Goal: Task Accomplishment & Management: Use online tool/utility

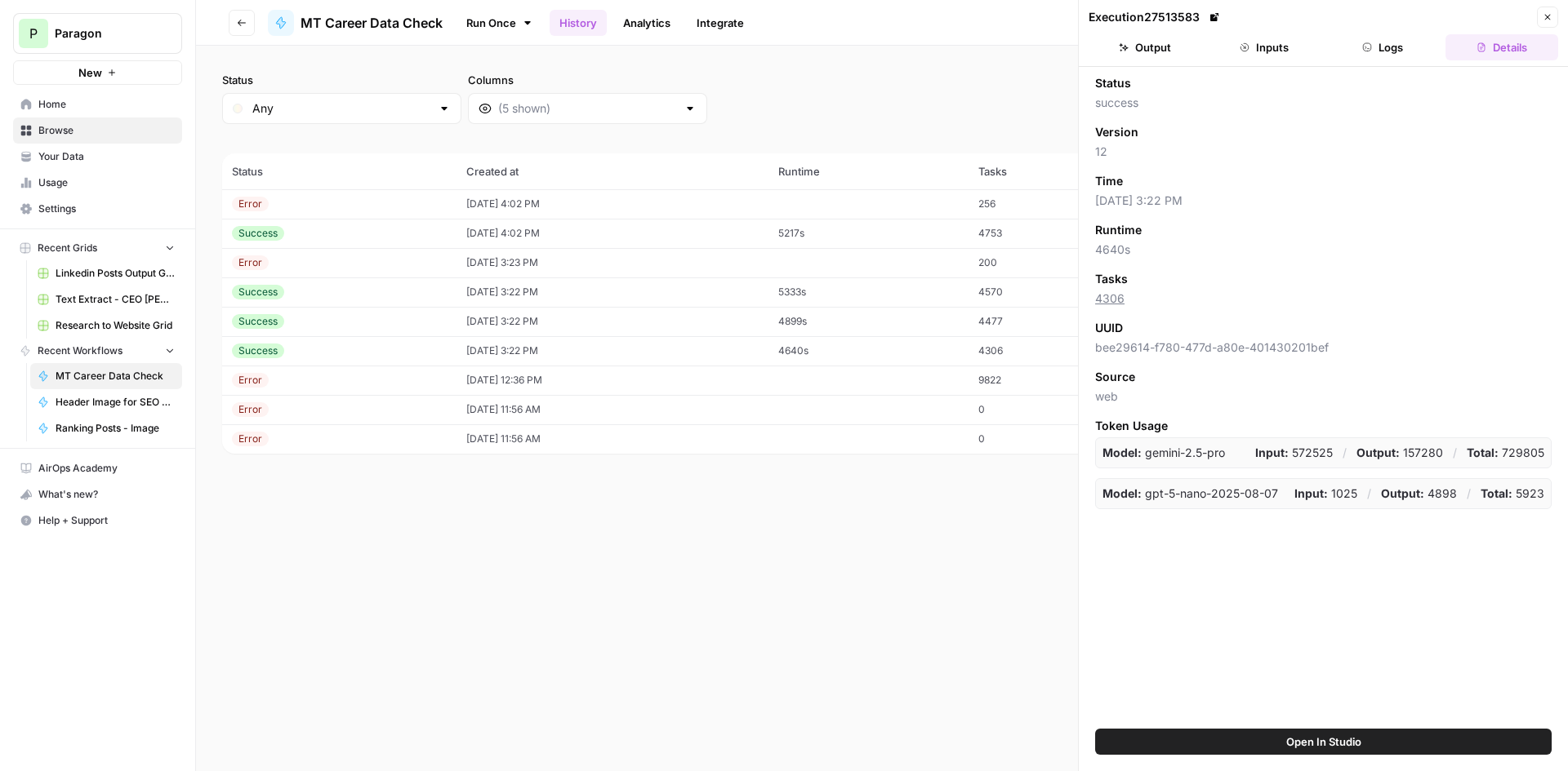
click at [1201, 44] on button "Output" at bounding box center [1145, 47] width 113 height 26
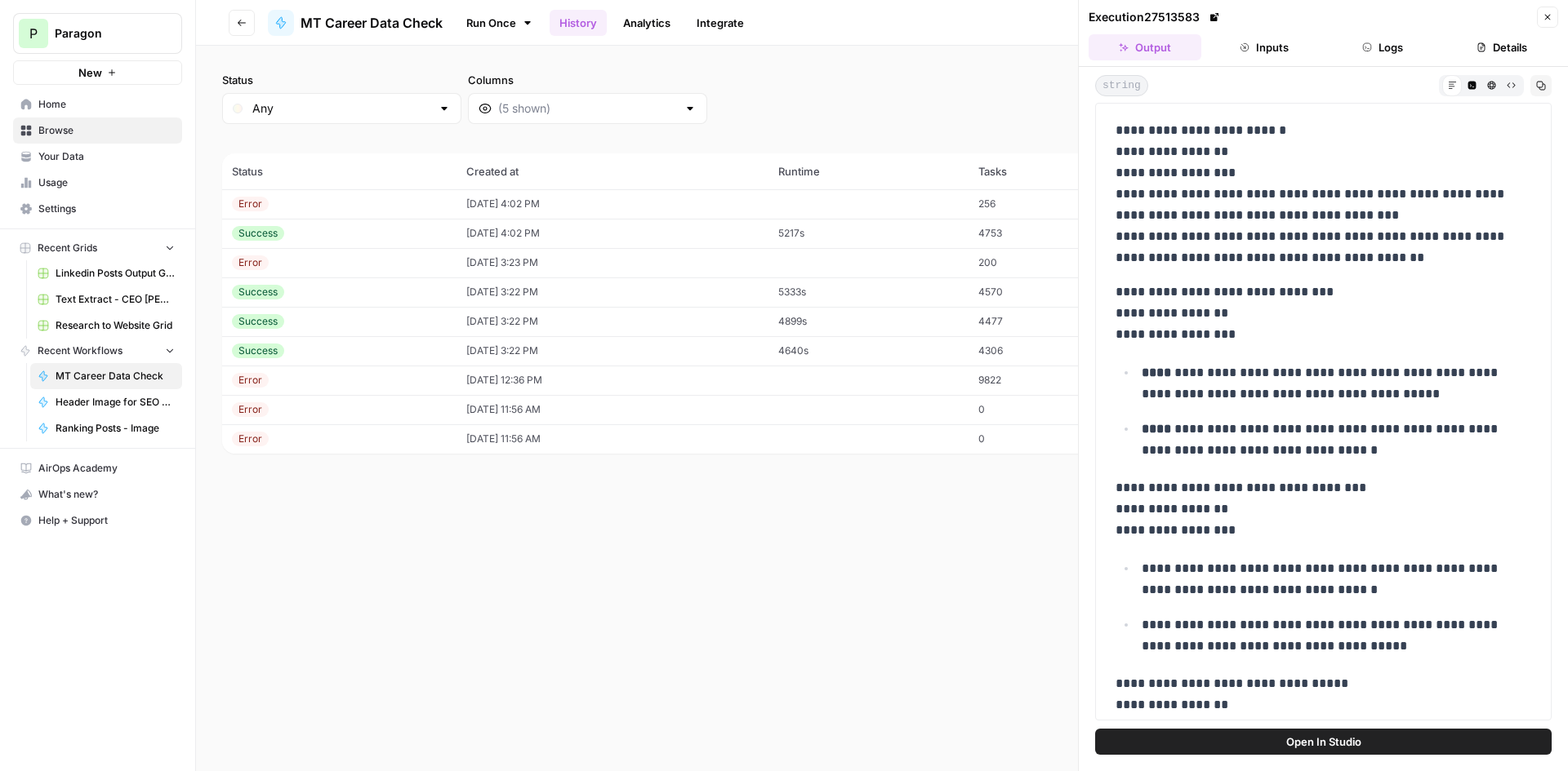
click at [1537, 90] on icon "button" at bounding box center [1541, 85] width 10 height 10
click at [1552, 20] on button "Close" at bounding box center [1547, 17] width 21 height 21
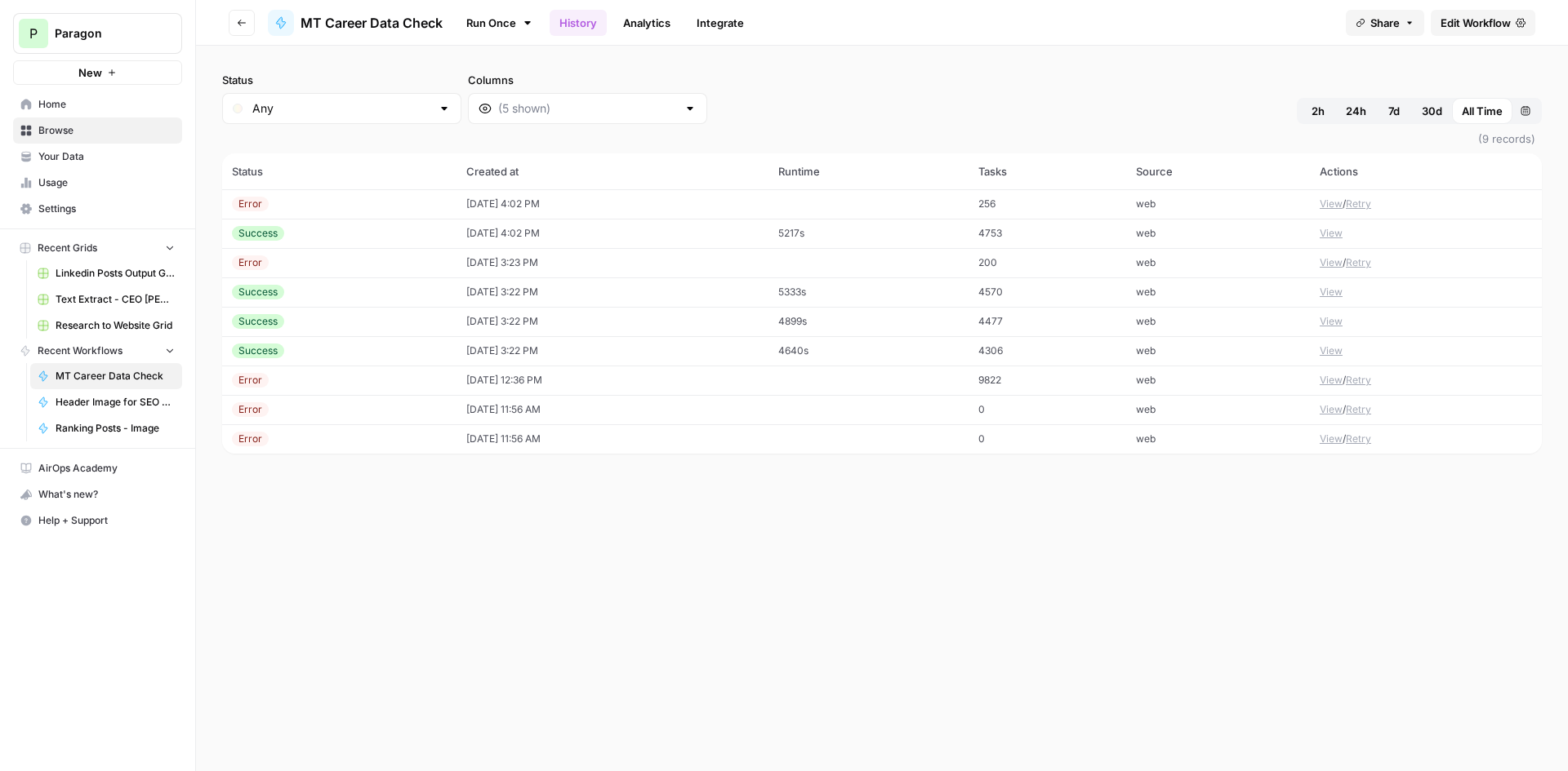
click at [1509, 19] on span "Edit Workflow" at bounding box center [1476, 23] width 70 height 17
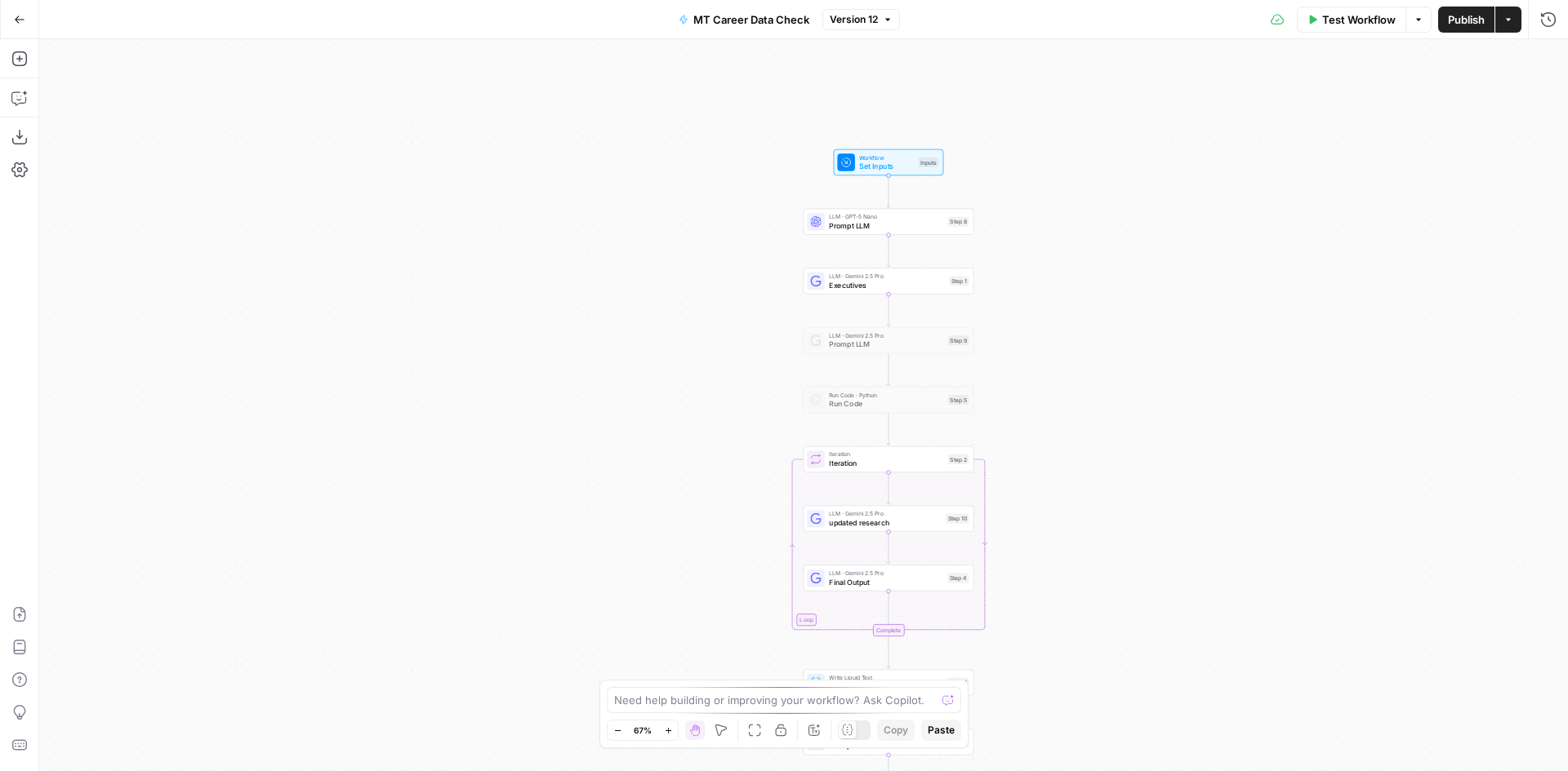
drag, startPoint x: 973, startPoint y: 337, endPoint x: 1003, endPoint y: 379, distance: 51.6
click at [1003, 379] on div "Workflow Set Inputs Inputs LLM · GPT-5 Nano Prompt LLM Step 8 LLM · Gemini 2.5 …" at bounding box center [803, 405] width 1529 height 732
click at [940, 285] on span "Executives" at bounding box center [886, 284] width 116 height 10
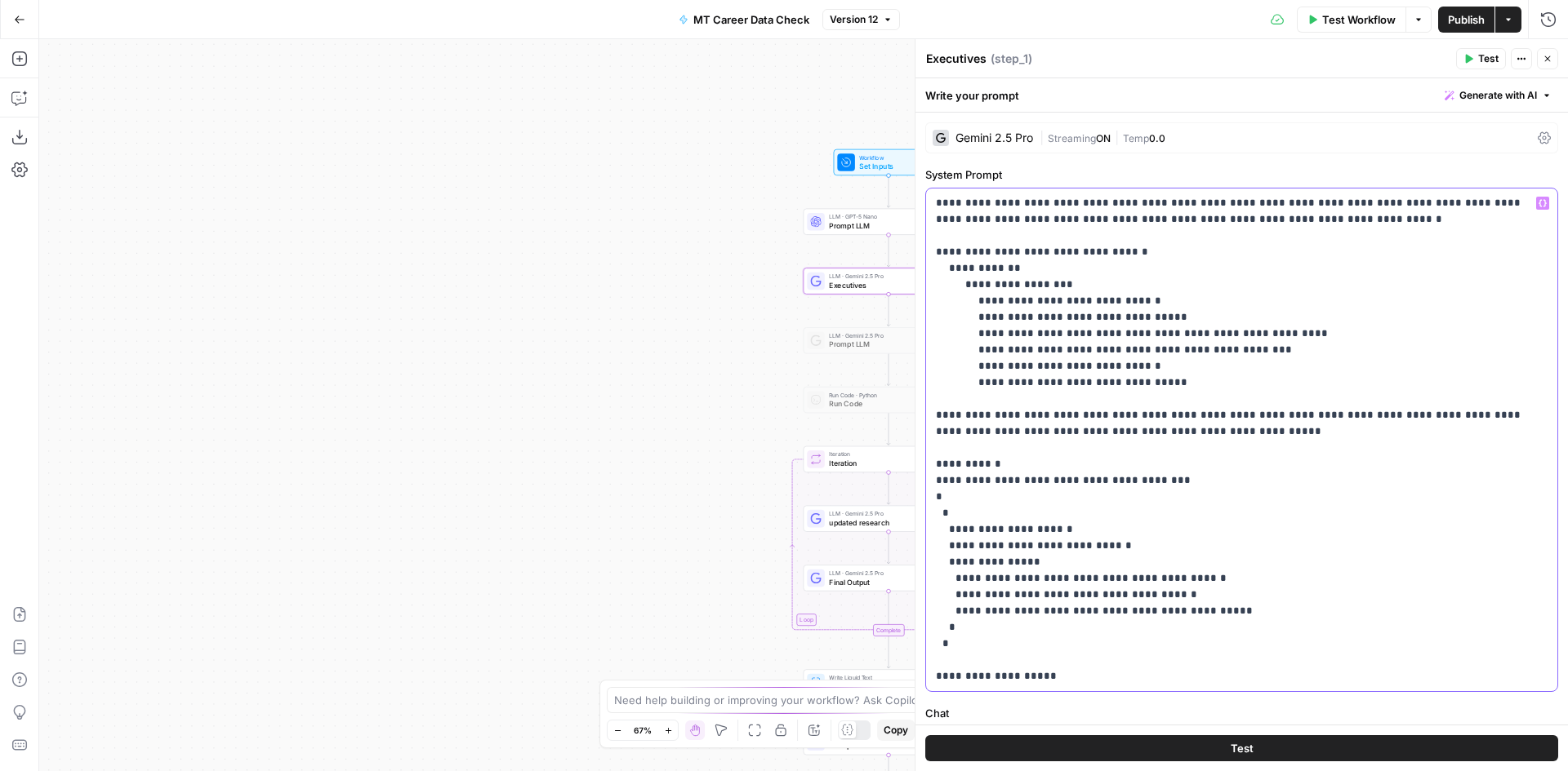
click at [1241, 428] on p "**********" at bounding box center [1235, 439] width 599 height 489
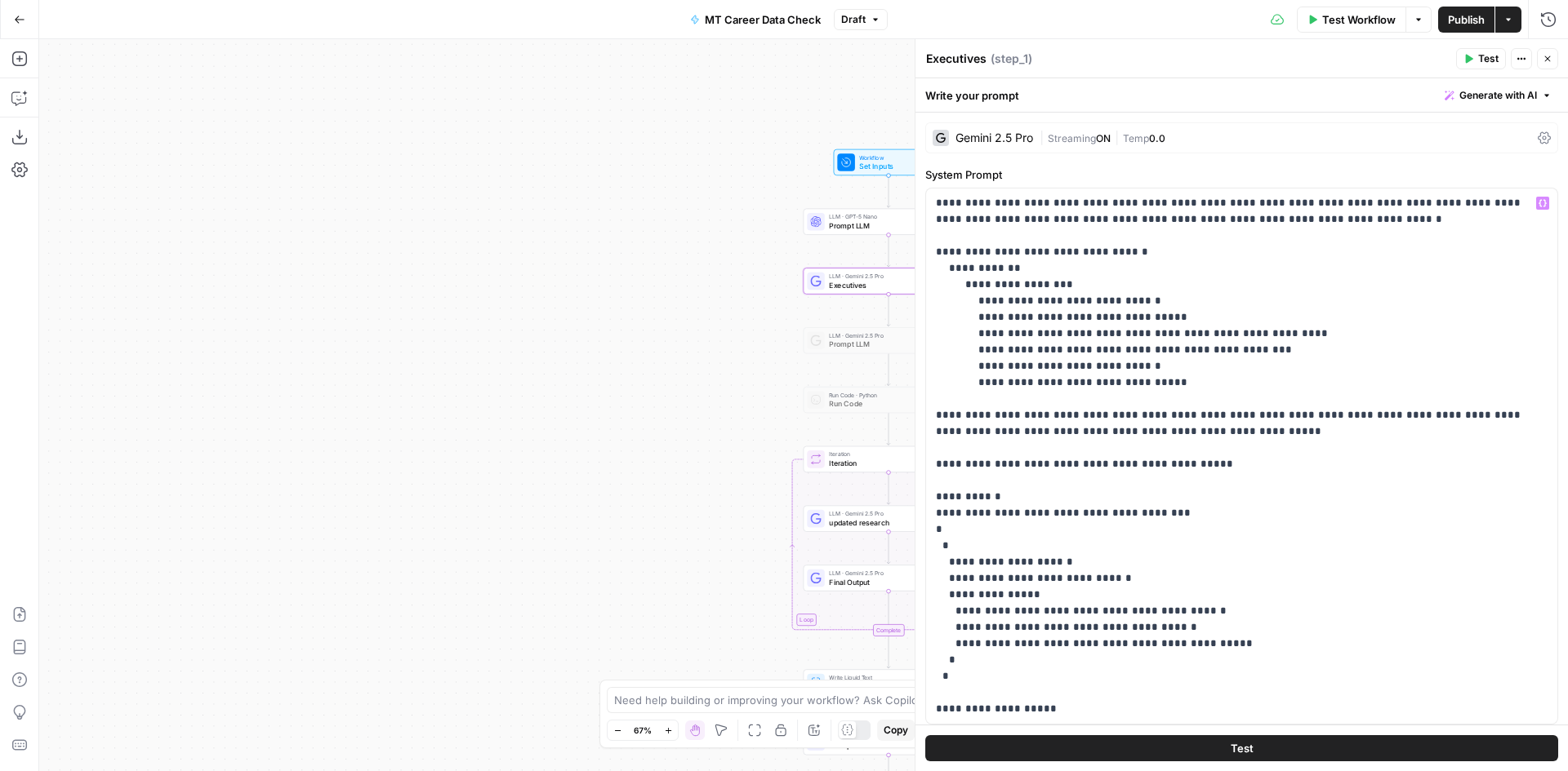
click at [1357, 11] on span "Test Workflow" at bounding box center [1358, 19] width 73 height 17
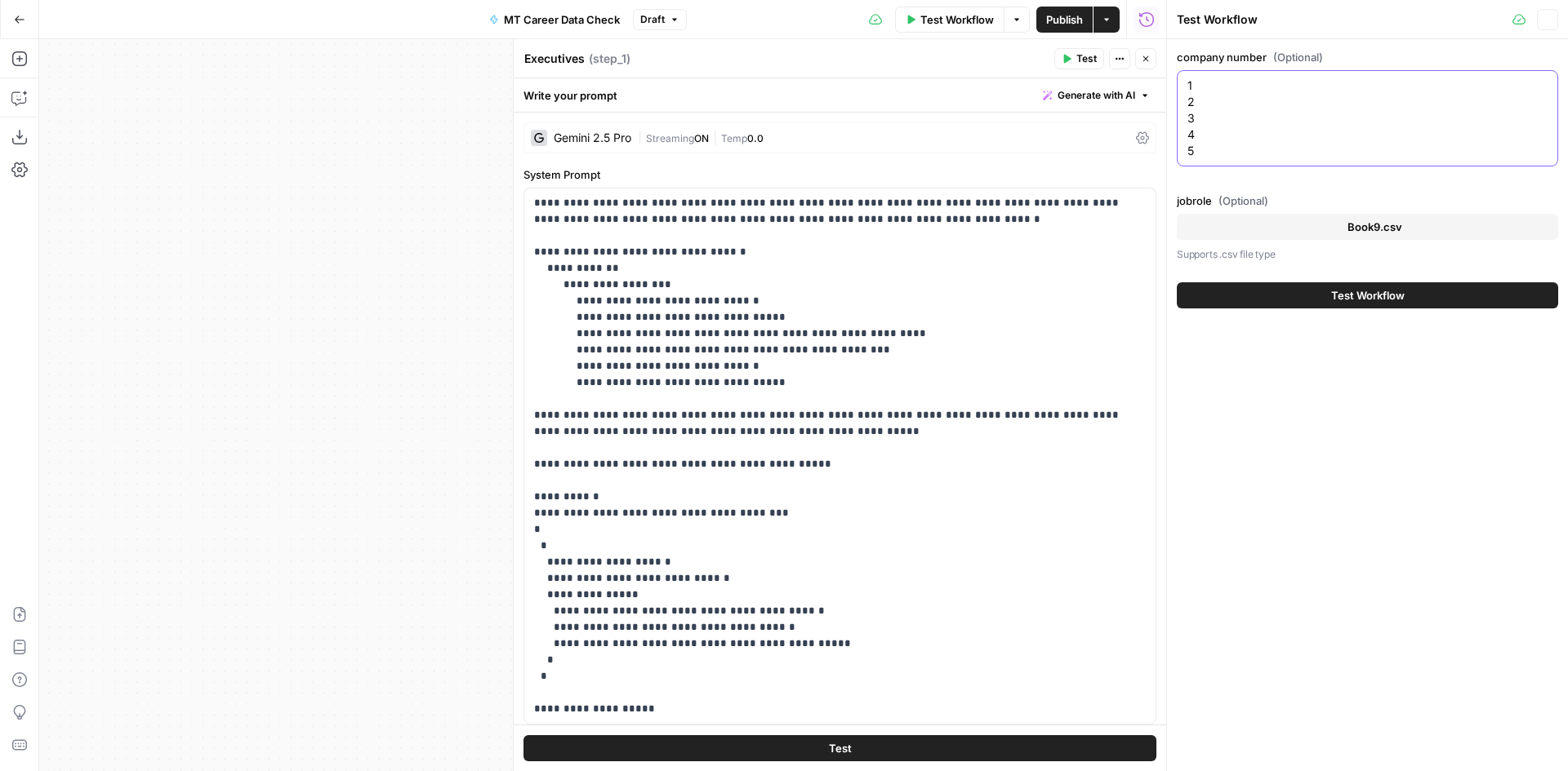
click at [1308, 147] on textarea "1 2 3 4 5" at bounding box center [1368, 119] width 360 height 82
click at [1379, 301] on span "Test Workflow" at bounding box center [1368, 296] width 73 height 17
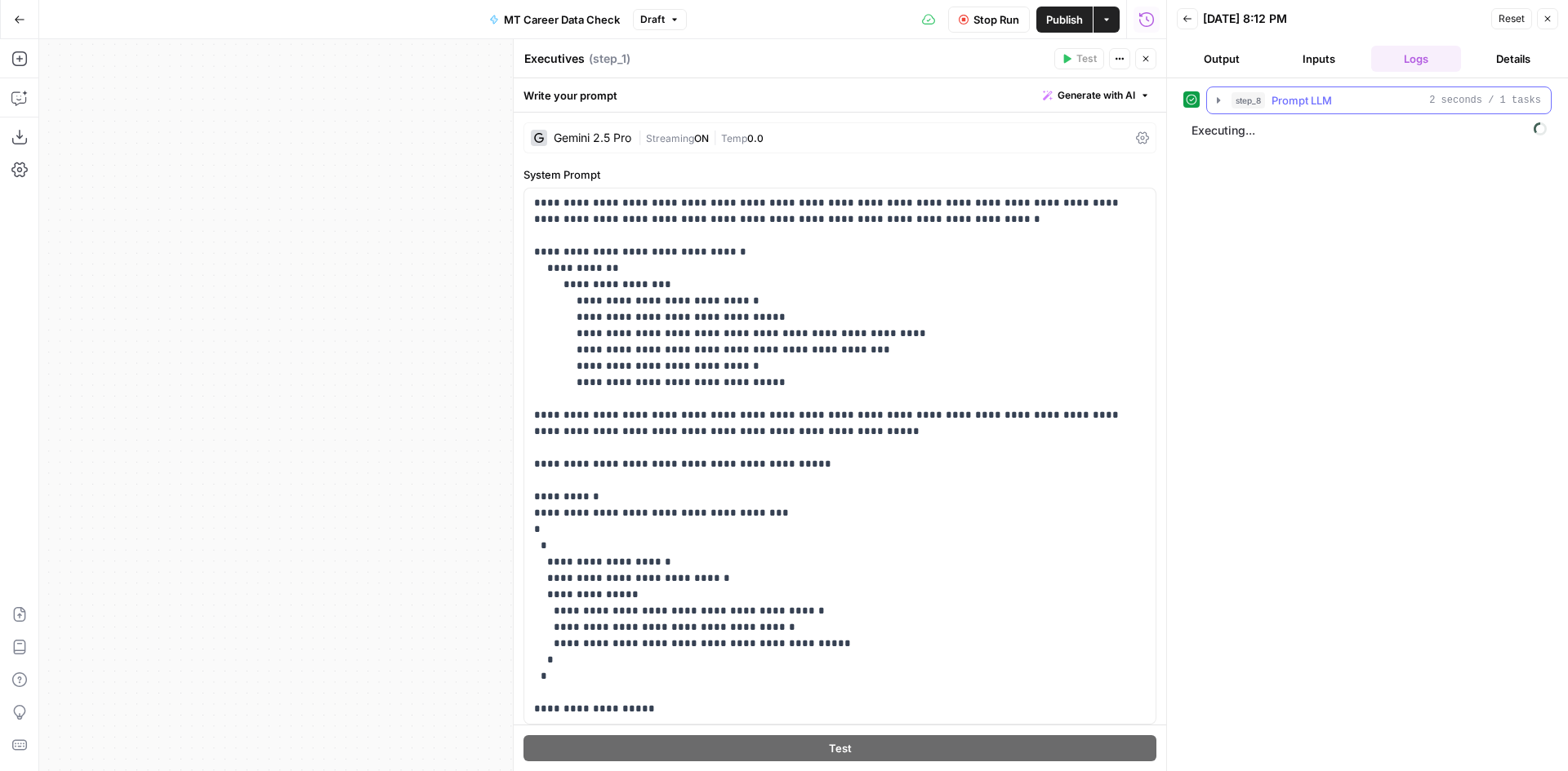
click at [1370, 102] on div "step_8 Prompt LLM 2 seconds / 1 tasks" at bounding box center [1386, 101] width 310 height 17
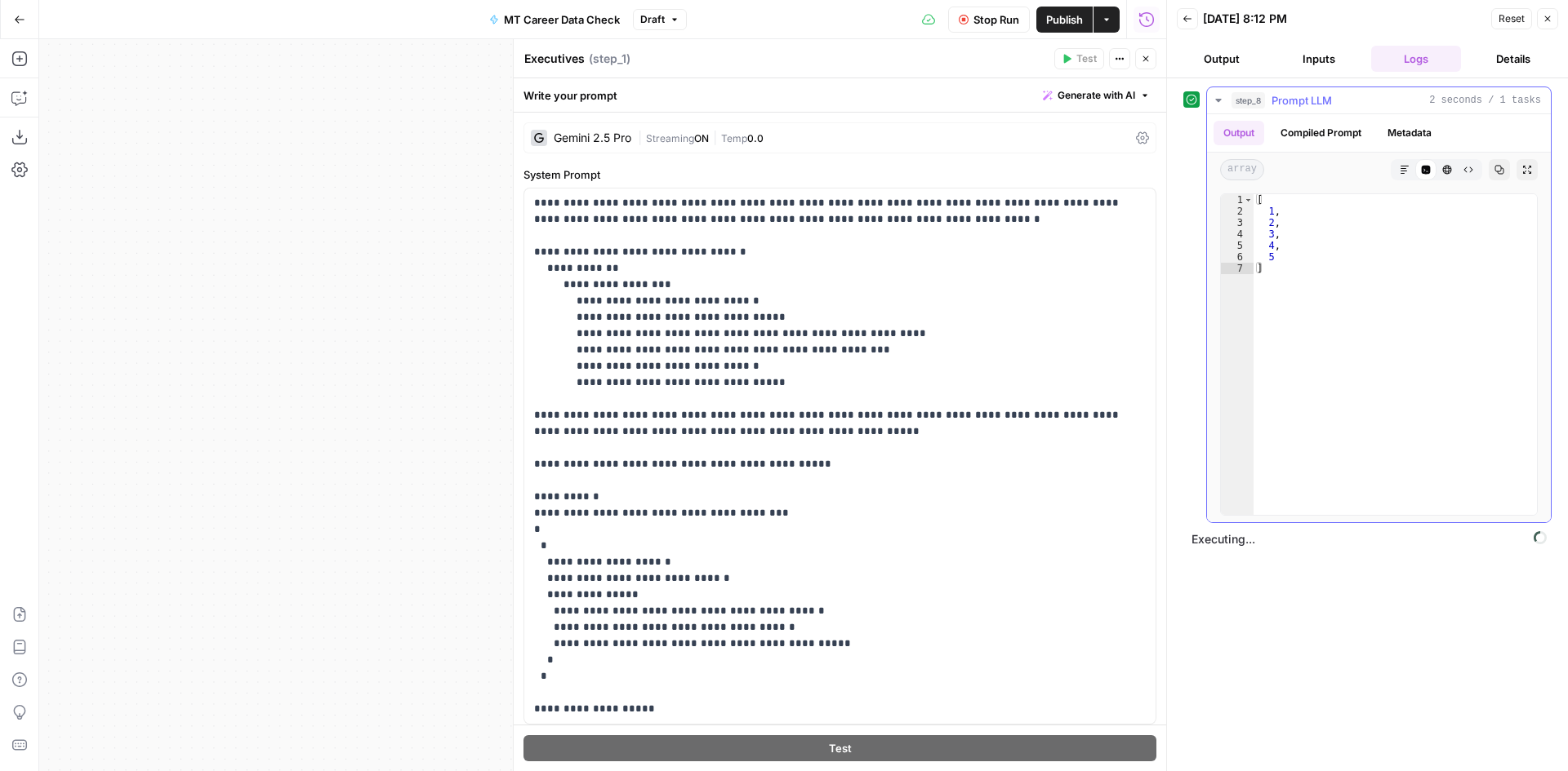
click at [1370, 102] on div "step_8 Prompt LLM 2 seconds / 1 tasks" at bounding box center [1386, 101] width 310 height 17
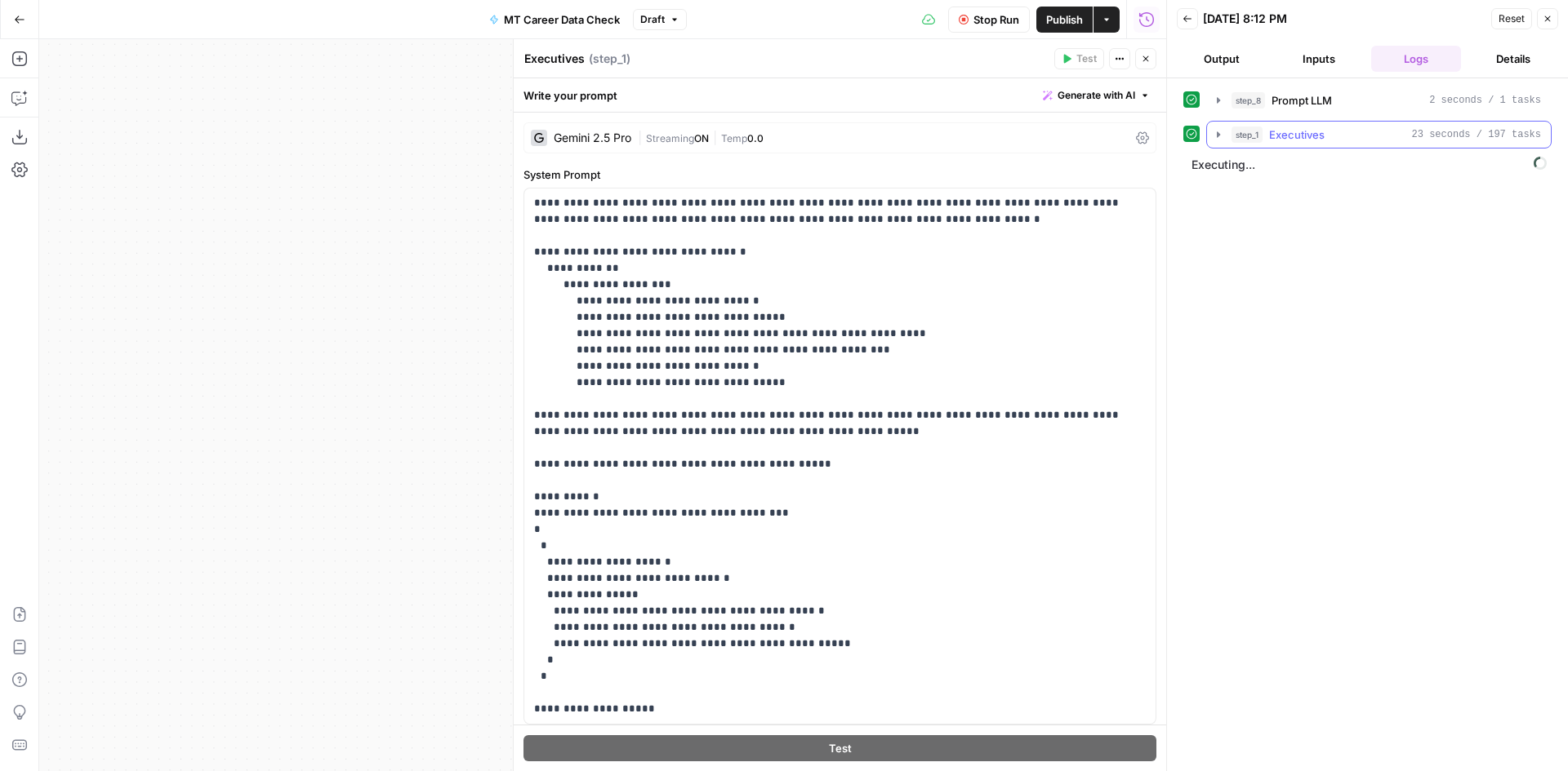
click at [1311, 129] on span "Executives" at bounding box center [1297, 135] width 56 height 17
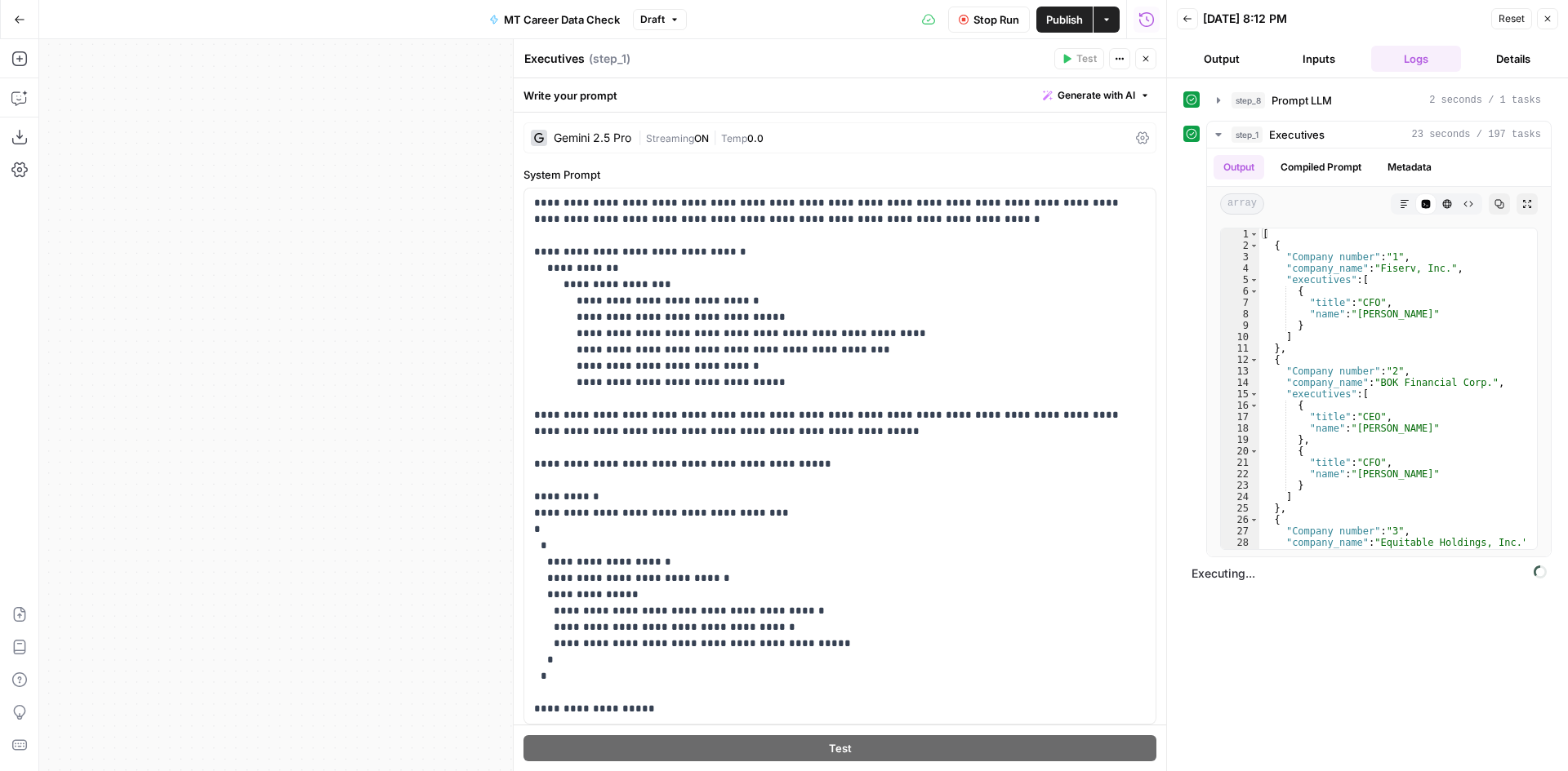
click at [988, 17] on span "Stop Run" at bounding box center [996, 19] width 45 height 17
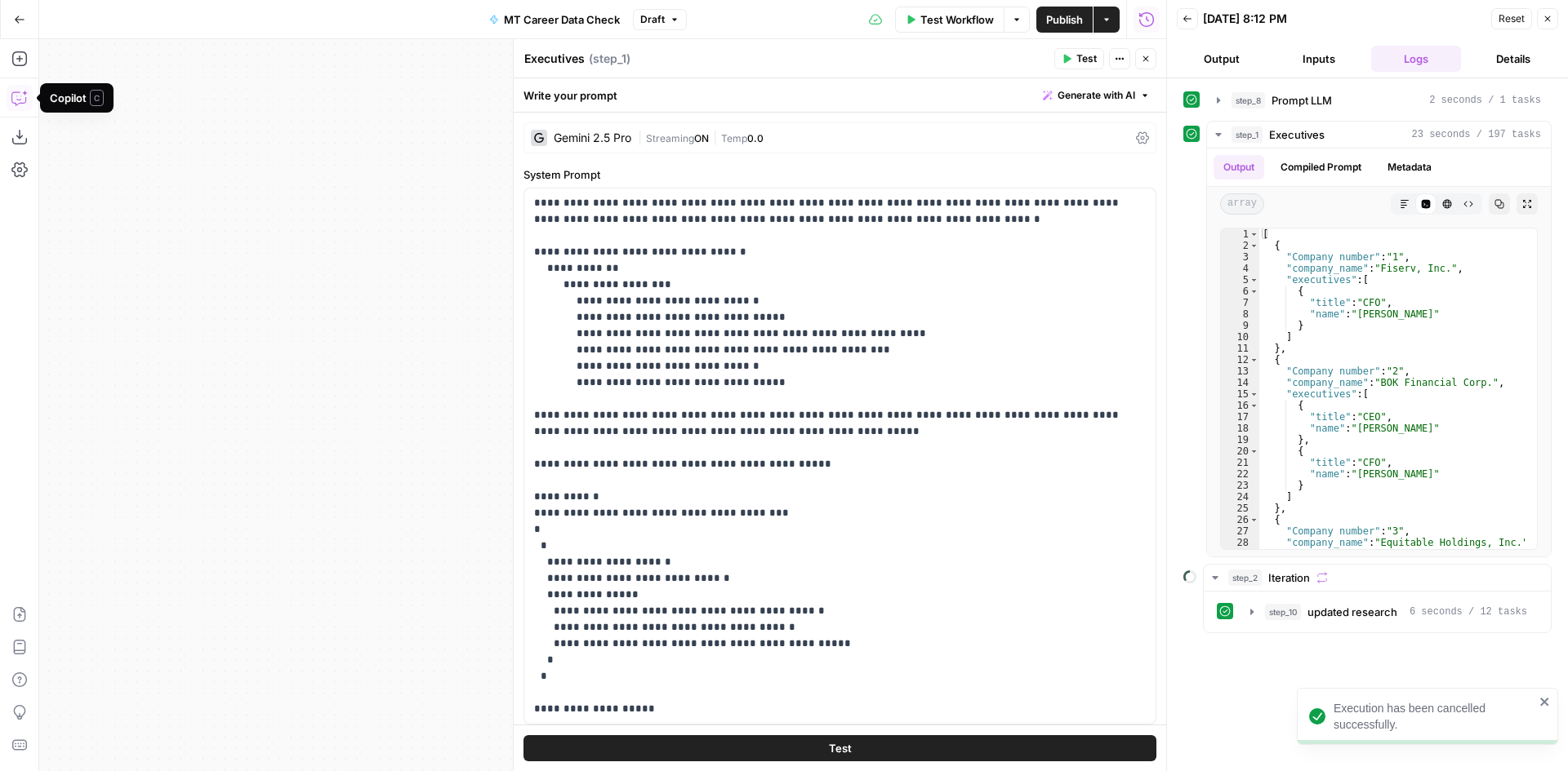
click at [19, 96] on icon "button" at bounding box center [19, 98] width 17 height 17
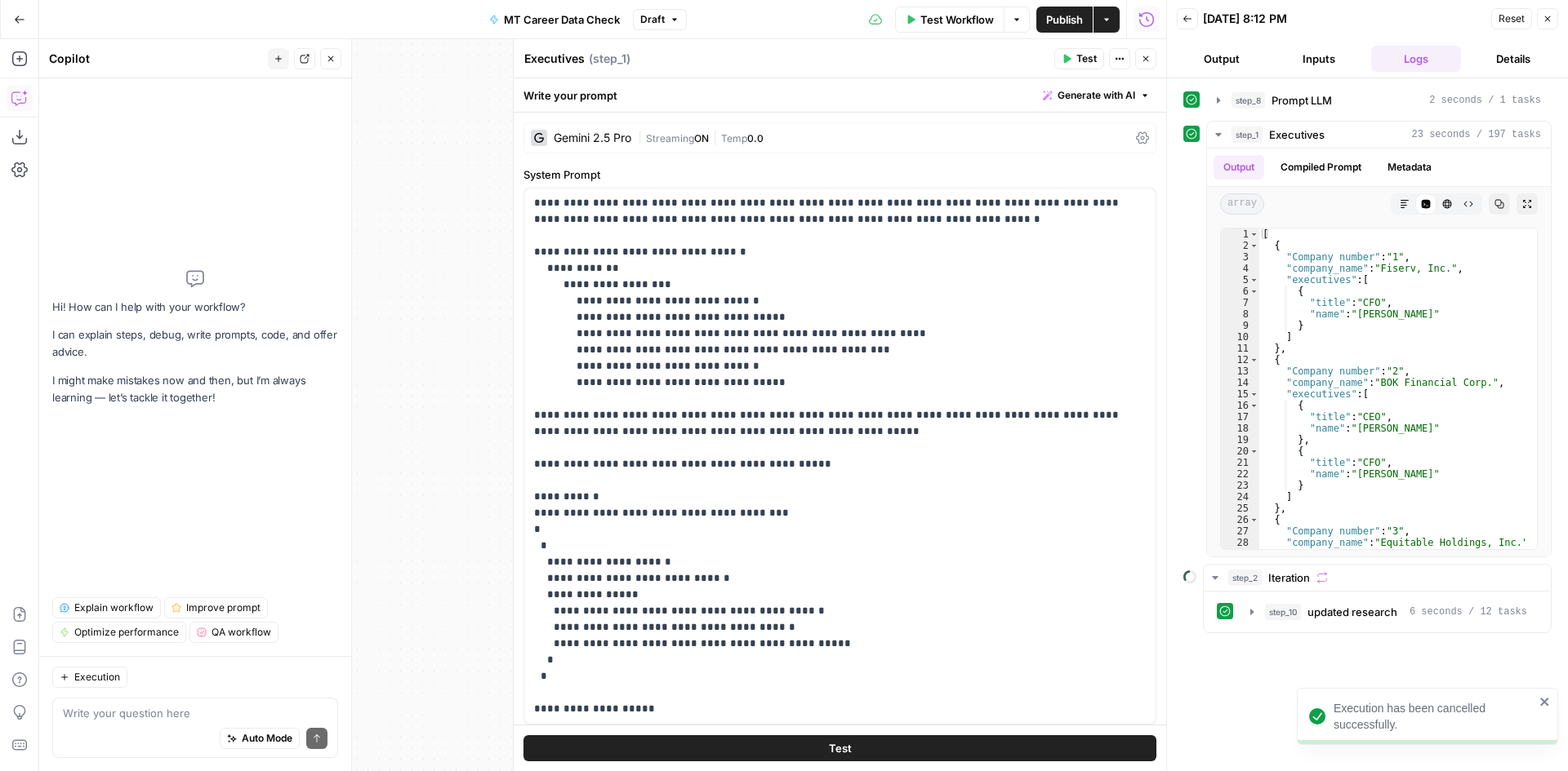
click at [130, 712] on textarea at bounding box center [195, 714] width 264 height 17
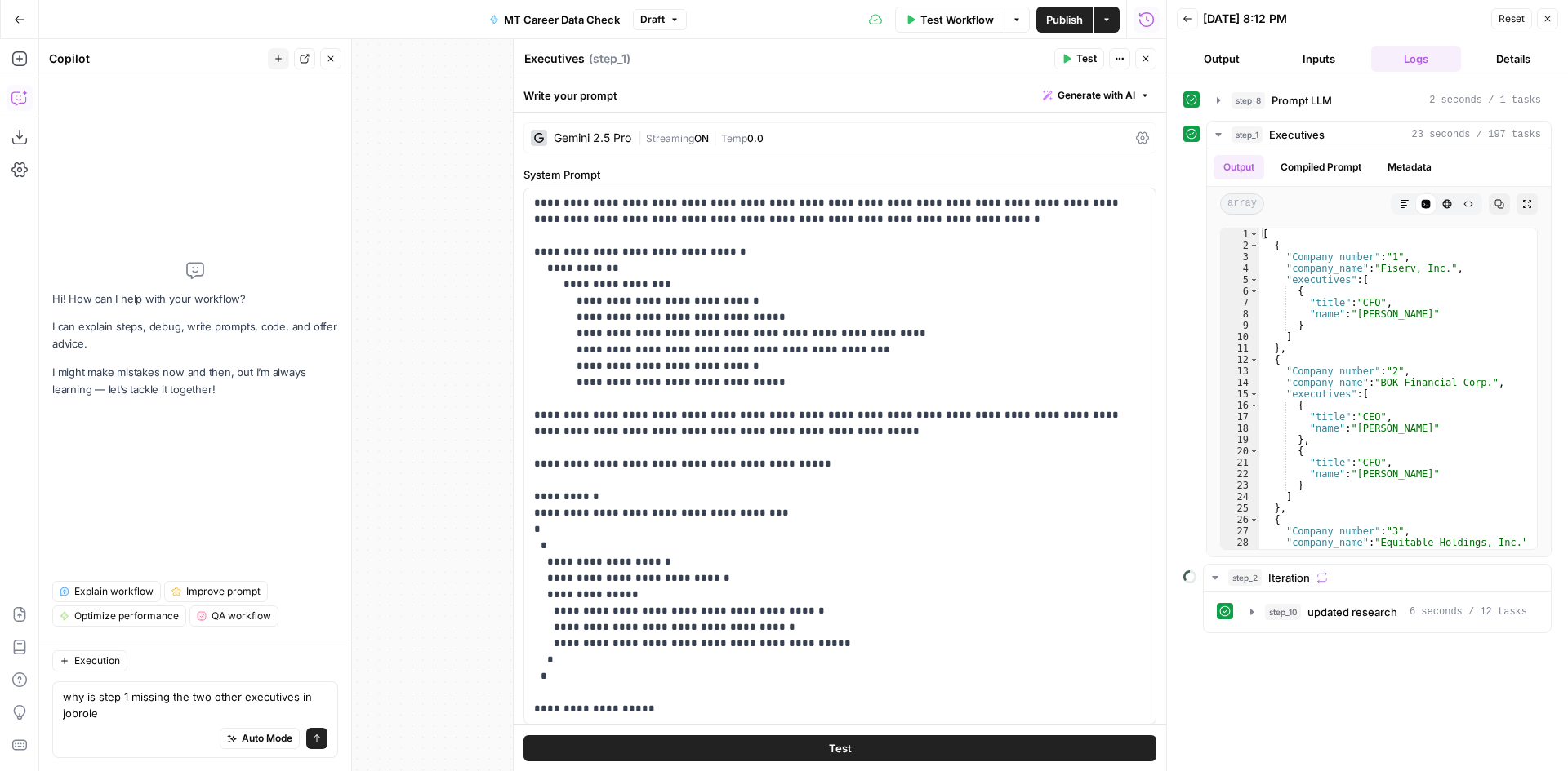
type textarea "why is step 1 missing the two other executives in jobrole?"
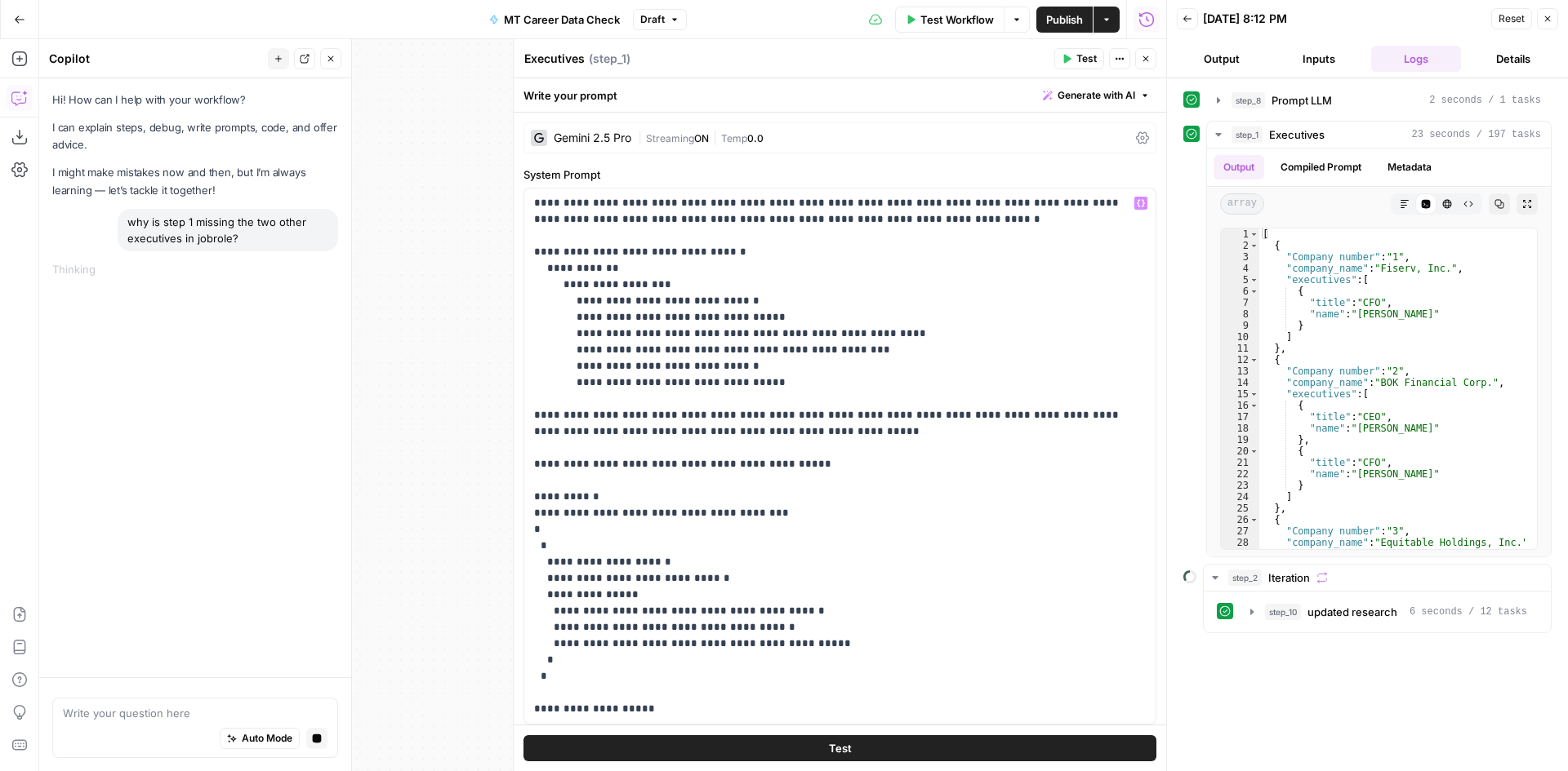
click at [759, 136] on span "0.0" at bounding box center [756, 138] width 17 height 12
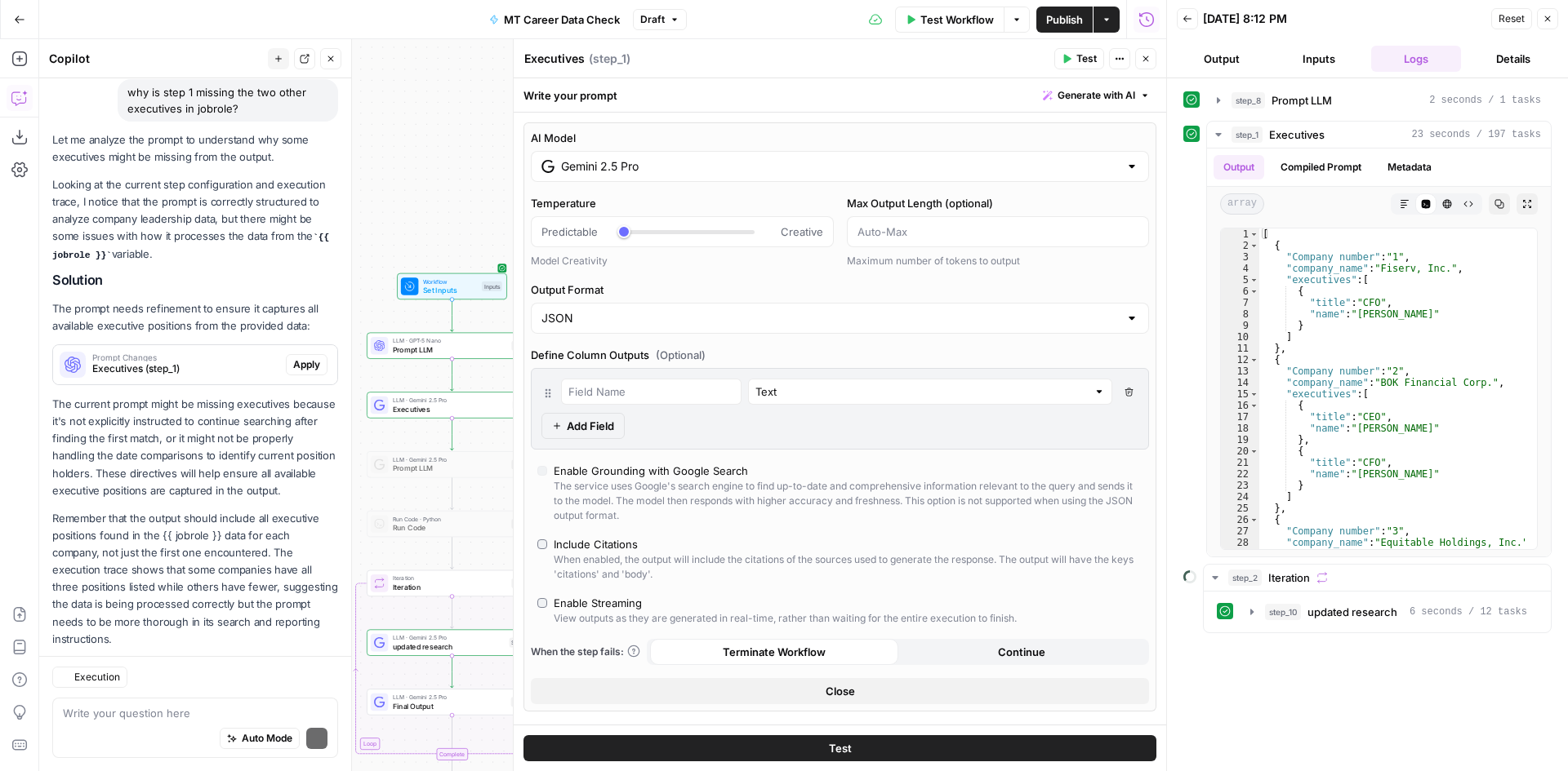
scroll to position [177, 0]
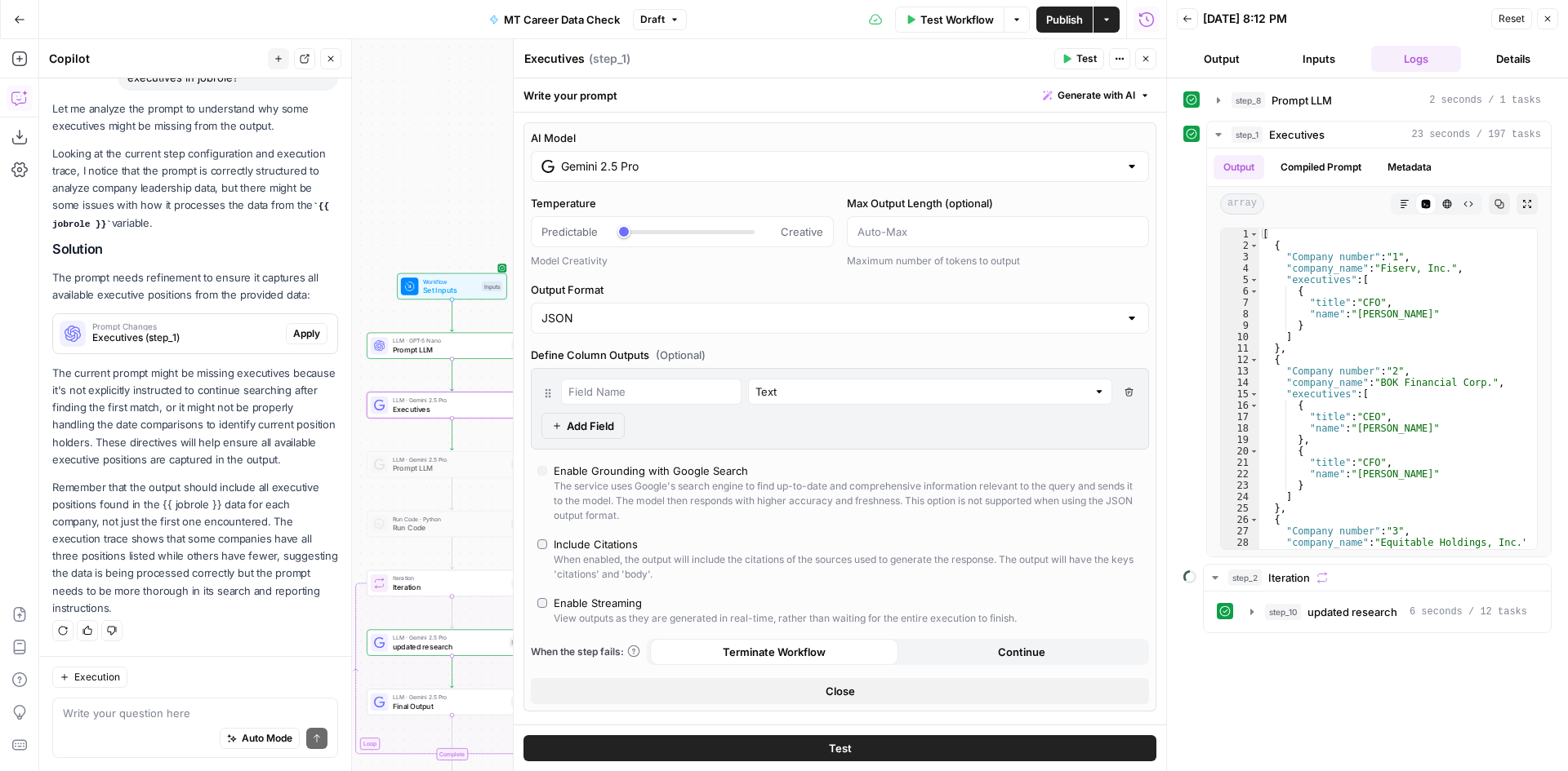
click at [293, 326] on span "Apply" at bounding box center [306, 334] width 27 height 15
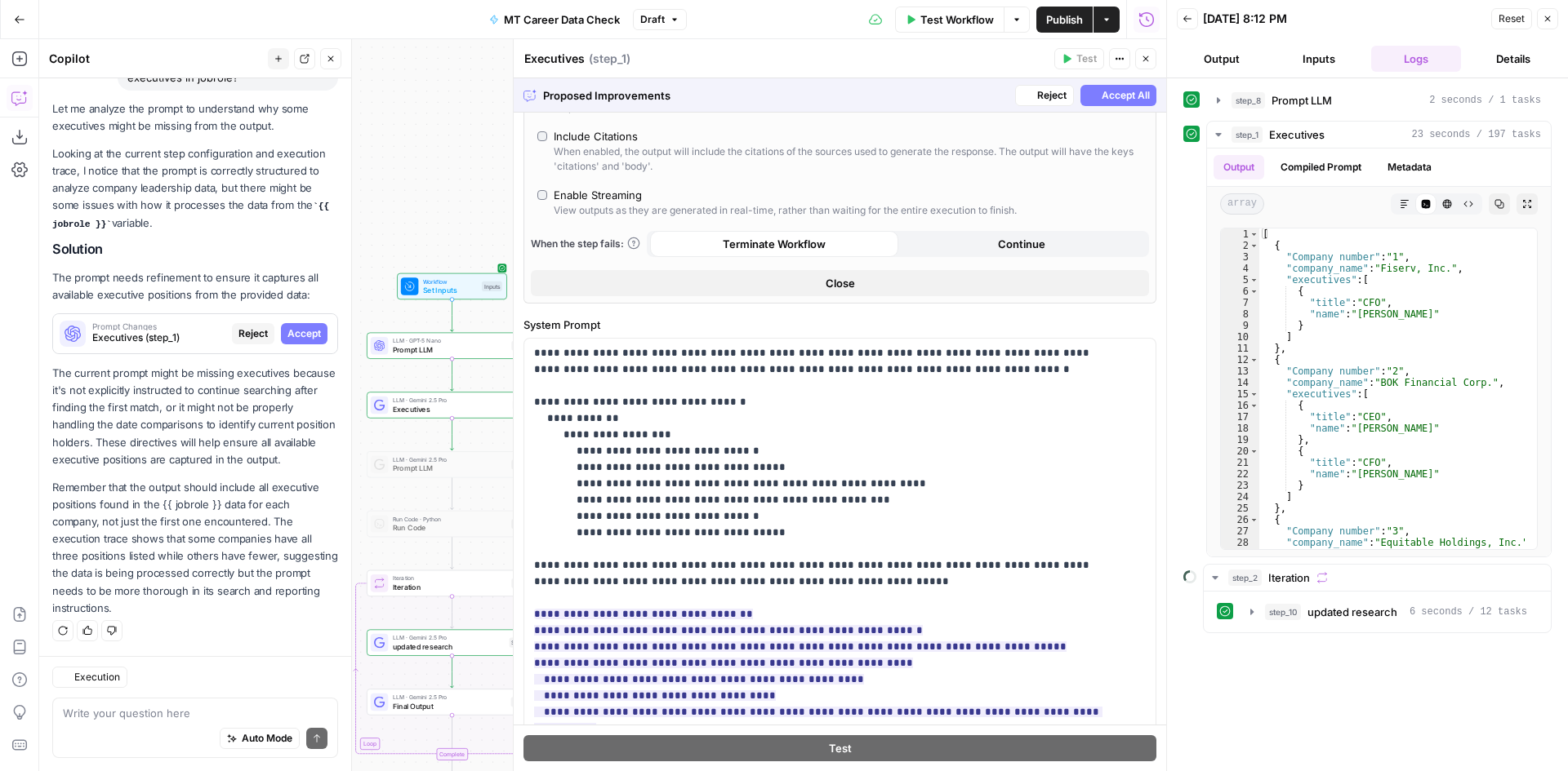
scroll to position [82, 0]
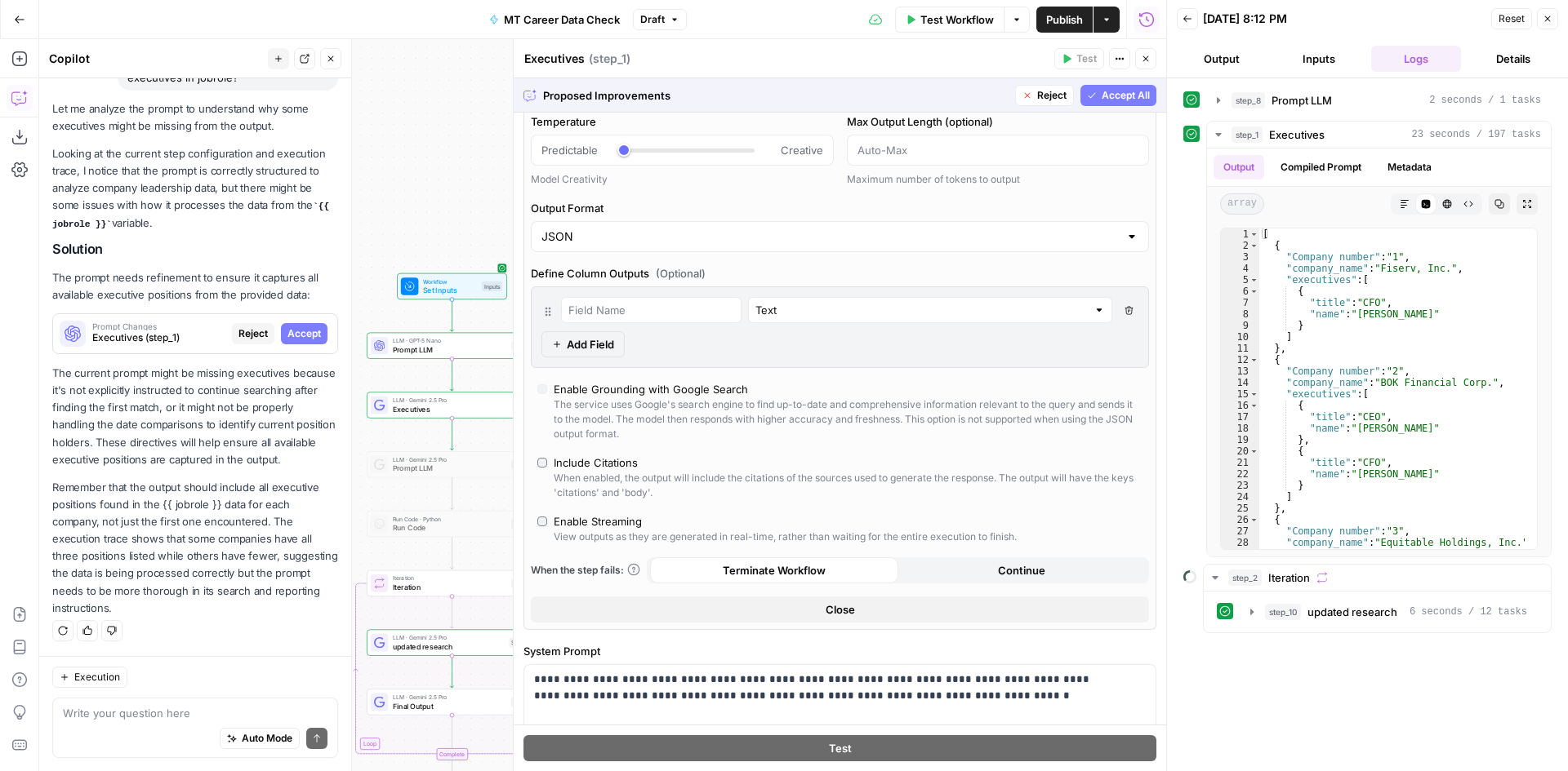
click at [1102, 93] on span "Accept All" at bounding box center [1126, 95] width 48 height 15
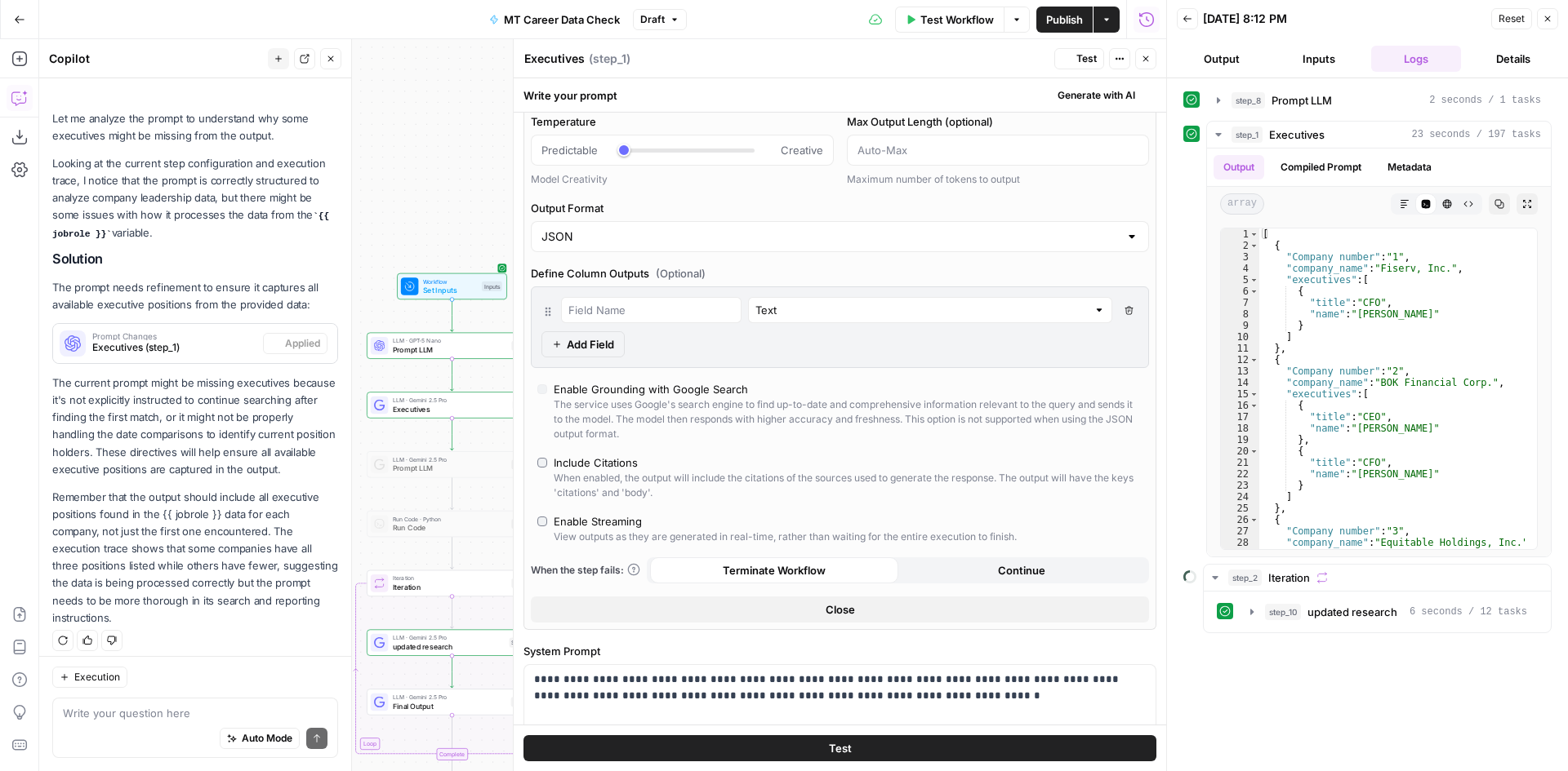
scroll to position [203, 0]
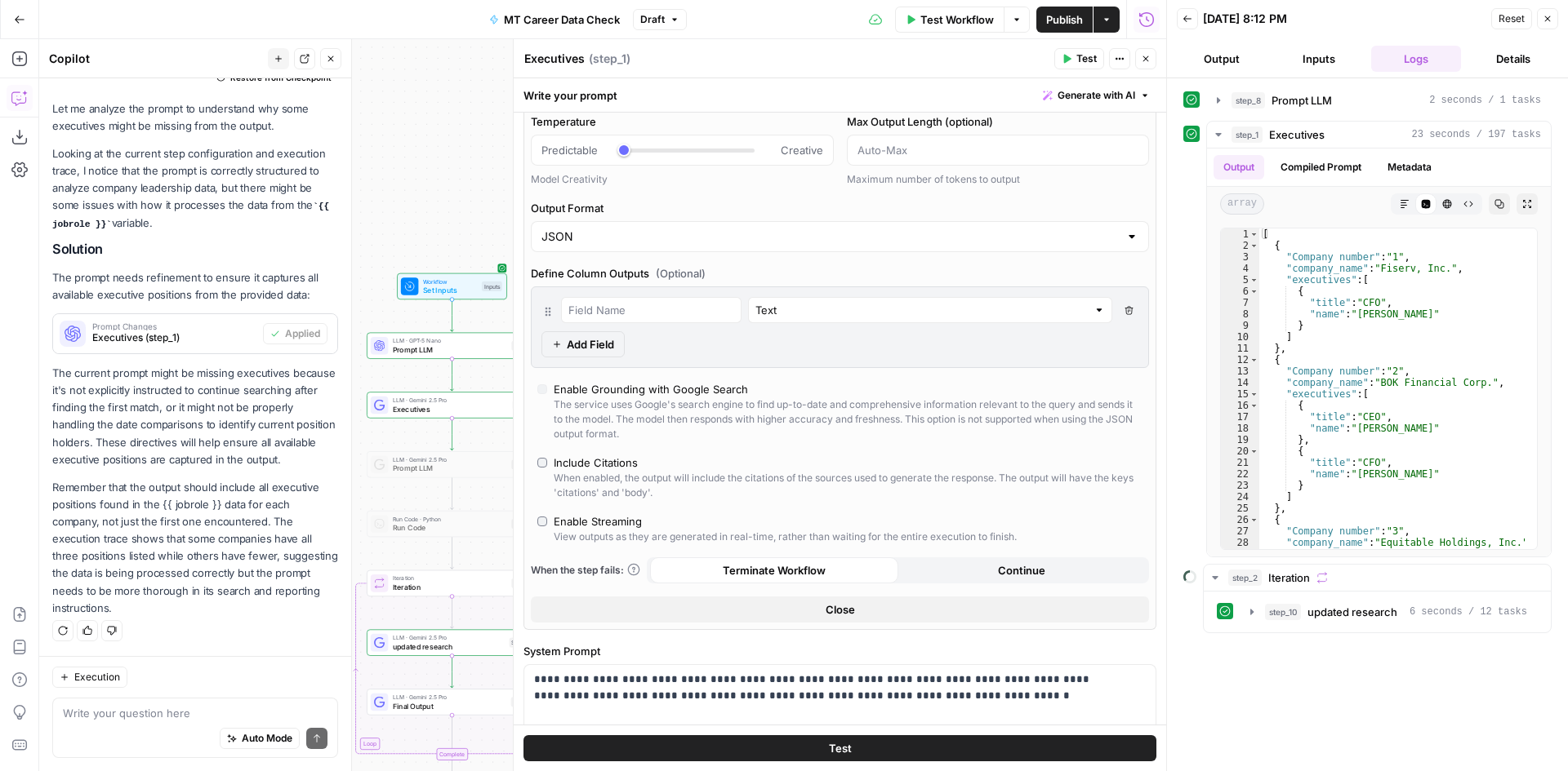
click at [1072, 52] on button "Test" at bounding box center [1079, 58] width 50 height 21
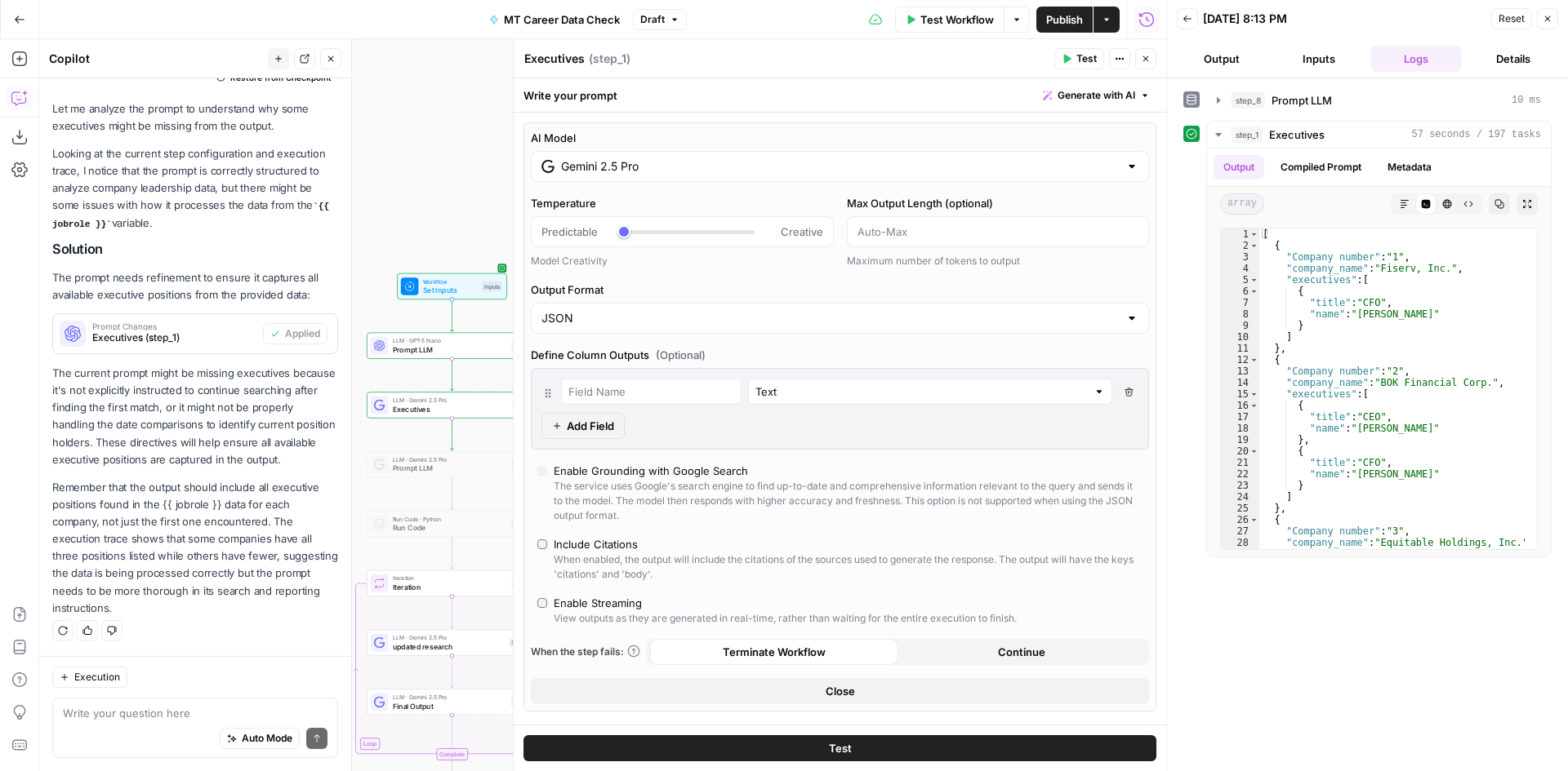
click at [648, 161] on input "Gemini 2.5 Pro" at bounding box center [840, 167] width 558 height 17
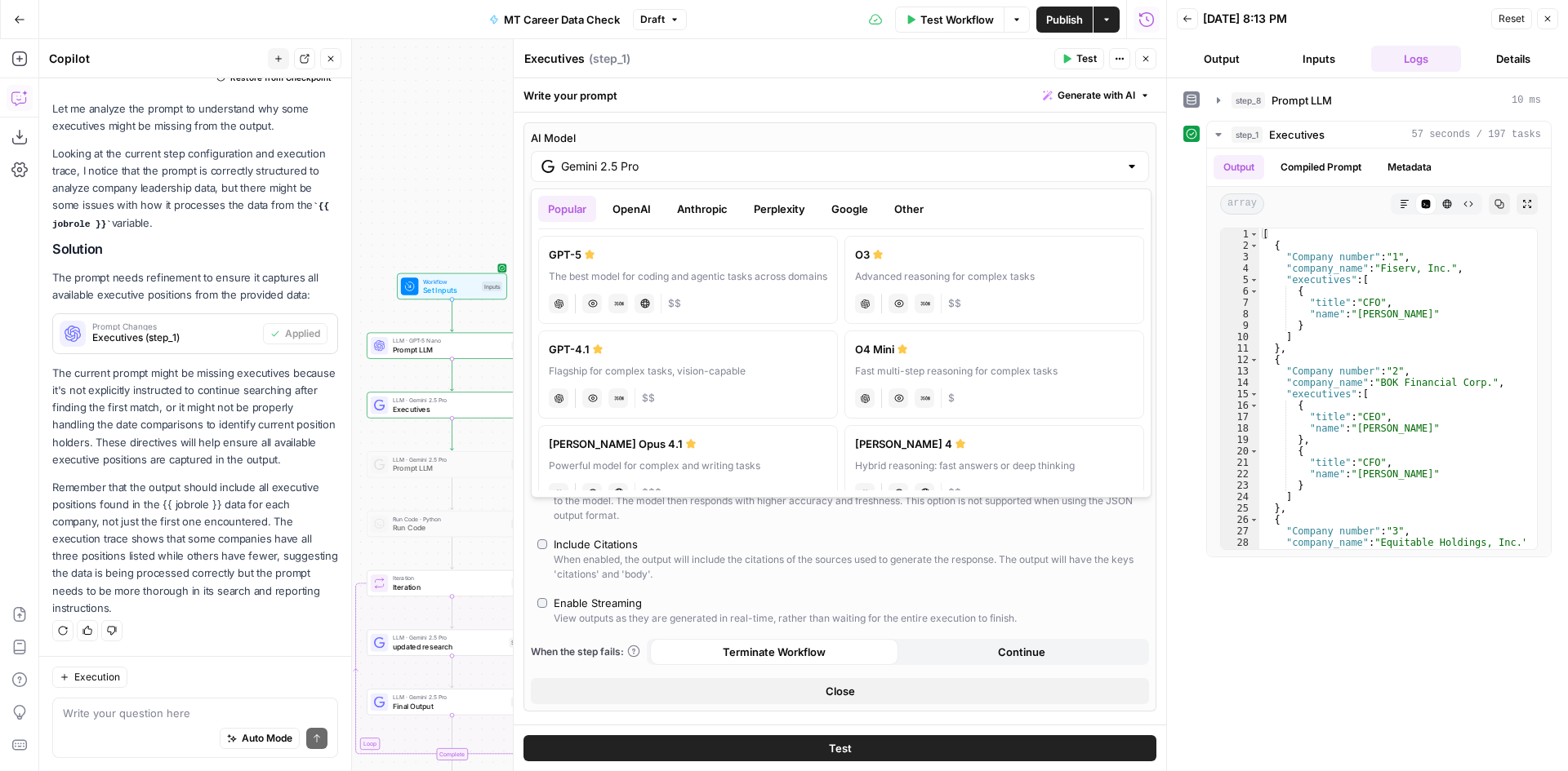
click at [683, 271] on div "The best model for coding and agentic tasks across domains" at bounding box center [688, 277] width 278 height 15
type input "GPT-5"
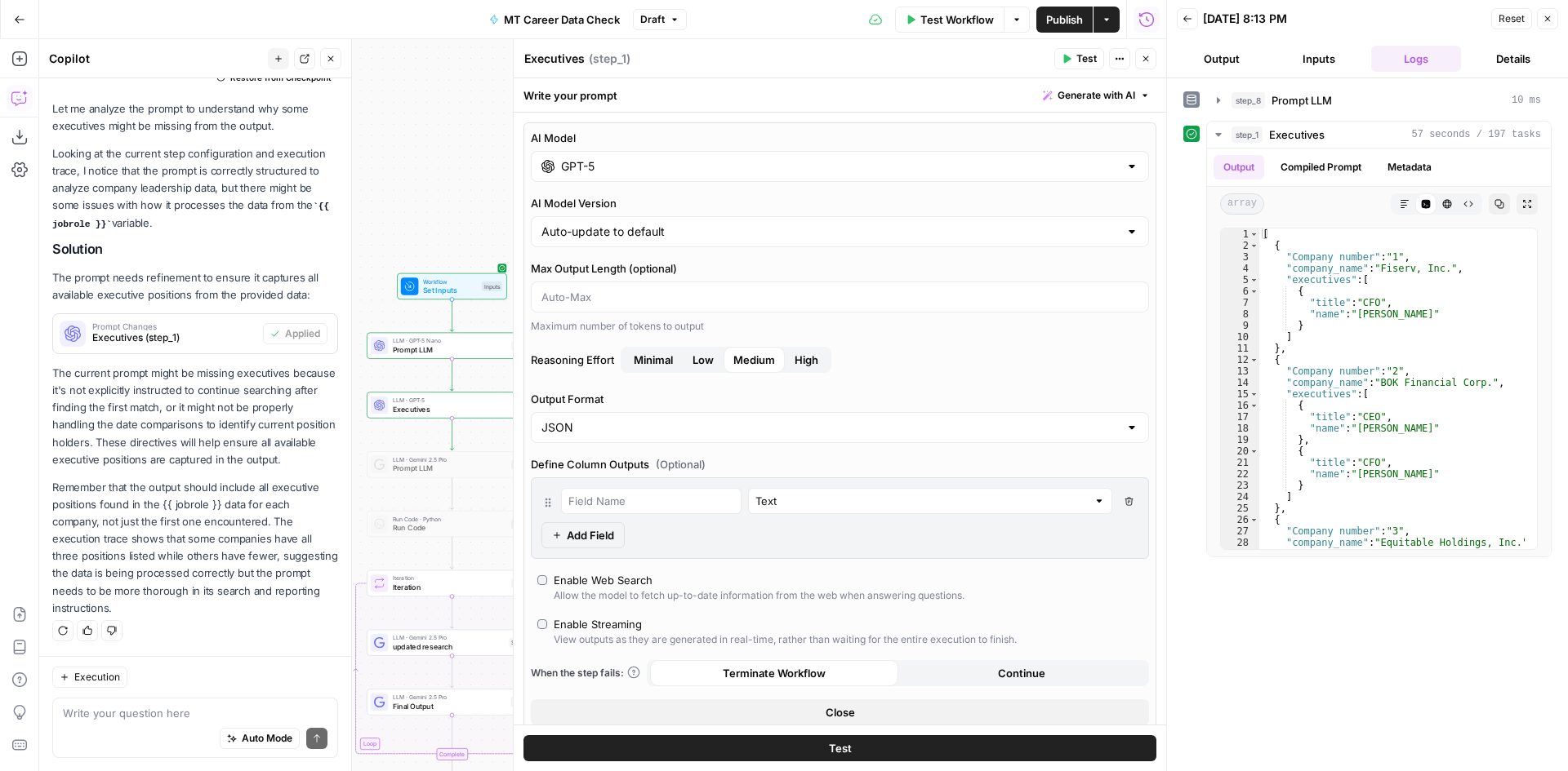
scroll to position [82, 0]
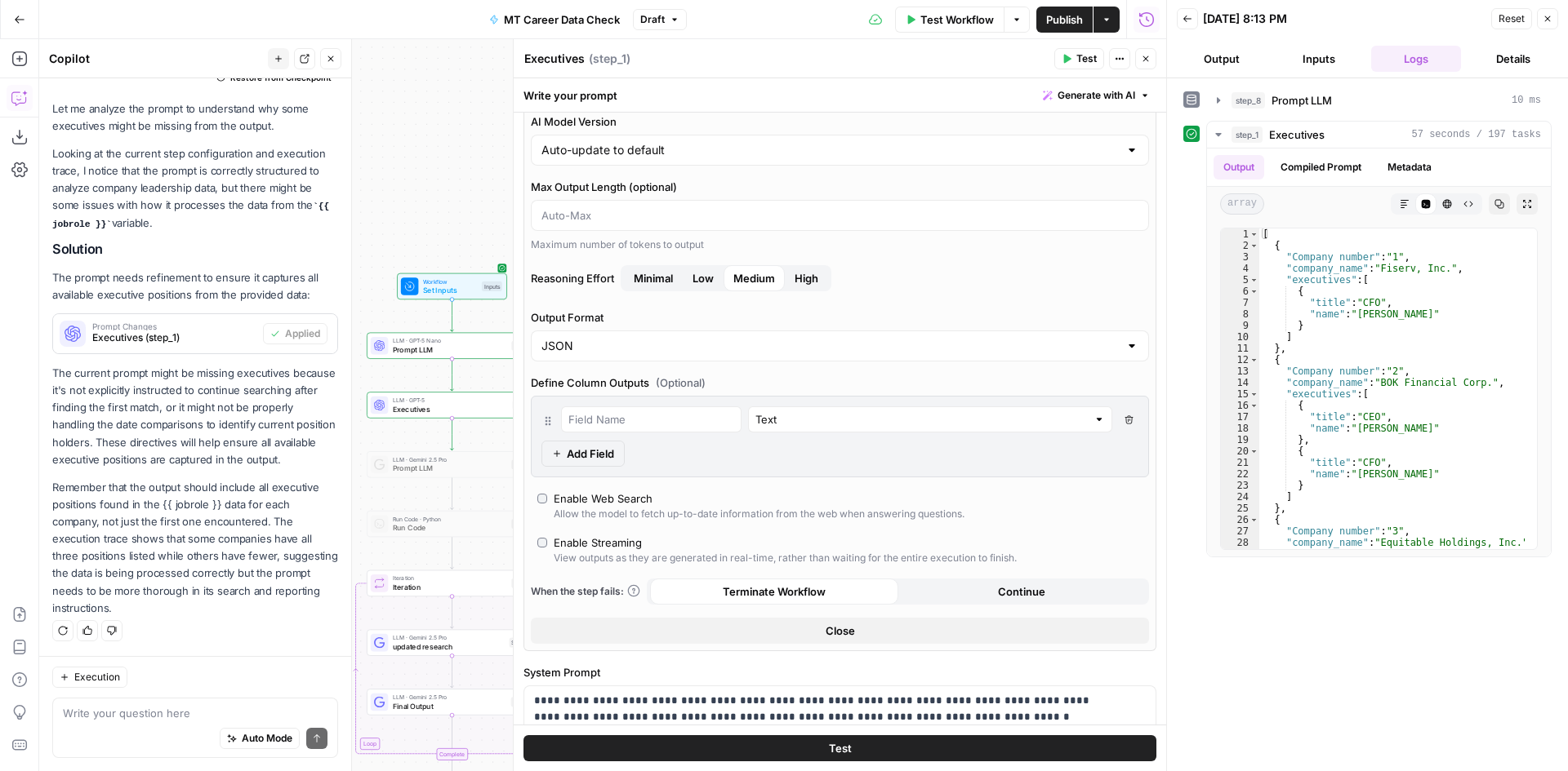
click at [811, 750] on button "Test" at bounding box center [840, 748] width 633 height 26
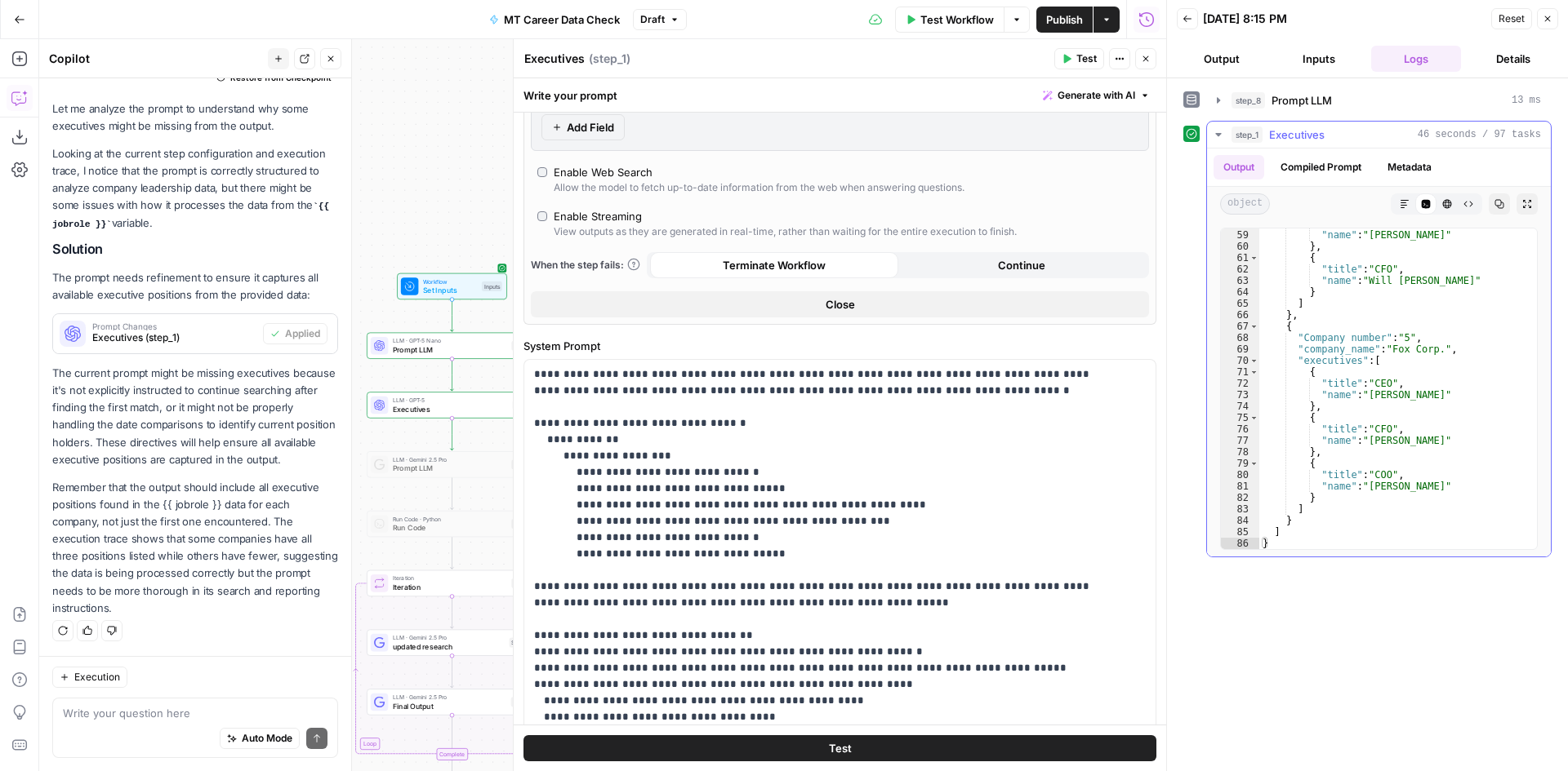
scroll to position [674, 0]
click at [1064, 12] on span "Publish" at bounding box center [1064, 19] width 37 height 17
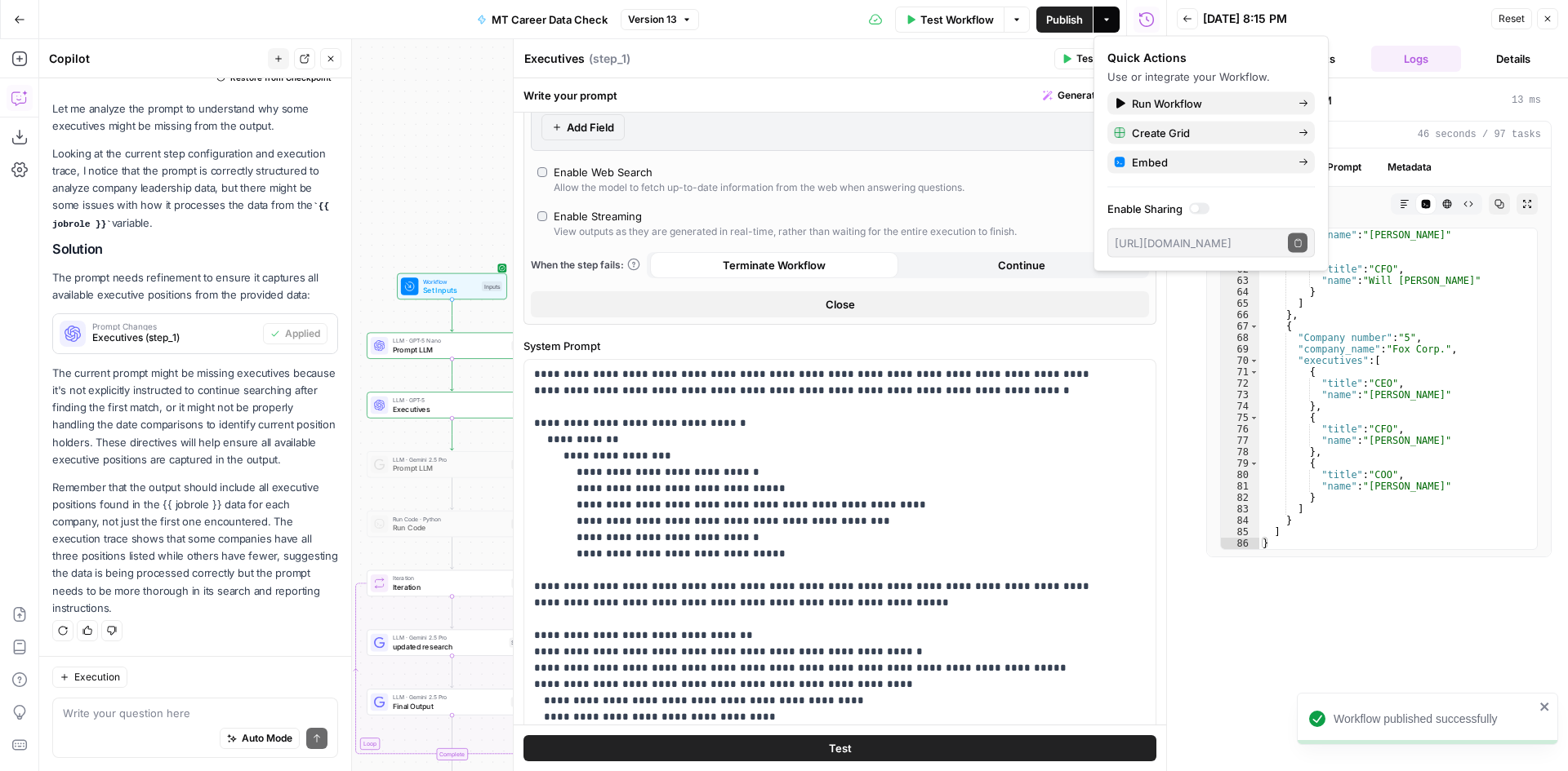
click at [325, 46] on header "Copilot New chat Detach Close" at bounding box center [195, 58] width 312 height 39
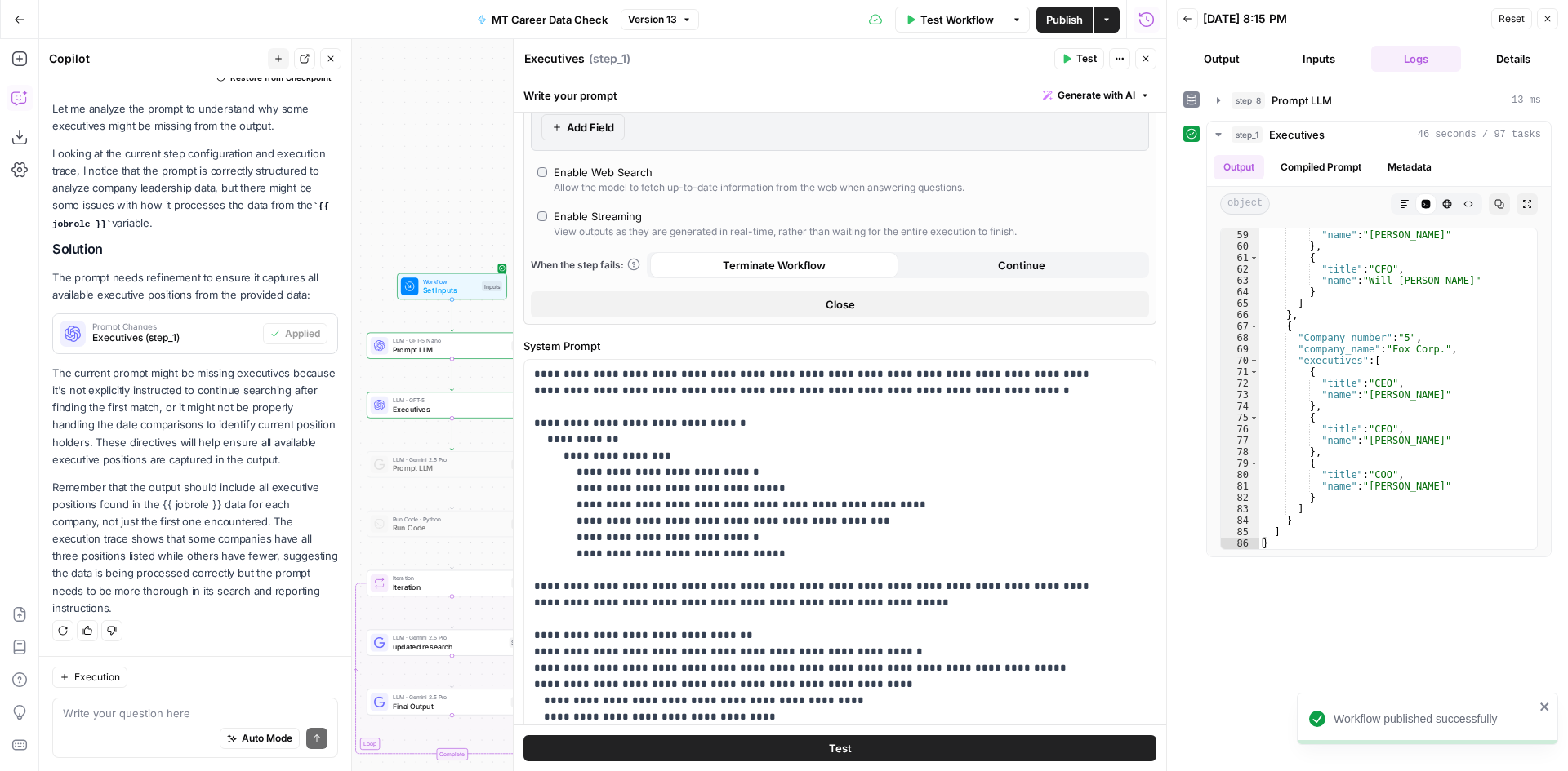
click at [334, 58] on icon "button" at bounding box center [330, 58] width 10 height 10
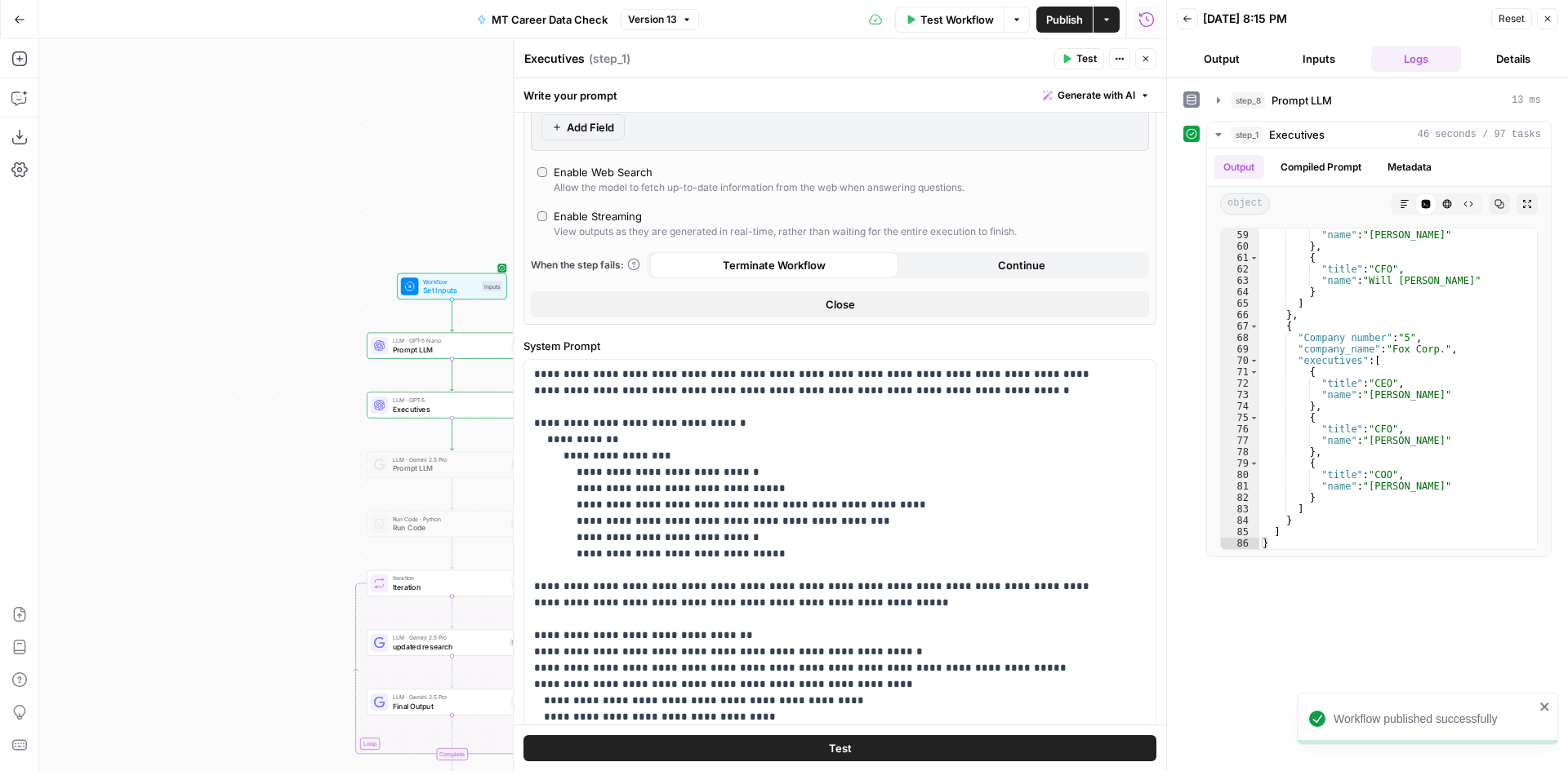
click at [1074, 19] on span "Publish" at bounding box center [1064, 19] width 37 height 17
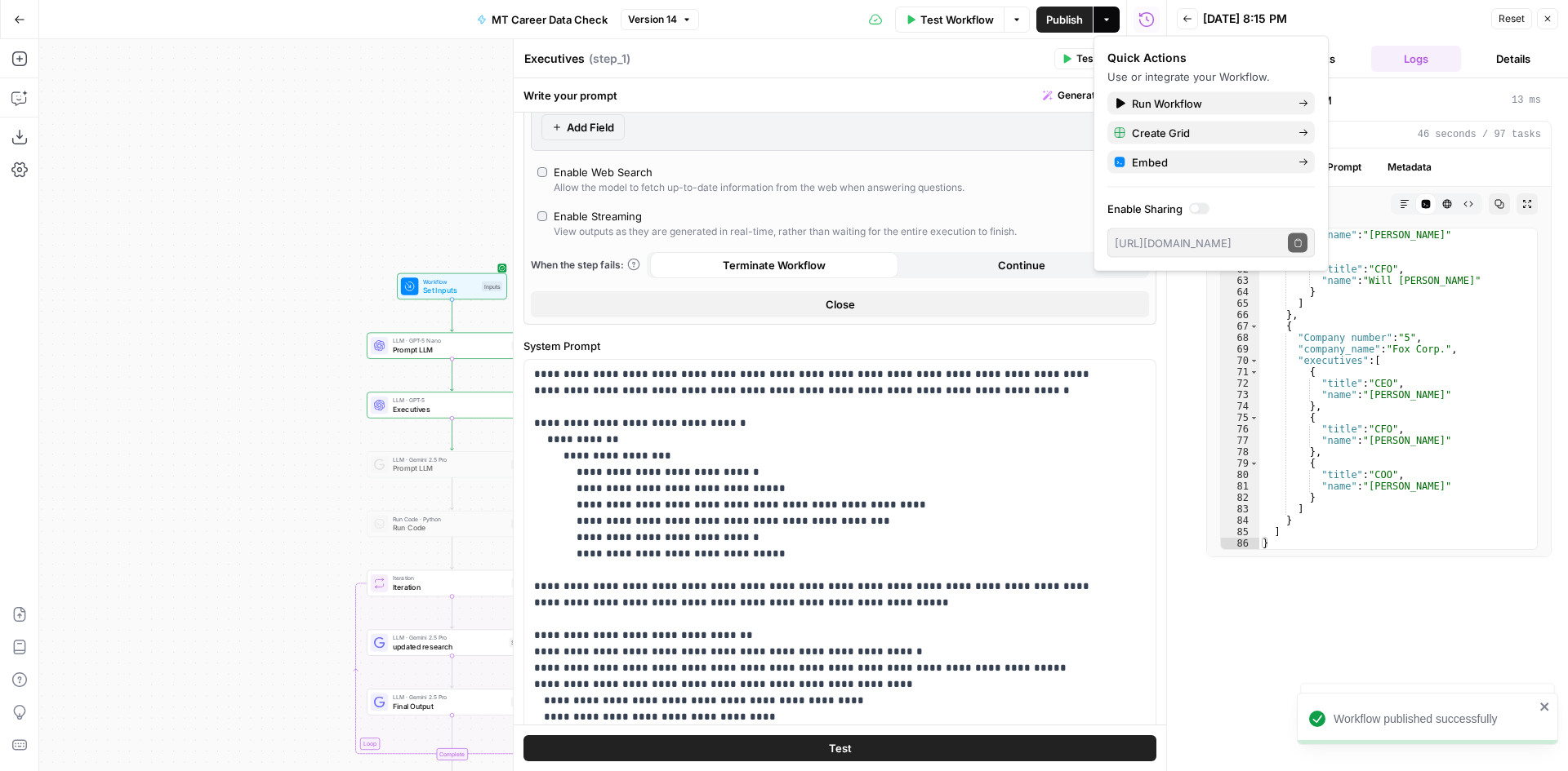
click at [1079, 65] on span "Test" at bounding box center [1087, 58] width 20 height 15
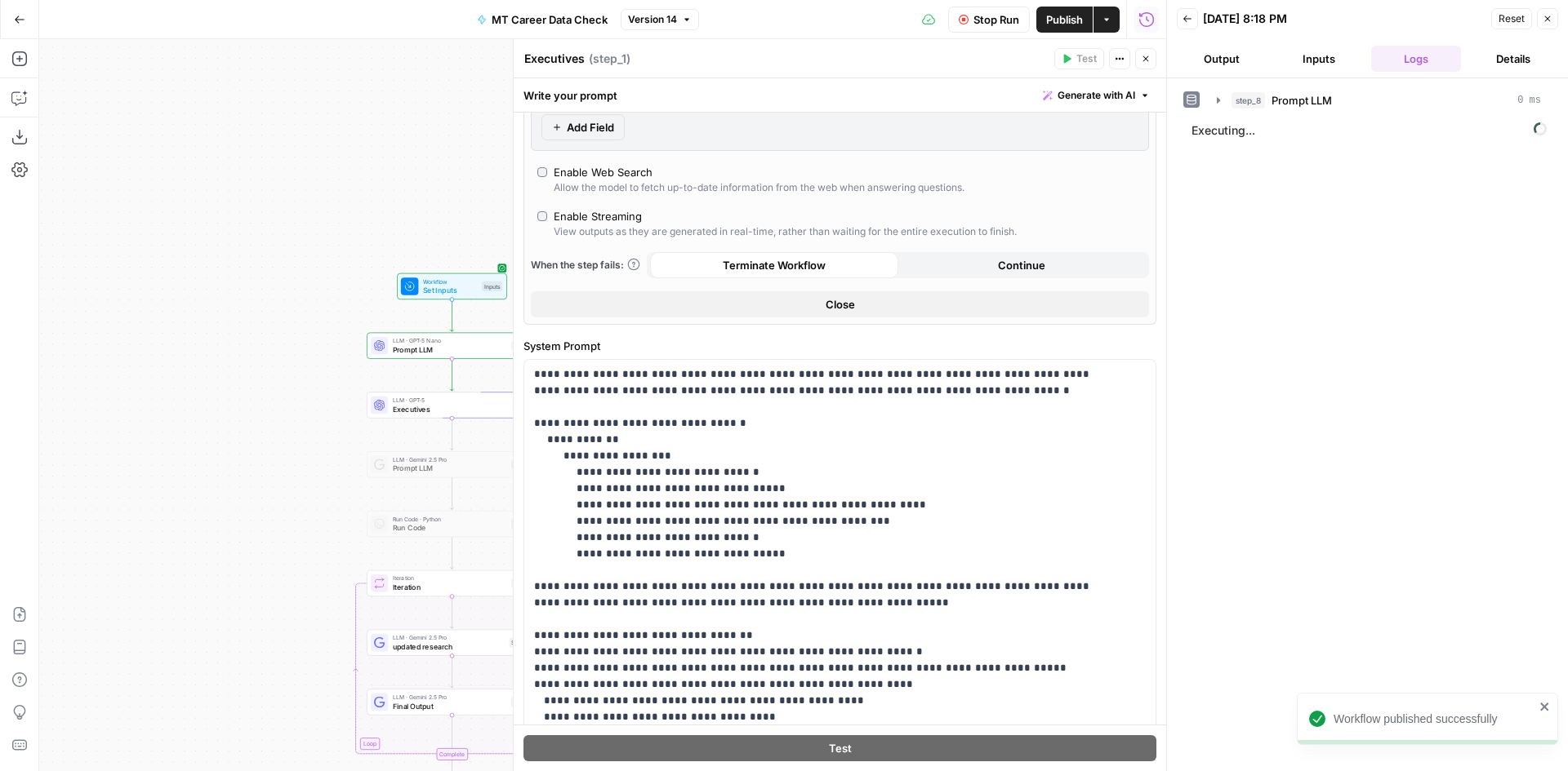
click at [991, 22] on span "Stop Run" at bounding box center [996, 19] width 45 height 17
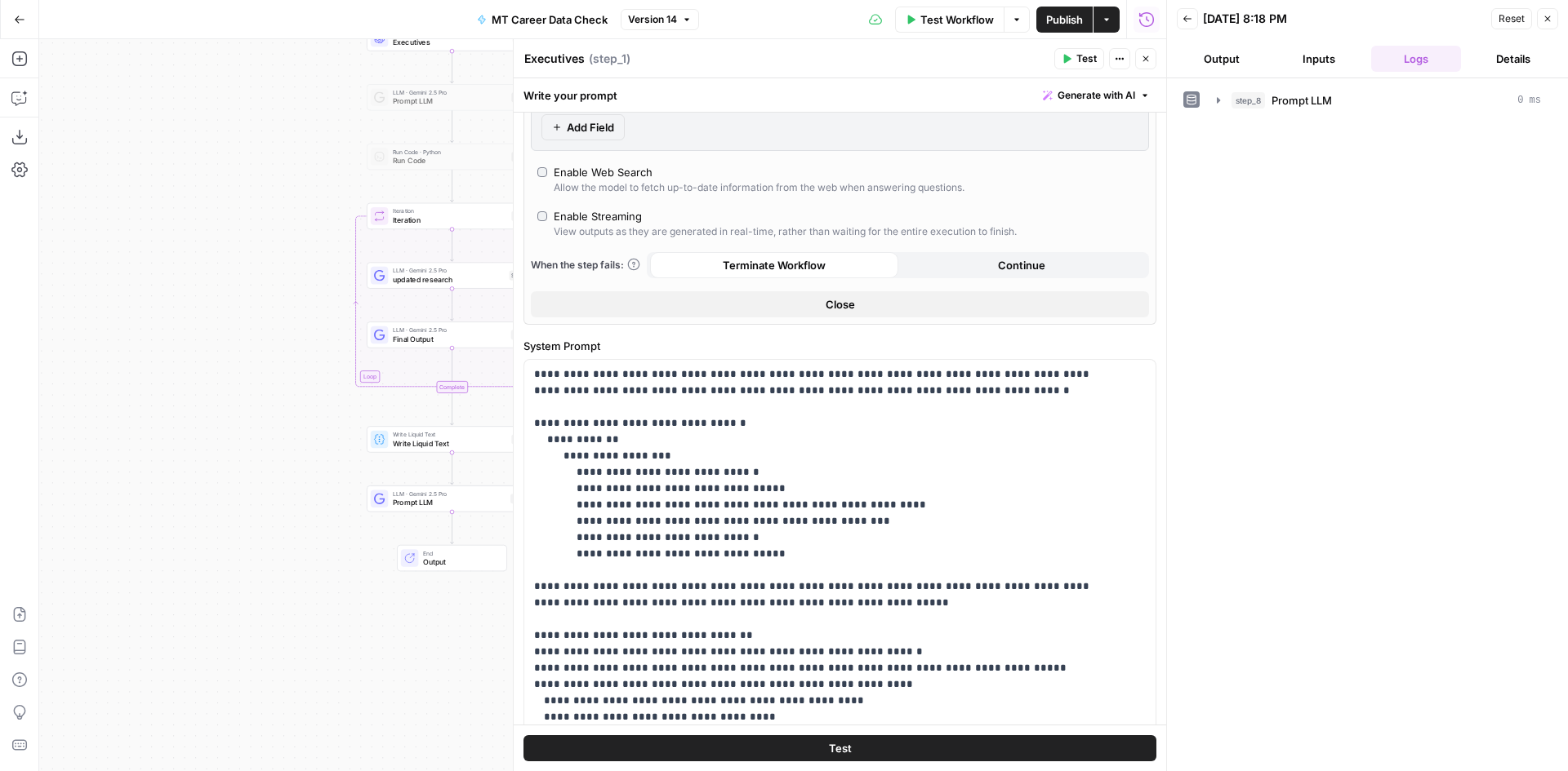
drag, startPoint x: 246, startPoint y: 411, endPoint x: 184, endPoint y: 298, distance: 128.9
click at [162, 290] on div "Workflow Set Inputs Inputs LLM · GPT-5 Nano Prompt LLM Step 8 LLM · GPT-5 Execu…" at bounding box center [602, 405] width 1127 height 732
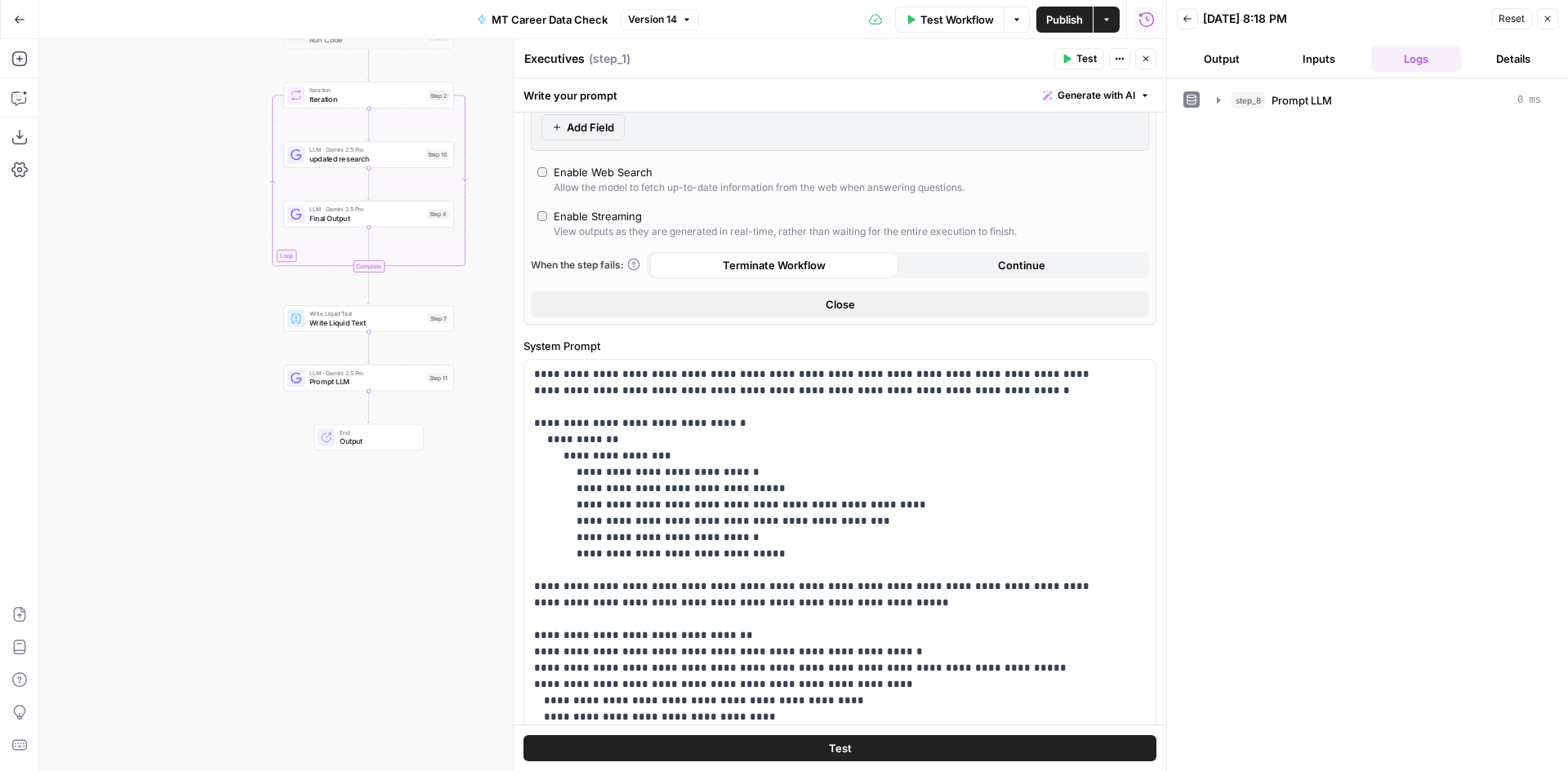
click at [395, 351] on button "Add Note" at bounding box center [402, 359] width 15 height 15
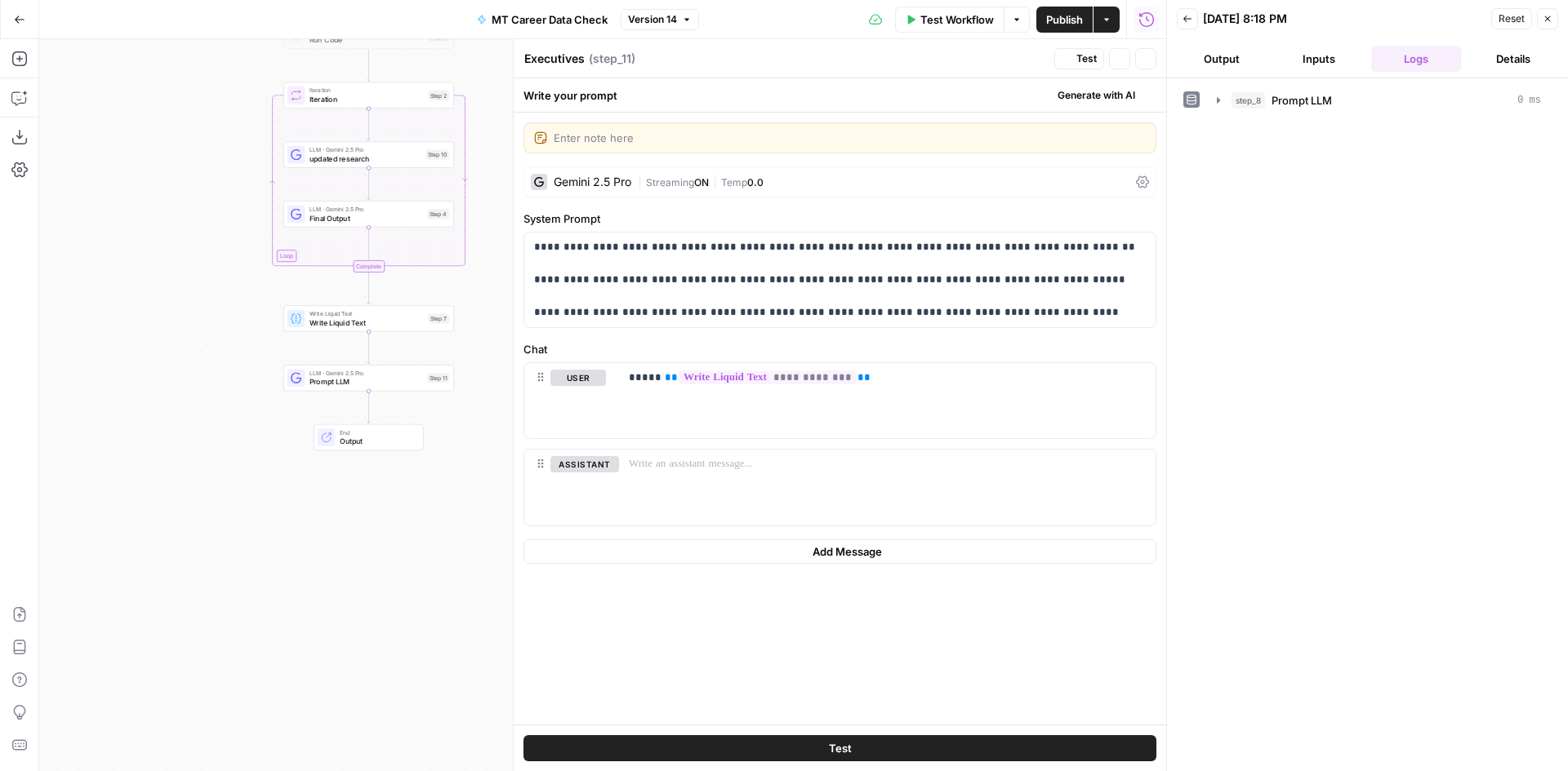
type textarea "Prompt LLM"
click at [405, 373] on span "LLM · Gemini 2.5 Pro" at bounding box center [366, 373] width 113 height 9
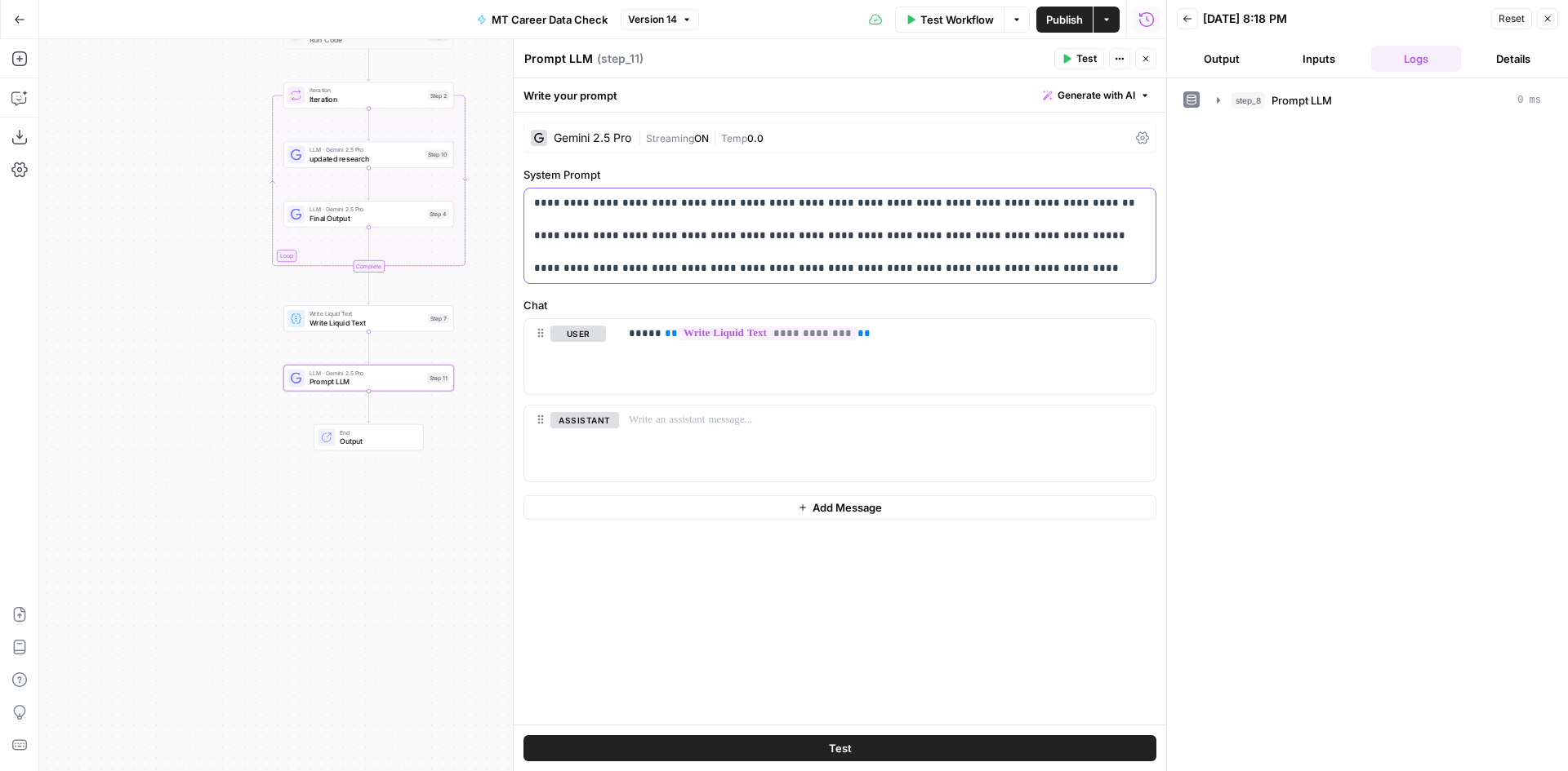
click at [769, 231] on p "**********" at bounding box center [840, 235] width 612 height 82
click at [24, 95] on icon "button" at bounding box center [19, 98] width 17 height 17
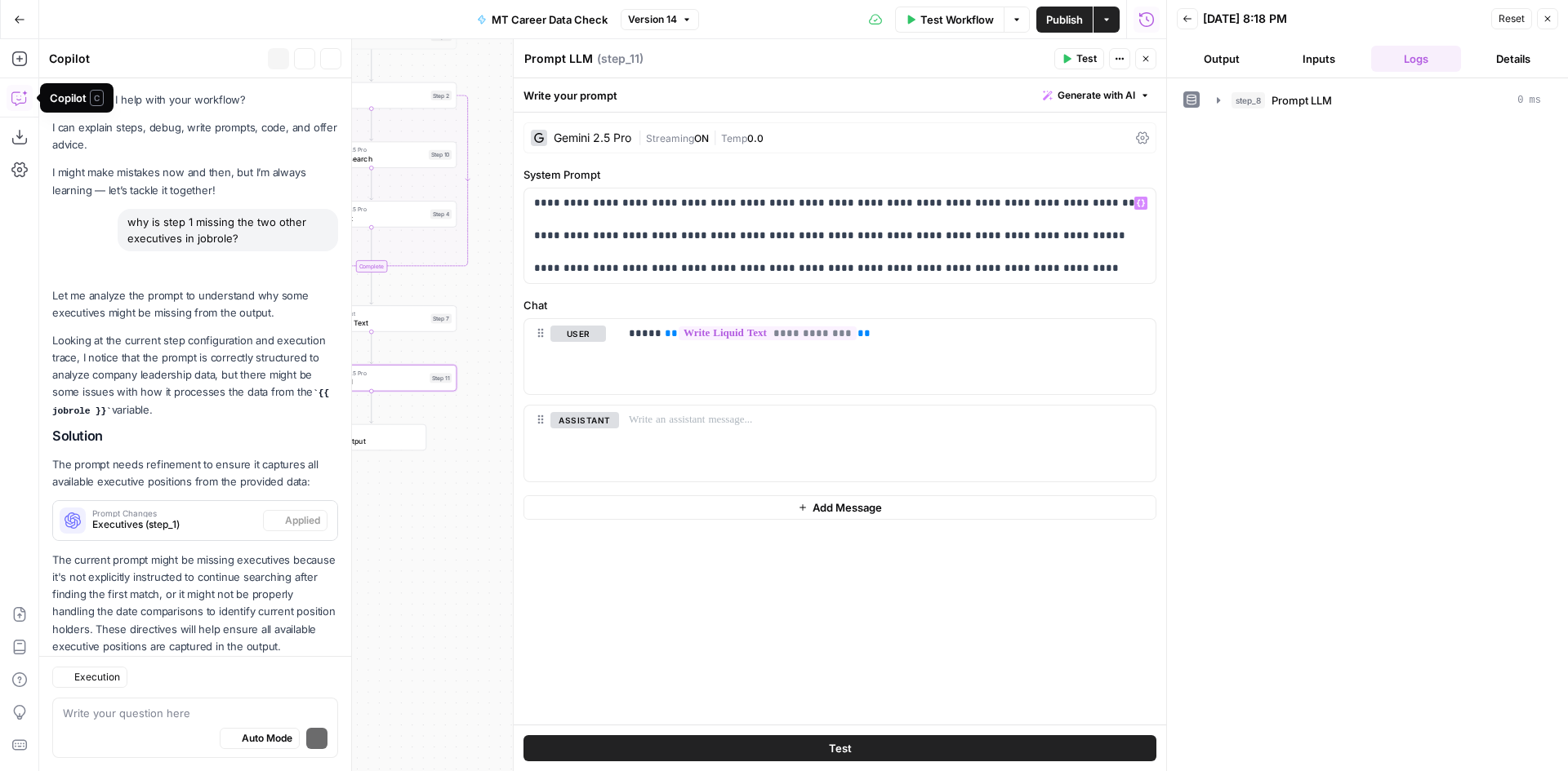
scroll to position [203, 0]
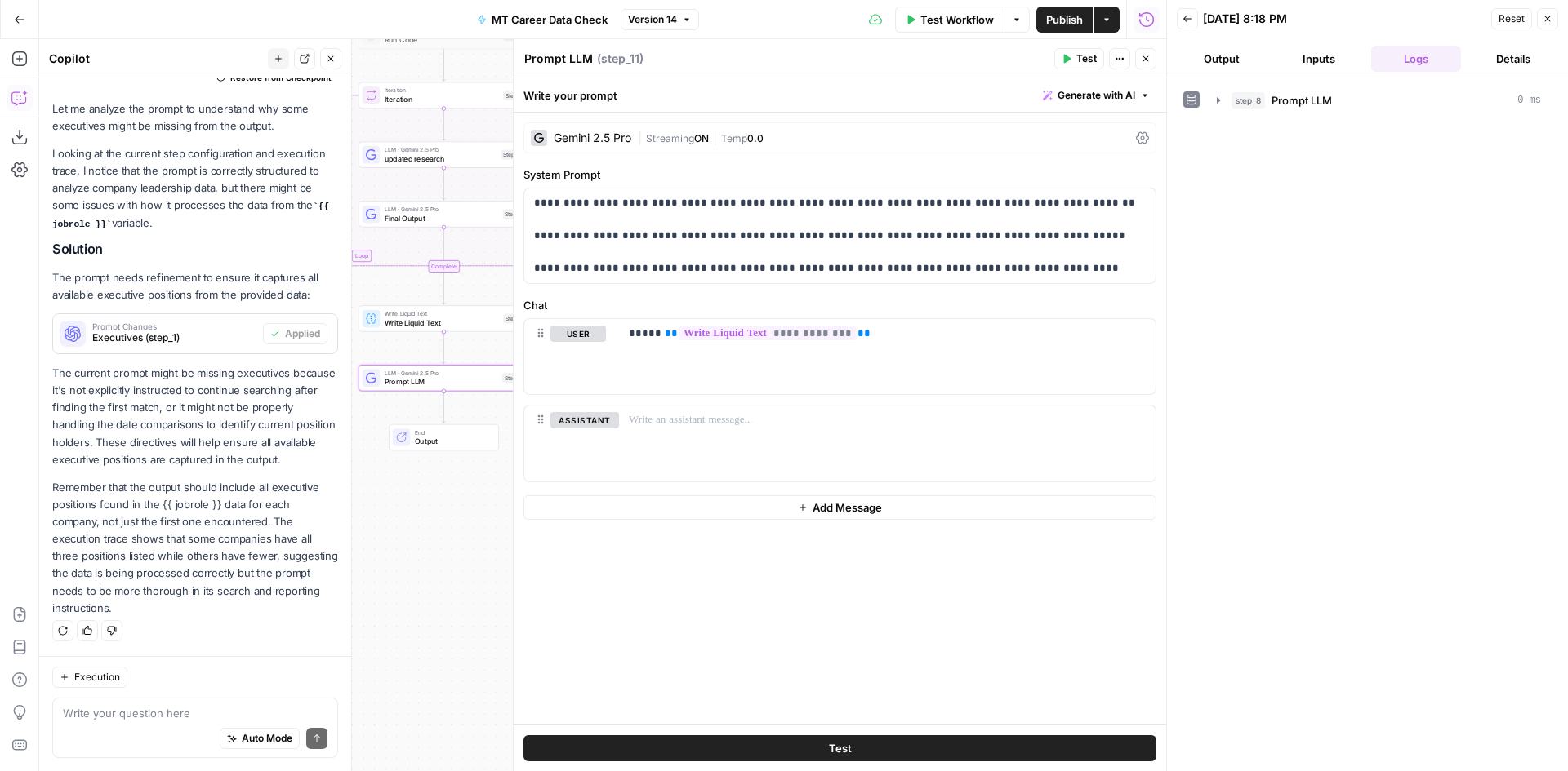
click at [188, 715] on textarea at bounding box center [195, 714] width 264 height 17
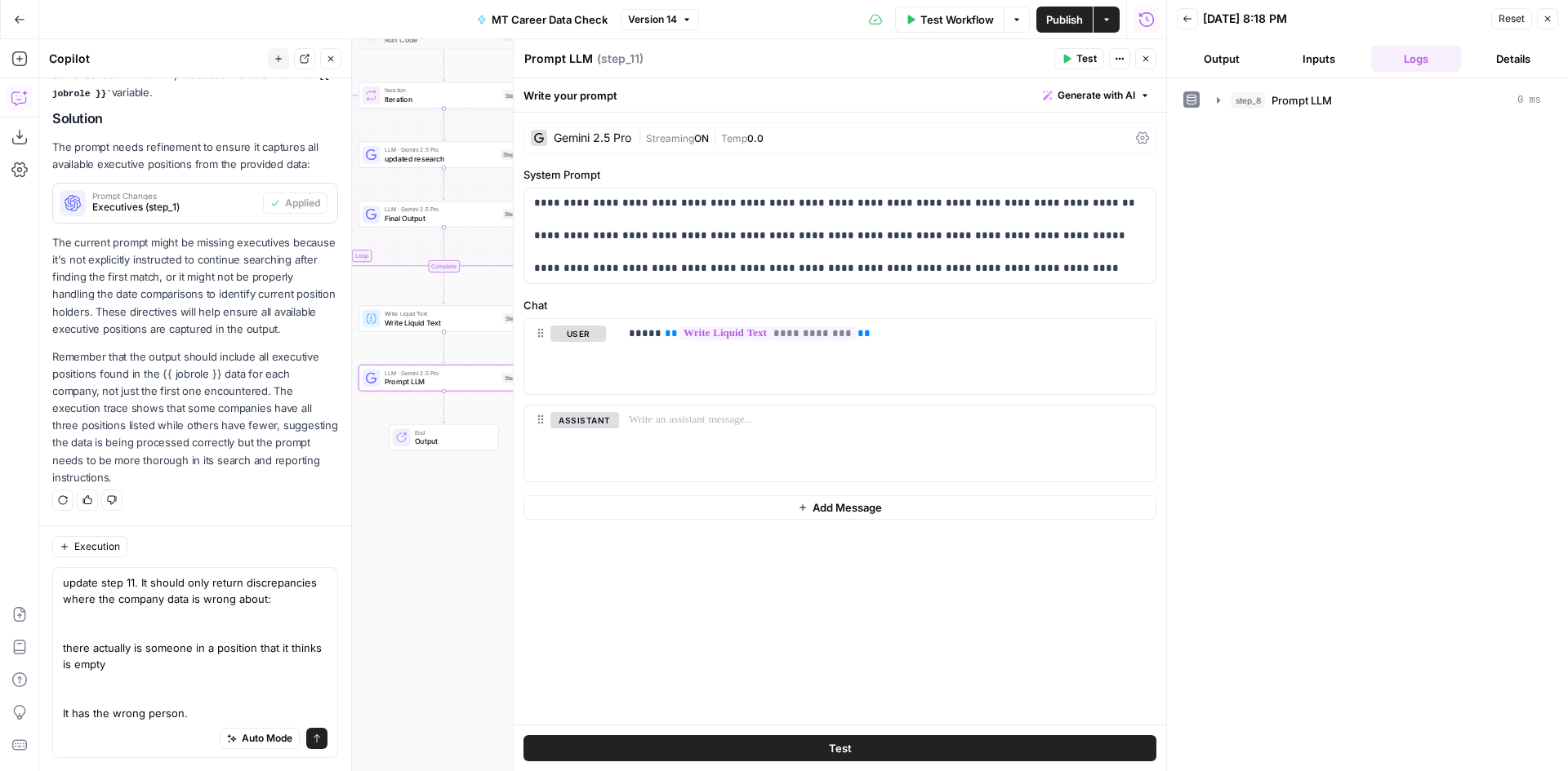
scroll to position [366, 0]
click at [147, 714] on textarea "update step 11. It should only return discrepancies where the company data is w…" at bounding box center [195, 648] width 264 height 147
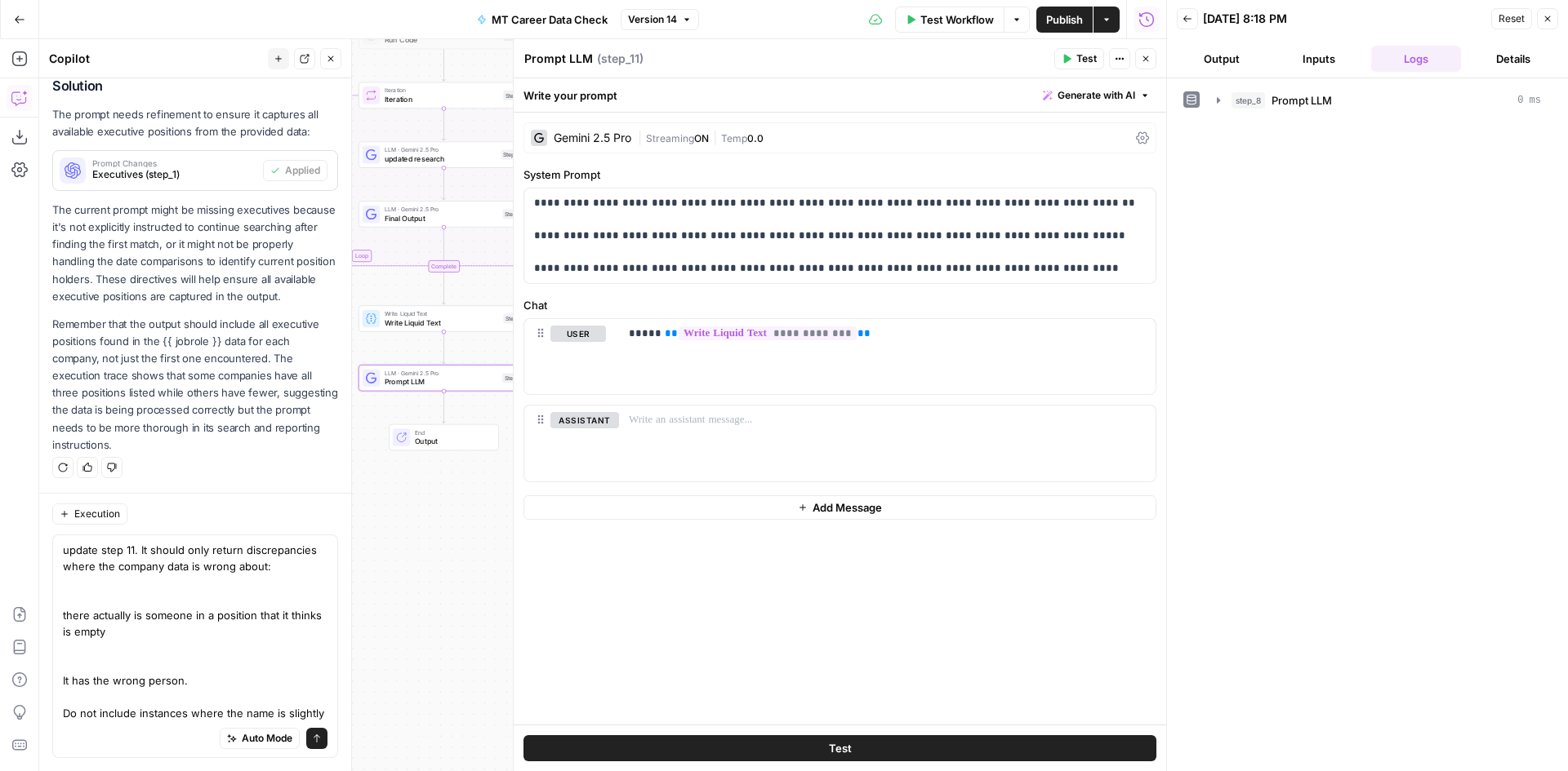
scroll to position [383, 0]
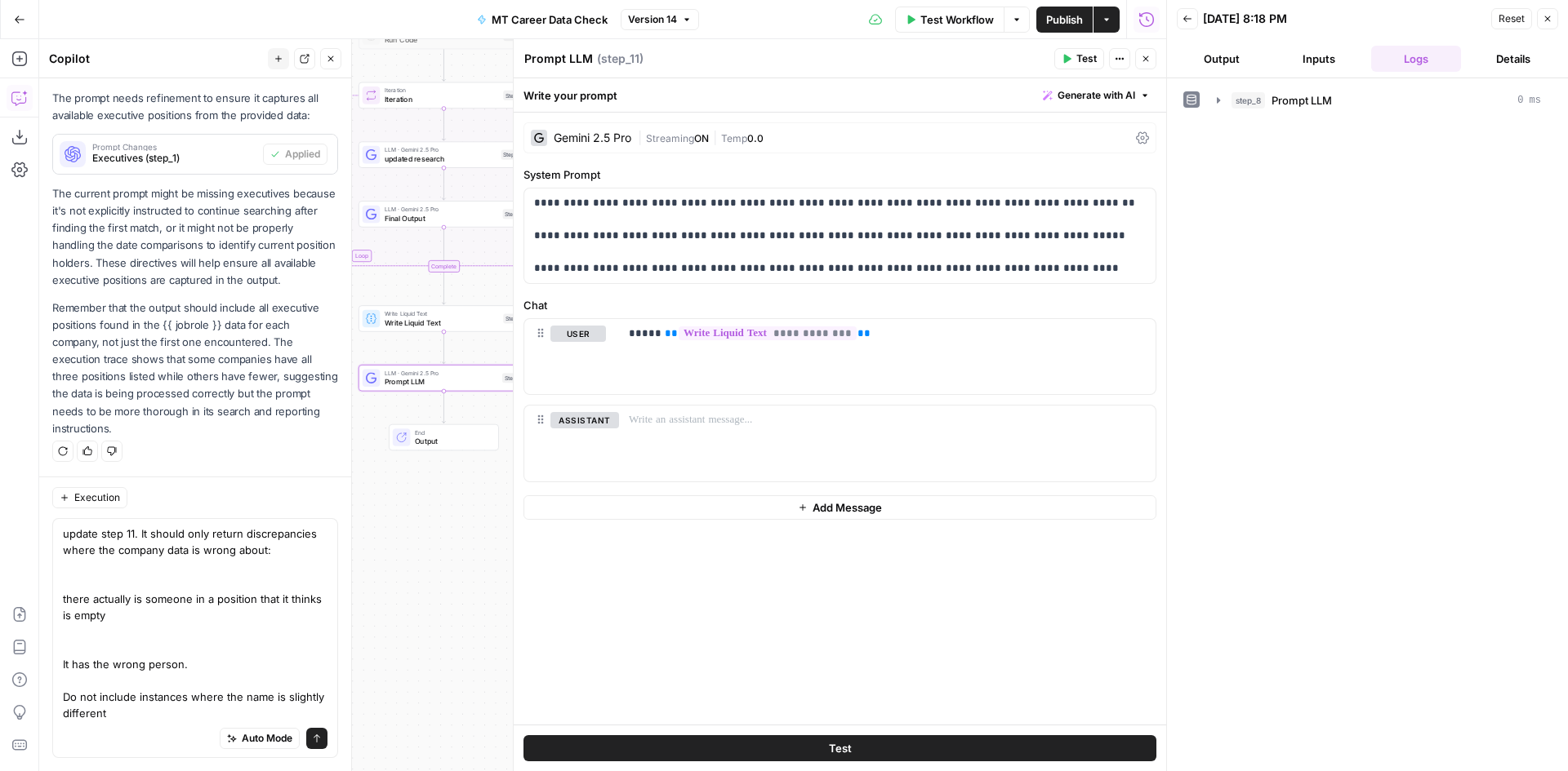
type textarea "update step 11. It should only return discrepancies where the company data is w…"
click at [312, 735] on icon "submit" at bounding box center [316, 739] width 10 height 10
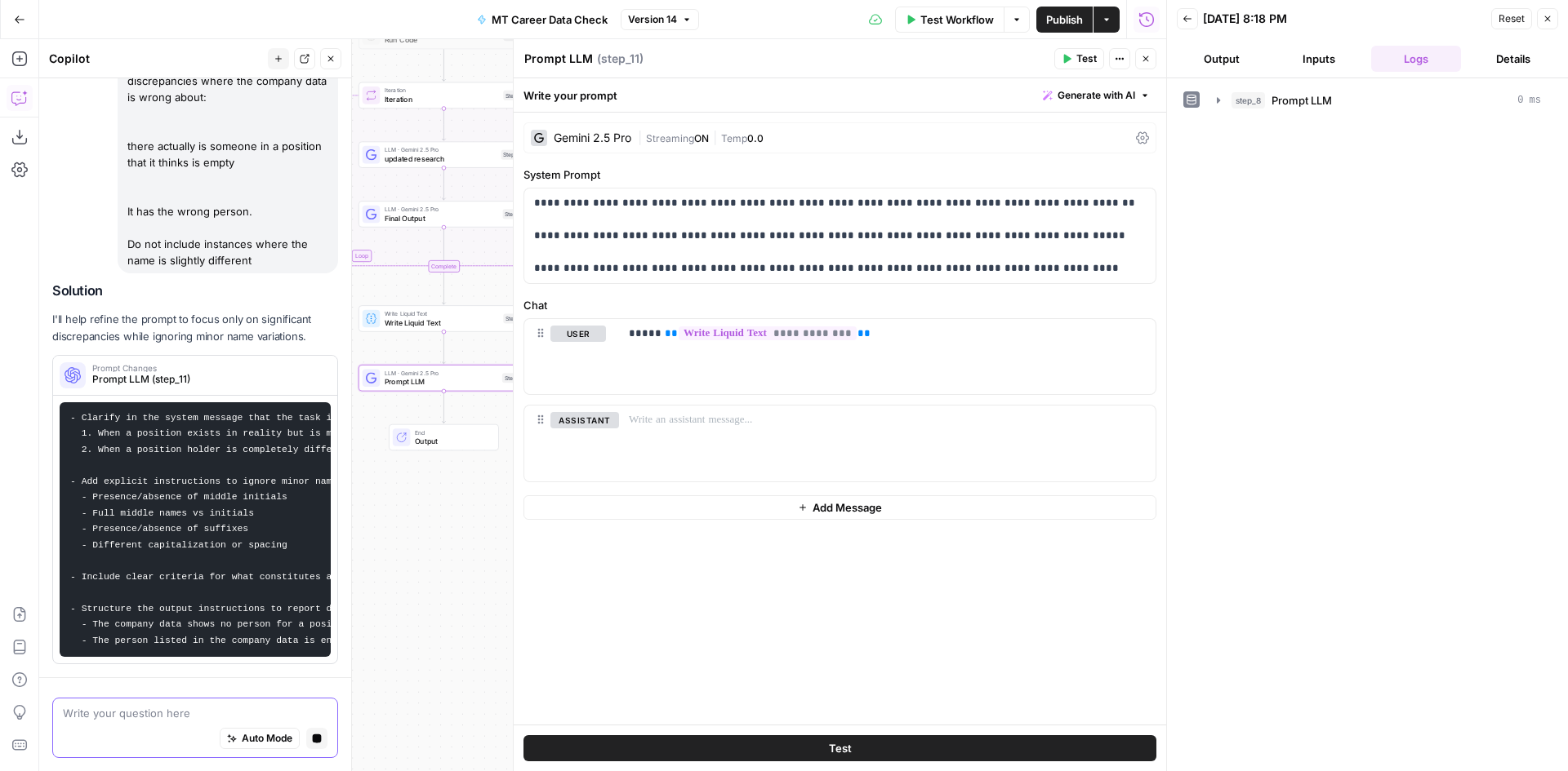
scroll to position [797, 0]
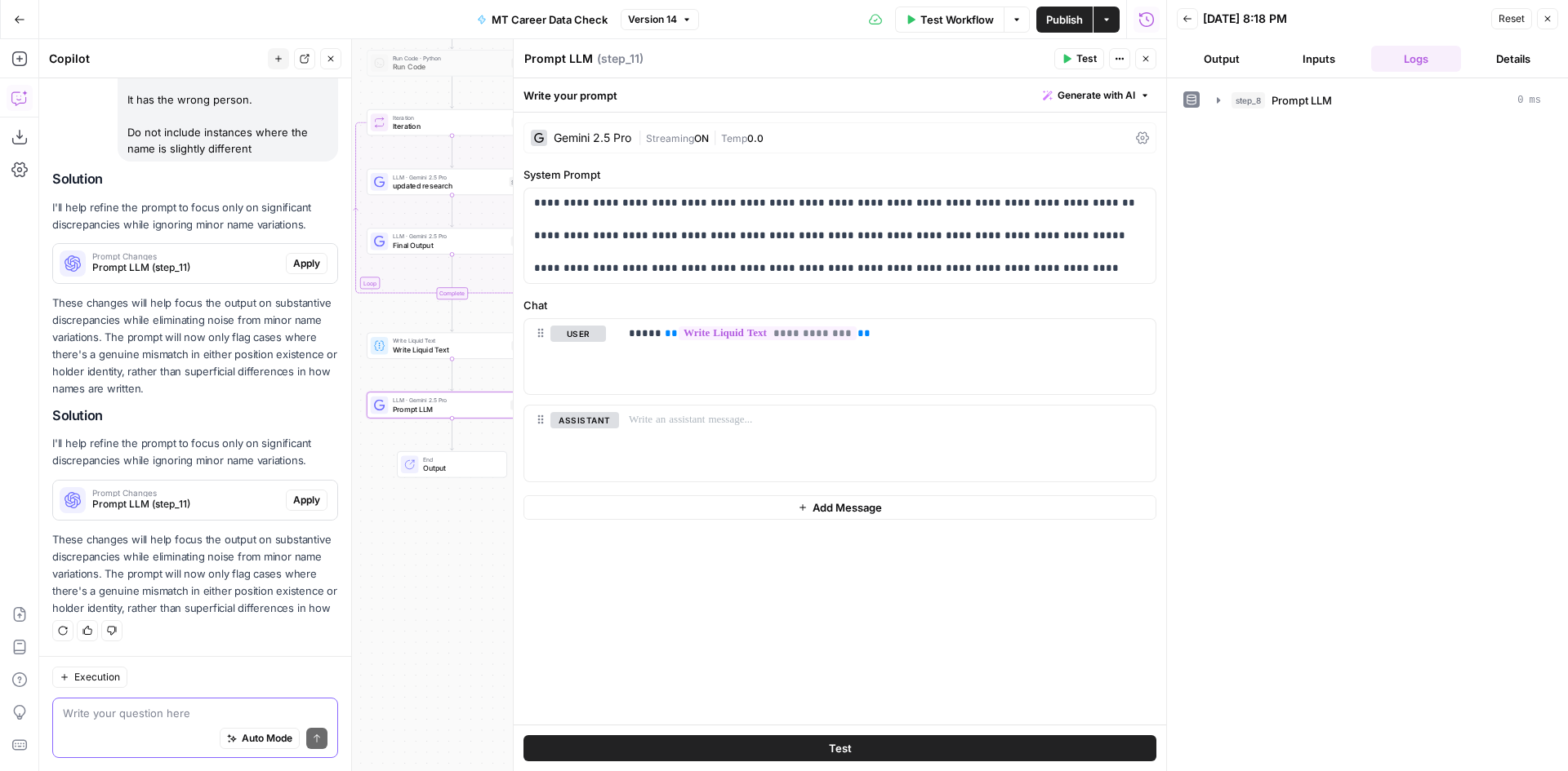
click at [293, 493] on span "Apply" at bounding box center [306, 500] width 27 height 15
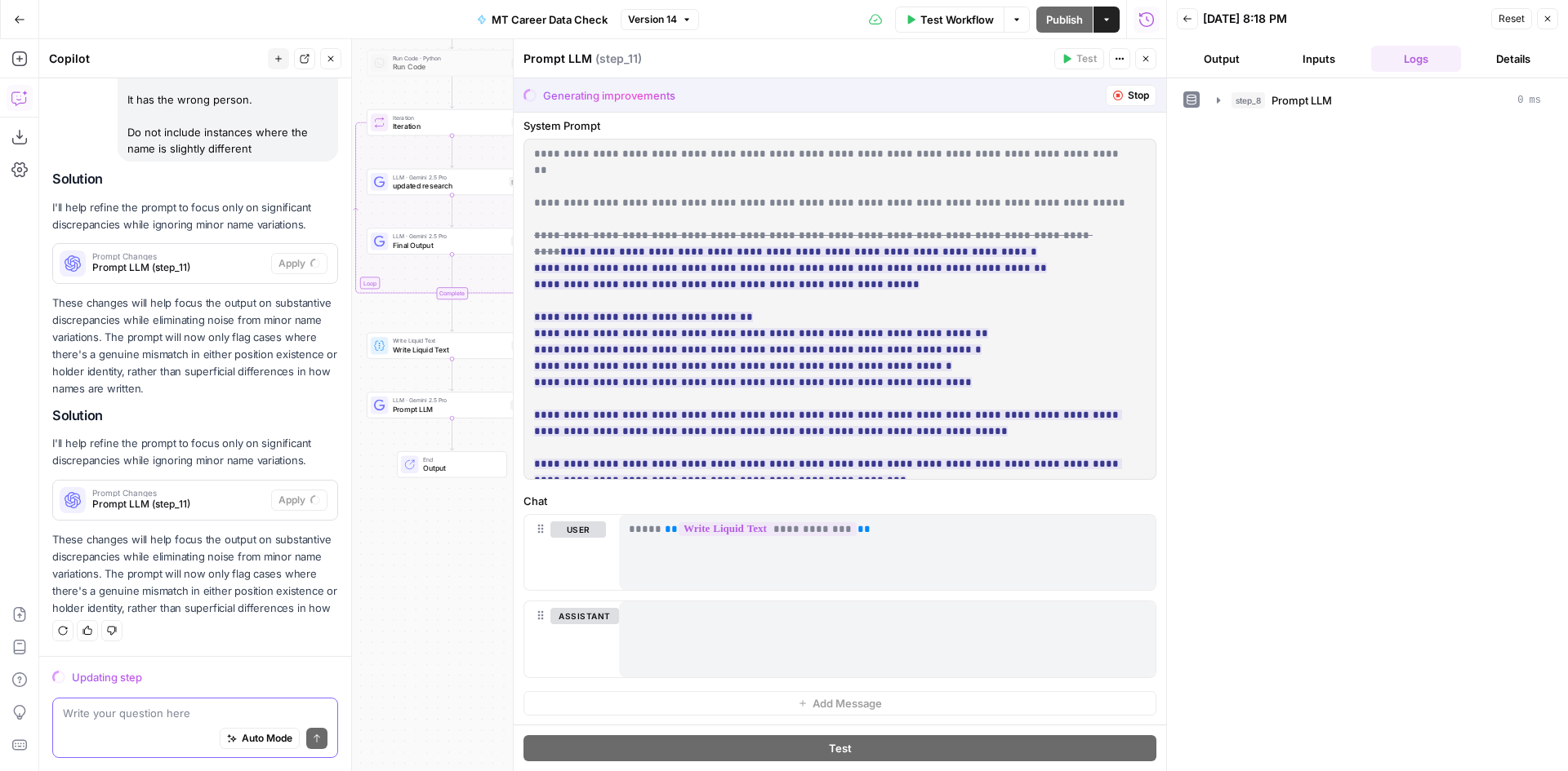
scroll to position [0, 0]
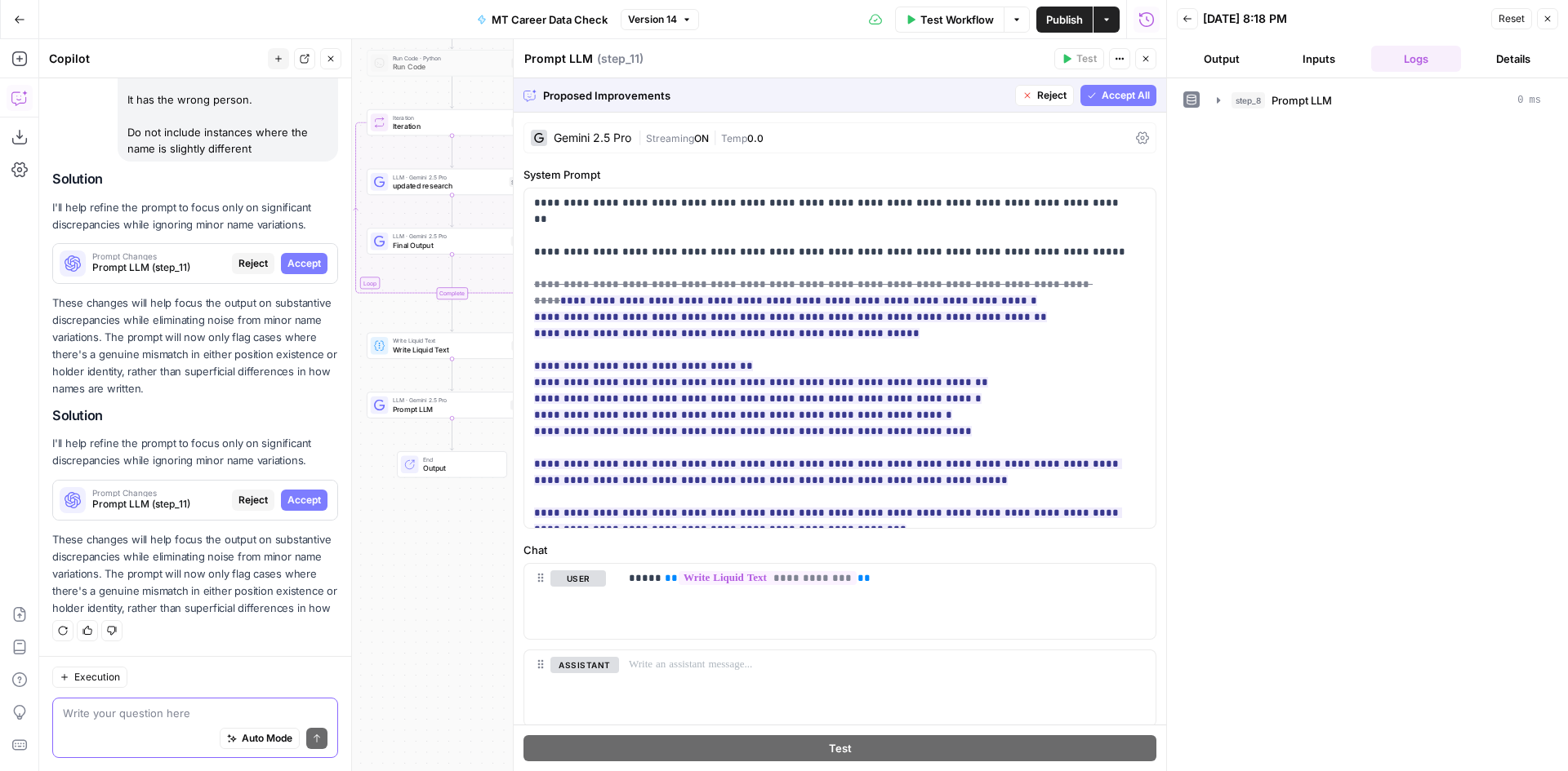
click at [1108, 93] on span "Accept All" at bounding box center [1126, 95] width 48 height 15
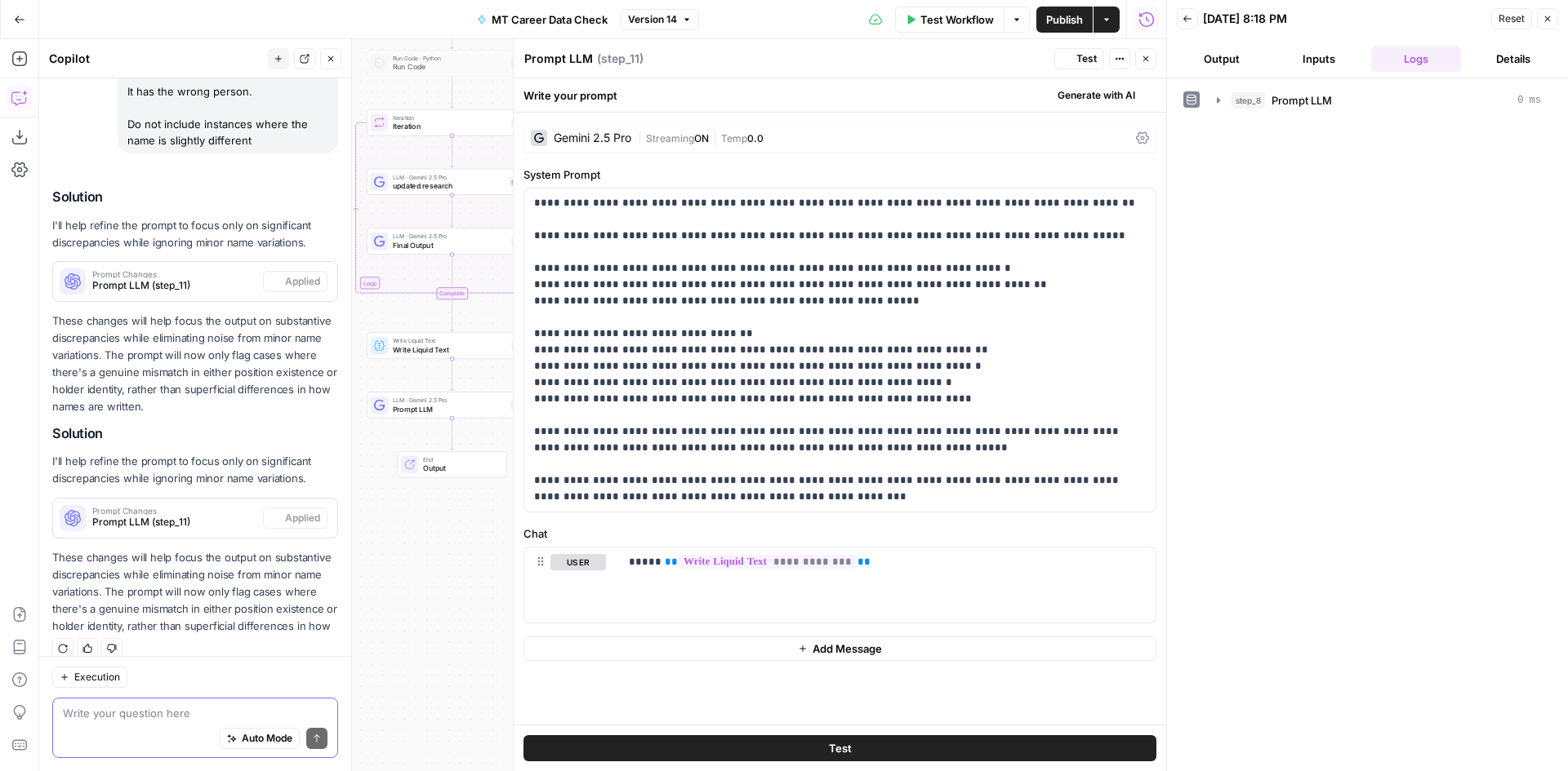
scroll to position [934, 0]
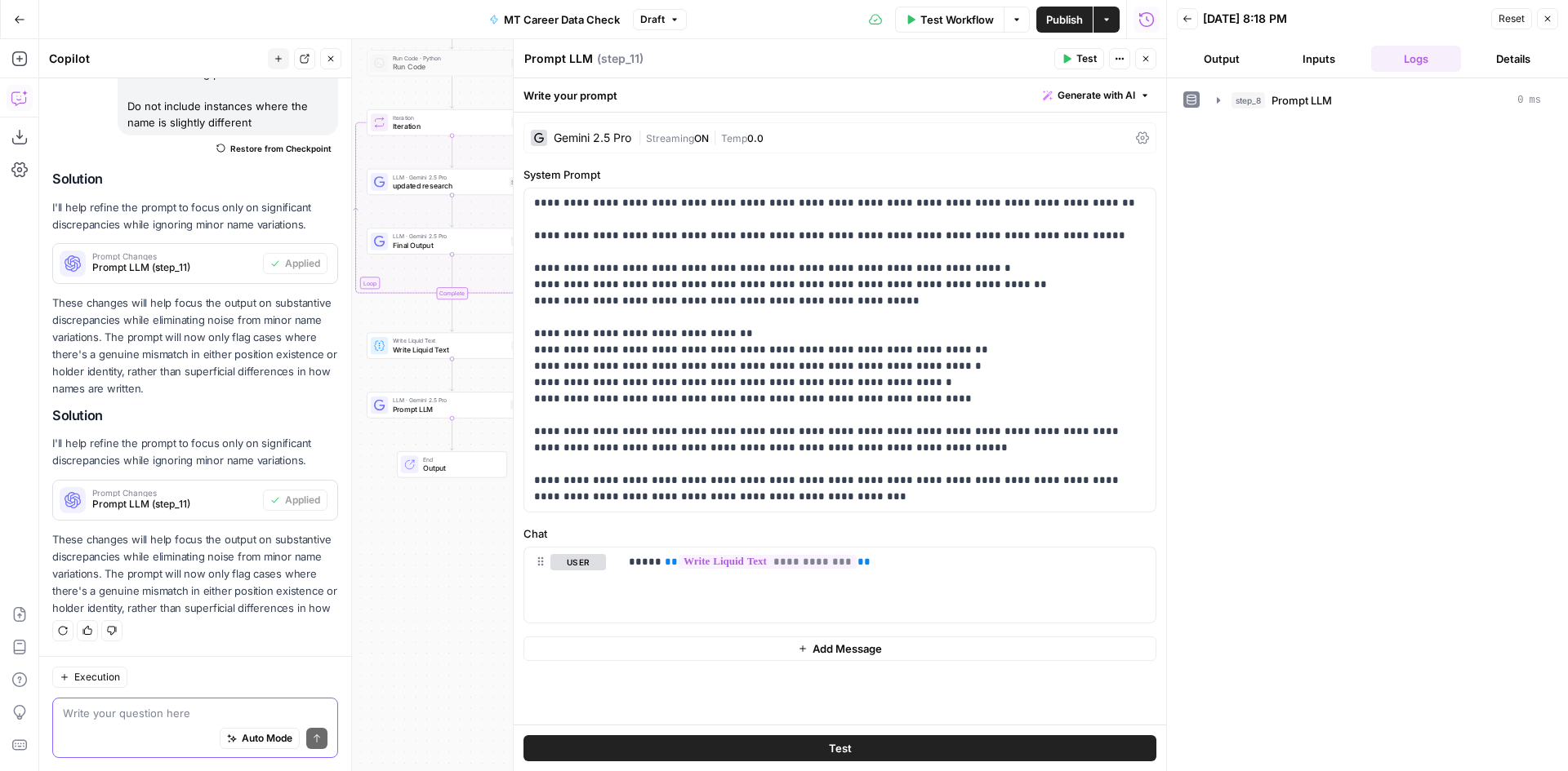
click at [957, 749] on button "Test" at bounding box center [840, 748] width 633 height 26
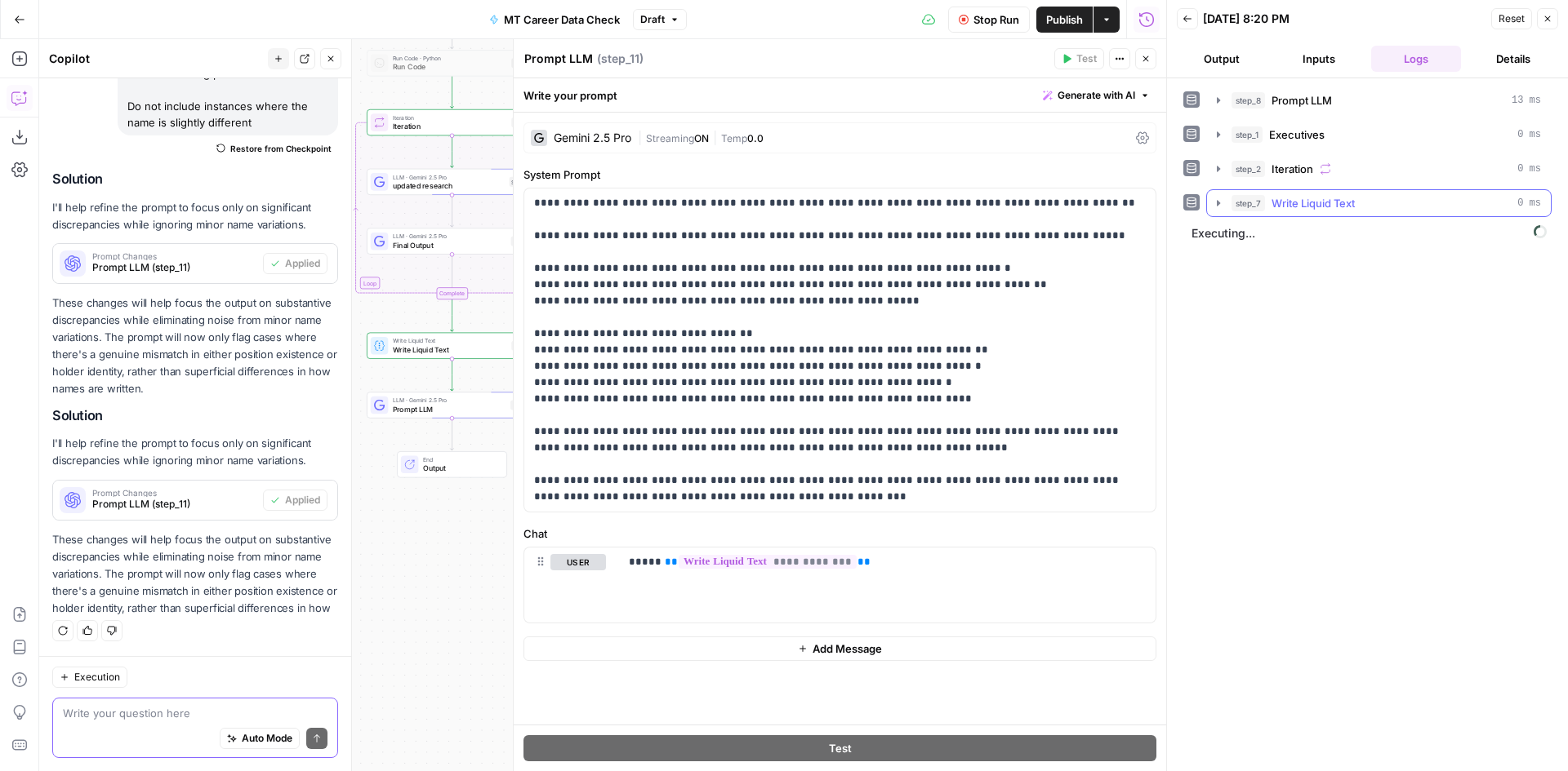
click at [1370, 204] on div "step_7 Write Liquid Text 0 ms" at bounding box center [1386, 203] width 310 height 17
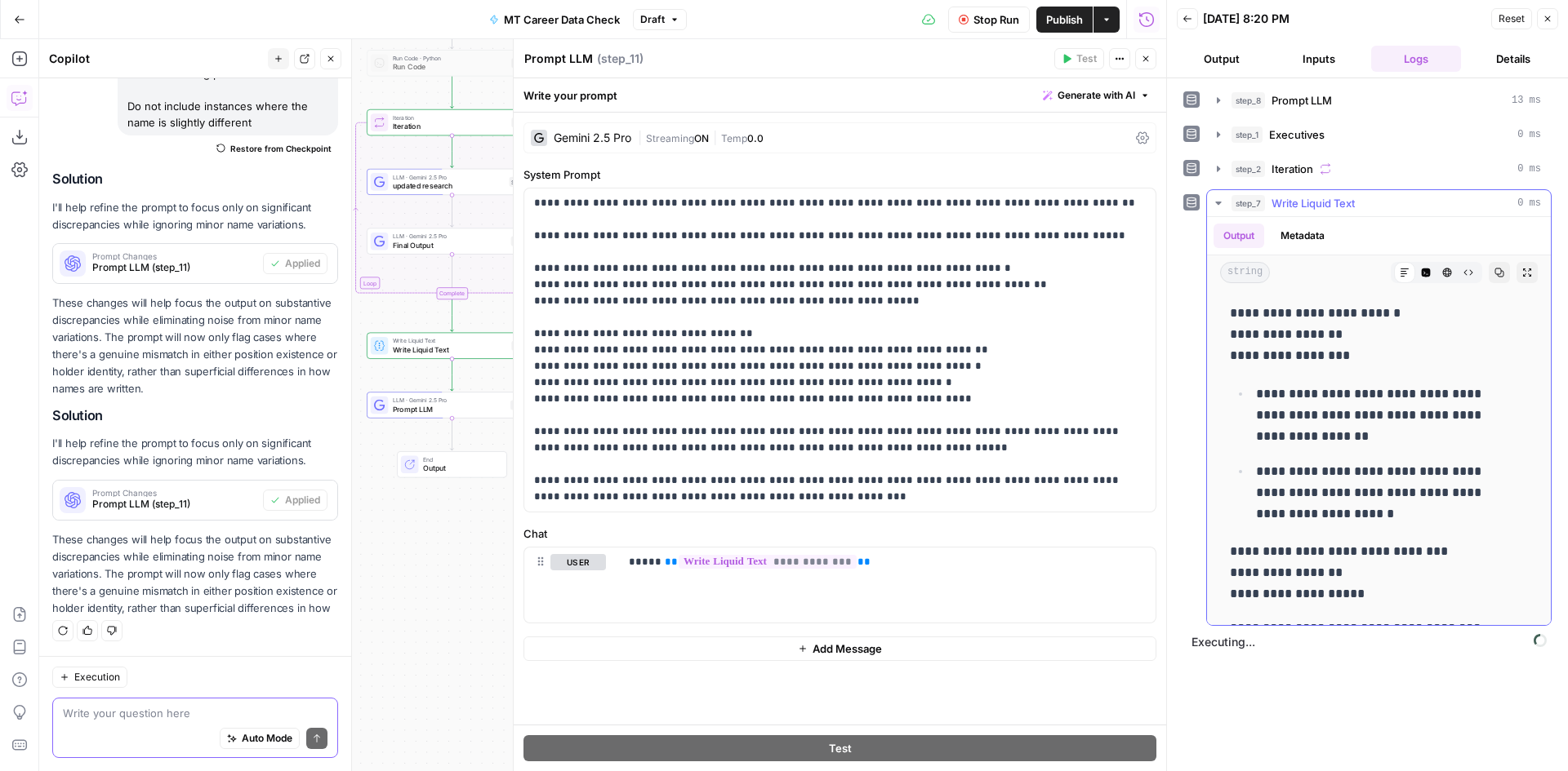
click at [1370, 204] on div "step_7 Write Liquid Text 0 ms" at bounding box center [1386, 203] width 310 height 17
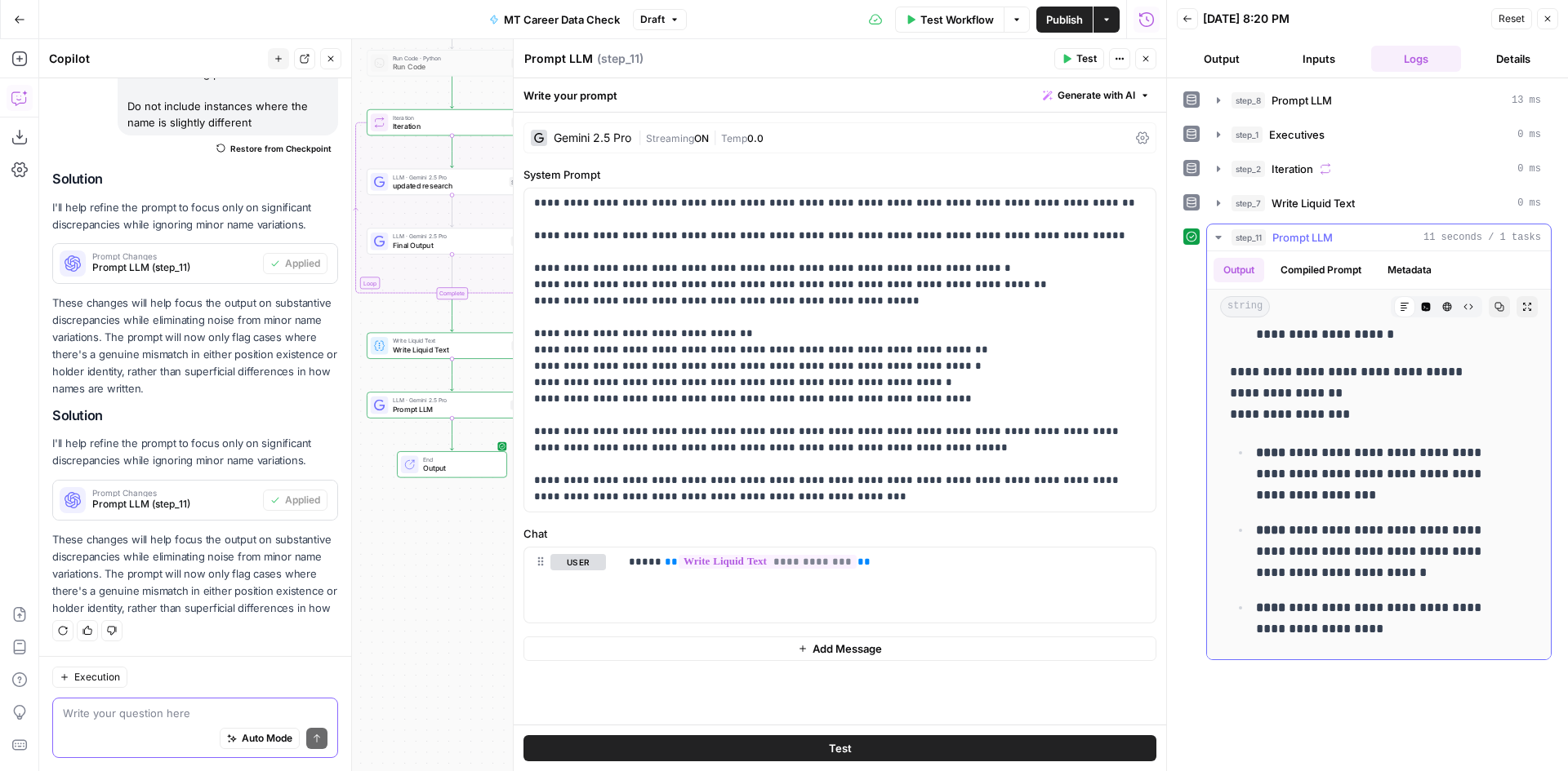
scroll to position [0, 0]
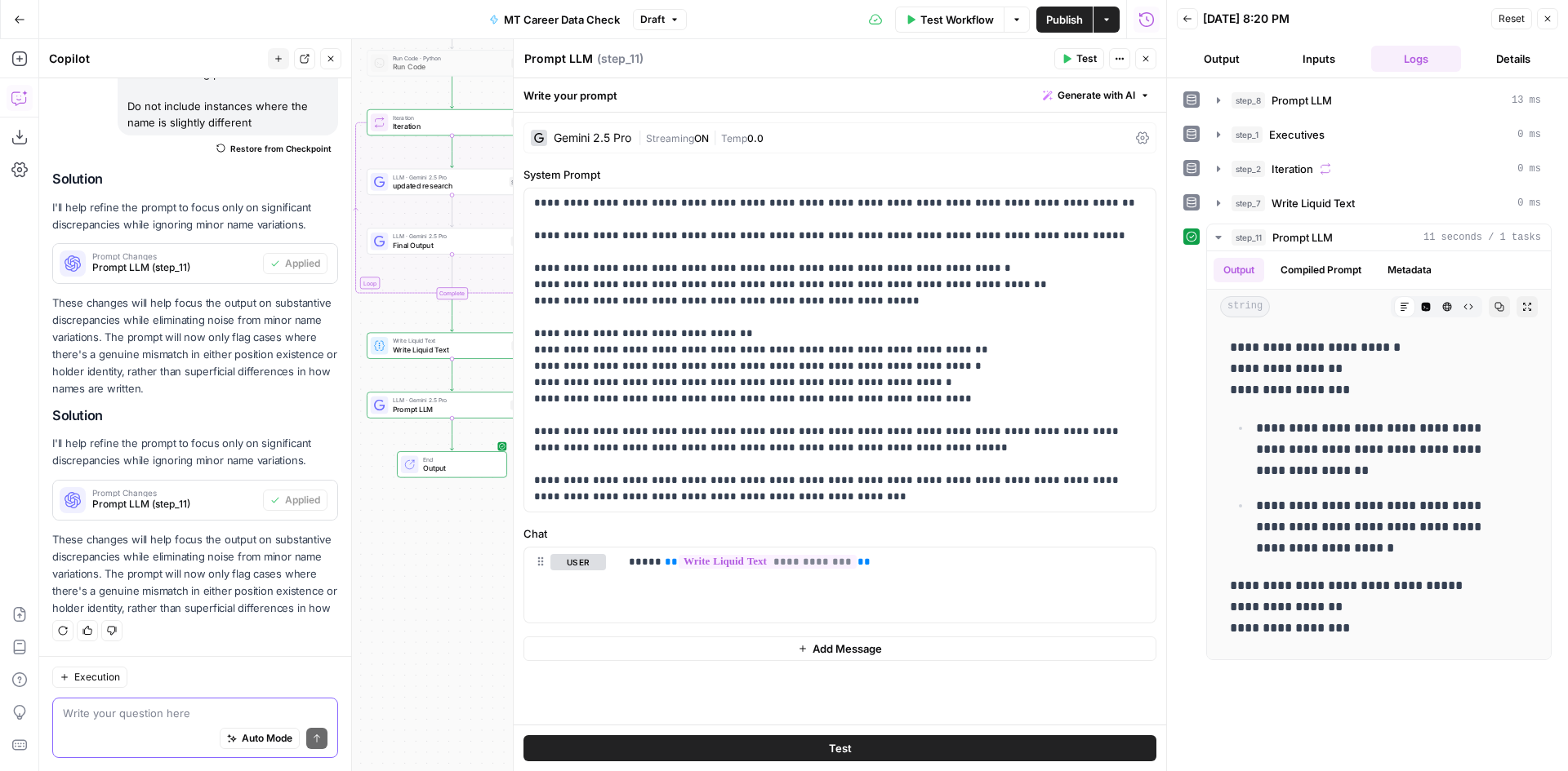
click at [1084, 6] on button "Publish" at bounding box center [1064, 19] width 57 height 26
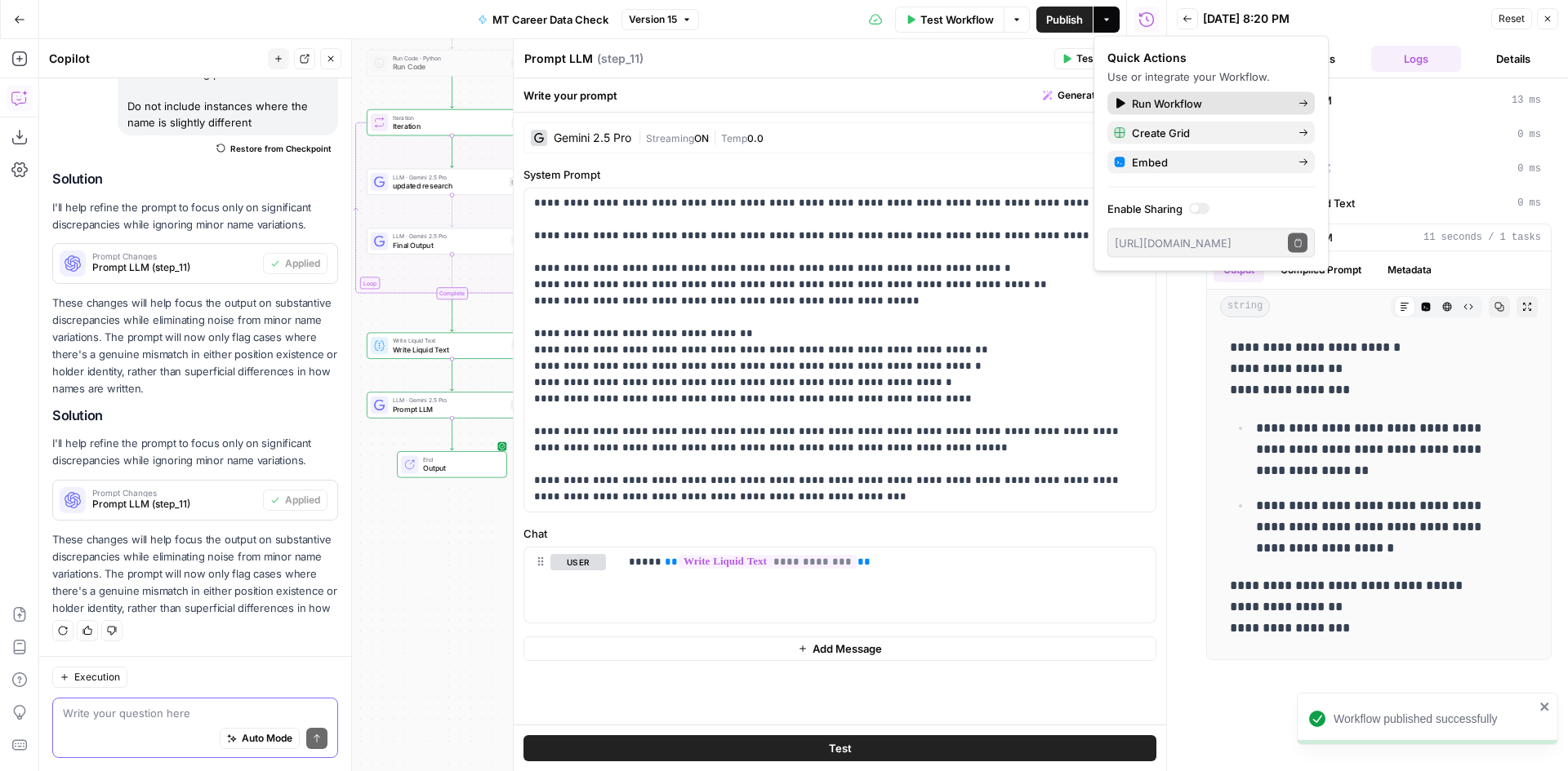
click at [1163, 97] on span "Run Workflow" at bounding box center [1209, 104] width 154 height 17
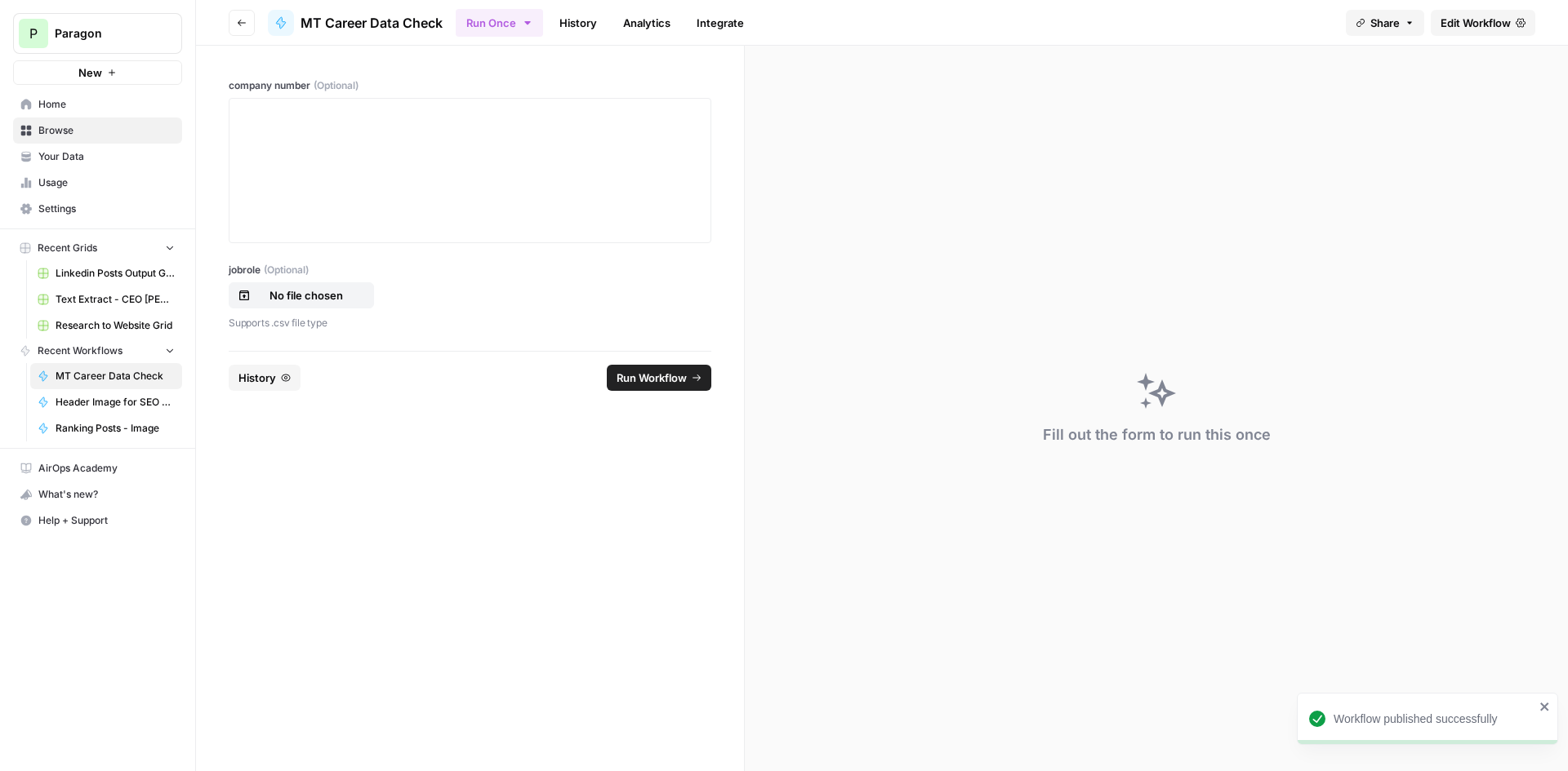
click at [336, 76] on div "company number (Optional) jobrole (Optional) No file chosen Supports .csv file …" at bounding box center [469, 197] width 548 height 305
click at [347, 134] on div at bounding box center [470, 171] width 462 height 131
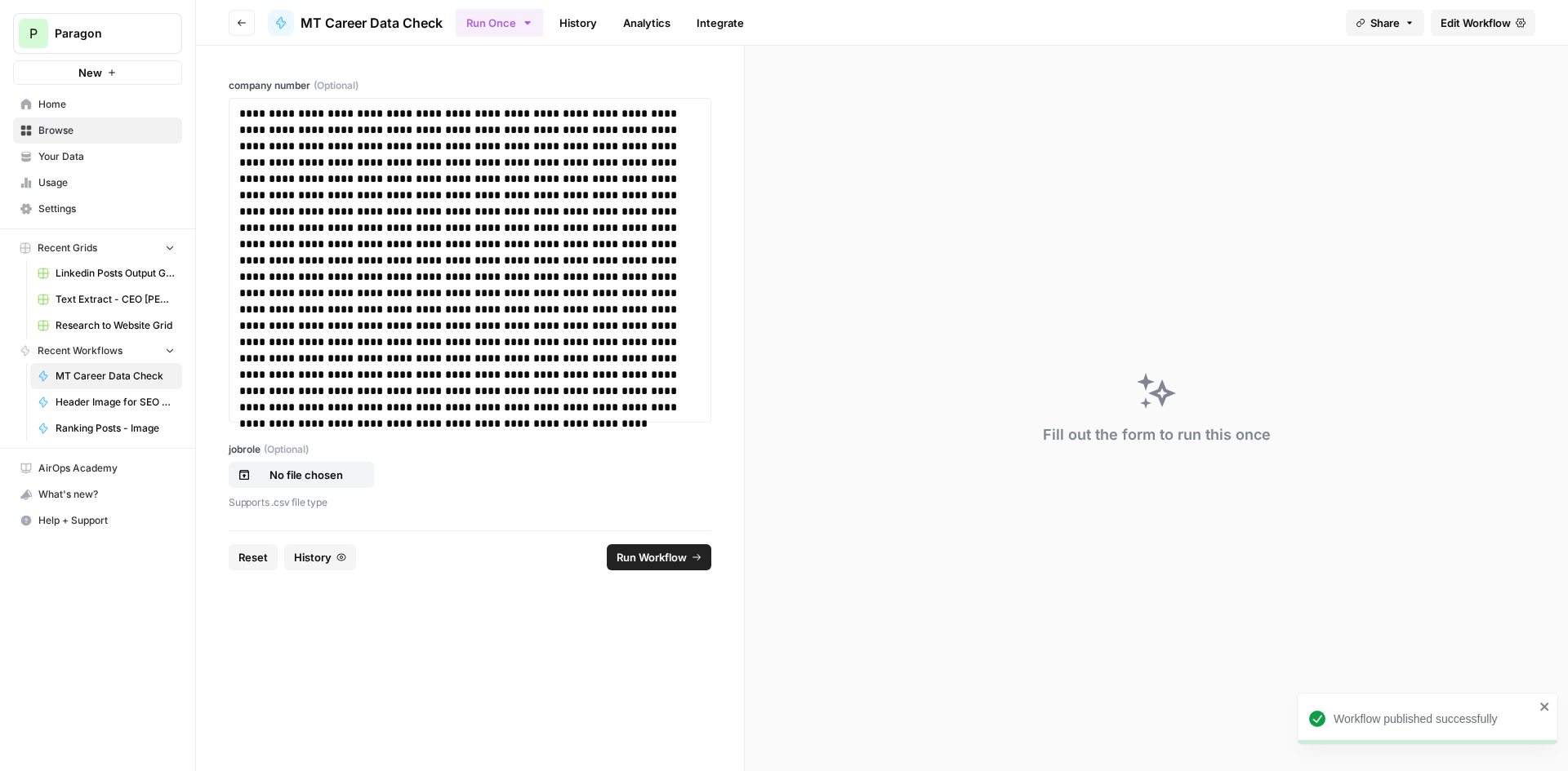
click at [306, 456] on span "(Optional)" at bounding box center [286, 449] width 45 height 15
click at [0, 0] on input "jobrole (Optional)" at bounding box center [0, 0] width 0 height 0
click at [661, 556] on span "Run Workflow" at bounding box center [652, 558] width 70 height 17
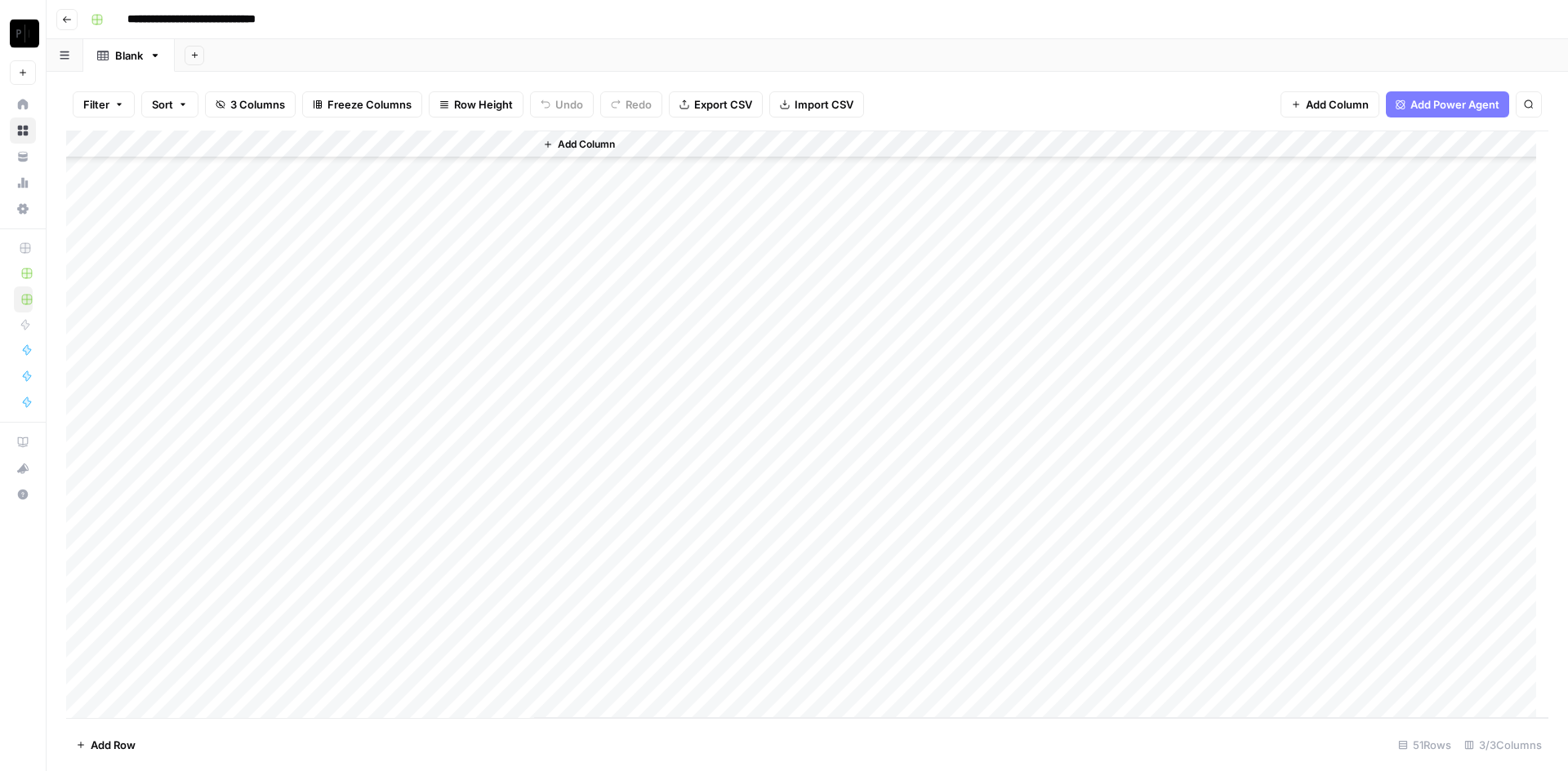
scroll to position [881, 0]
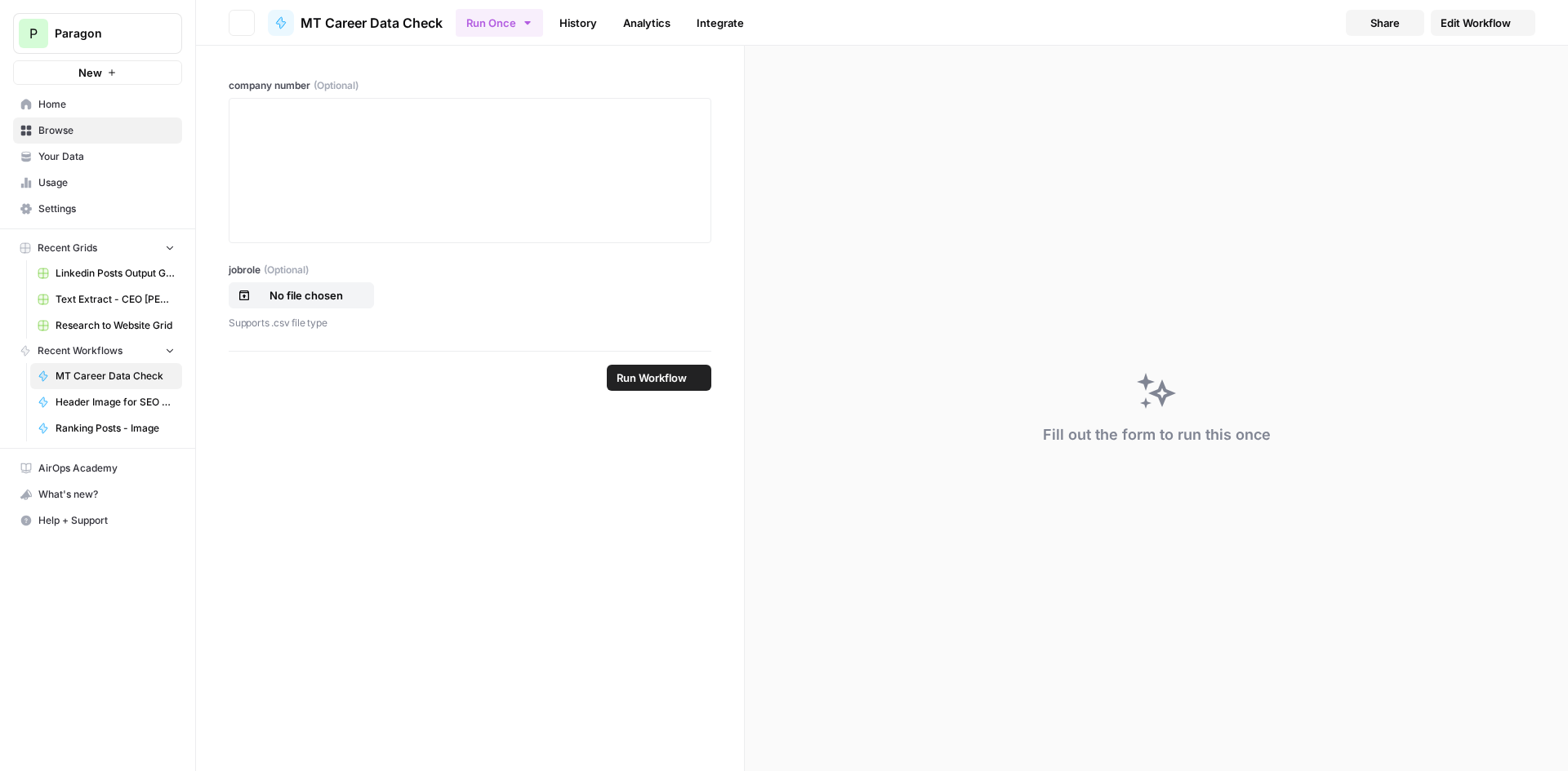
click at [373, 150] on div at bounding box center [470, 171] width 462 height 131
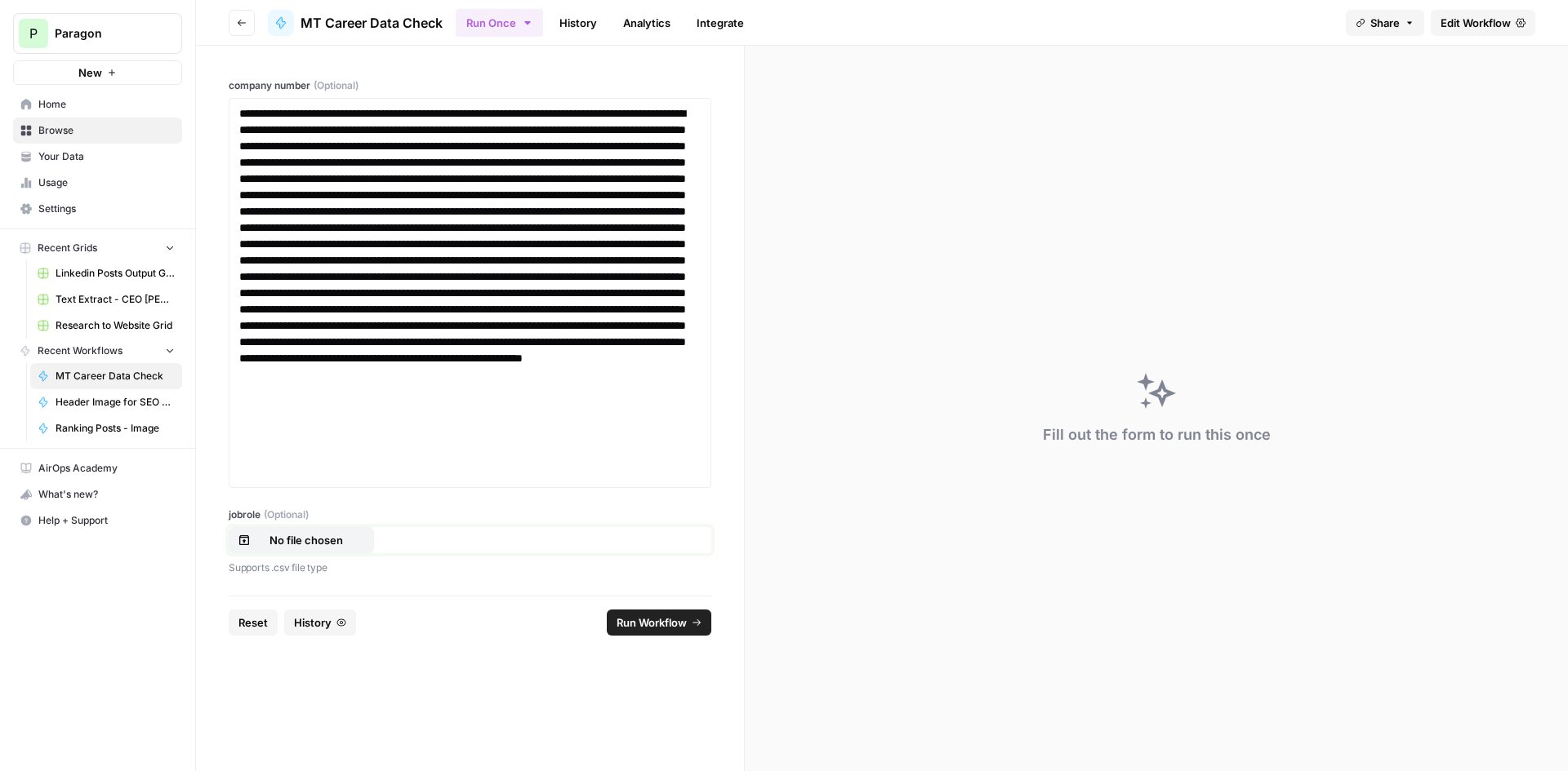
click at [318, 535] on p "No file chosen" at bounding box center [306, 540] width 105 height 17
click at [655, 624] on span "Run Workflow" at bounding box center [652, 623] width 70 height 17
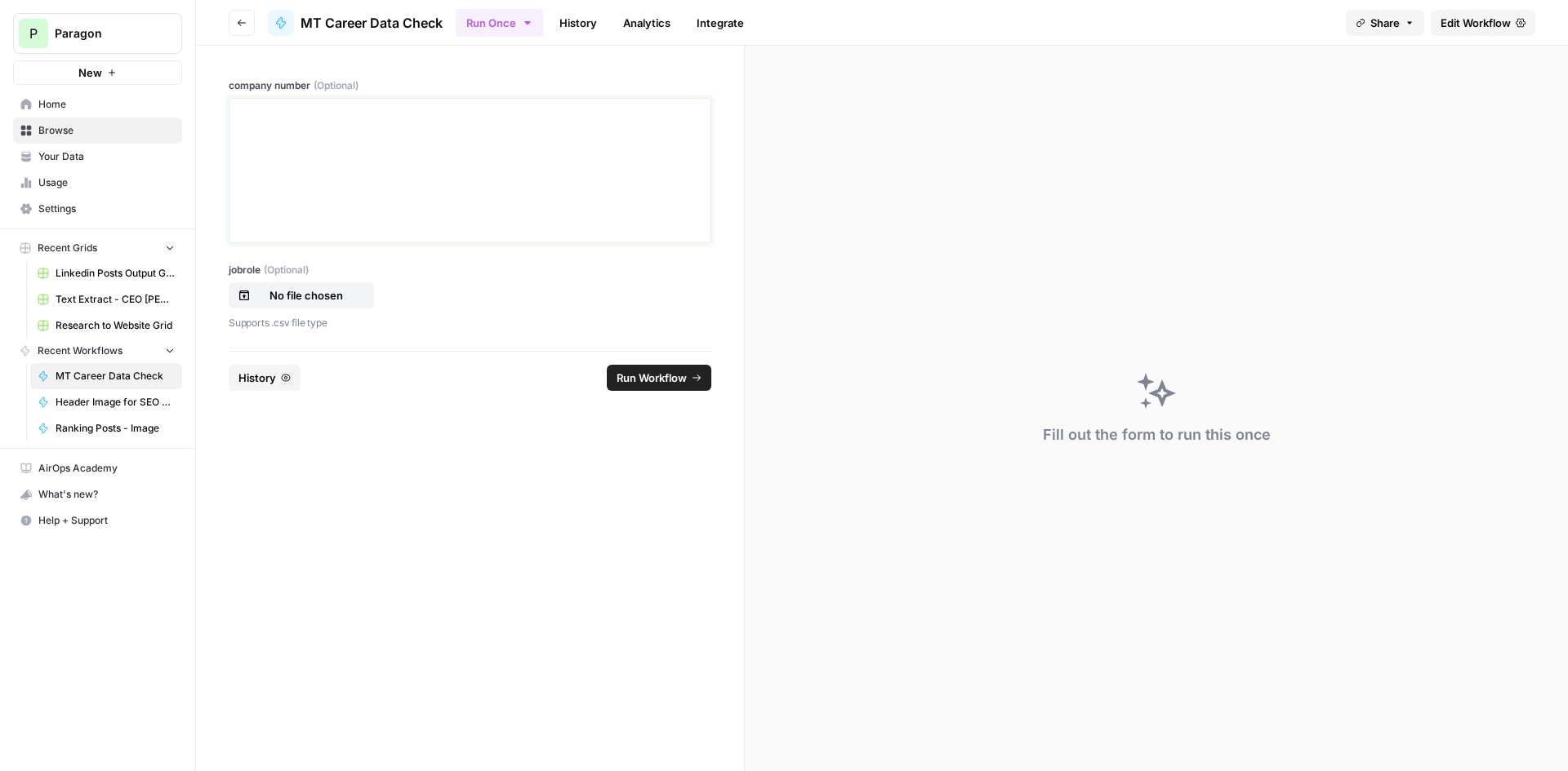
click at [325, 199] on div at bounding box center [470, 171] width 462 height 131
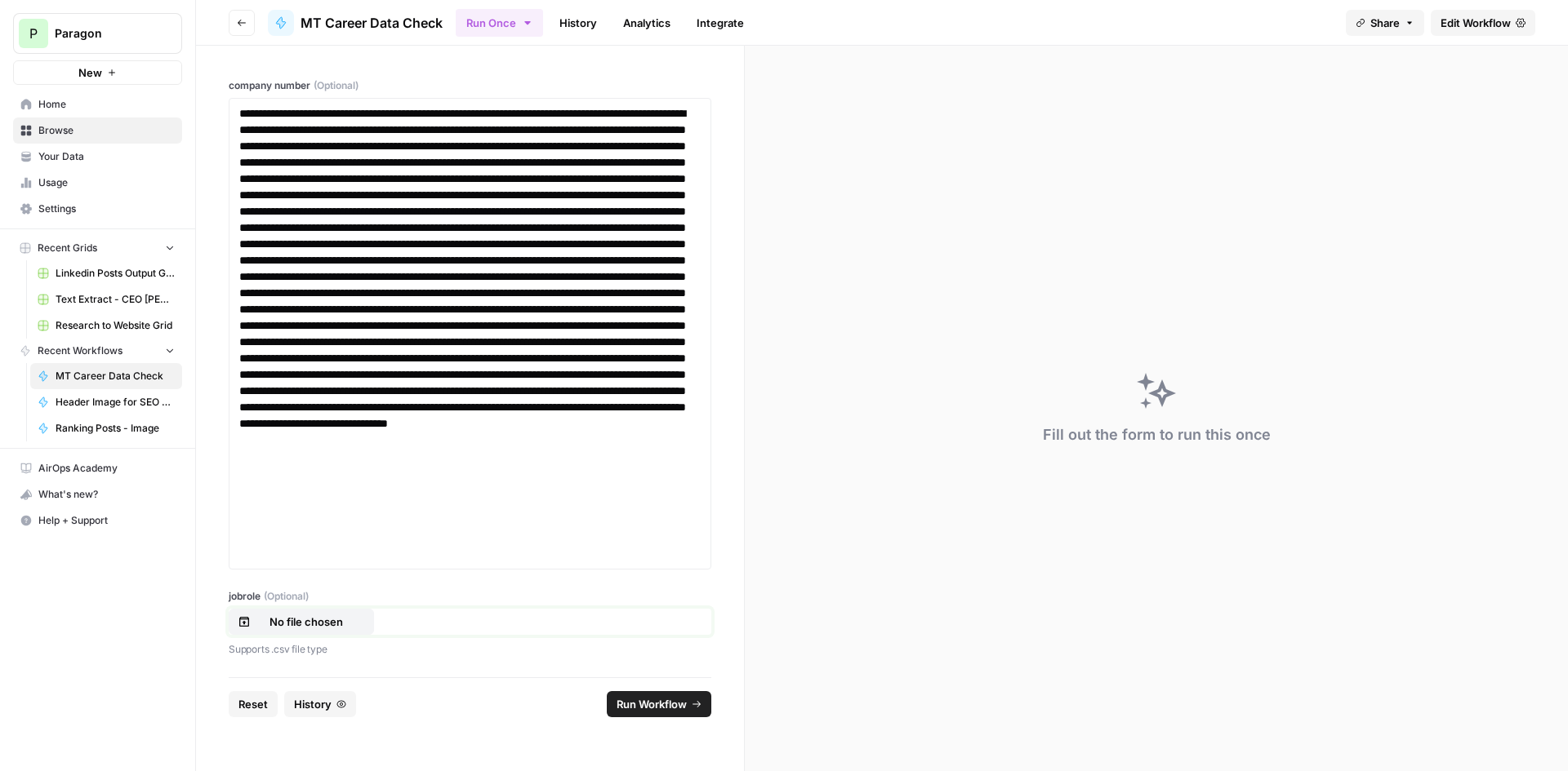
click at [310, 618] on p "No file chosen" at bounding box center [306, 622] width 105 height 17
click at [671, 697] on span "Run Workflow" at bounding box center [652, 704] width 70 height 17
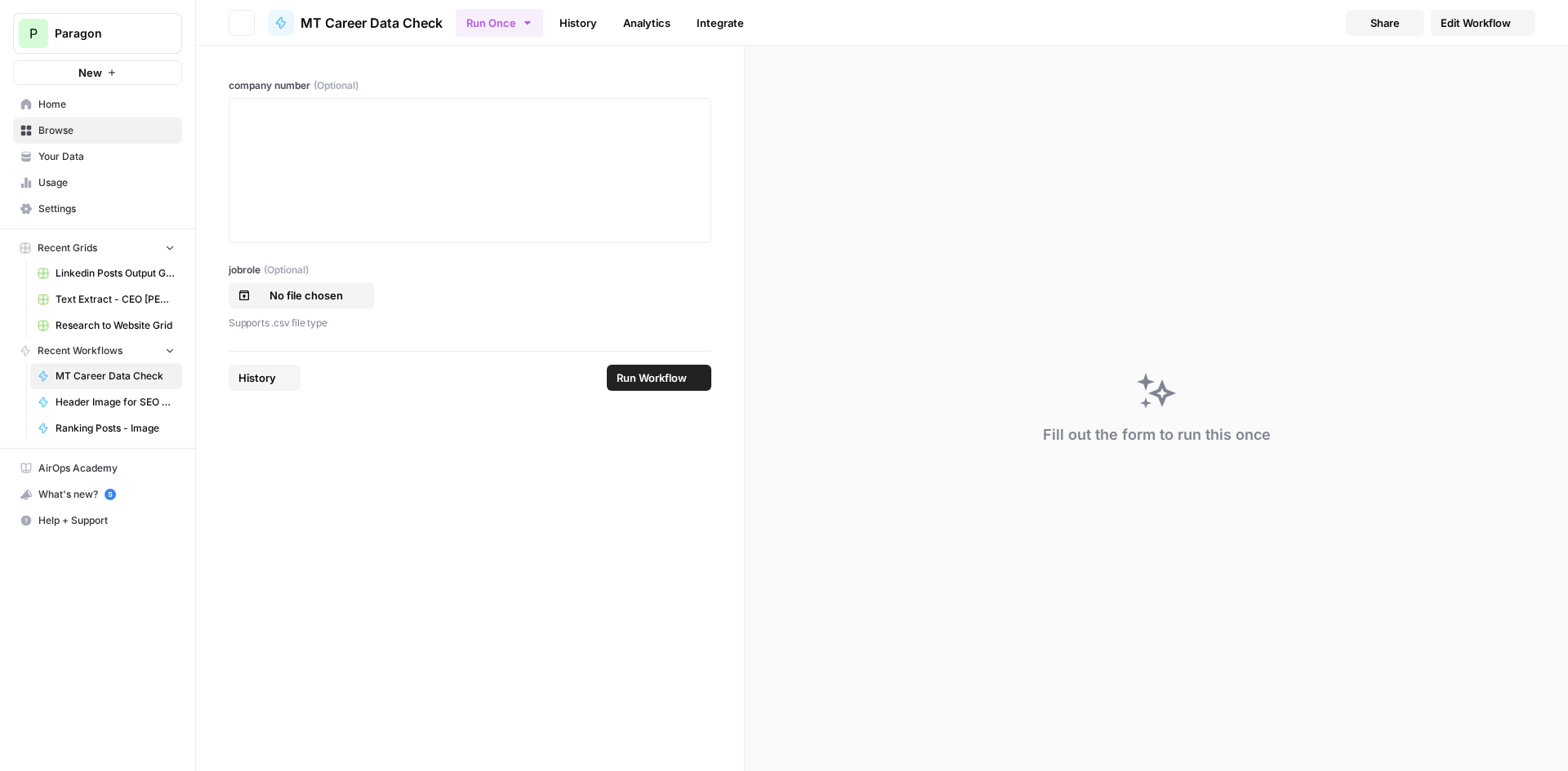
click at [359, 138] on div at bounding box center [470, 171] width 462 height 131
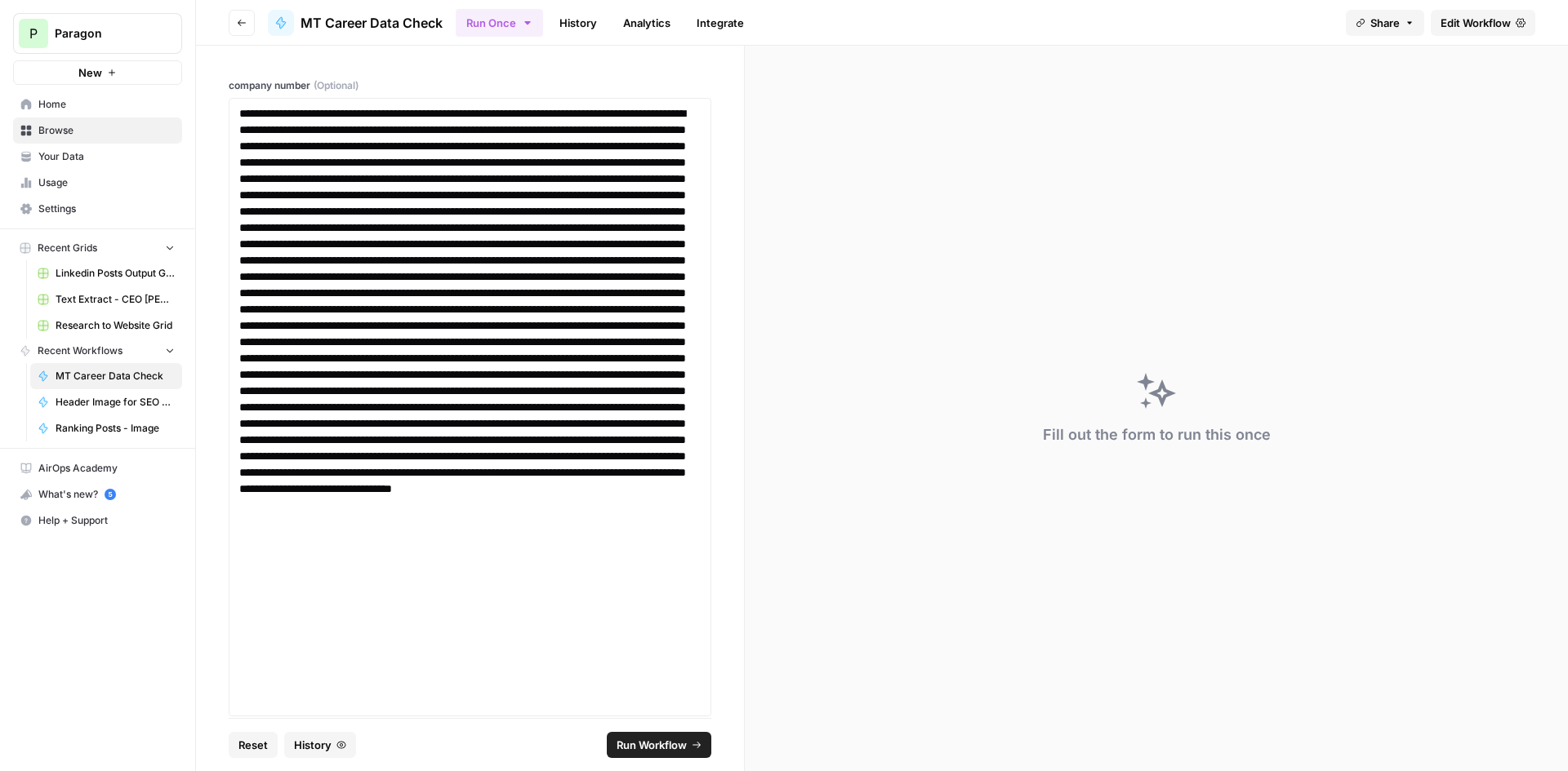
scroll to position [106, 0]
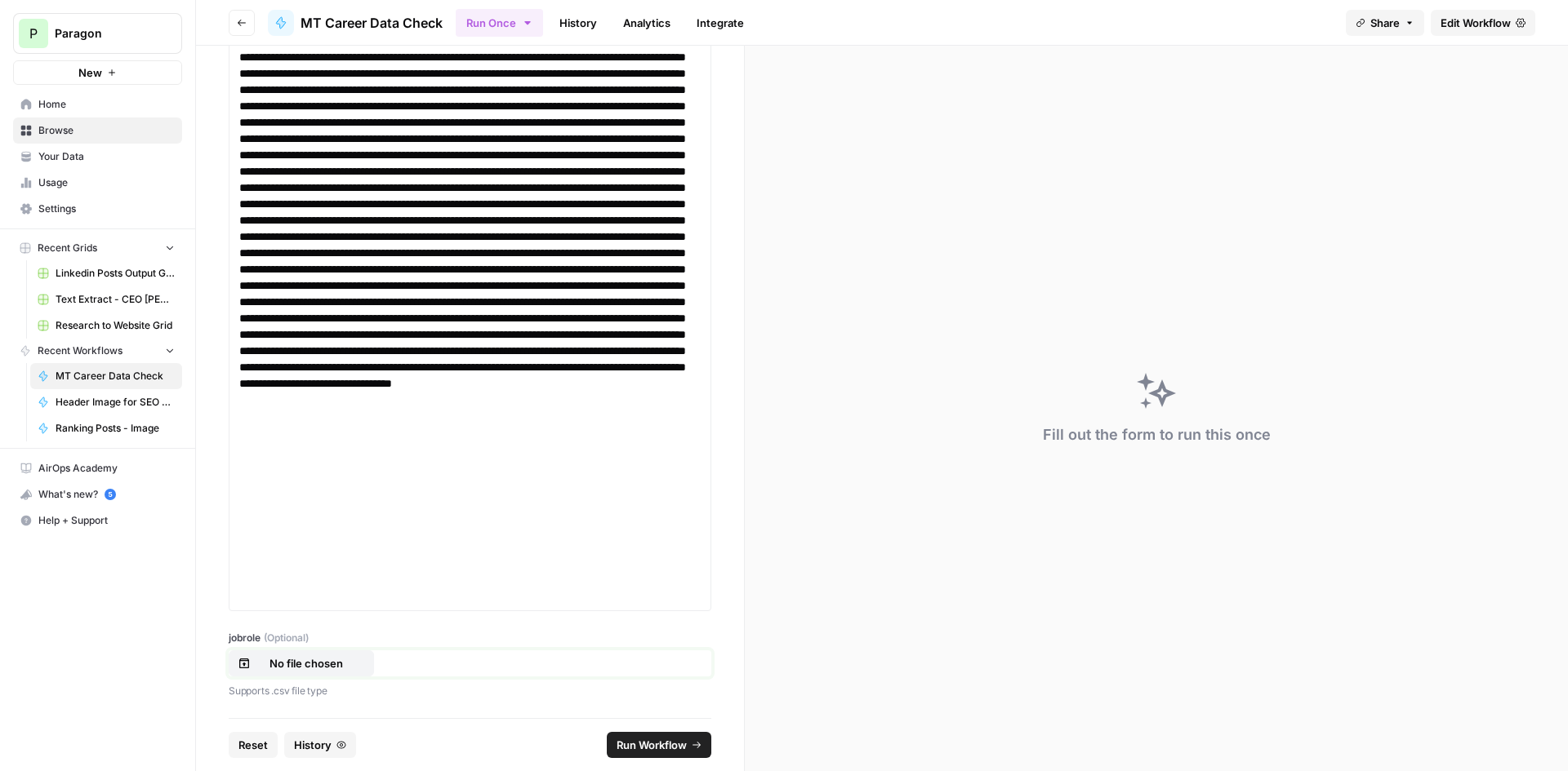
click at [284, 674] on button "No file chosen" at bounding box center [301, 664] width 146 height 26
click at [655, 739] on span "Run Workflow" at bounding box center [652, 745] width 70 height 17
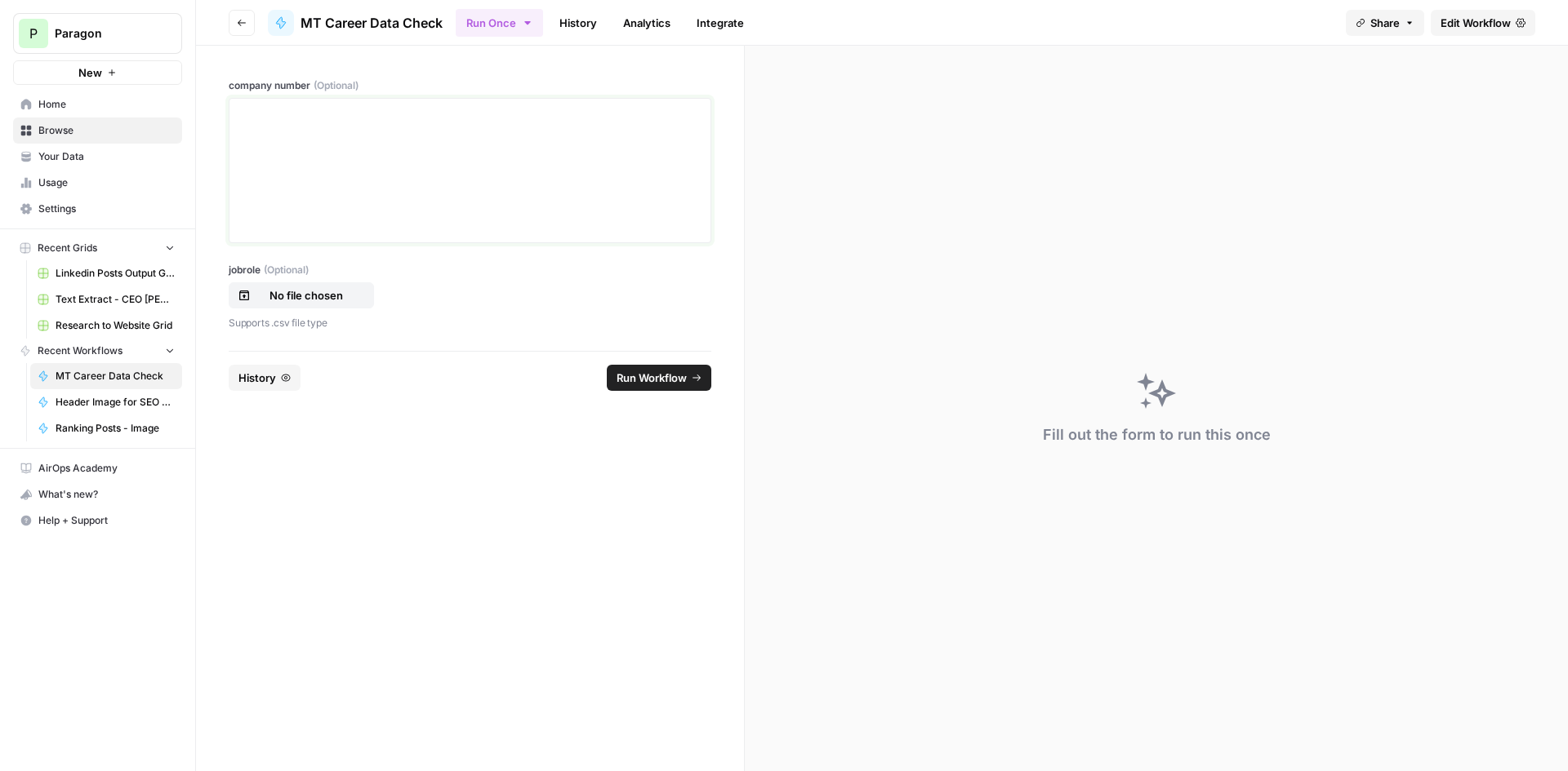
click at [389, 147] on div at bounding box center [470, 171] width 462 height 131
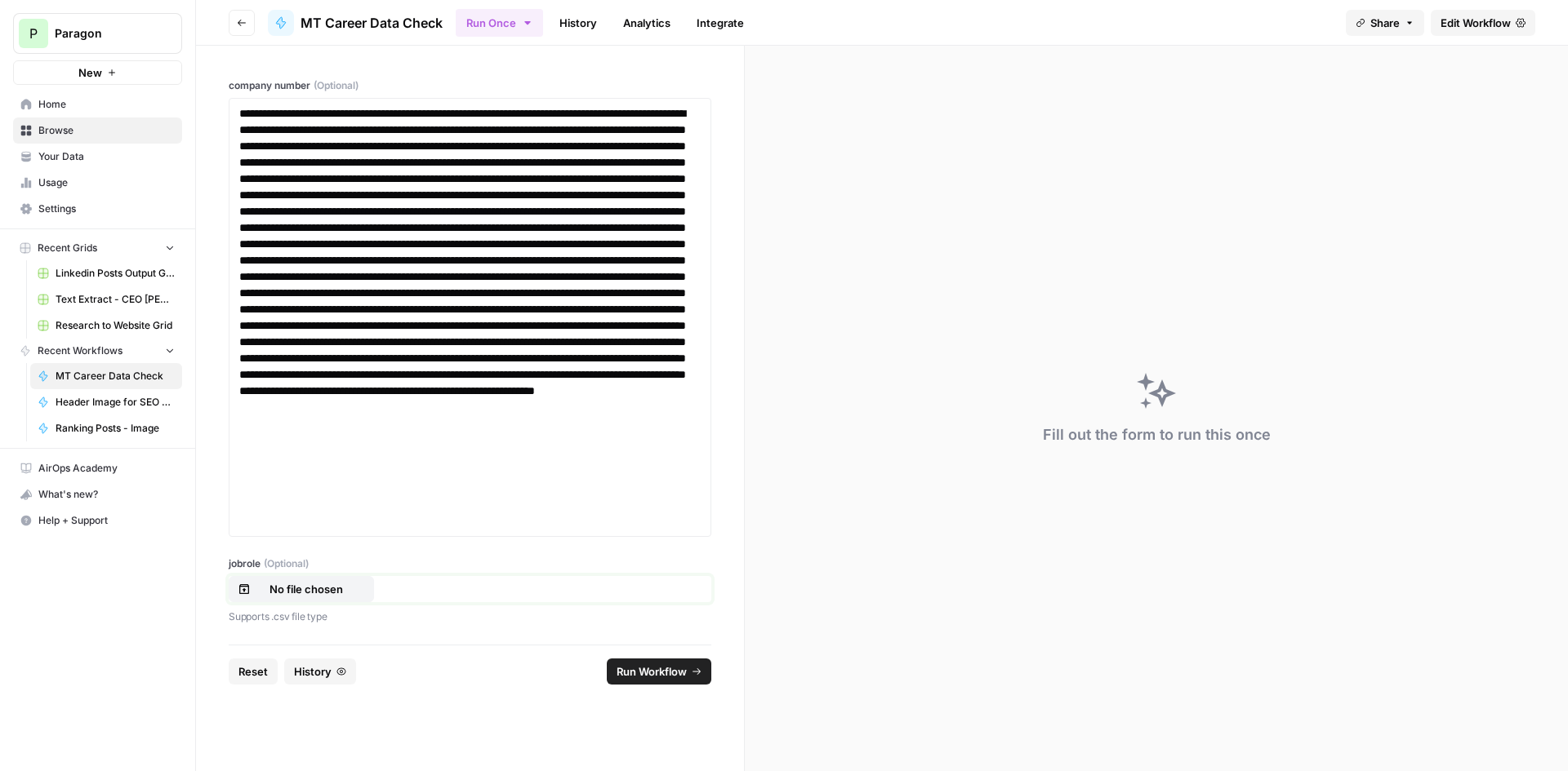
click at [320, 580] on button "No file chosen" at bounding box center [301, 589] width 146 height 26
click at [692, 670] on icon "submit" at bounding box center [696, 672] width 10 height 10
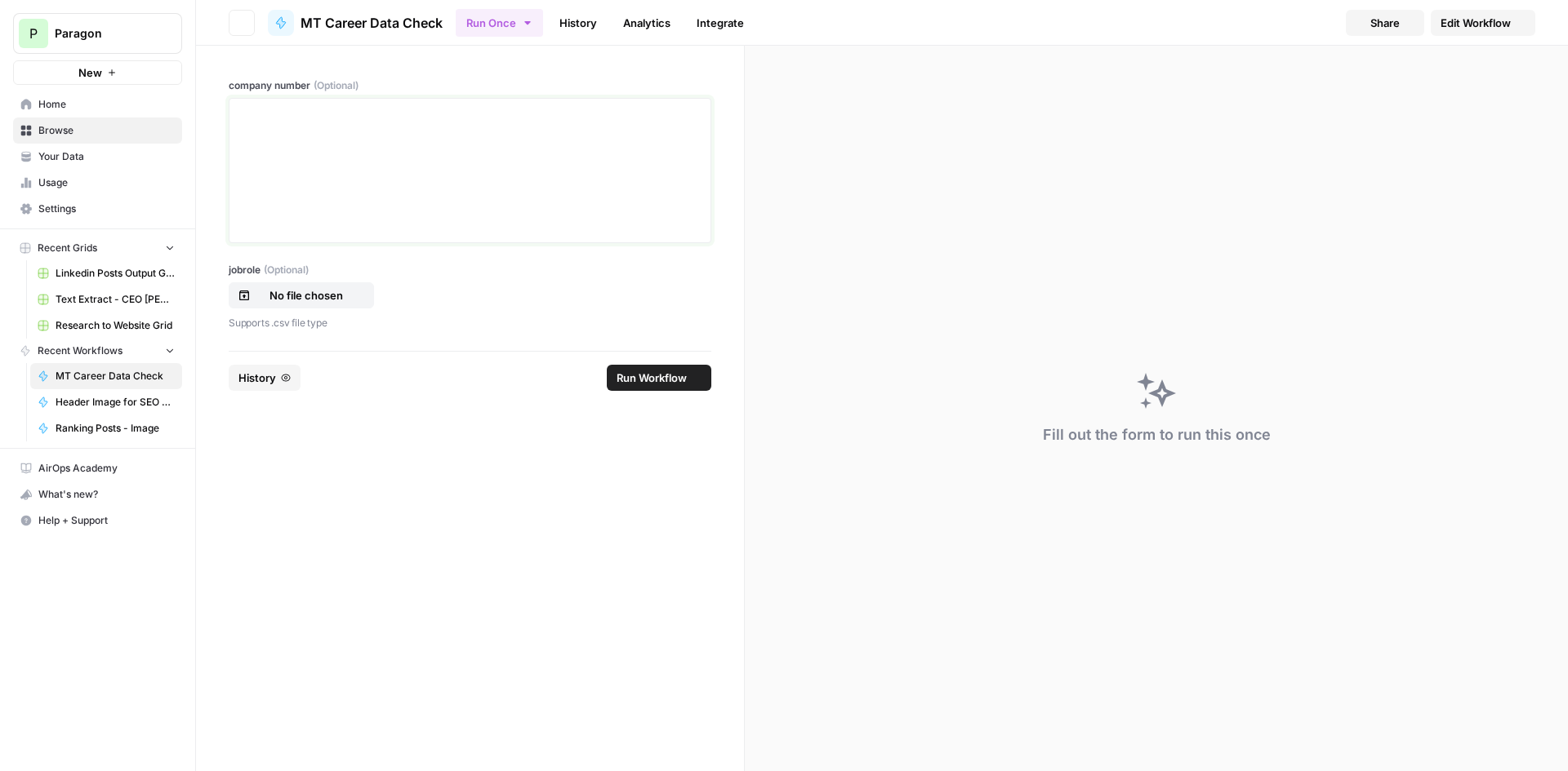
click at [362, 146] on div at bounding box center [470, 171] width 462 height 131
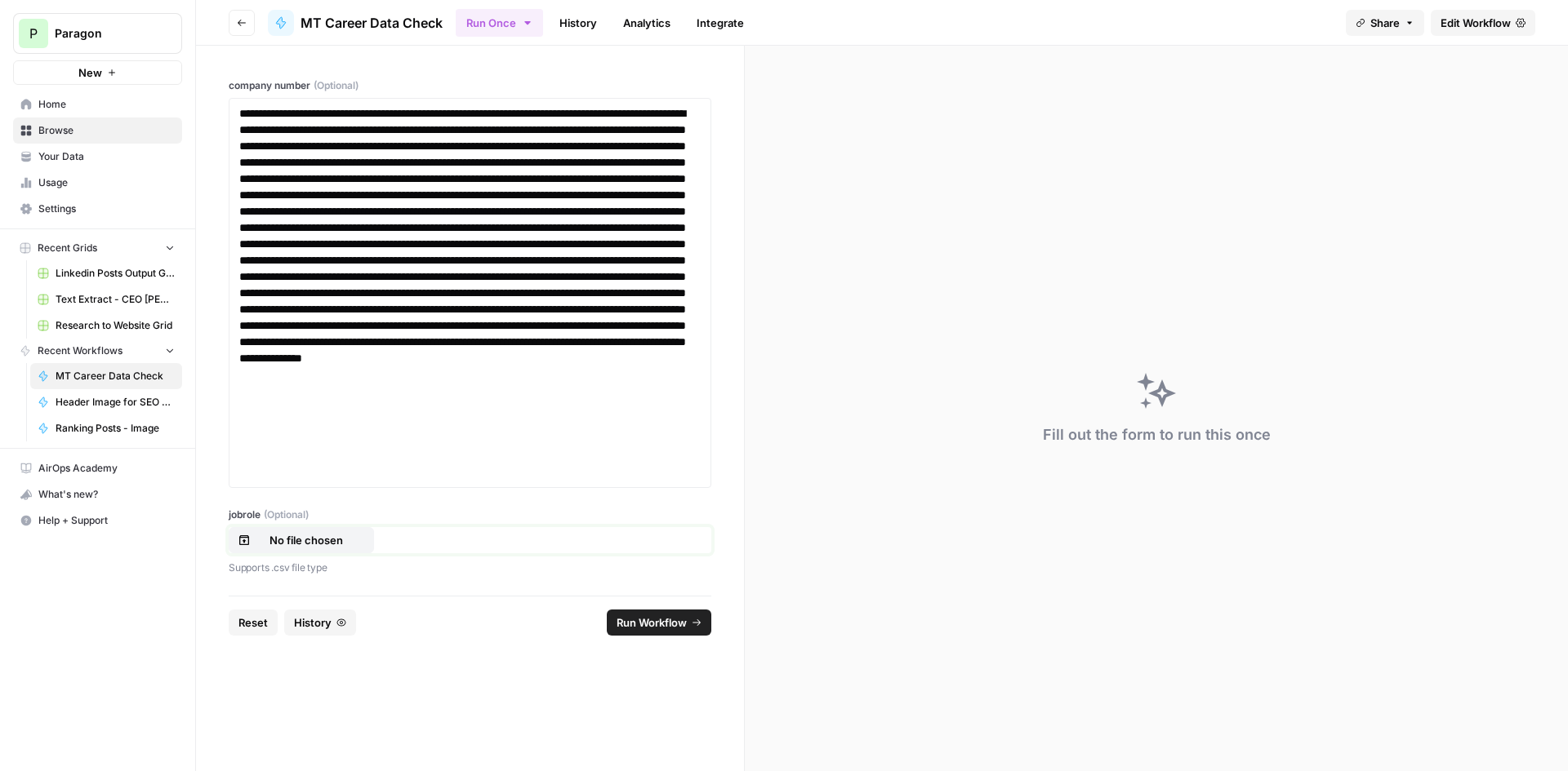
click at [323, 533] on p "No file chosen" at bounding box center [306, 540] width 105 height 17
click at [660, 624] on span "Run Workflow" at bounding box center [652, 623] width 70 height 17
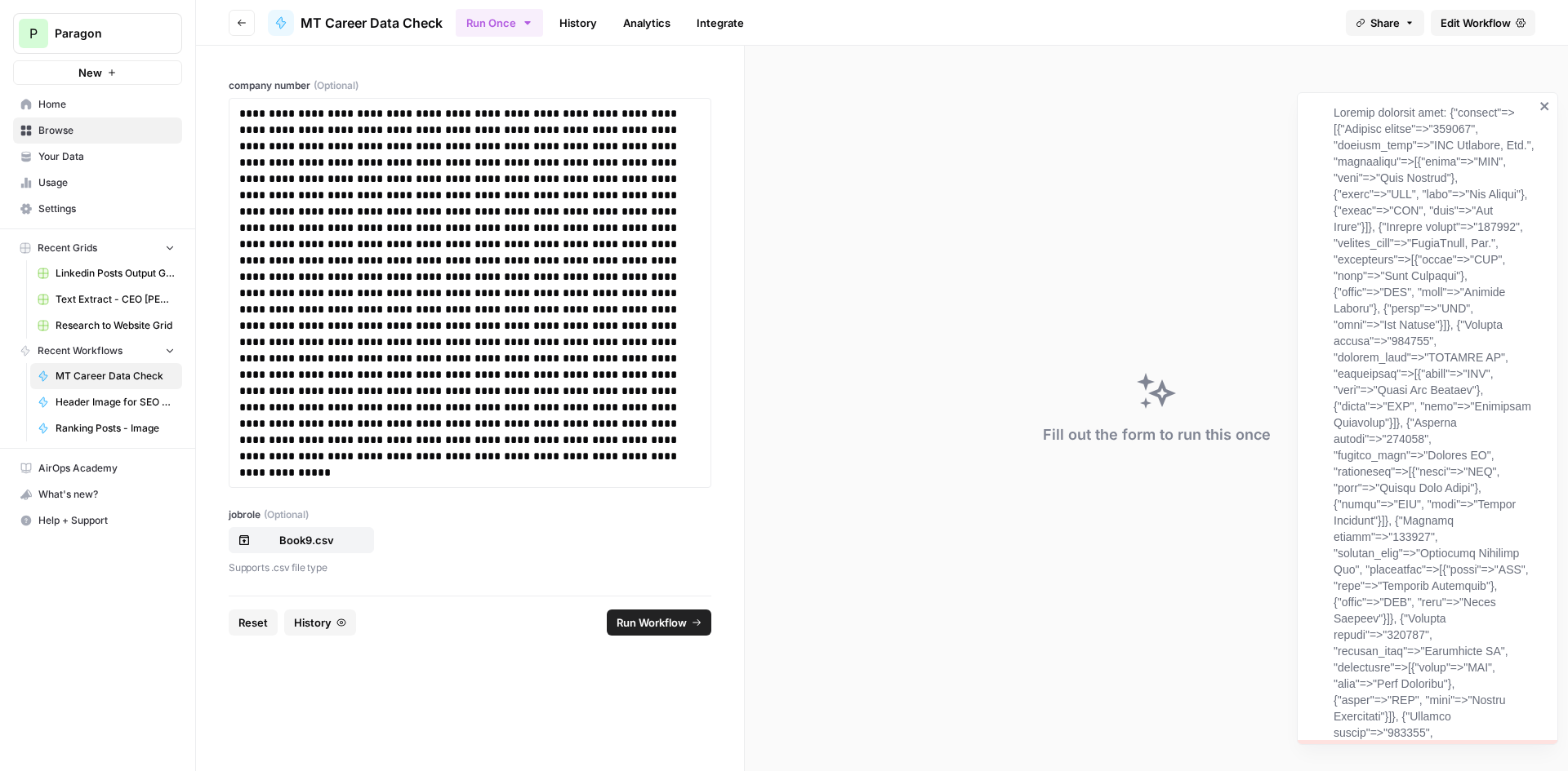
click at [591, 22] on link "History" at bounding box center [579, 23] width 57 height 26
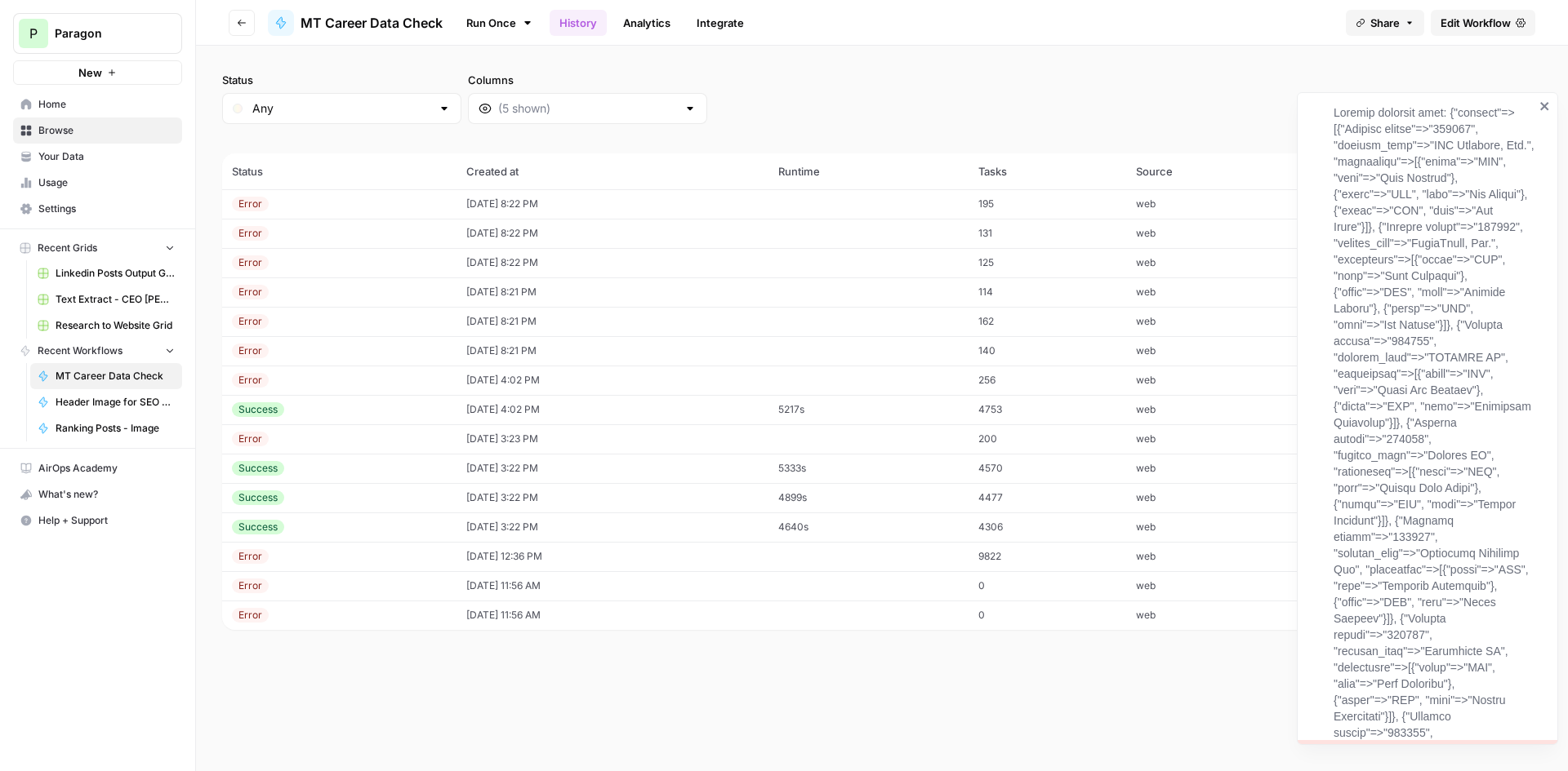
click at [1547, 106] on icon "close" at bounding box center [1545, 106] width 11 height 13
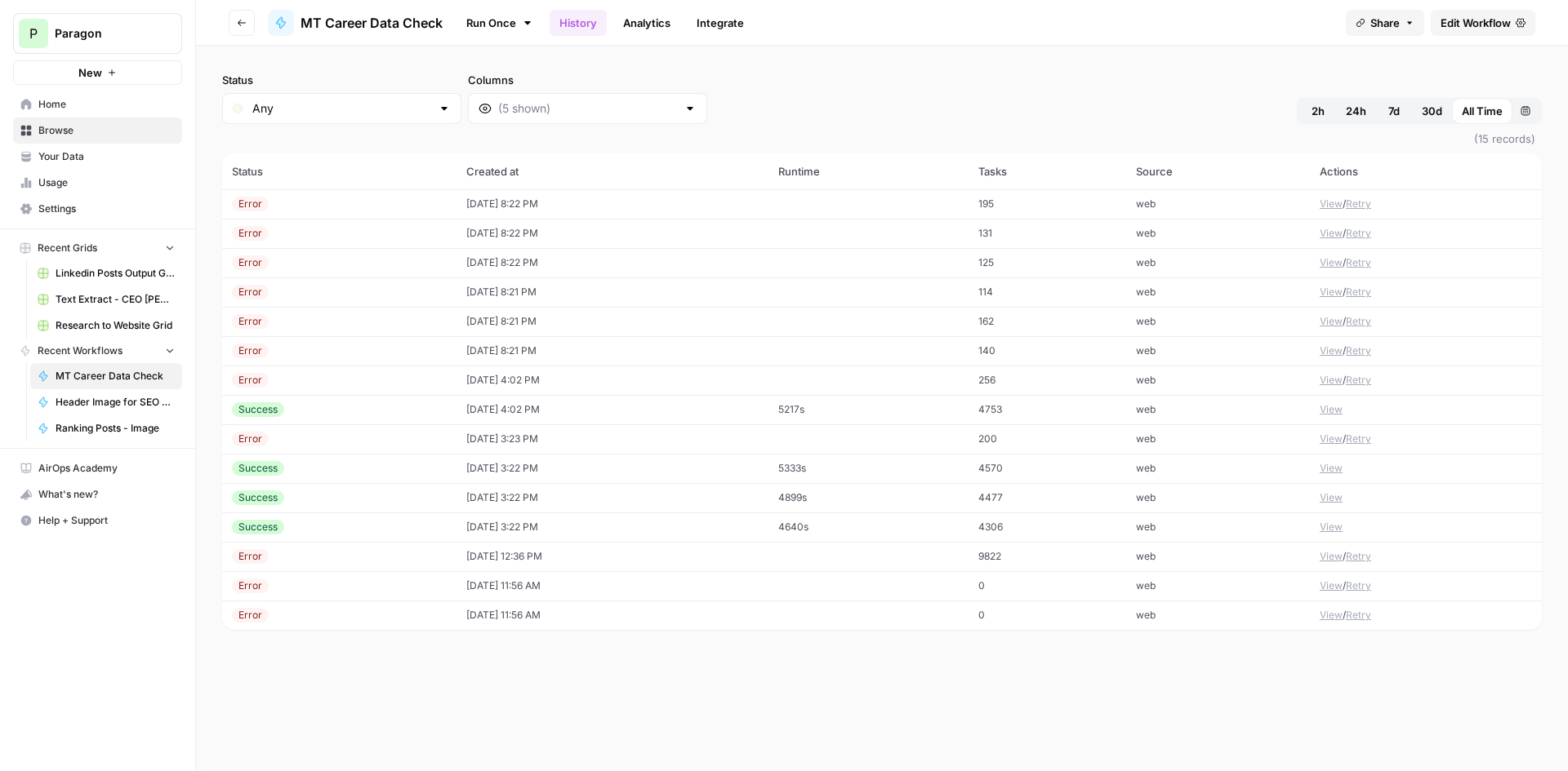
click at [1492, 20] on span "Edit Workflow" at bounding box center [1476, 23] width 70 height 17
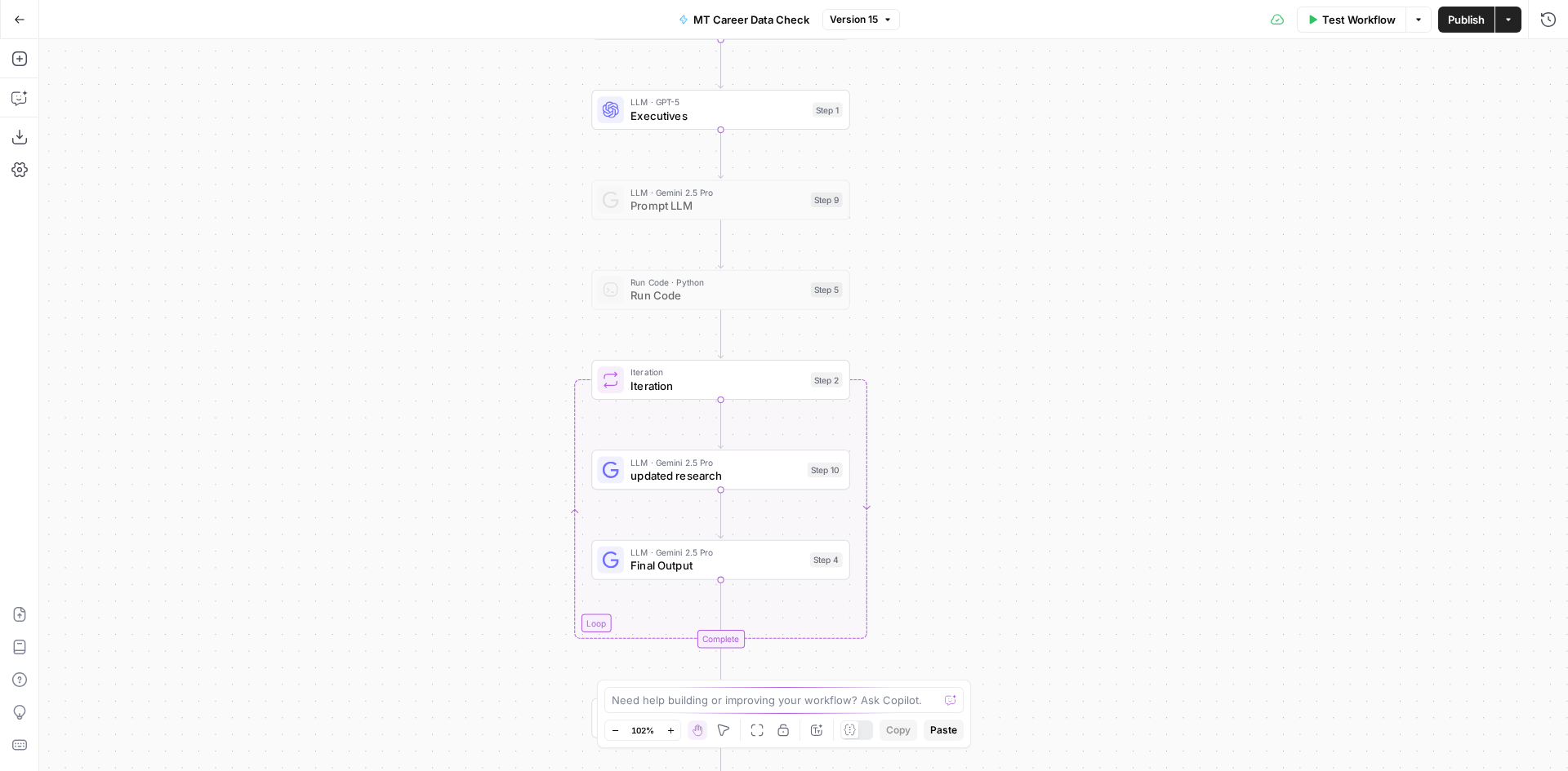
drag, startPoint x: 1005, startPoint y: 370, endPoint x: 1079, endPoint y: 480, distance: 132.6
click at [1079, 480] on div "Workflow Set Inputs Inputs LLM · GPT-5 Nano Prompt LLM Step 8 LLM · GPT-5 Execu…" at bounding box center [803, 405] width 1529 height 732
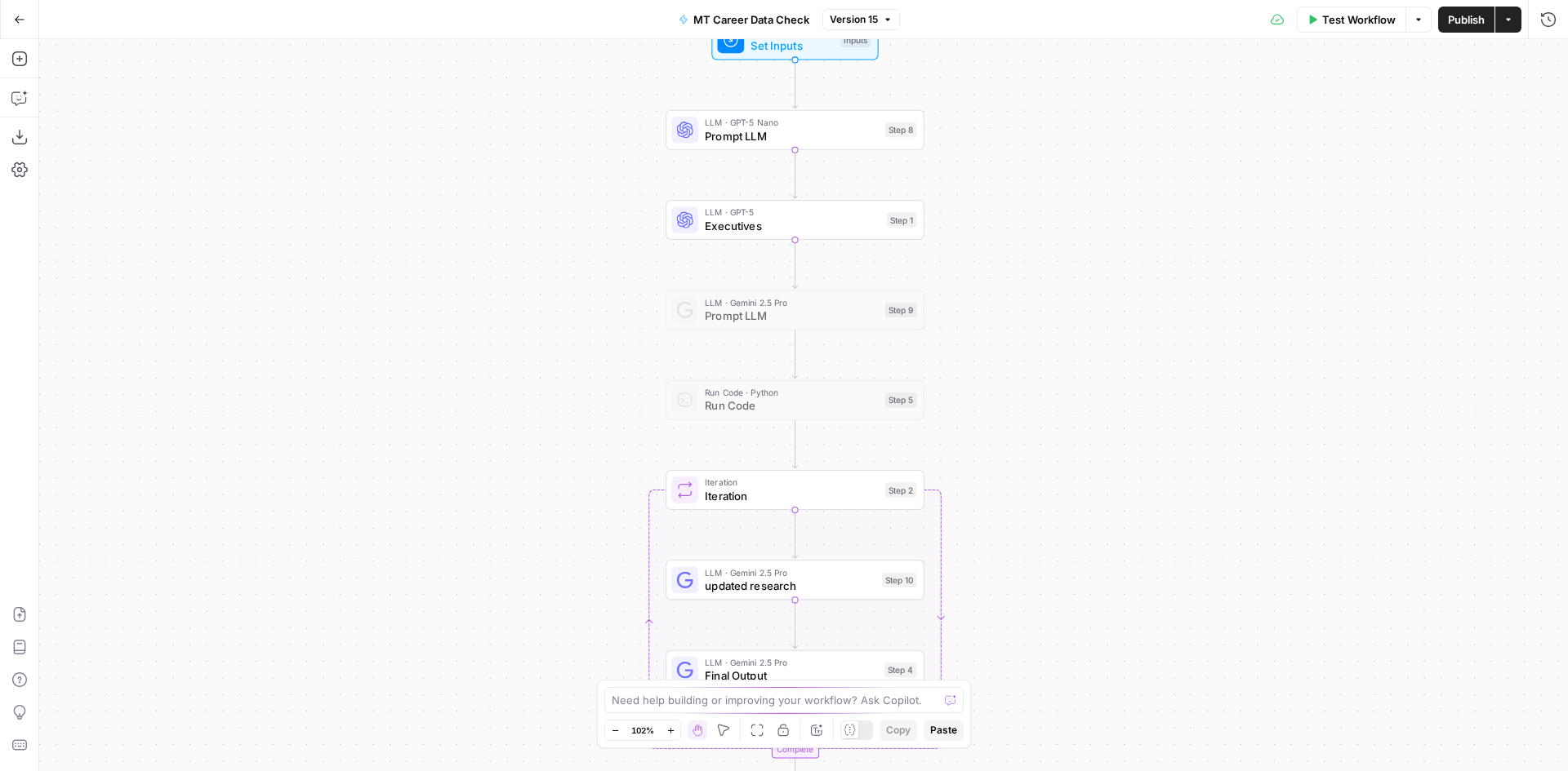
click at [1396, 10] on button "Test Workflow" at bounding box center [1352, 19] width 109 height 26
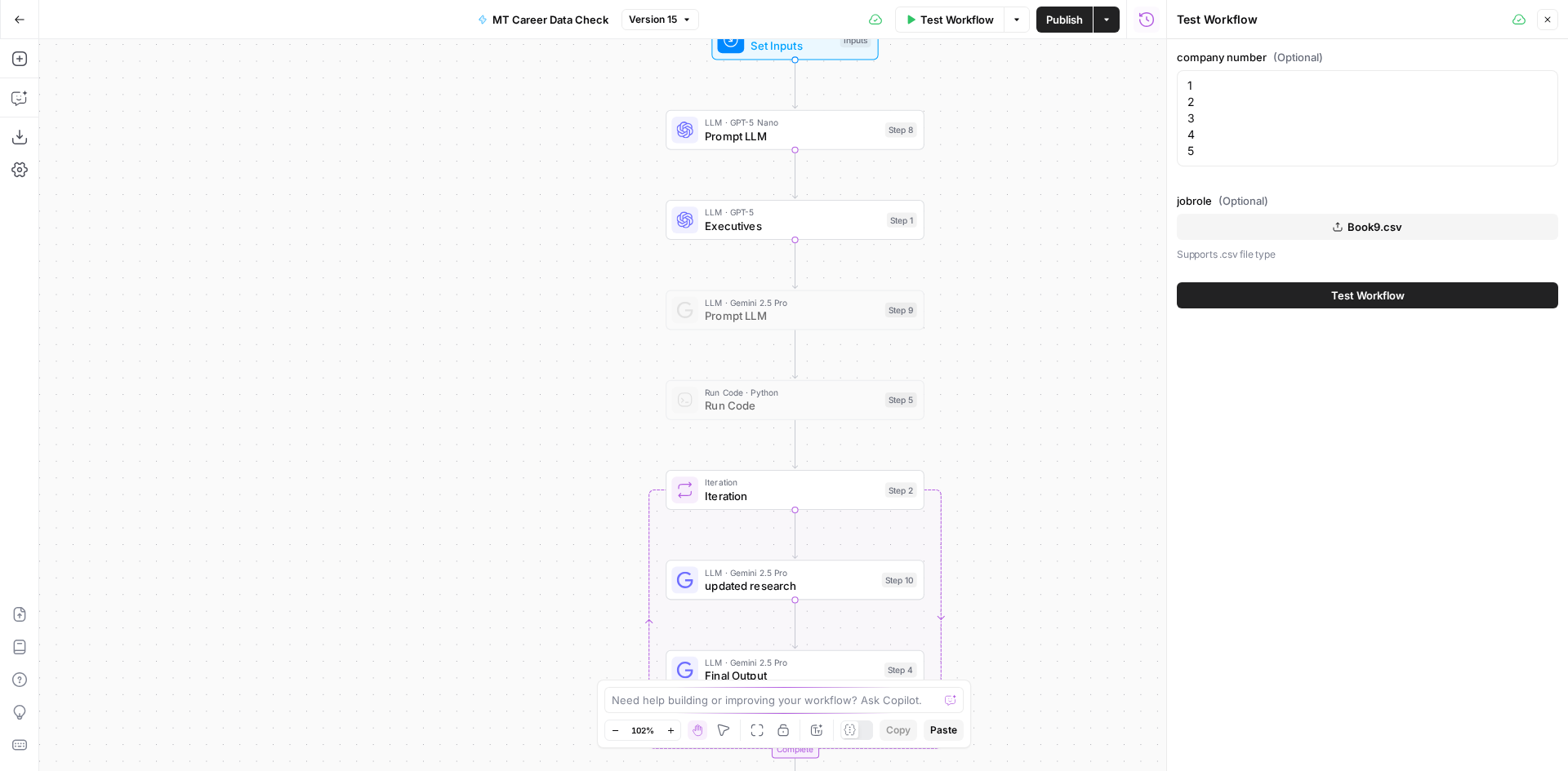
click at [1395, 304] on button "Test Workflow" at bounding box center [1367, 296] width 381 height 26
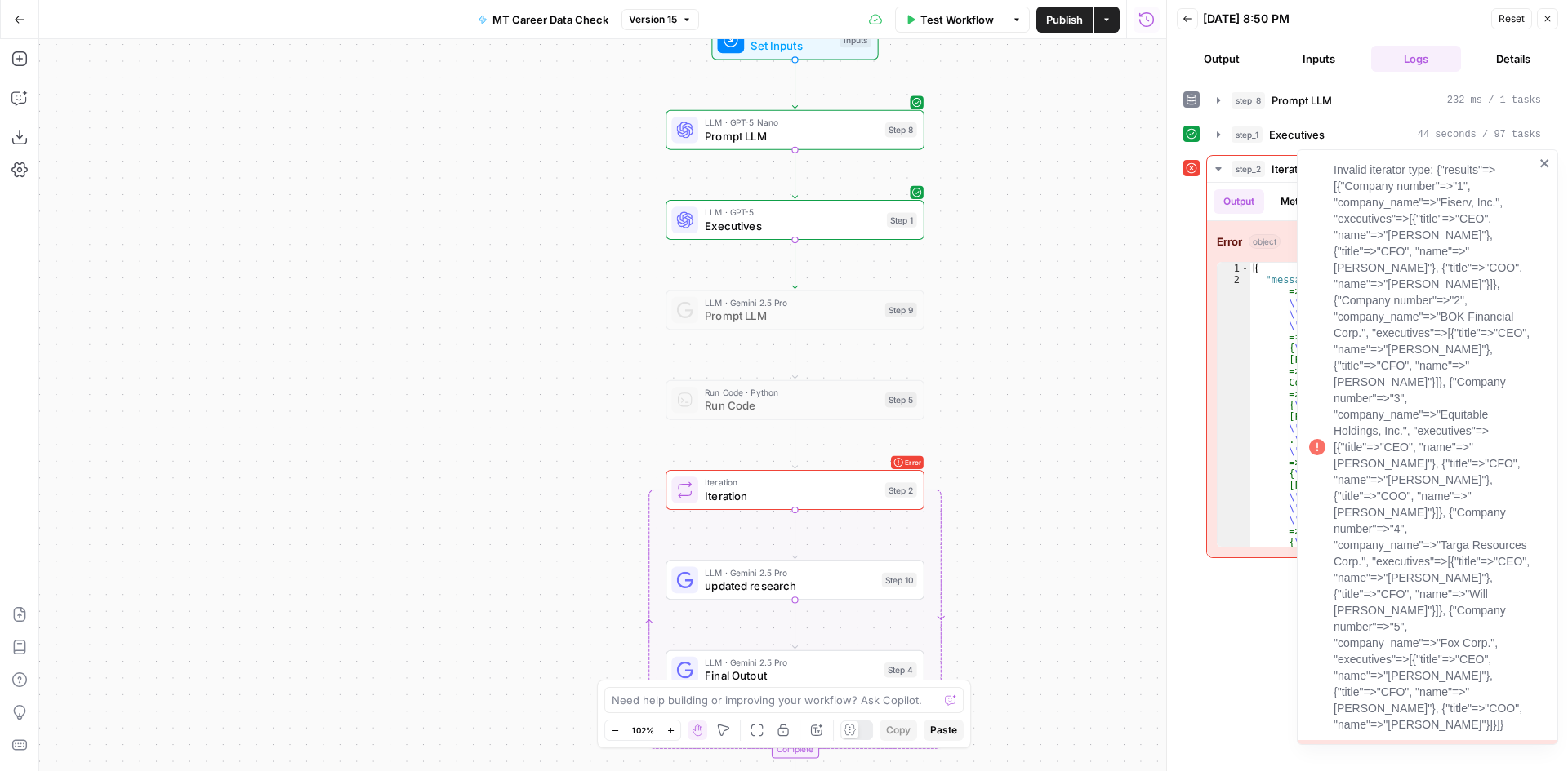
click at [1543, 168] on icon "close" at bounding box center [1544, 163] width 8 height 8
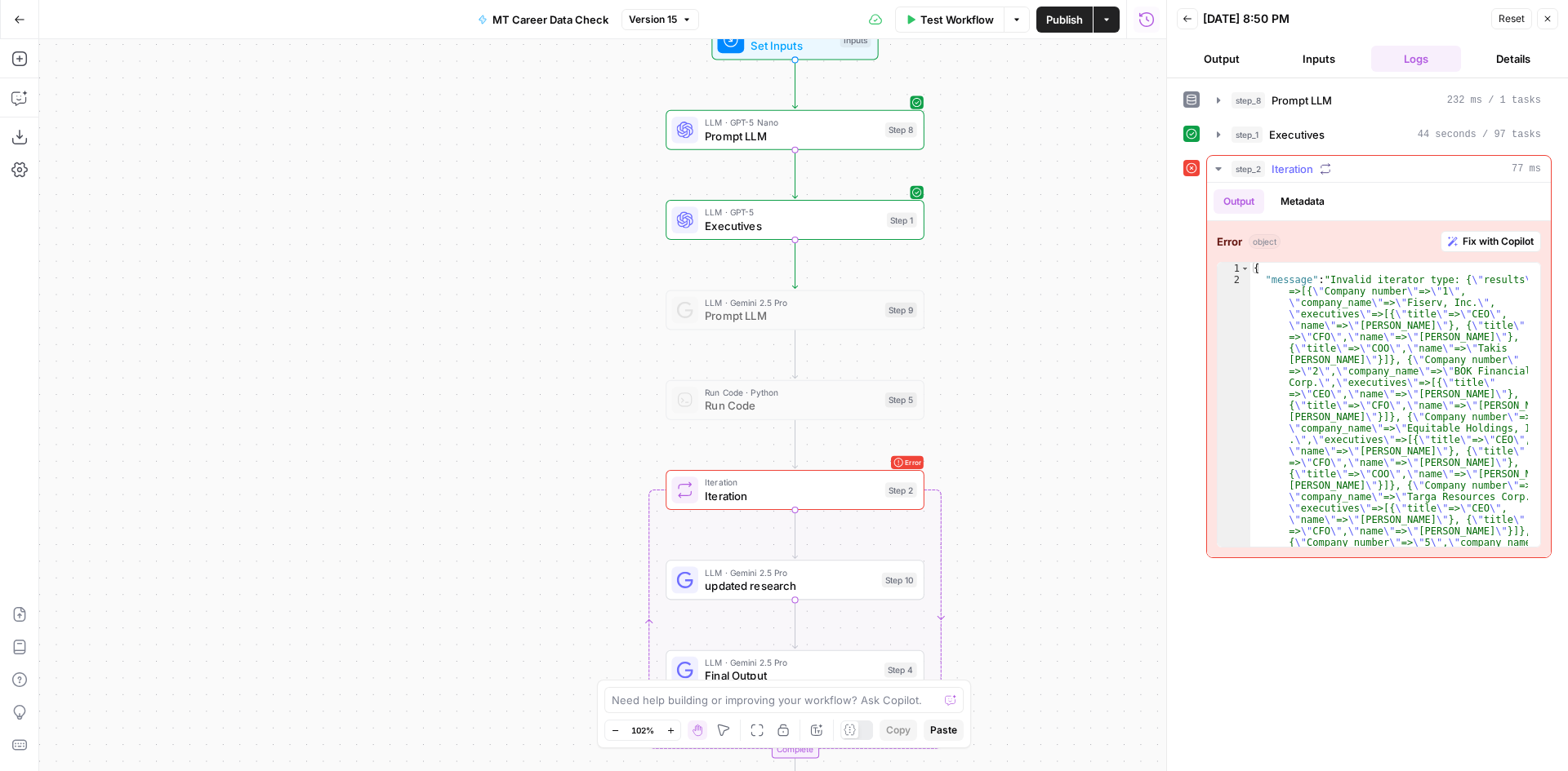
click at [1511, 245] on span "Fix with Copilot" at bounding box center [1498, 242] width 71 height 15
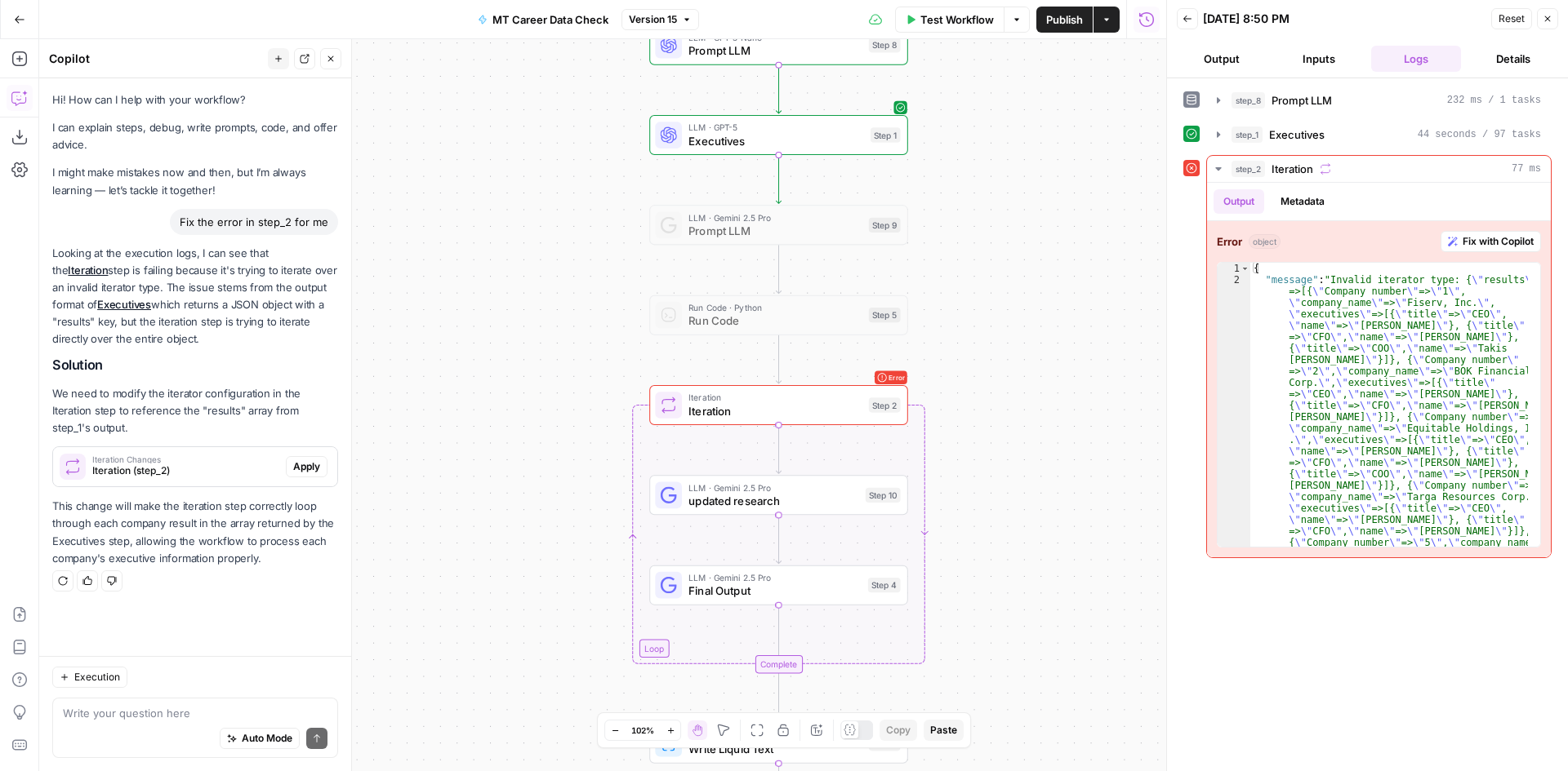
click at [801, 406] on span "Iteration" at bounding box center [774, 411] width 173 height 17
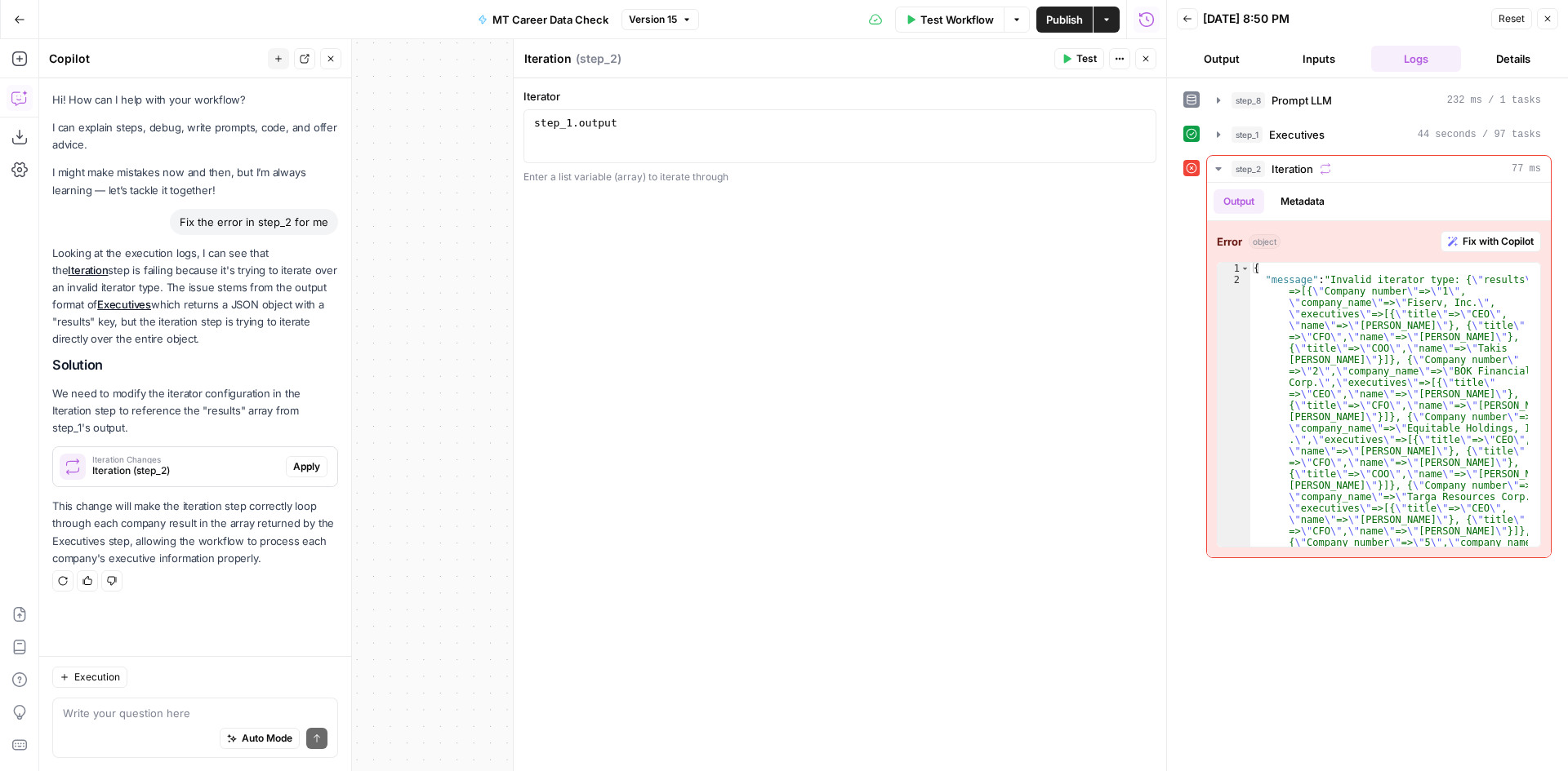
click at [1143, 63] on icon "button" at bounding box center [1145, 58] width 10 height 10
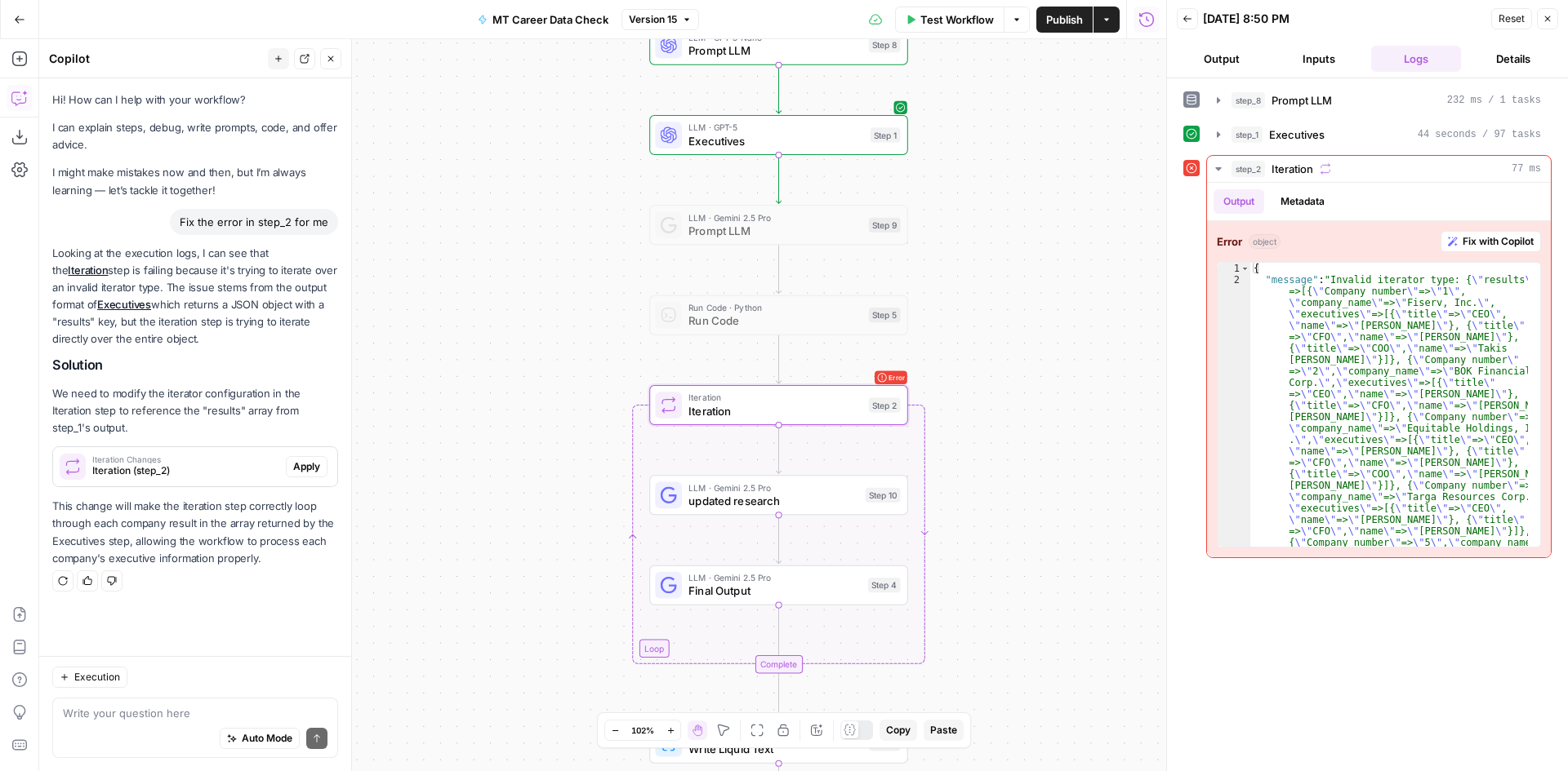
click at [191, 722] on div "Auto Mode Send" at bounding box center [195, 739] width 264 height 36
type textarea "is step 1"
click at [1338, 120] on div "step_8 Prompt LLM 232 ms / 1 tasks step_1 Executives 44 seconds / 97 tasks step…" at bounding box center [1367, 322] width 368 height 472
click at [1344, 126] on button "step_1 Executives 44 seconds / 97 tasks" at bounding box center [1379, 134] width 344 height 26
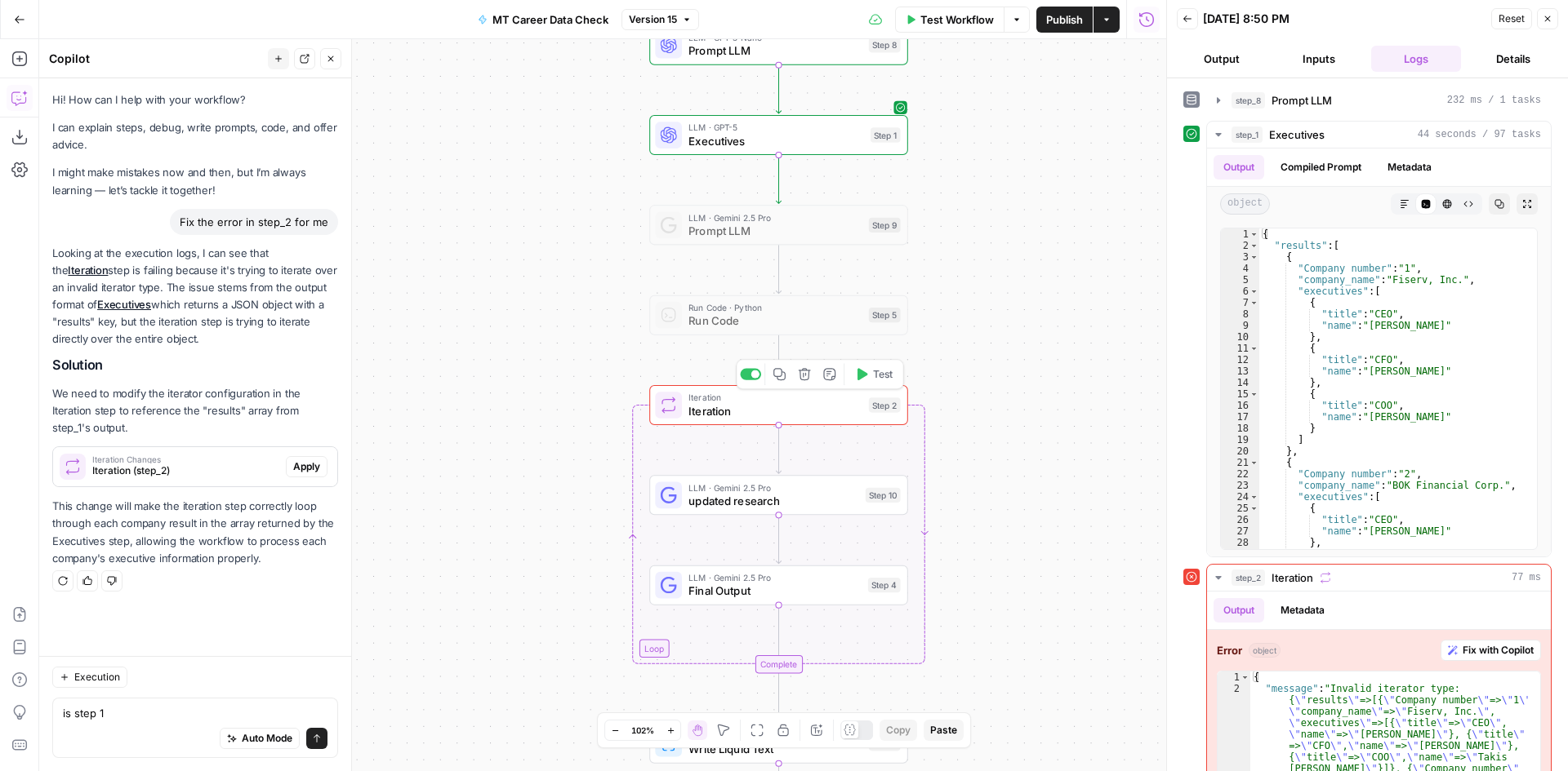
click at [798, 421] on div "Iteration Iteration Step 2 Copy step Delete step Add Note Test" at bounding box center [778, 405] width 259 height 40
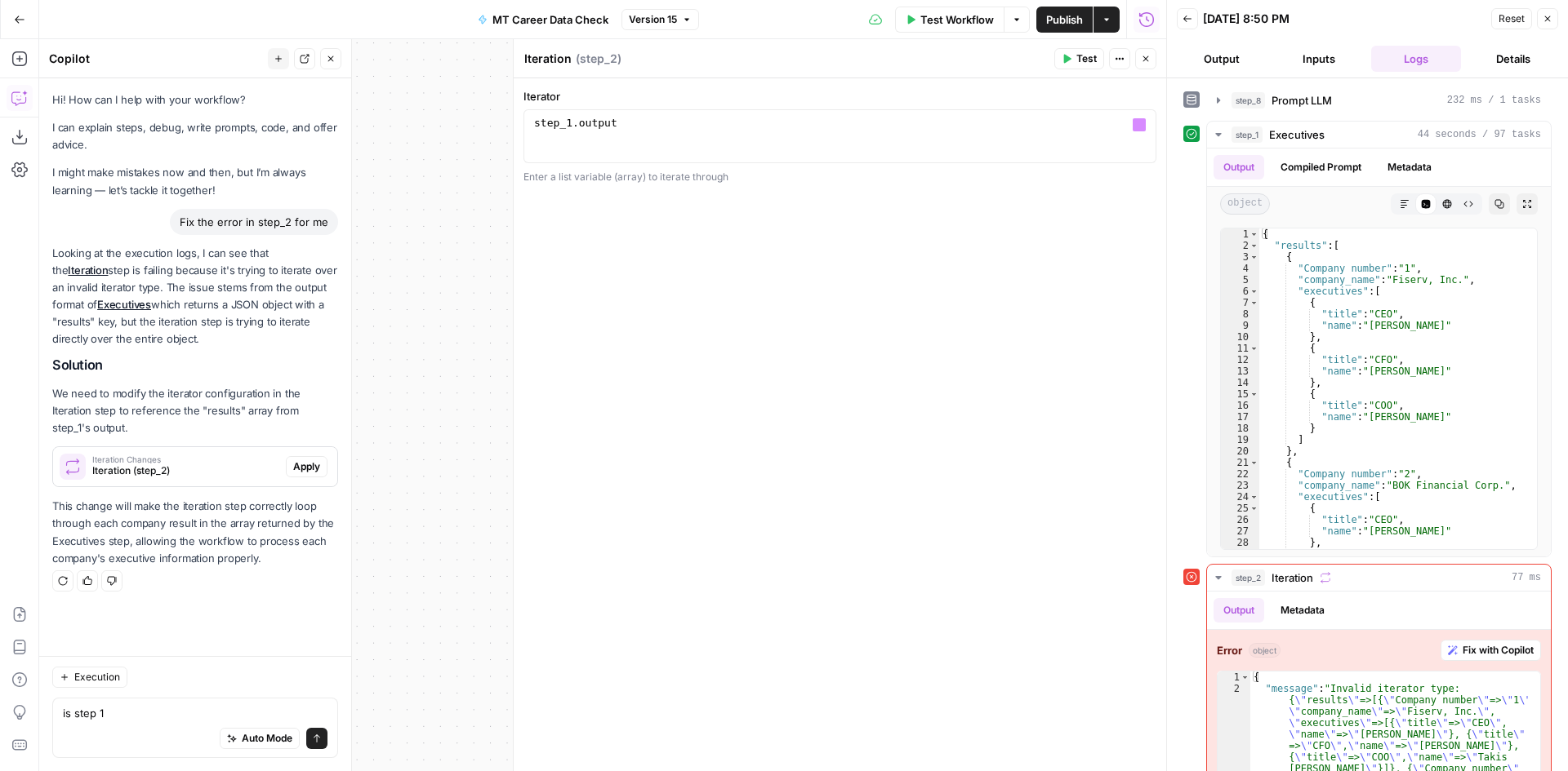
type textarea "**********"
click at [643, 127] on div "step_1 . output" at bounding box center [839, 149] width 618 height 65
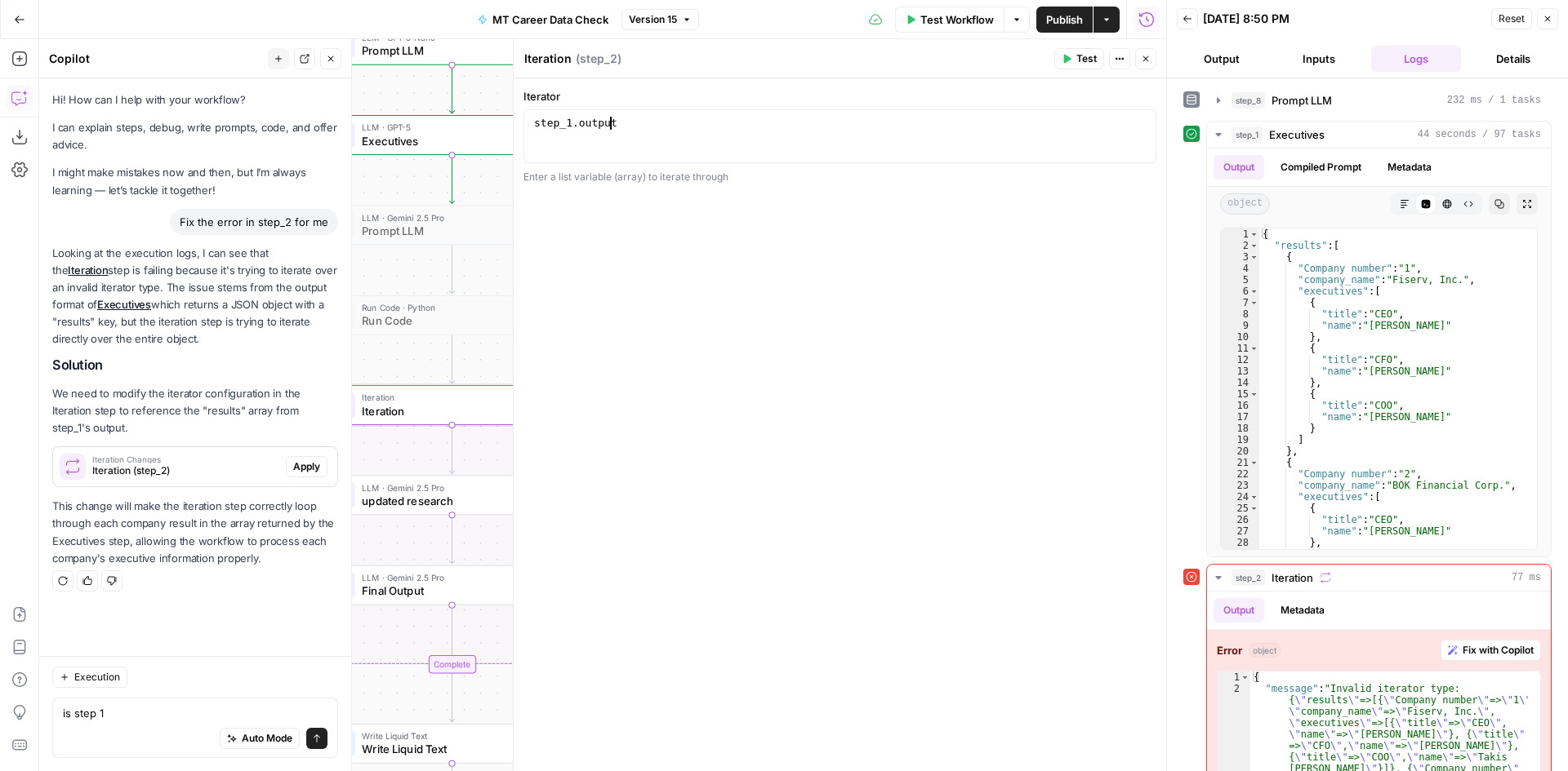
click at [300, 475] on button "Apply" at bounding box center [306, 466] width 42 height 21
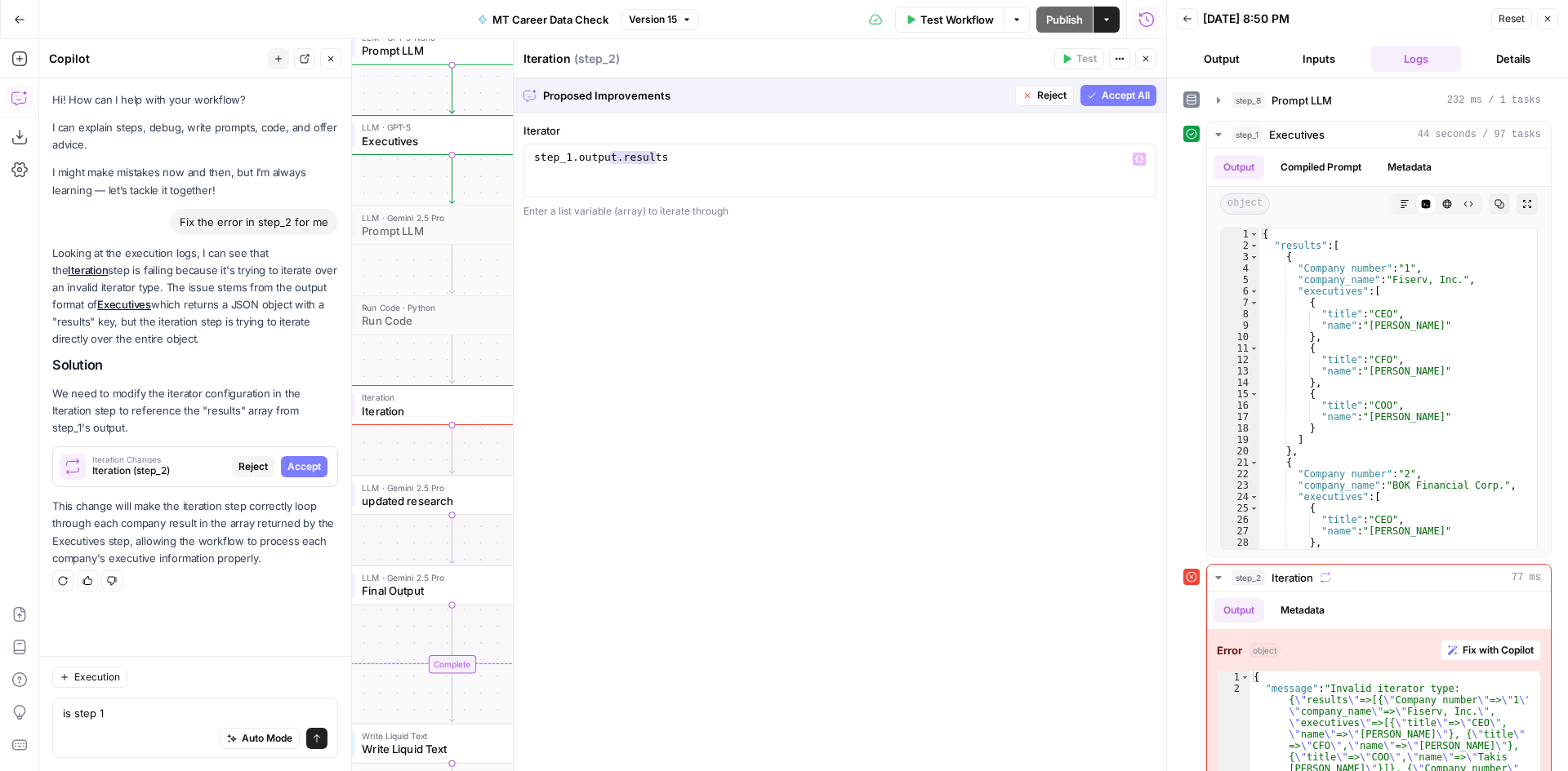
click at [1120, 90] on span "Accept All" at bounding box center [1126, 95] width 48 height 15
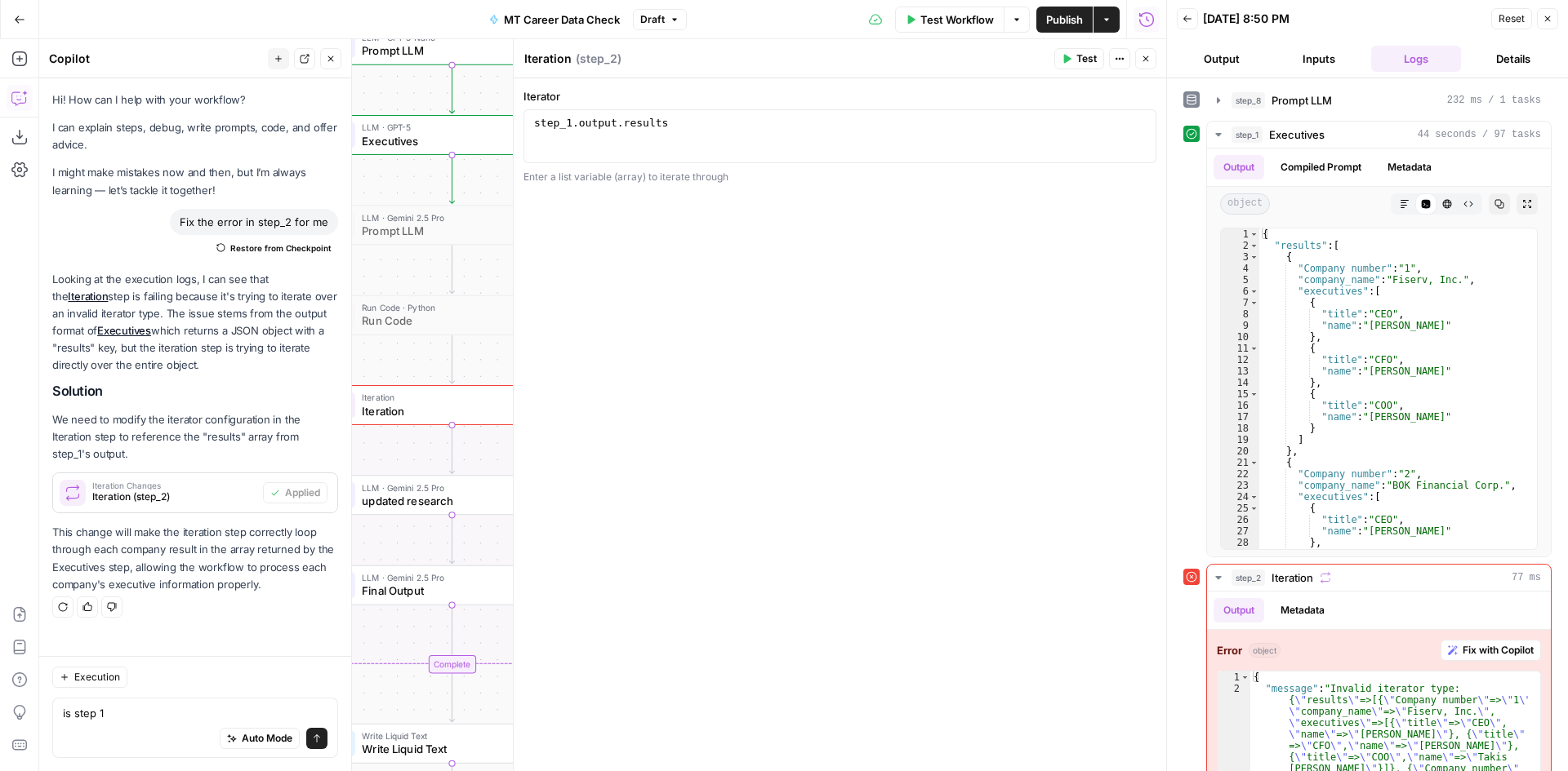
click at [979, 25] on button "Test Workflow" at bounding box center [950, 19] width 109 height 26
click at [979, 24] on span "Test Workflow" at bounding box center [957, 19] width 73 height 17
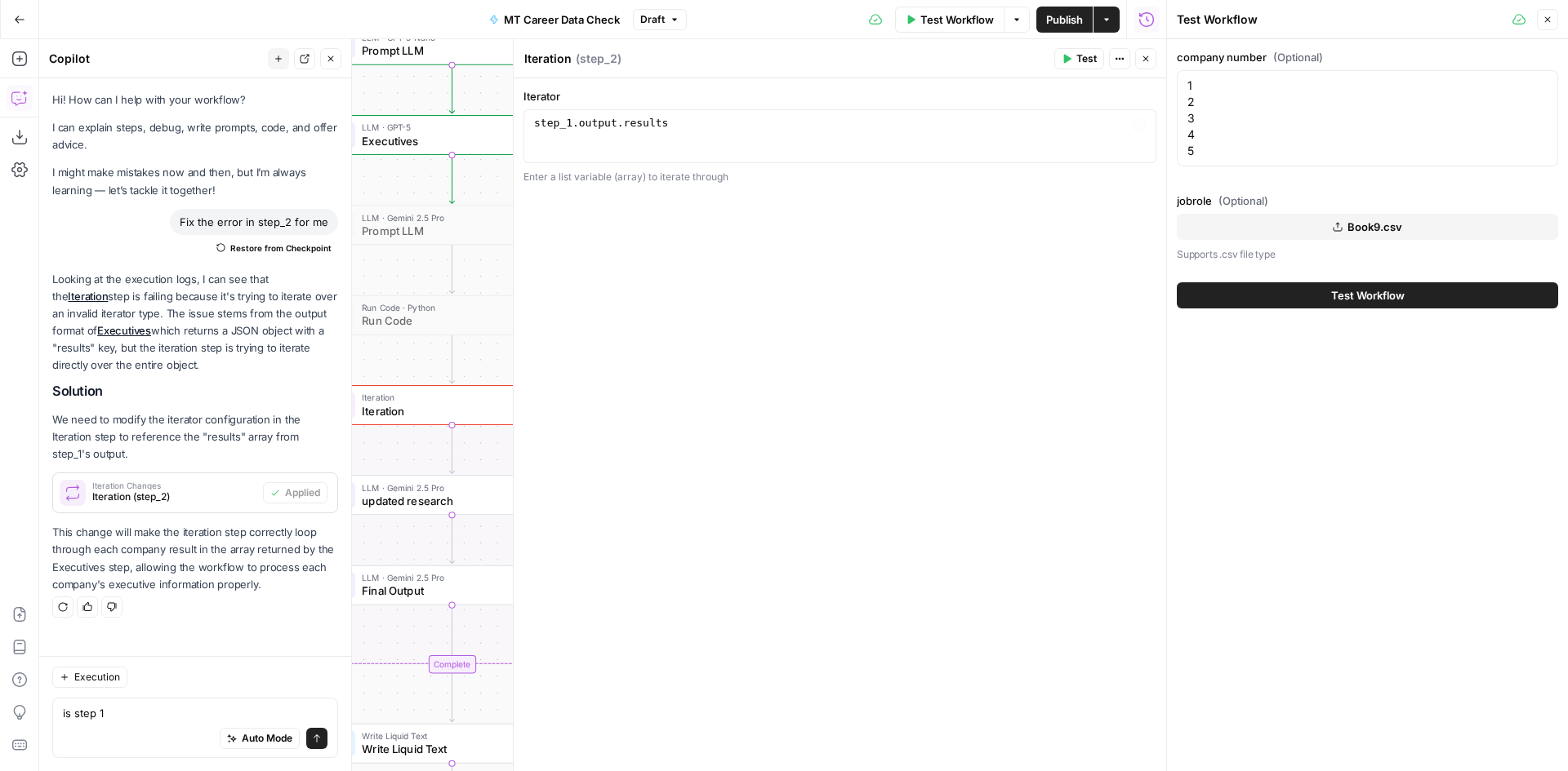
click at [1385, 283] on button "Test Workflow" at bounding box center [1367, 296] width 381 height 26
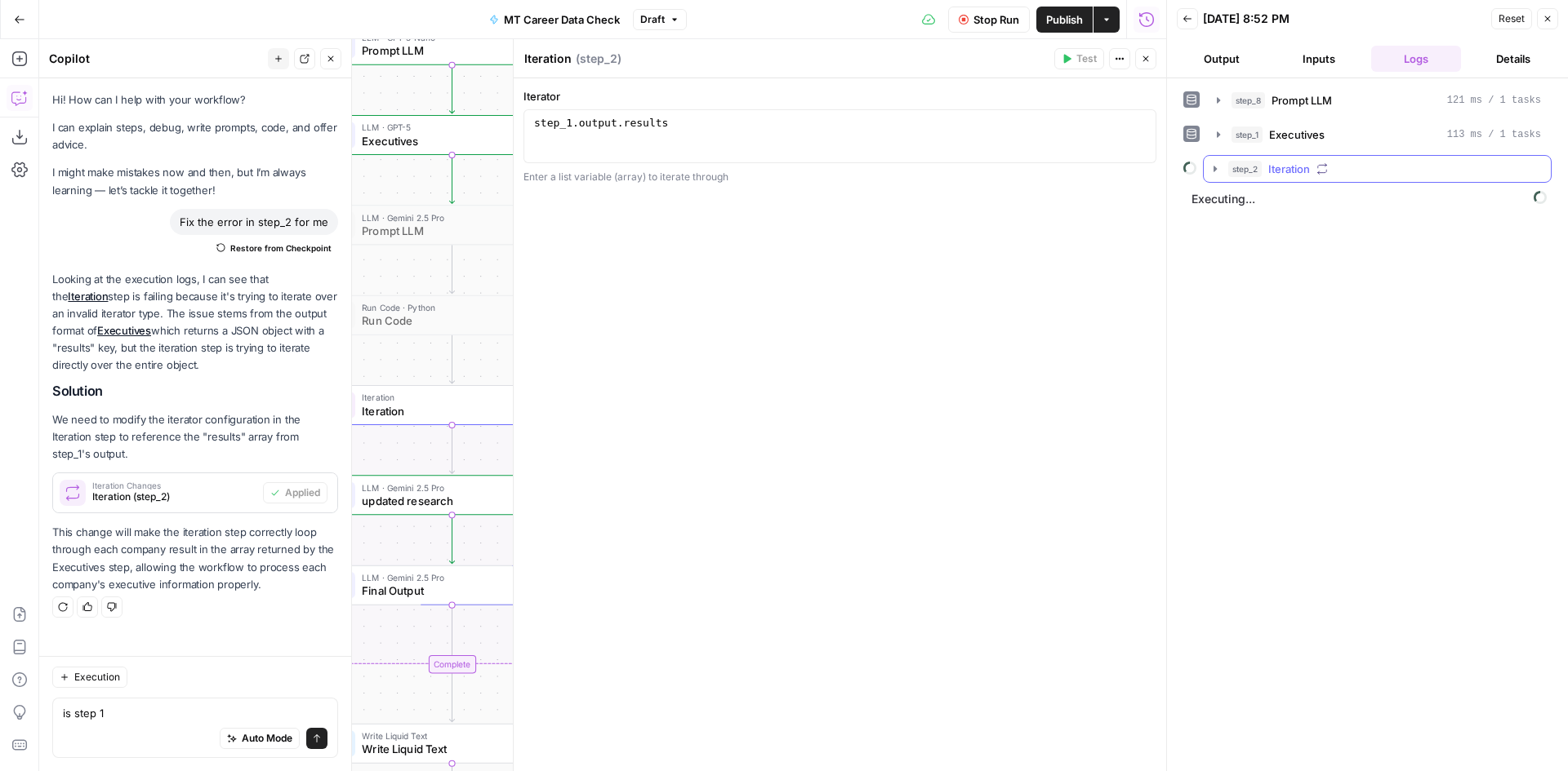
click at [1302, 163] on span "Iteration" at bounding box center [1289, 169] width 42 height 17
click at [1153, 63] on button "Close" at bounding box center [1145, 58] width 21 height 21
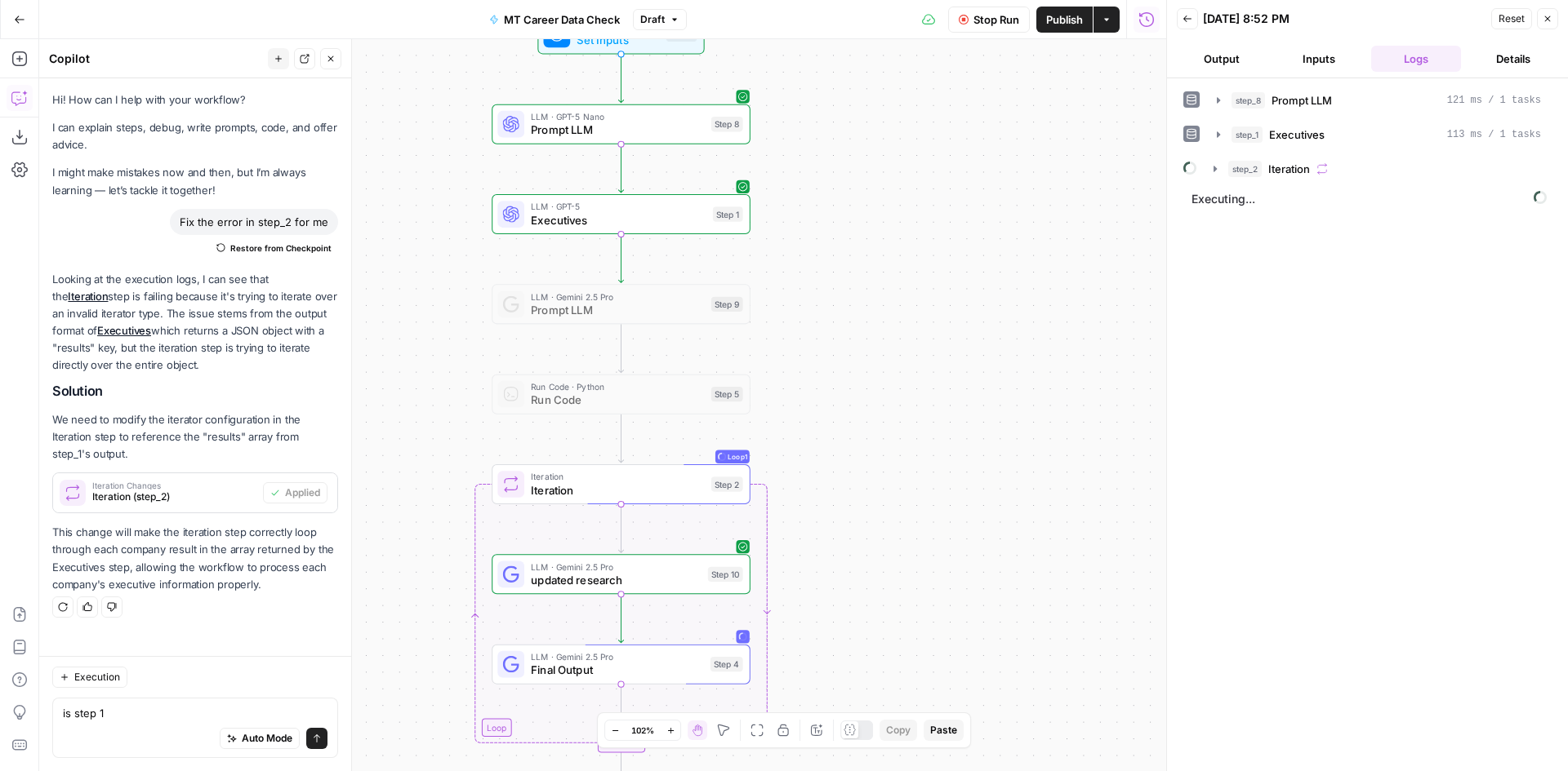
drag, startPoint x: 913, startPoint y: 205, endPoint x: 1037, endPoint y: 259, distance: 135.2
click at [1037, 259] on div "Workflow Set Inputs Inputs LLM · GPT-5 Nano Prompt LLM Step 8 LLM · GPT-5 Execu…" at bounding box center [602, 405] width 1127 height 732
click at [700, 221] on span "Executives" at bounding box center [618, 220] width 175 height 17
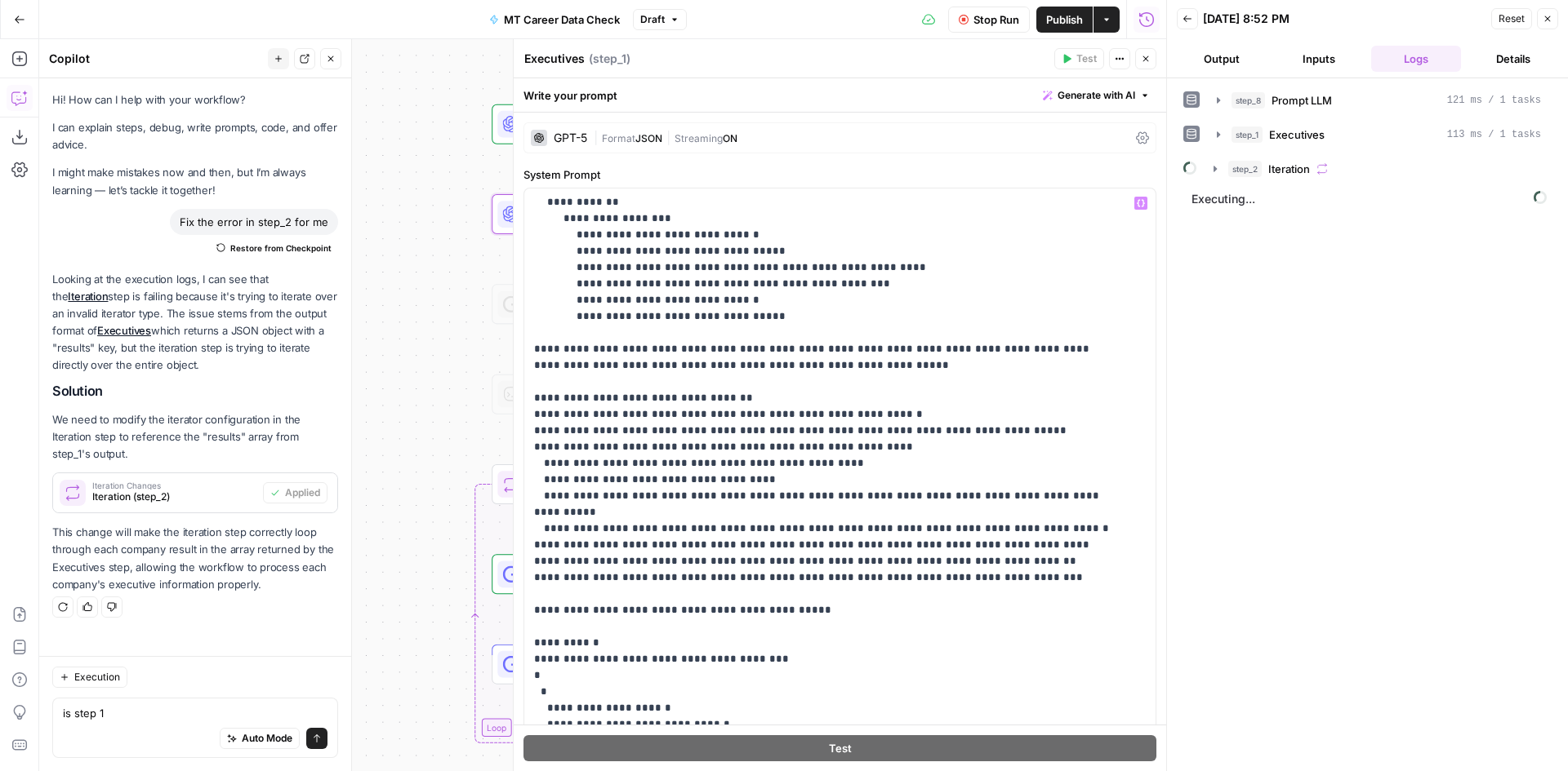
scroll to position [245, 0]
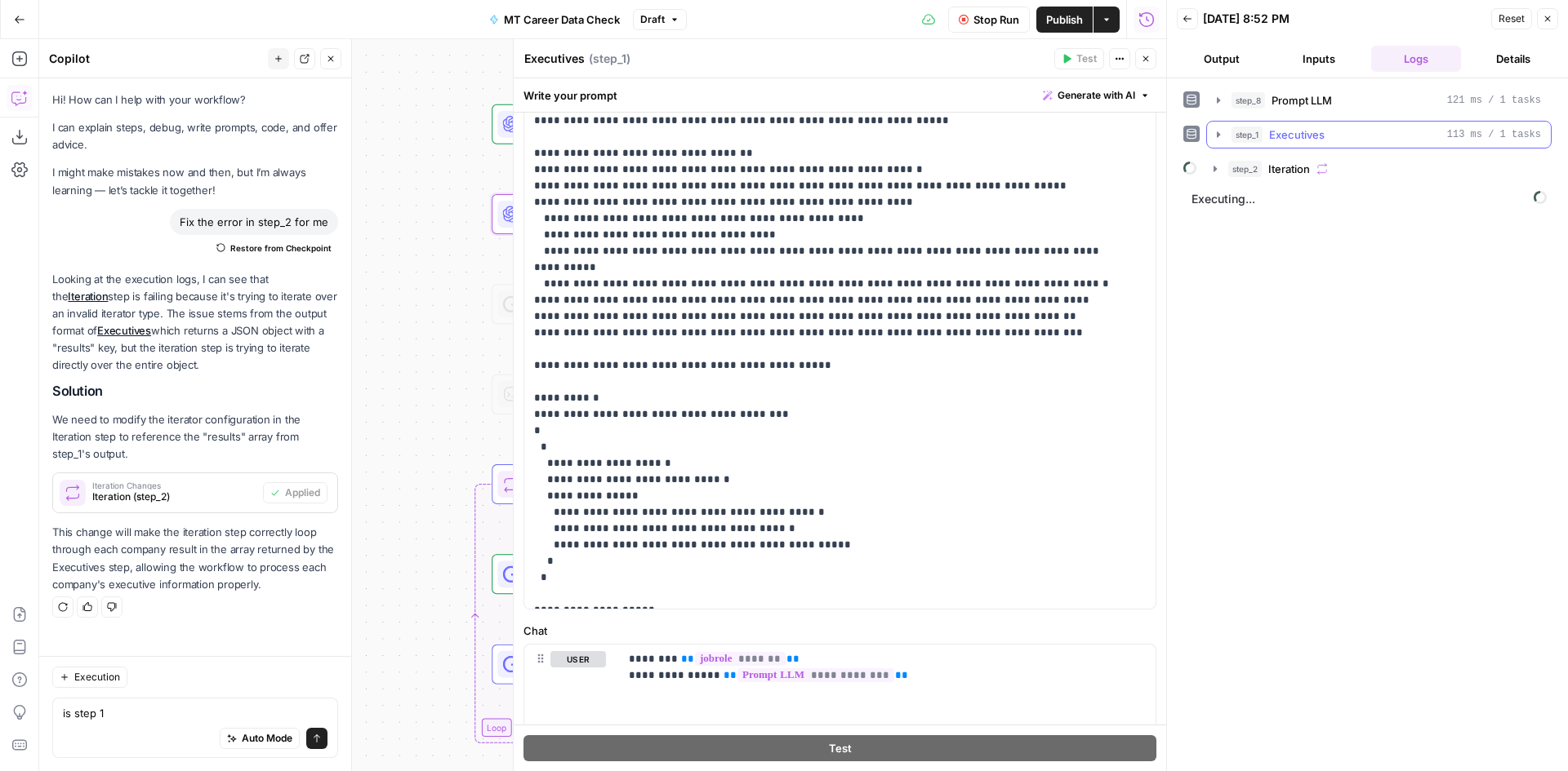
click at [1342, 129] on div "step_1 Executives 113 ms / 1 tasks" at bounding box center [1386, 135] width 310 height 17
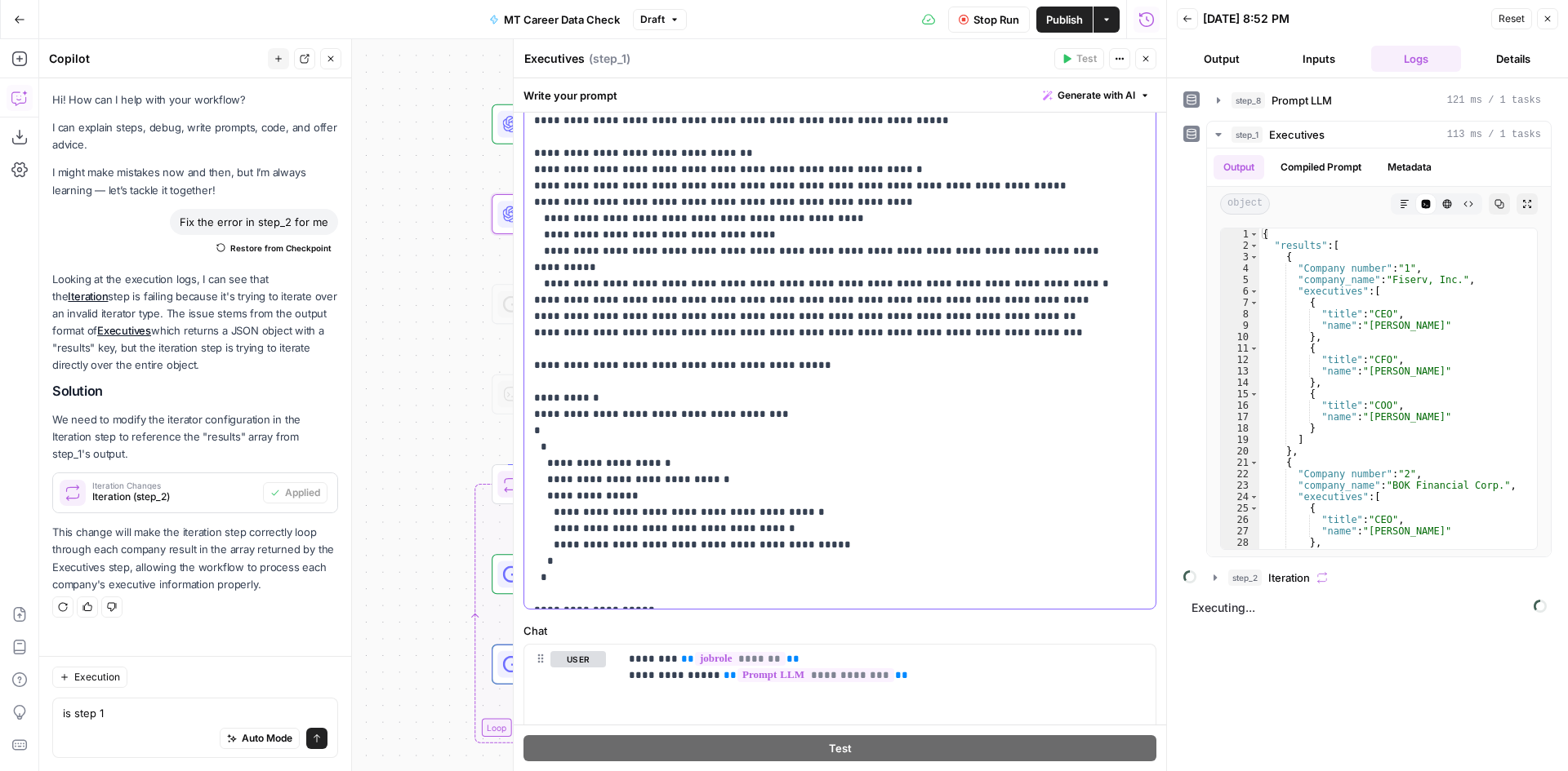
click at [537, 410] on p "**********" at bounding box center [827, 243] width 587 height 718
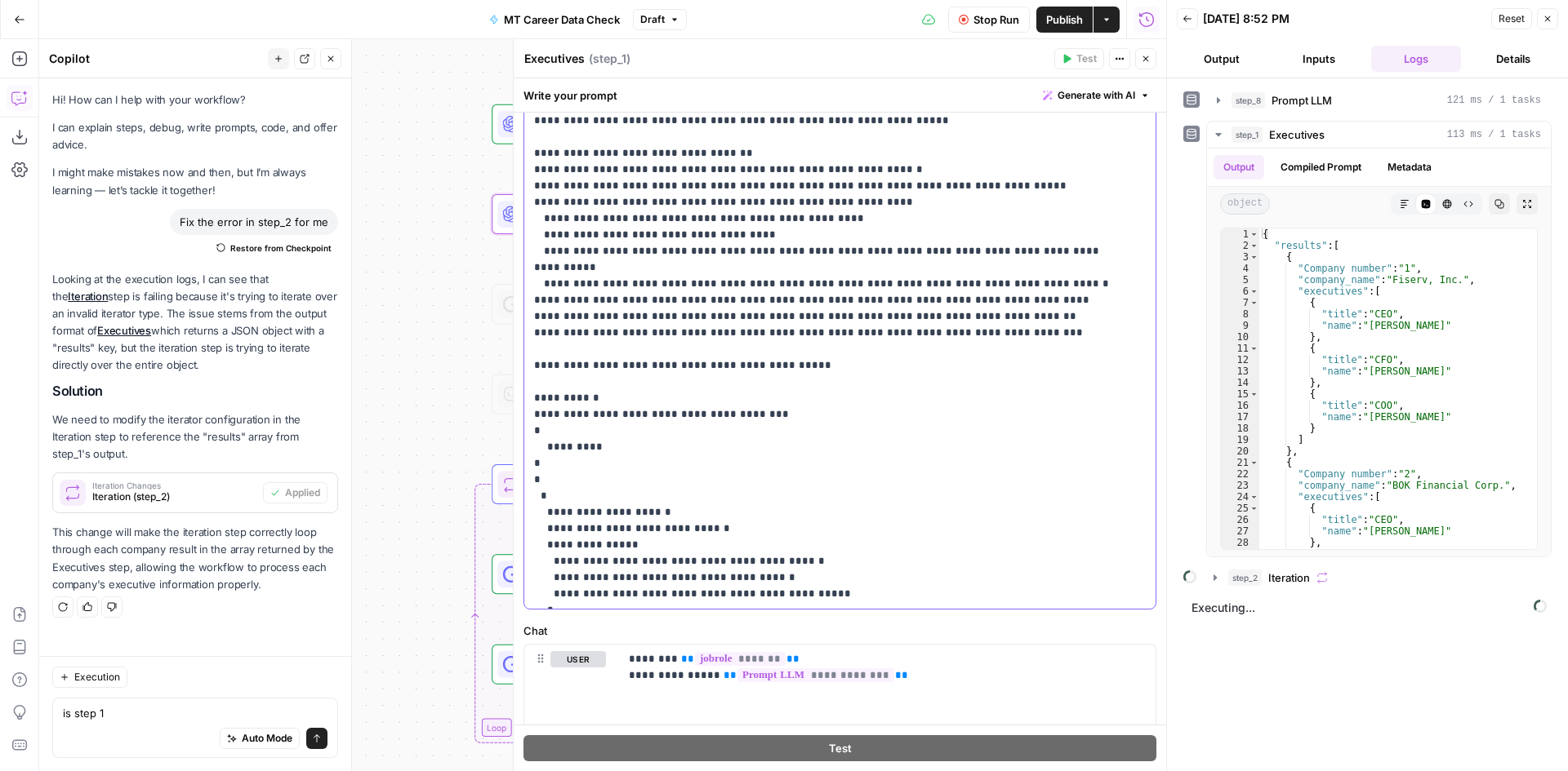
click at [660, 440] on p "**********" at bounding box center [827, 268] width 587 height 767
click at [660, 431] on p "**********" at bounding box center [827, 268] width 587 height 767
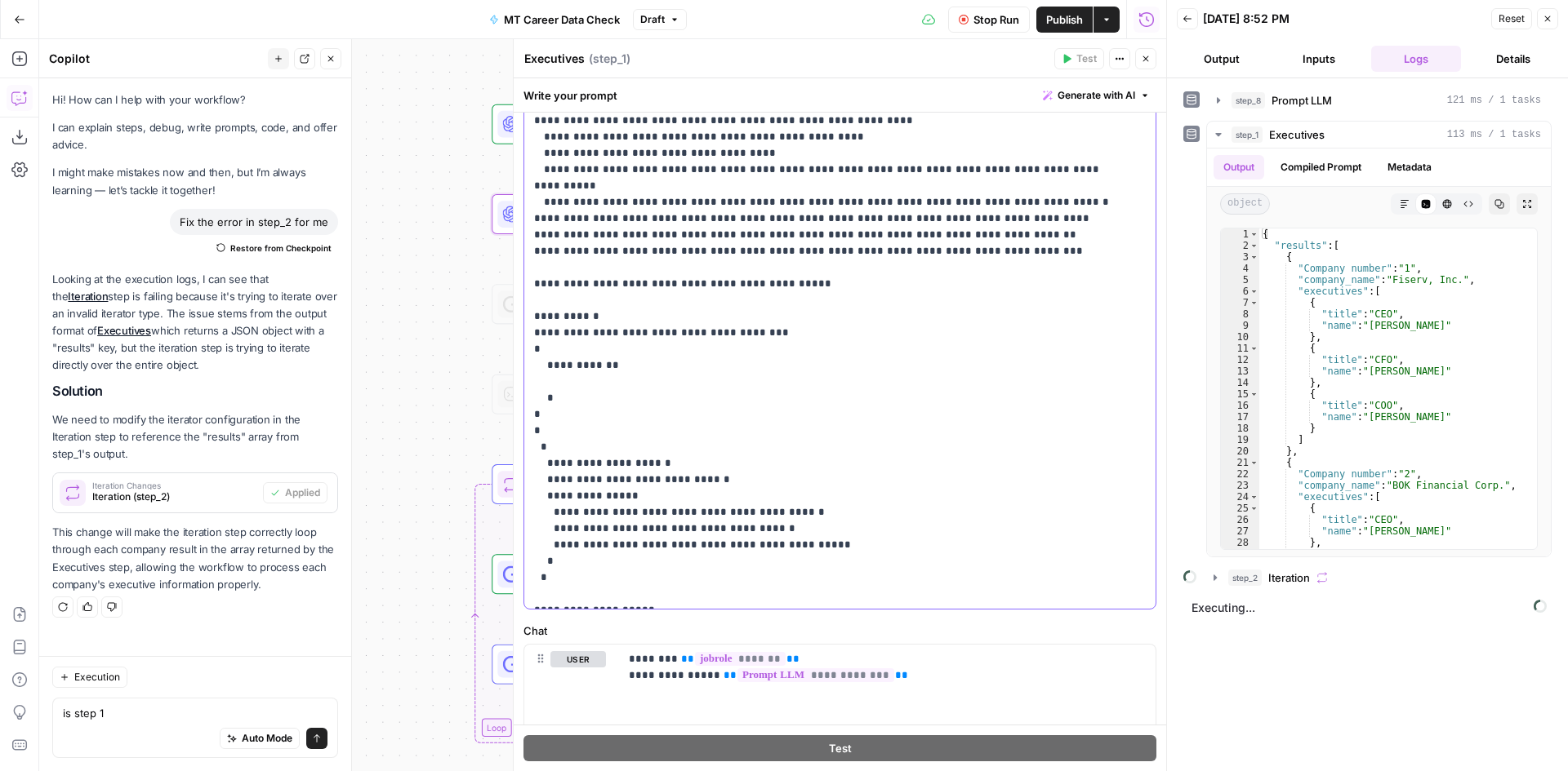
drag, startPoint x: 539, startPoint y: 430, endPoint x: 742, endPoint y: 558, distance: 240.0
click at [742, 558] on p "**********" at bounding box center [827, 202] width 587 height 800
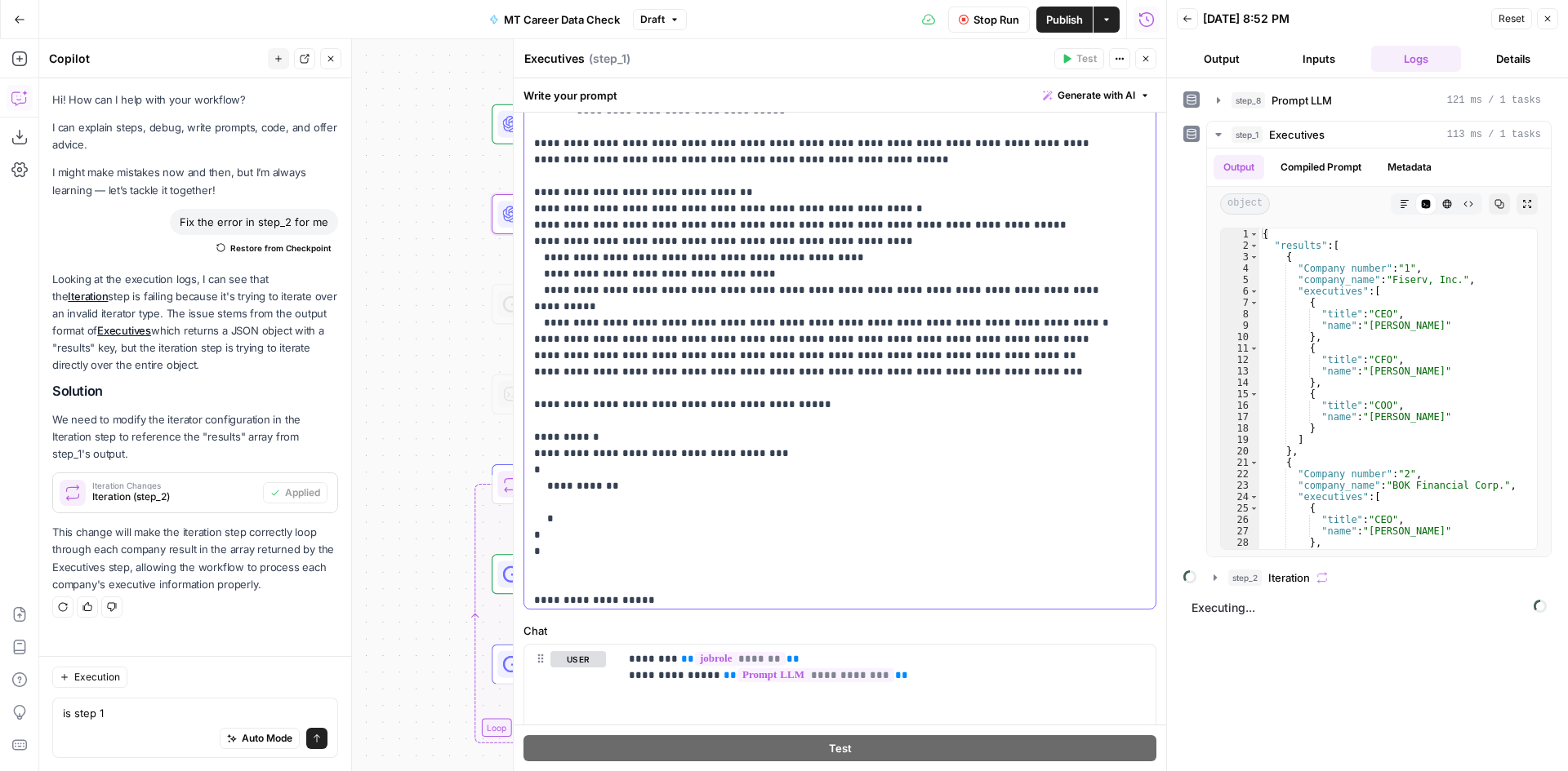
scroll to position [17, 0]
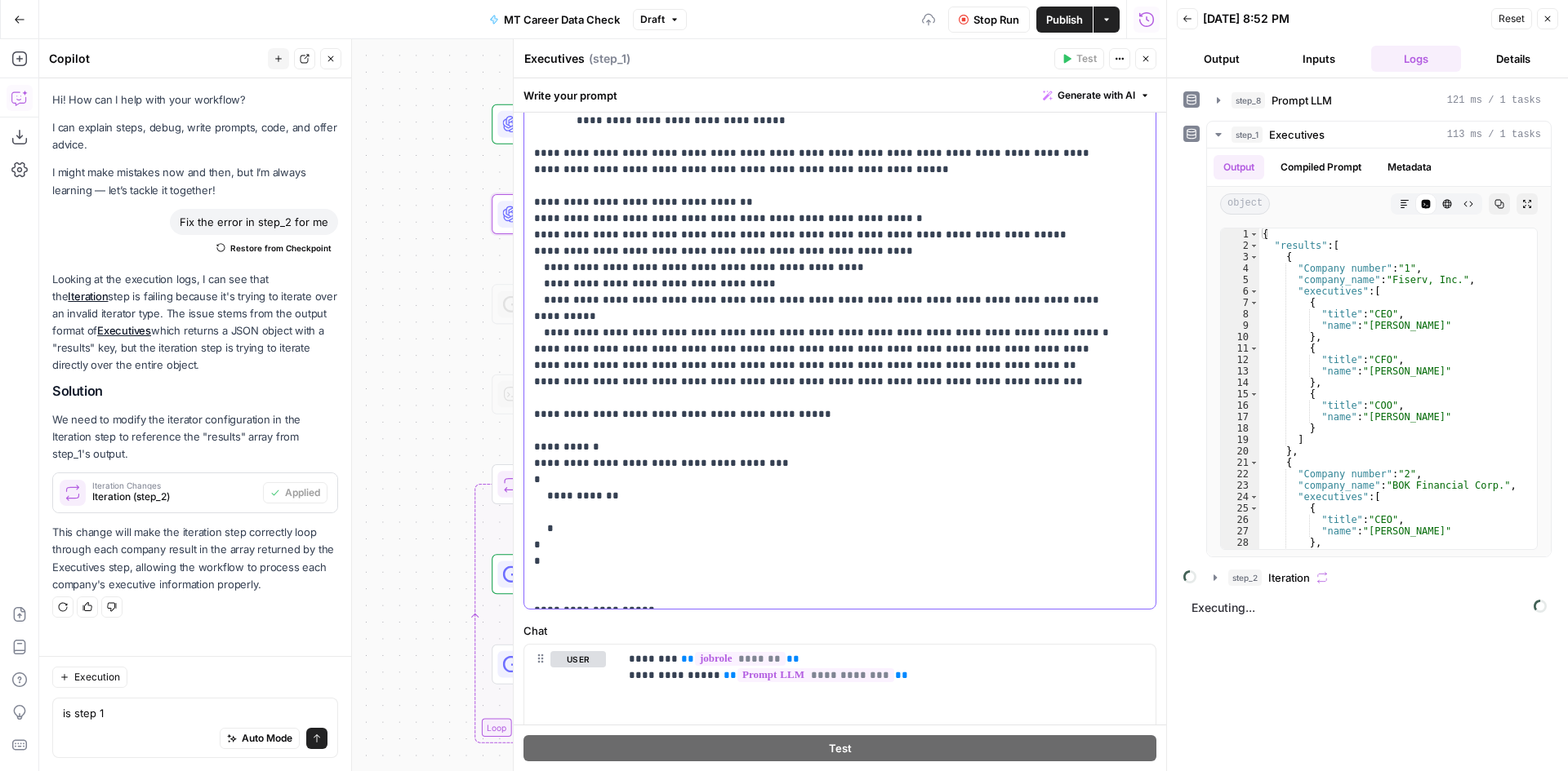
click at [652, 496] on p "**********" at bounding box center [827, 268] width 587 height 669
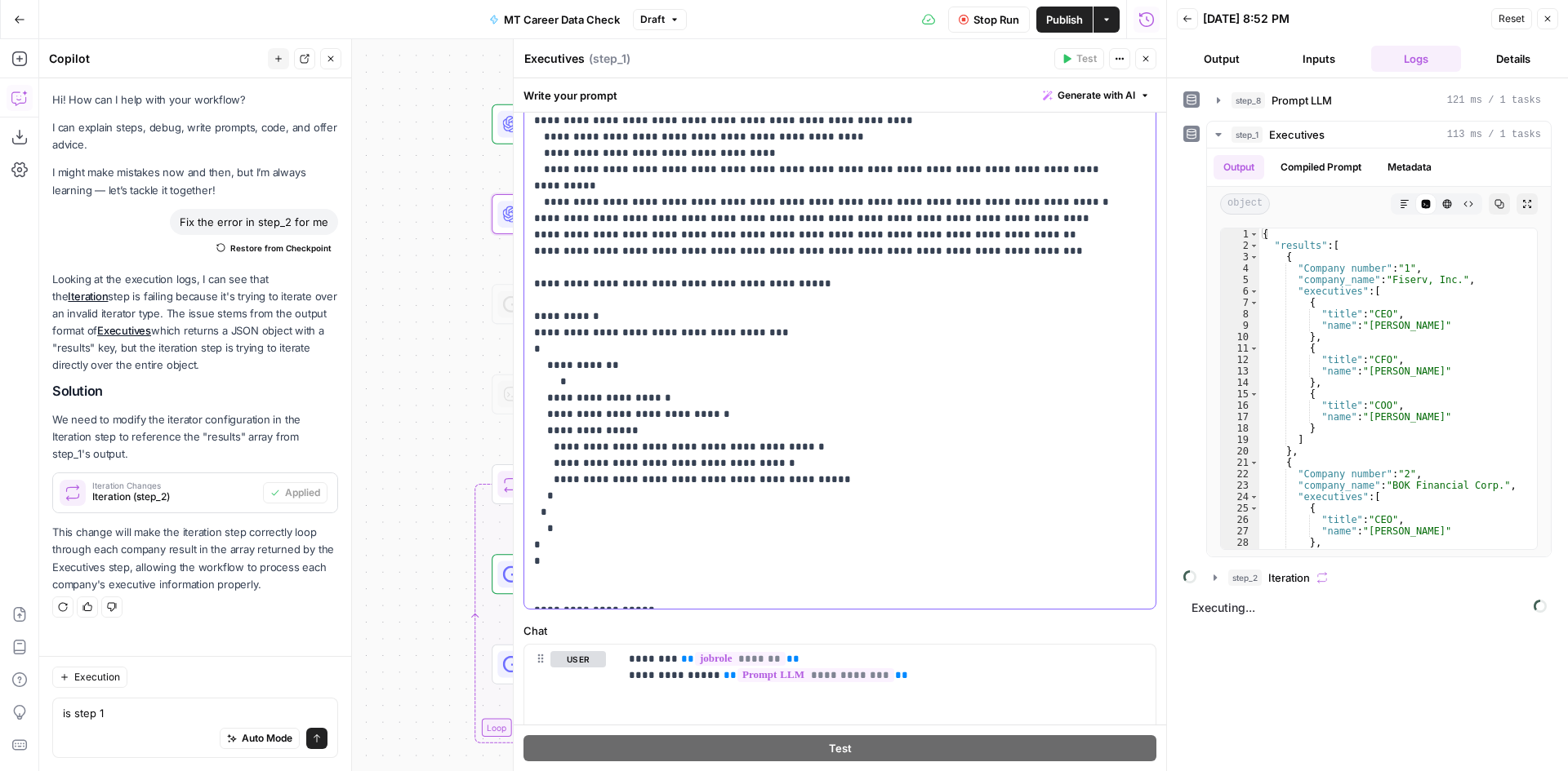
click at [547, 380] on p "**********" at bounding box center [827, 202] width 587 height 800
click at [544, 400] on p "**********" at bounding box center [827, 202] width 587 height 800
click at [547, 411] on p "**********" at bounding box center [827, 202] width 587 height 800
drag, startPoint x: 551, startPoint y: 430, endPoint x: 823, endPoint y: 461, distance: 273.8
click at [823, 461] on p "**********" at bounding box center [827, 202] width 587 height 800
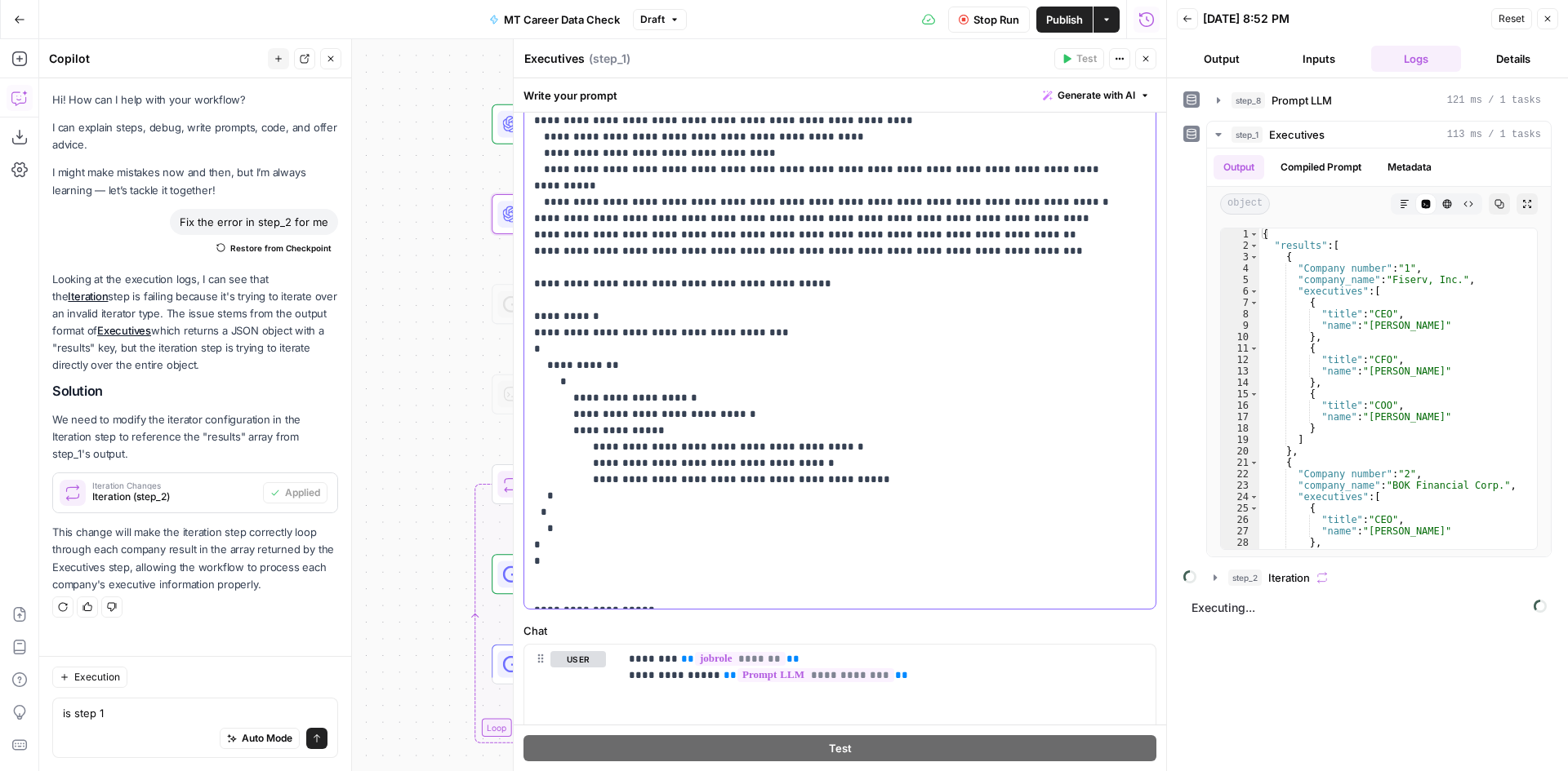
click at [848, 421] on p "**********" at bounding box center [827, 202] width 587 height 800
click at [993, 19] on span "Stop Run" at bounding box center [996, 19] width 45 height 17
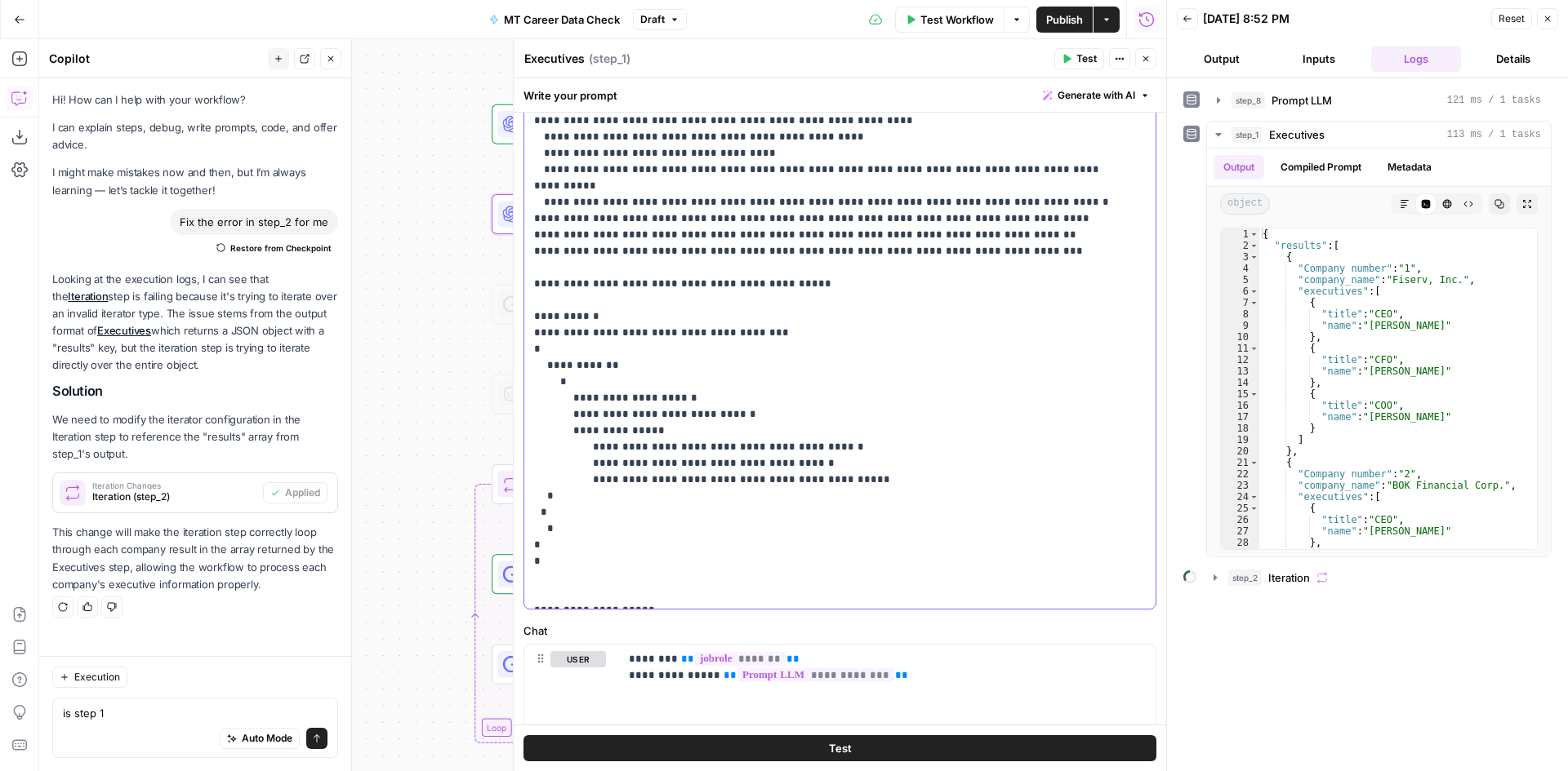
click at [546, 481] on p "**********" at bounding box center [827, 202] width 587 height 800
click at [544, 479] on p "**********" at bounding box center [827, 202] width 587 height 800
click at [548, 477] on p "**********" at bounding box center [827, 202] width 587 height 800
click at [545, 475] on p "**********" at bounding box center [827, 202] width 587 height 800
click at [541, 495] on p "**********" at bounding box center [827, 202] width 587 height 800
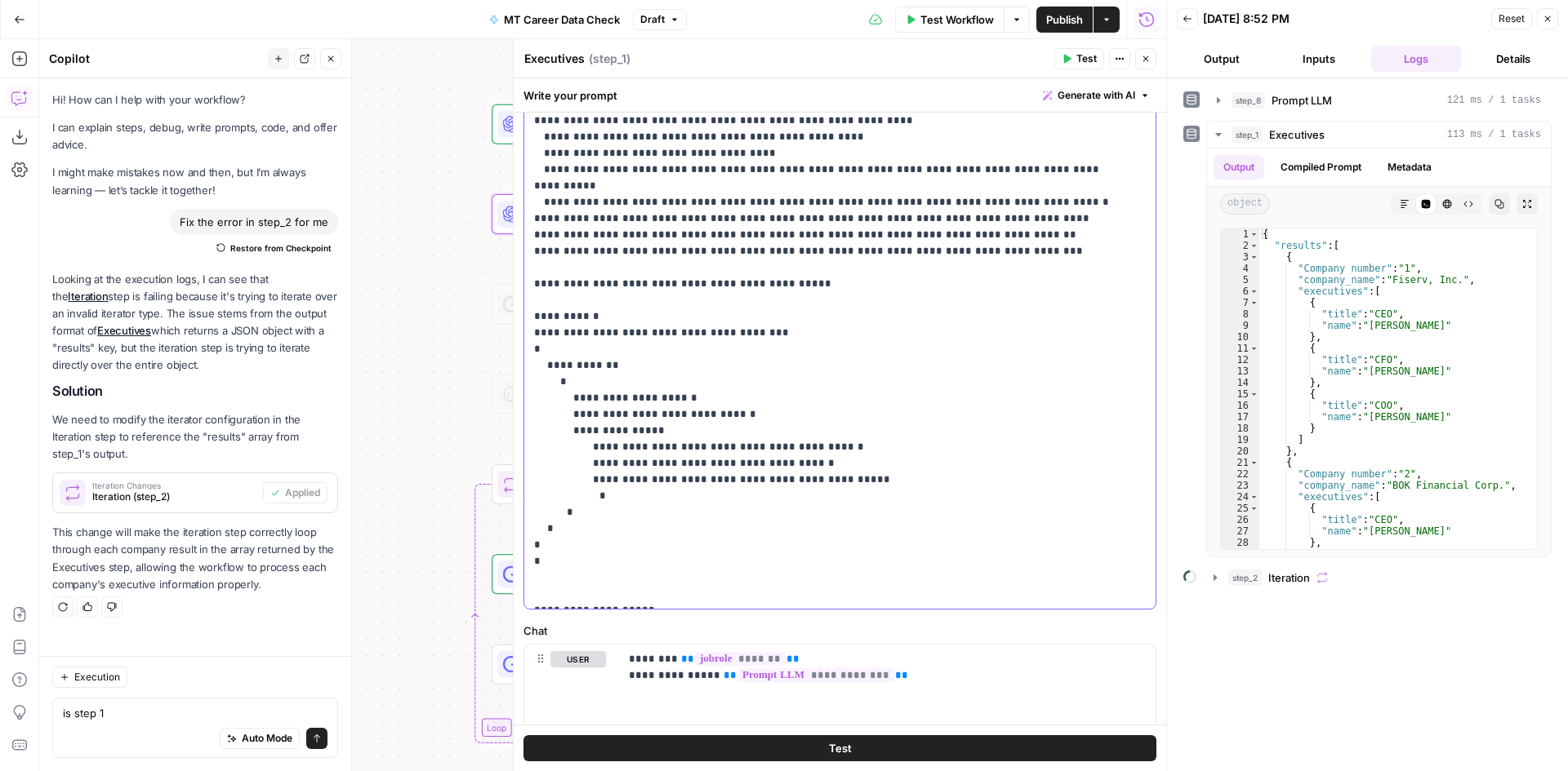
click at [553, 538] on p "**********" at bounding box center [827, 202] width 587 height 800
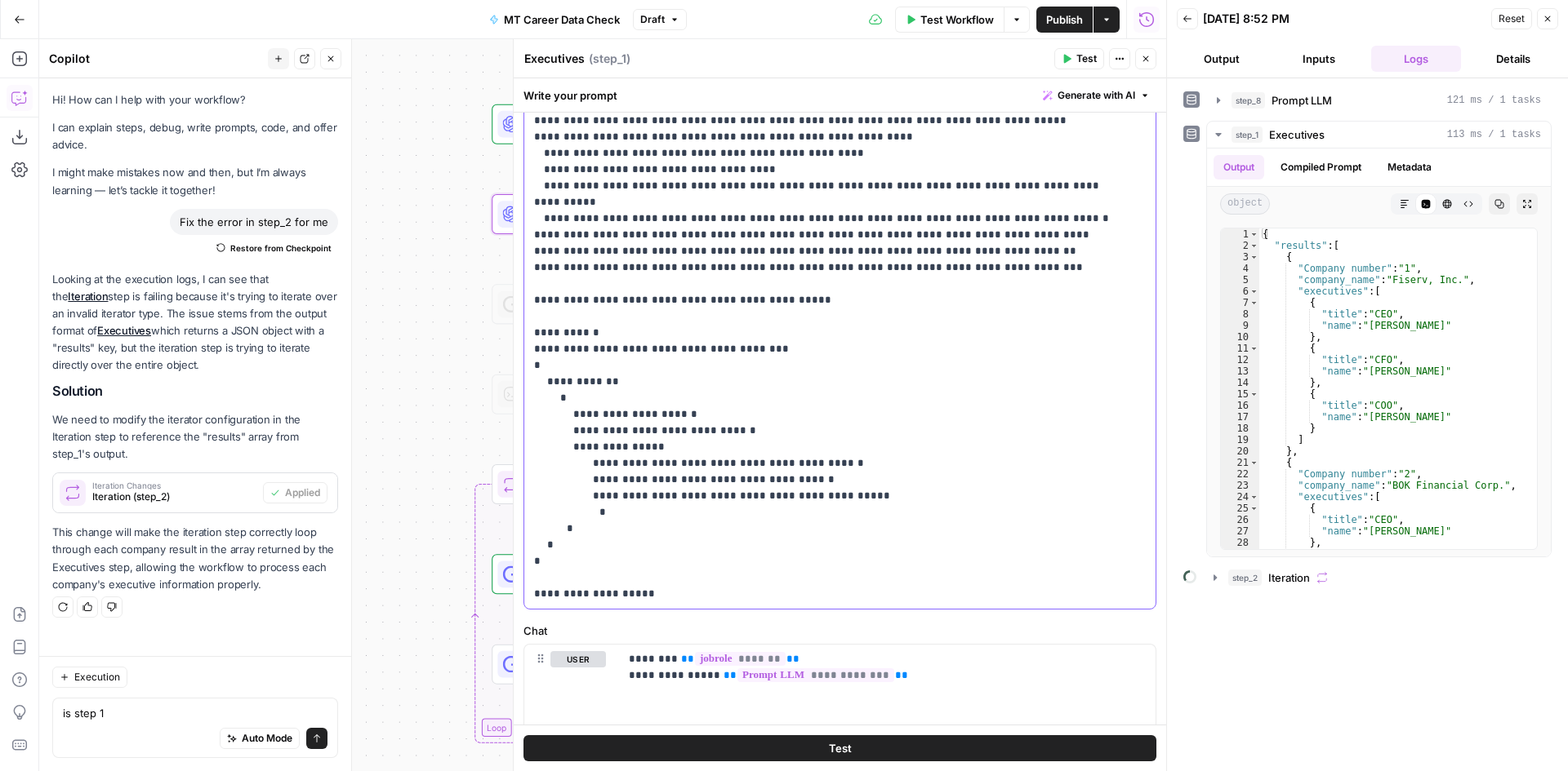
scroll to position [115, 0]
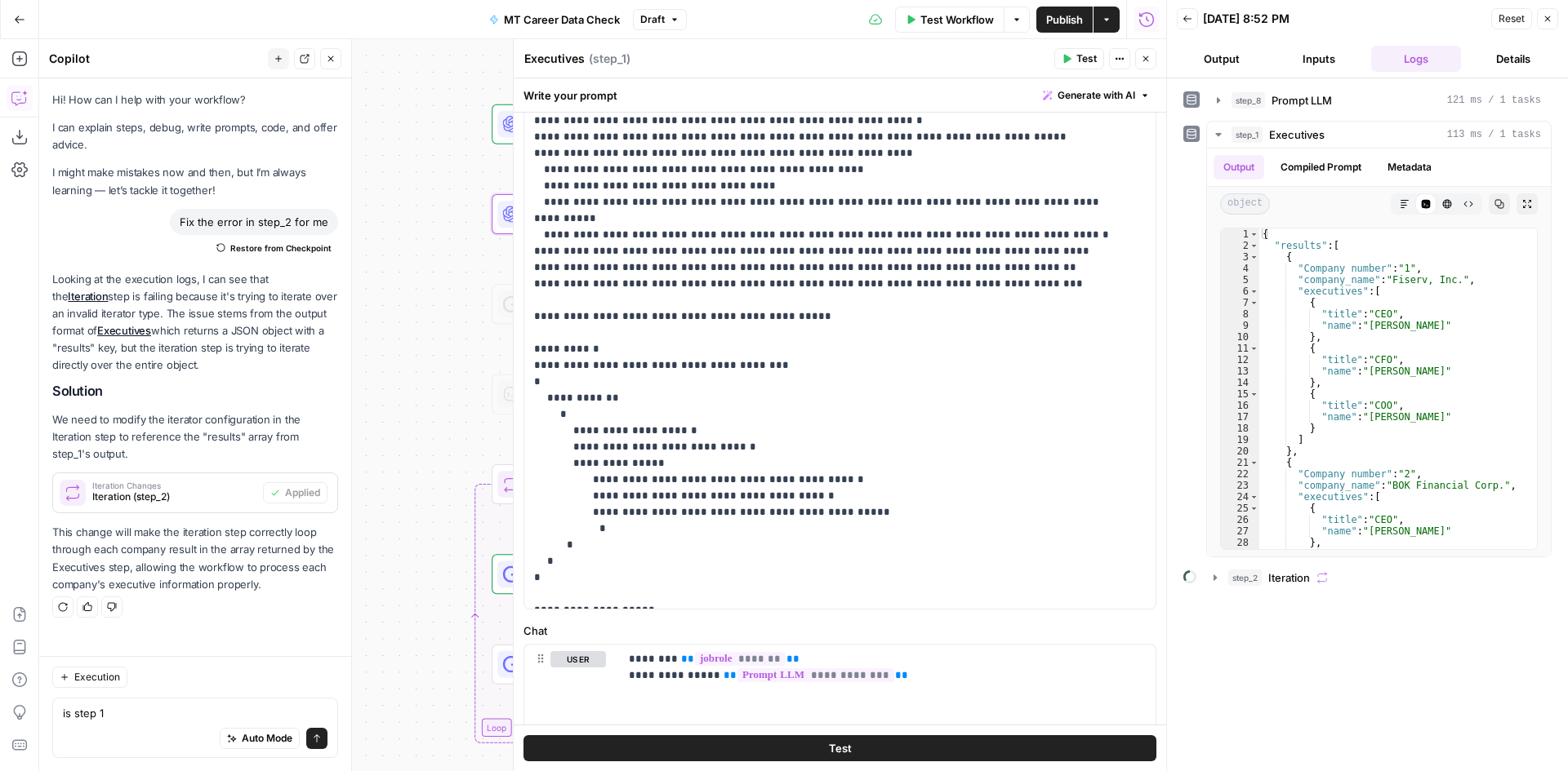
click at [1059, 19] on span "Publish" at bounding box center [1064, 19] width 37 height 17
click at [966, 6] on button "Test Workflow" at bounding box center [950, 19] width 109 height 26
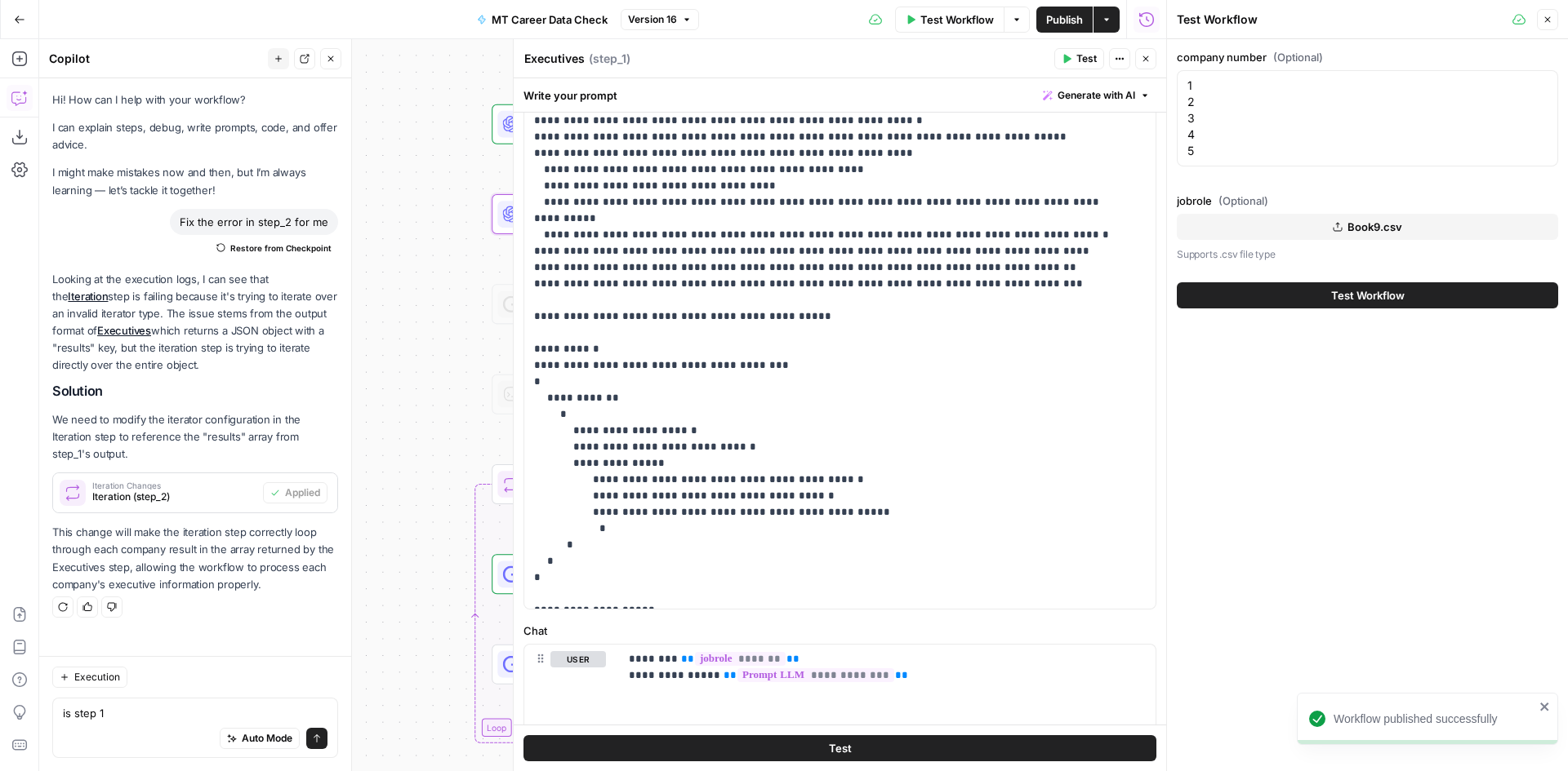
click at [1370, 297] on span "Test Workflow" at bounding box center [1368, 296] width 73 height 17
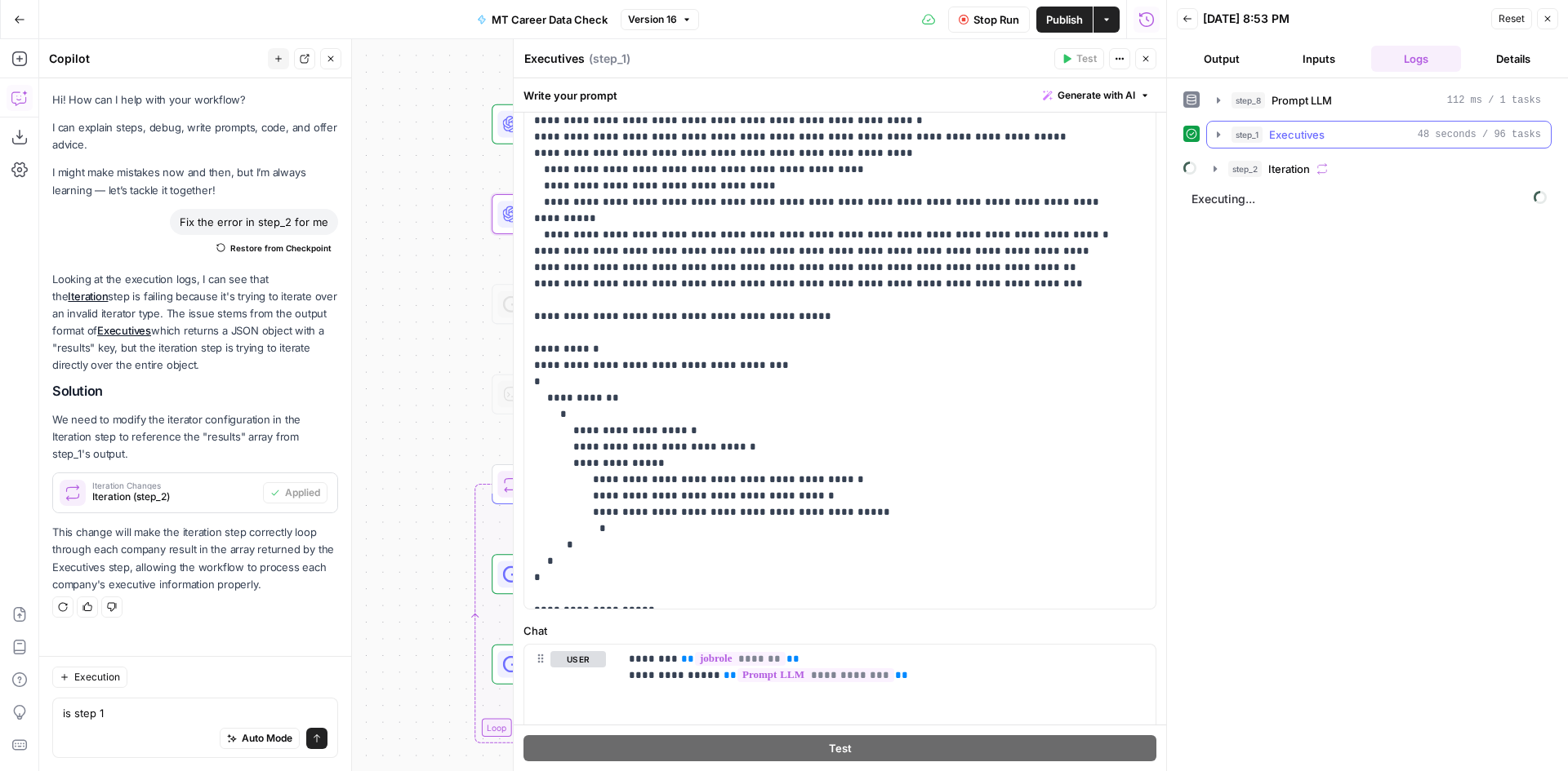
click at [1322, 119] on div "step_8 Prompt LLM 112 ms / 1 tasks step_1 Executives 48 seconds / 96 tasks step…" at bounding box center [1367, 134] width 368 height 96
click at [1321, 124] on button "step_1 Executives 48 seconds / 96 tasks" at bounding box center [1379, 134] width 344 height 26
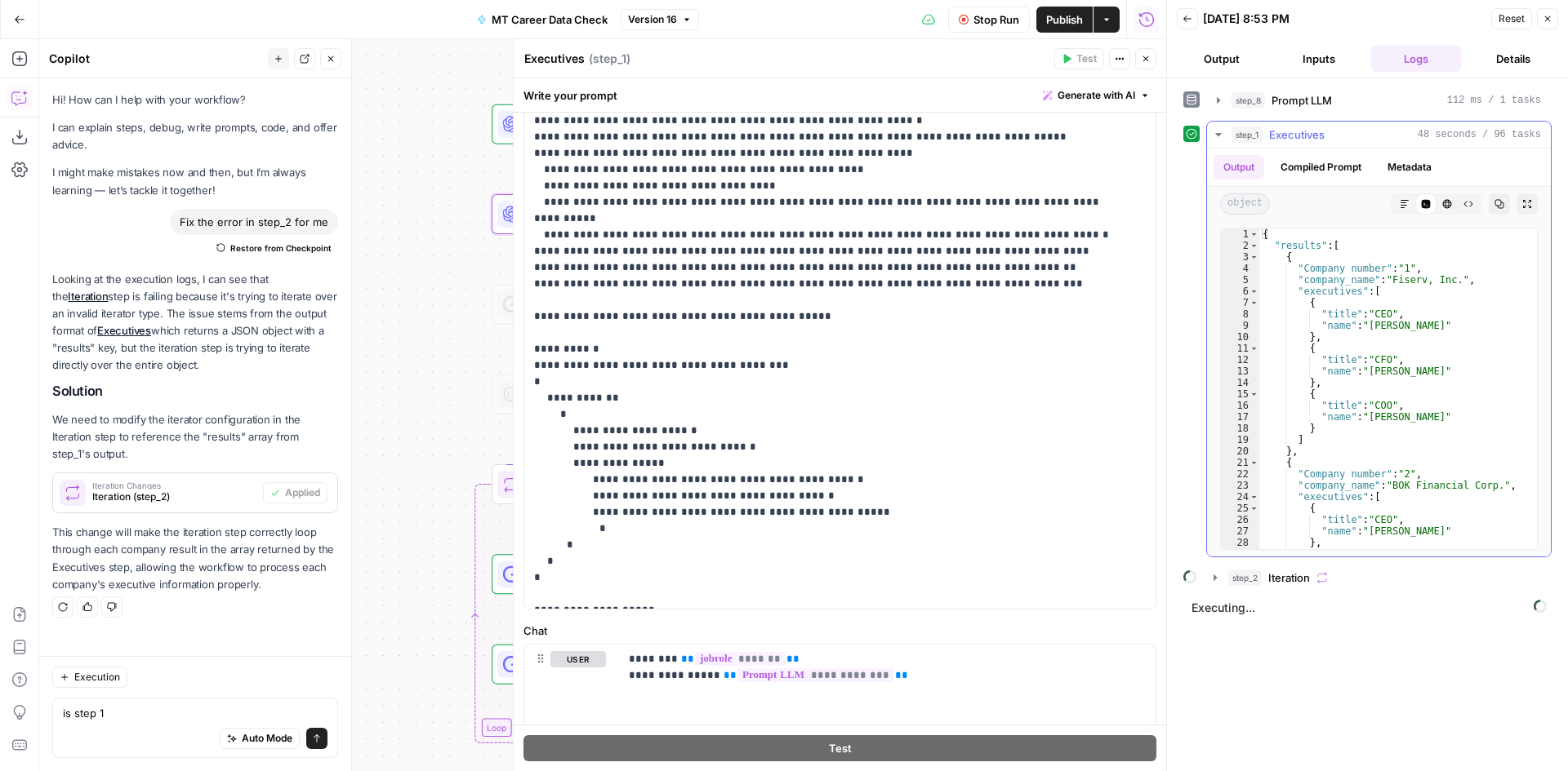
click at [1320, 126] on button "step_1 Executives 48 seconds / 96 tasks" at bounding box center [1379, 134] width 344 height 26
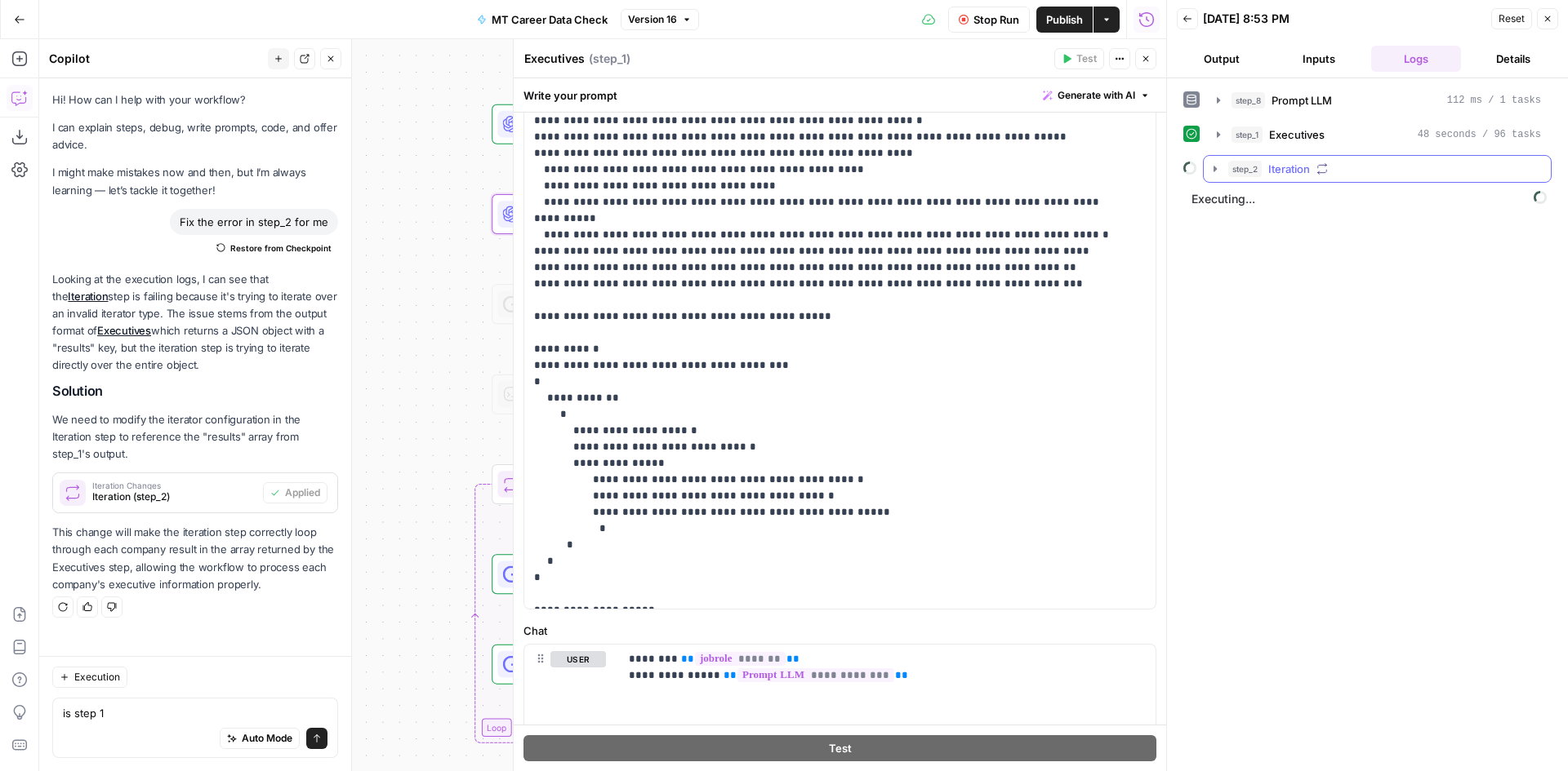
click at [1307, 168] on span "Iteration" at bounding box center [1289, 169] width 42 height 17
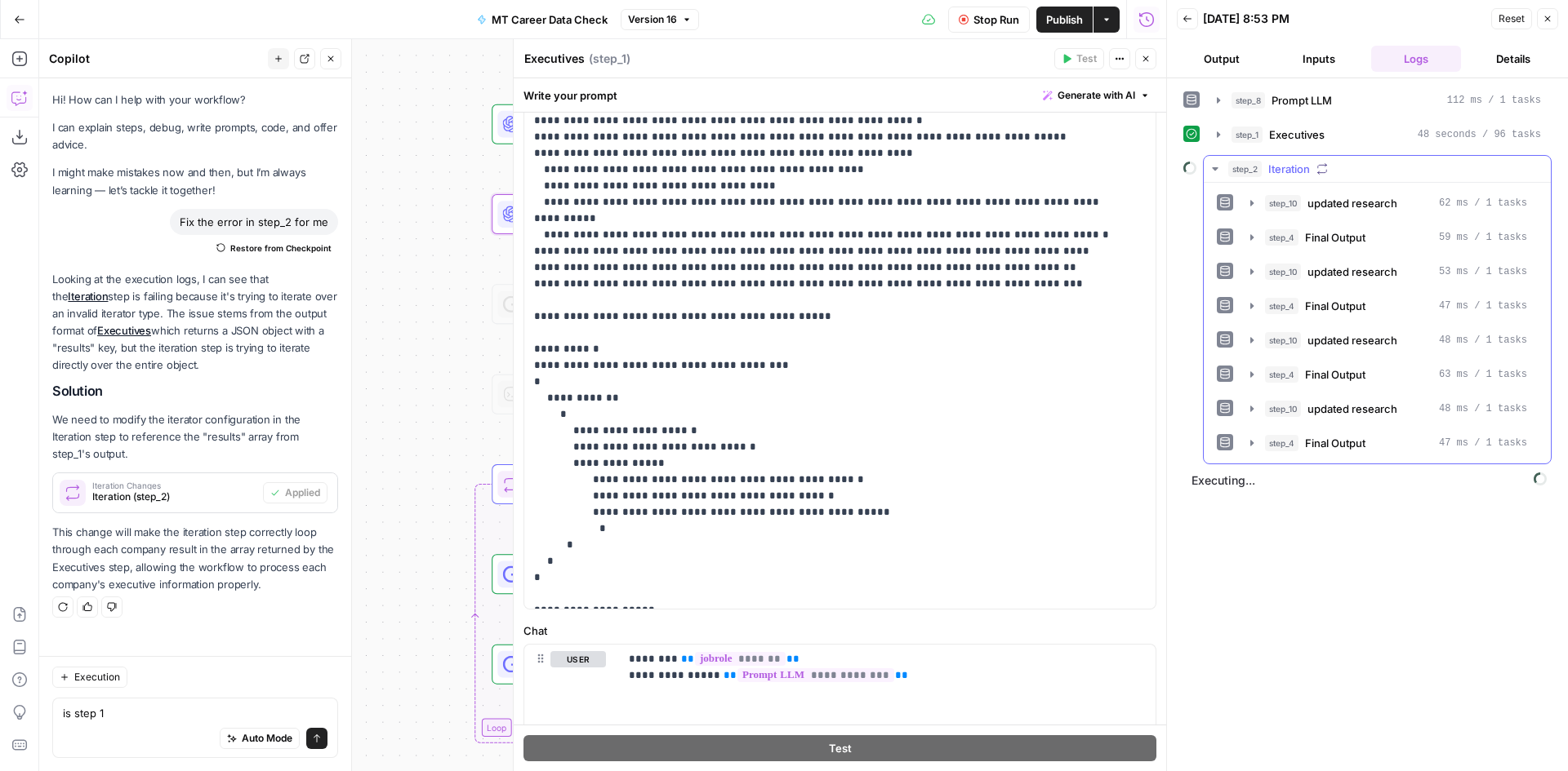
click at [1307, 168] on span "Iteration" at bounding box center [1289, 169] width 42 height 17
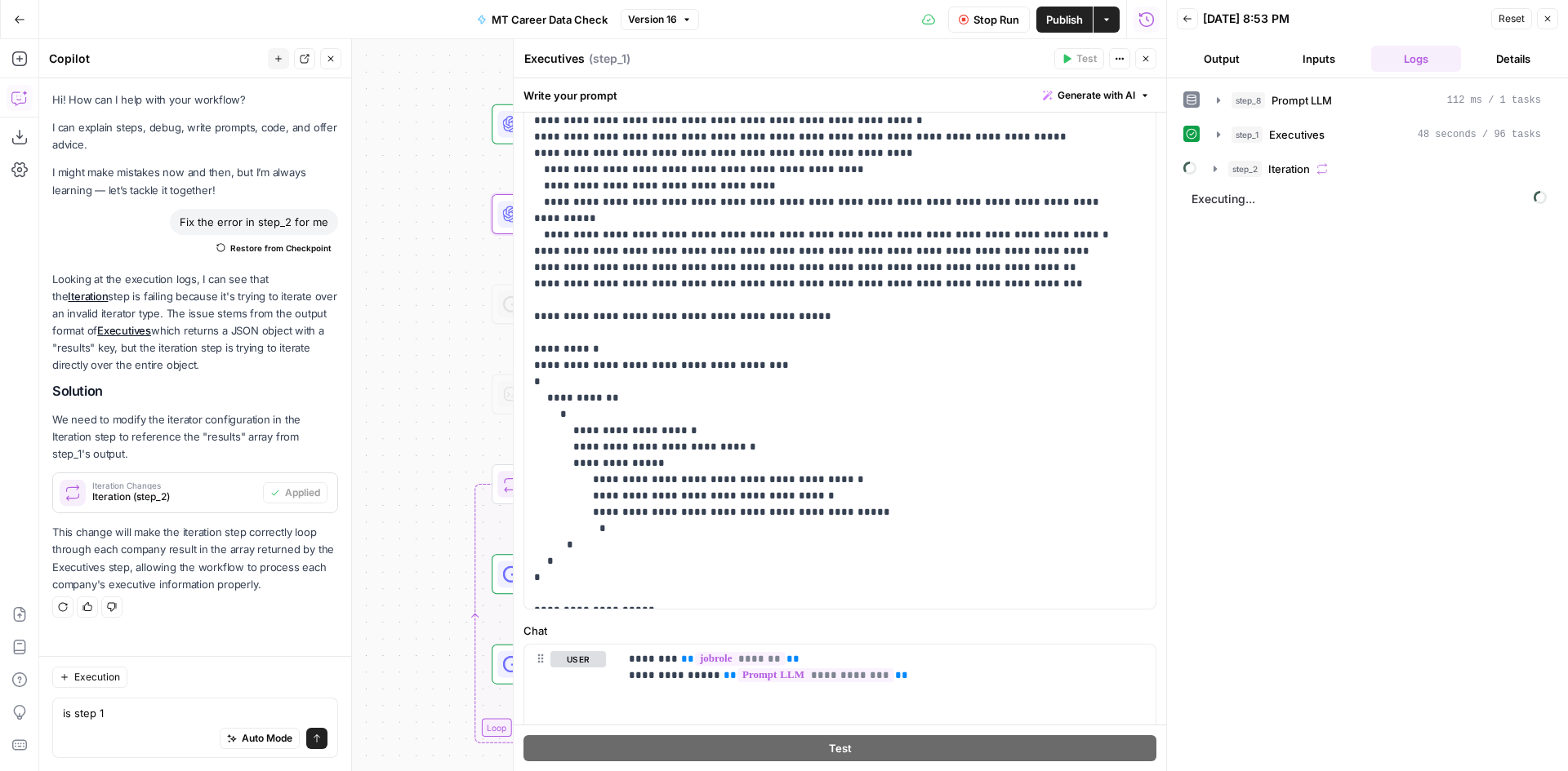
click at [1065, 20] on span "Publish" at bounding box center [1064, 19] width 37 height 17
click at [990, 23] on span "Stop Run" at bounding box center [996, 19] width 45 height 17
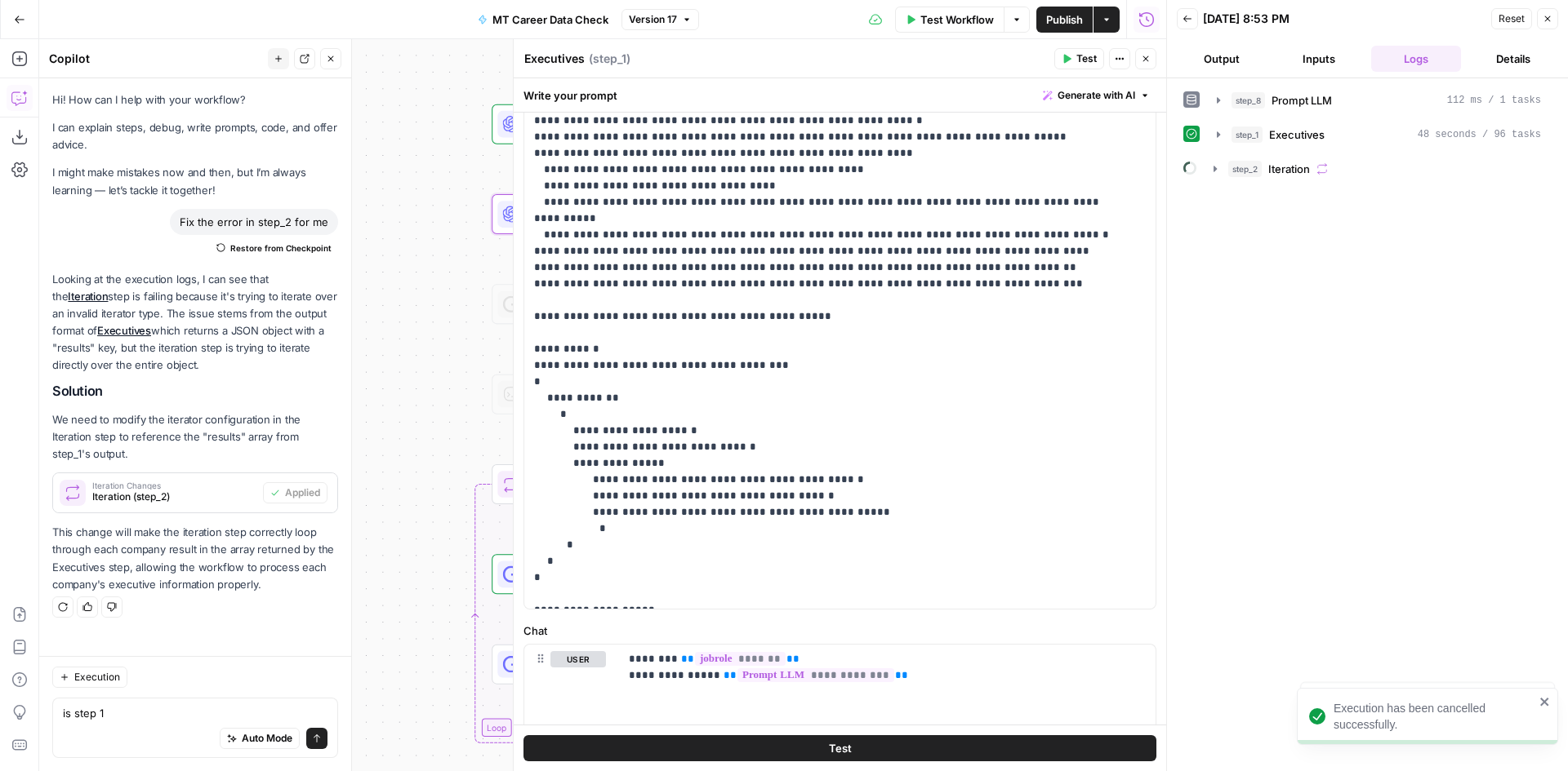
click at [1, 26] on div "Go Back" at bounding box center [19, 19] width 39 height 38
click at [21, 20] on icon "button" at bounding box center [19, 19] width 11 height 11
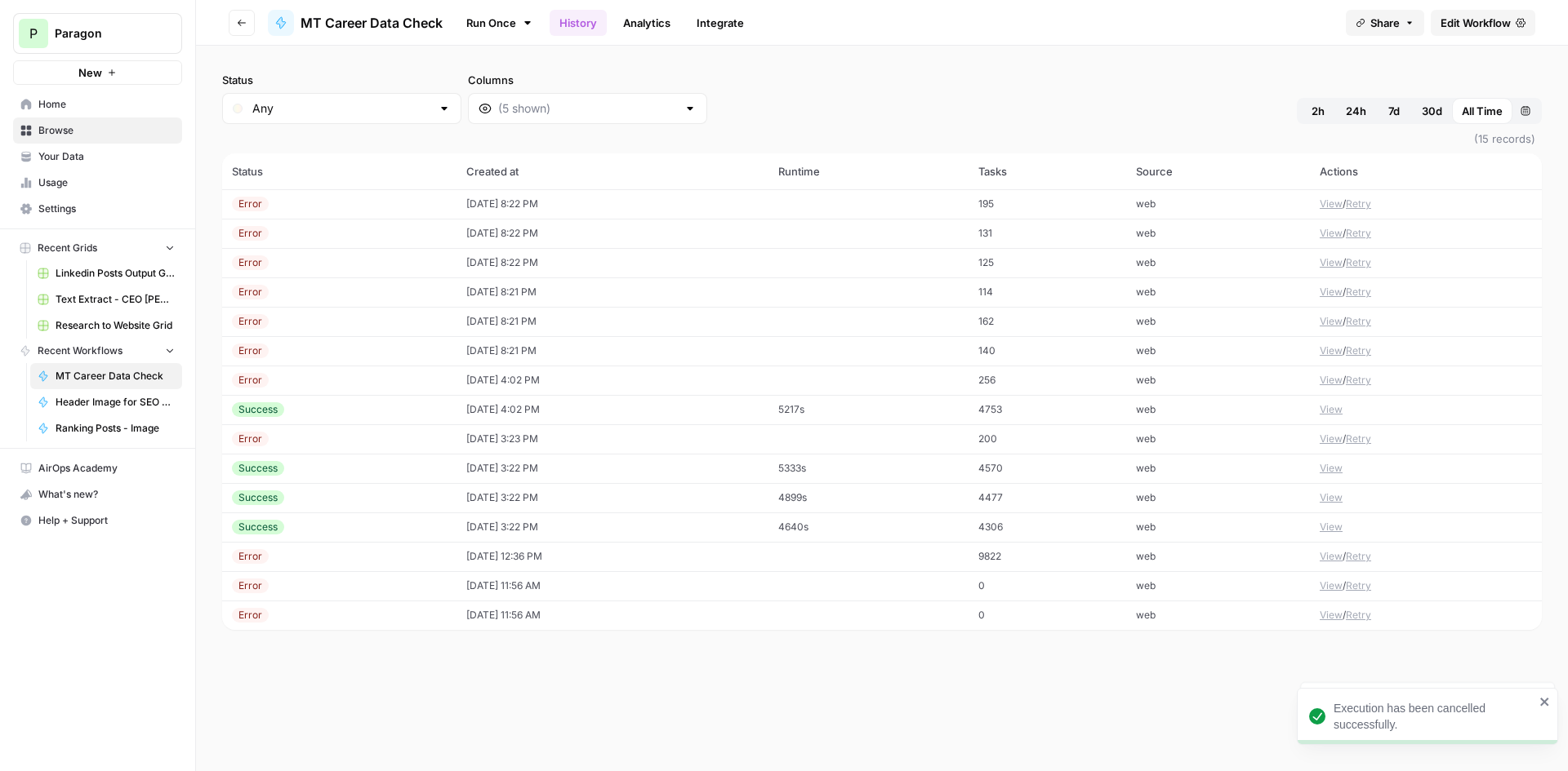
click at [245, 17] on button "Go back" at bounding box center [242, 23] width 26 height 26
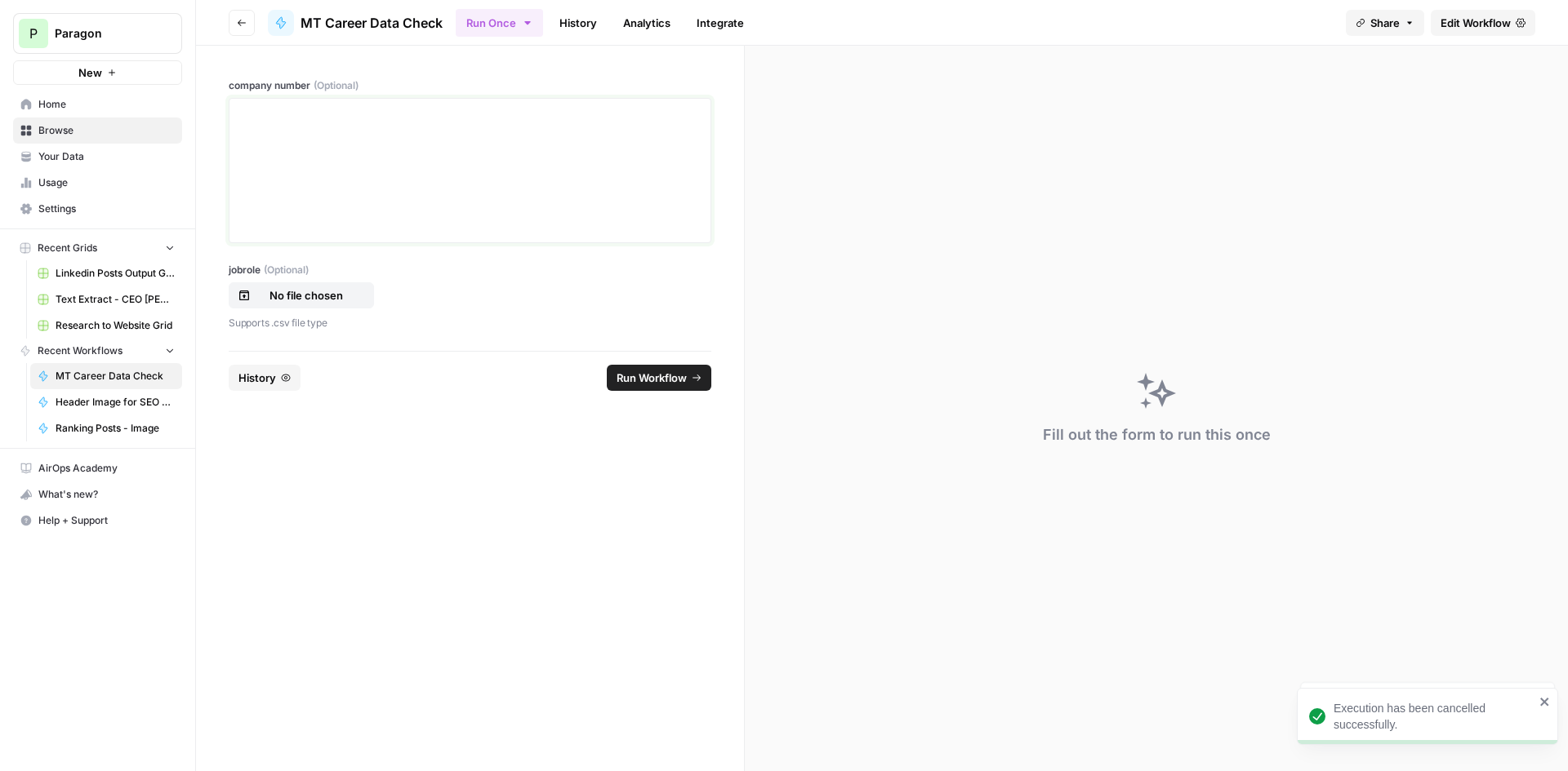
click at [338, 118] on p at bounding box center [470, 114] width 462 height 17
click at [540, 127] on div at bounding box center [470, 171] width 462 height 131
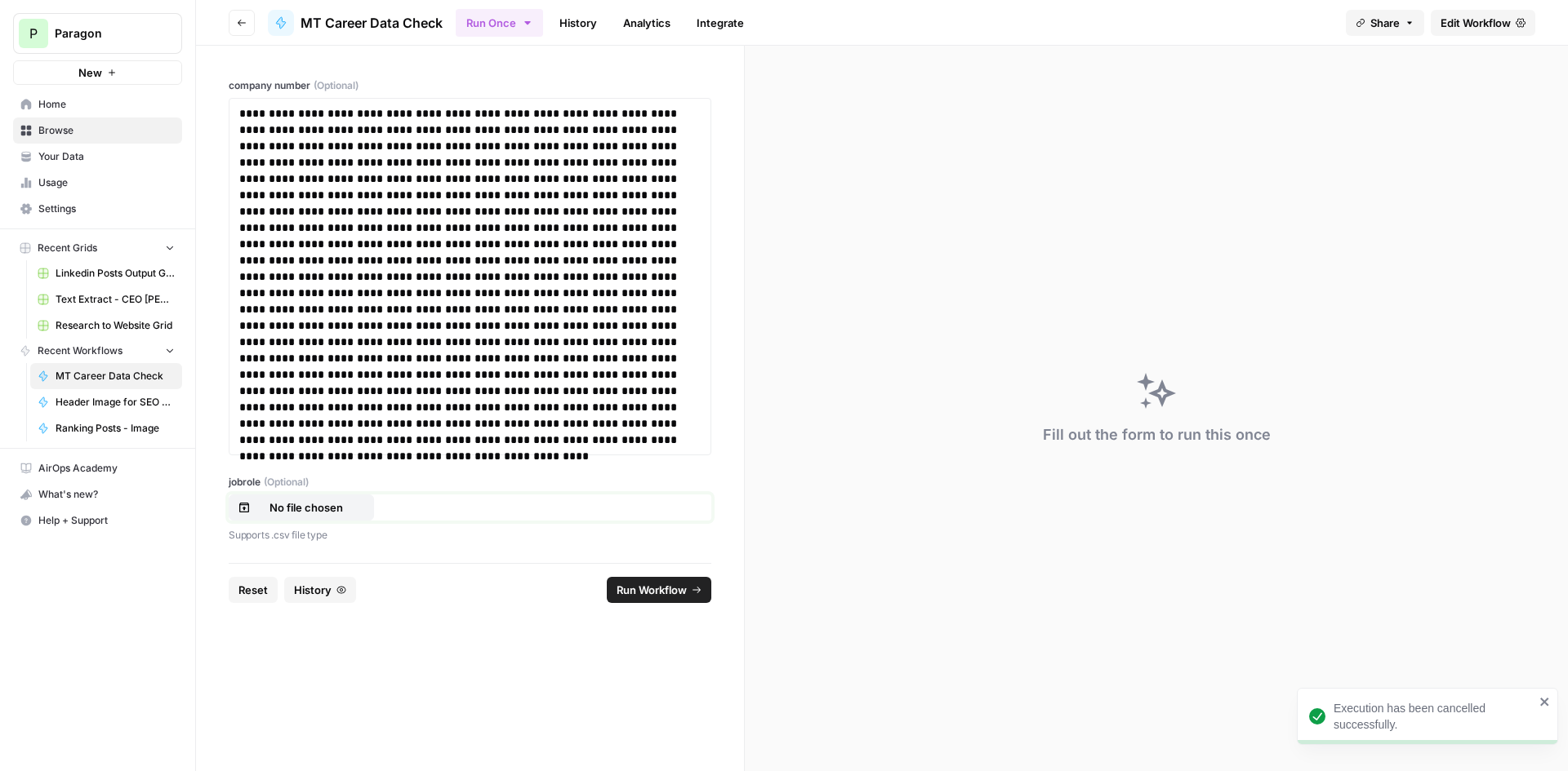
click at [297, 500] on p "No file chosen" at bounding box center [306, 508] width 105 height 17
click at [665, 591] on span "Run Workflow" at bounding box center [652, 590] width 70 height 17
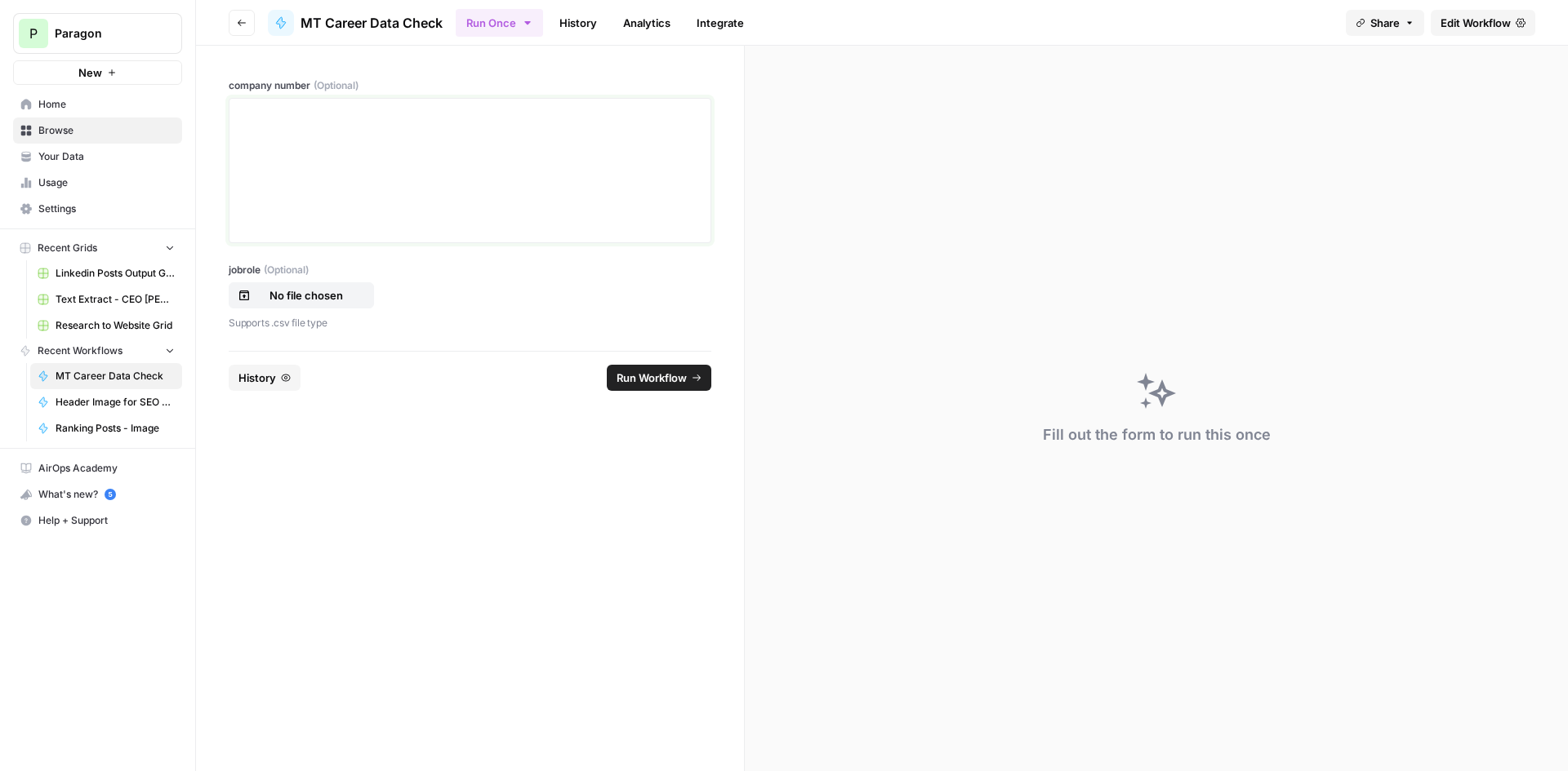
click at [454, 162] on div at bounding box center [470, 171] width 462 height 131
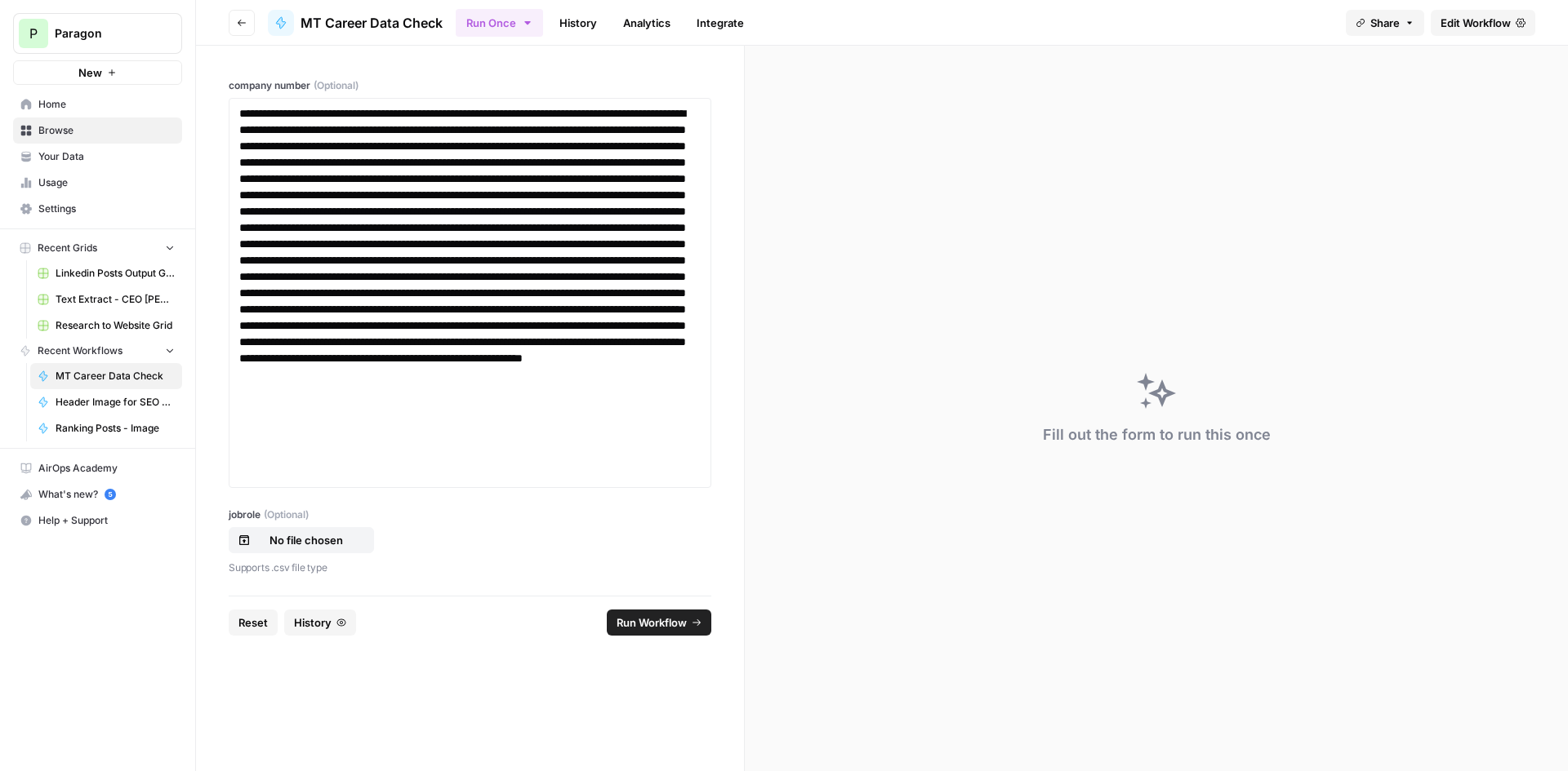
click at [319, 523] on div "jobrole (Optional) No file chosen Supports .csv file type" at bounding box center [470, 542] width 482 height 69
click at [317, 536] on p "No file chosen" at bounding box center [306, 540] width 105 height 17
click at [659, 626] on span "Run Workflow" at bounding box center [652, 623] width 70 height 17
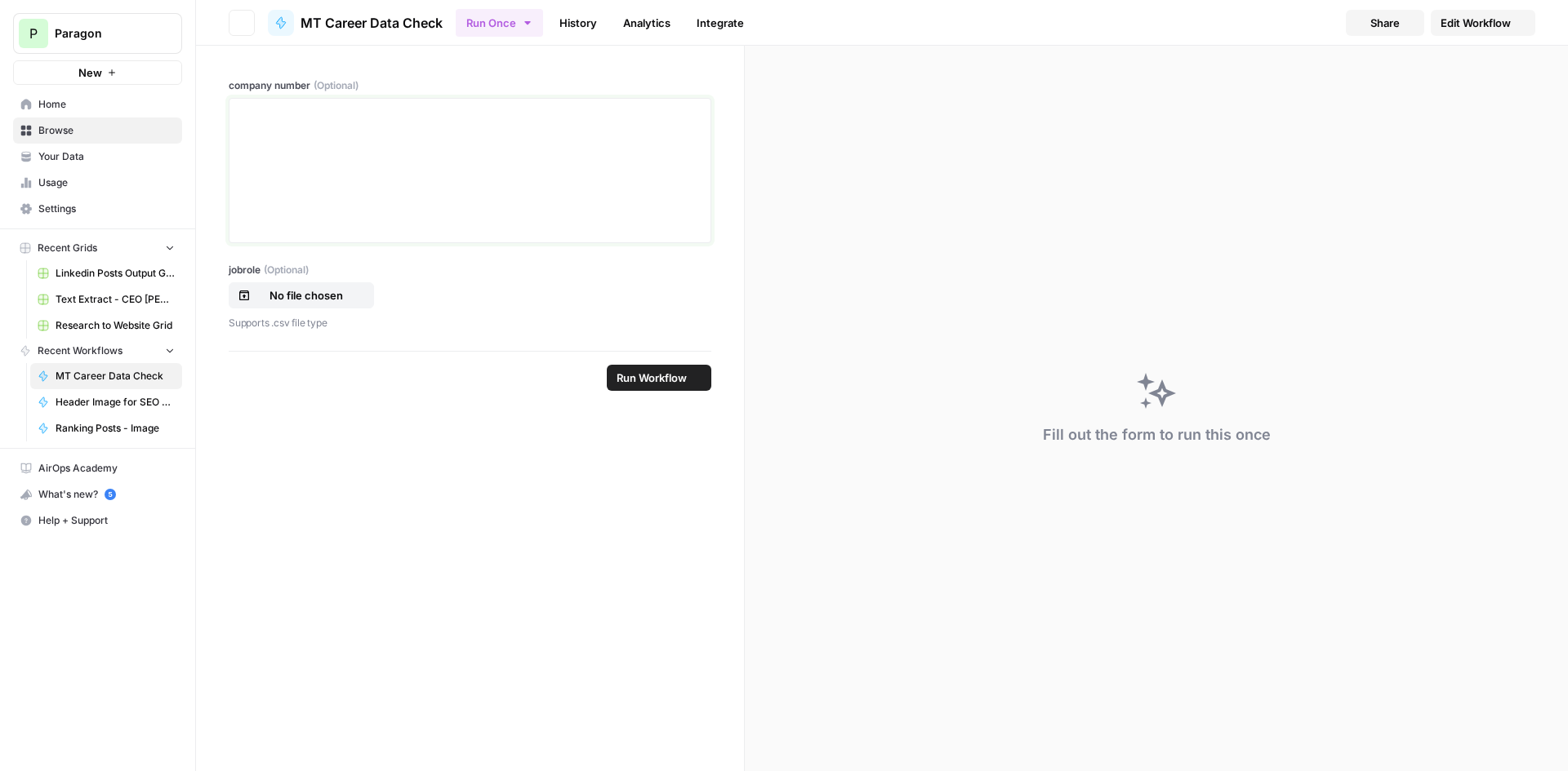
click at [325, 167] on div at bounding box center [470, 171] width 462 height 131
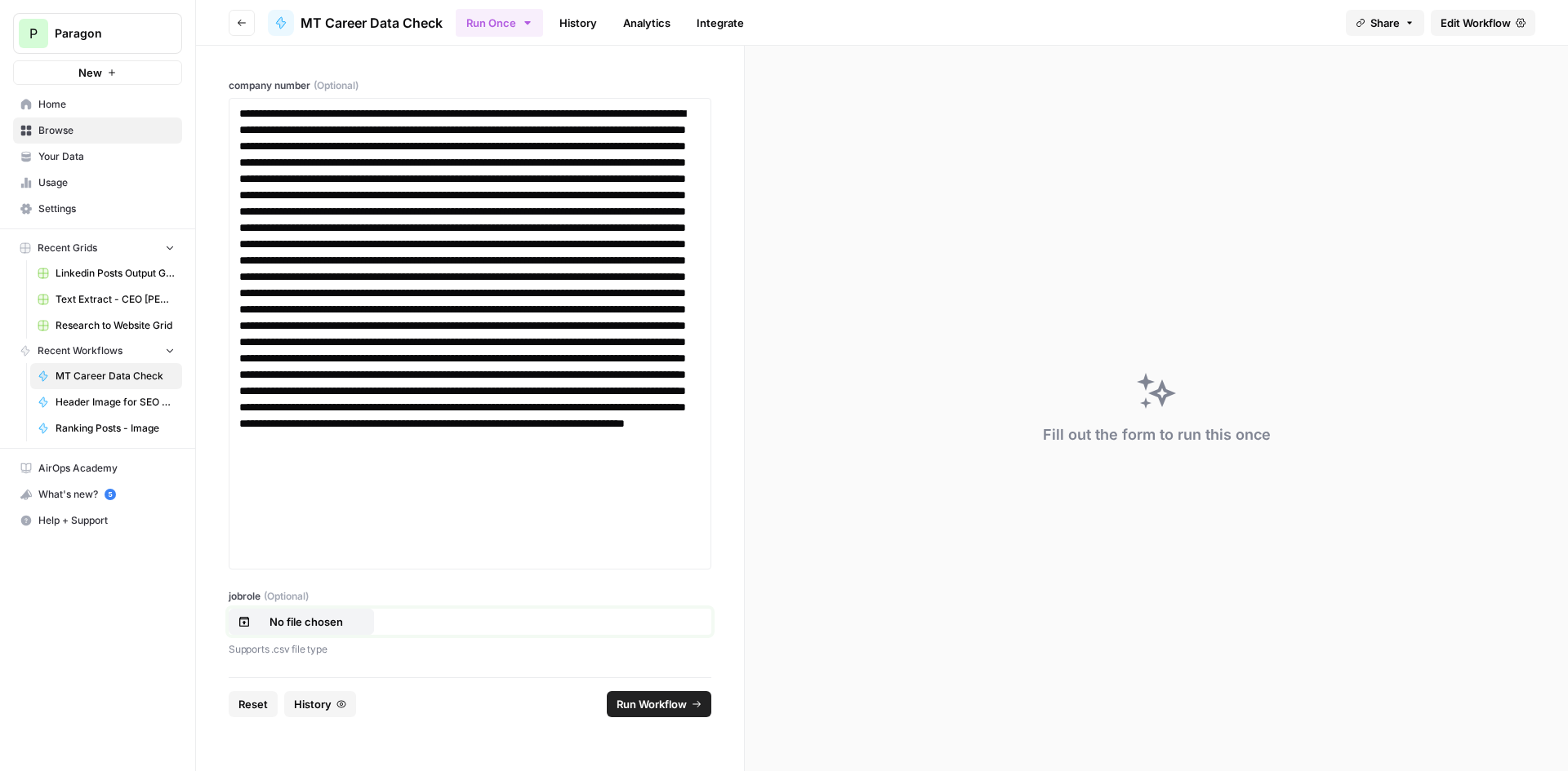
click at [338, 626] on p "No file chosen" at bounding box center [306, 622] width 105 height 17
click at [644, 689] on footer "Reset History Run Workflow" at bounding box center [470, 703] width 482 height 53
click at [644, 694] on button "Run Workflow" at bounding box center [658, 704] width 105 height 26
drag, startPoint x: 559, startPoint y: 385, endPoint x: 469, endPoint y: 327, distance: 107.1
click at [559, 385] on p at bounding box center [470, 334] width 462 height 457
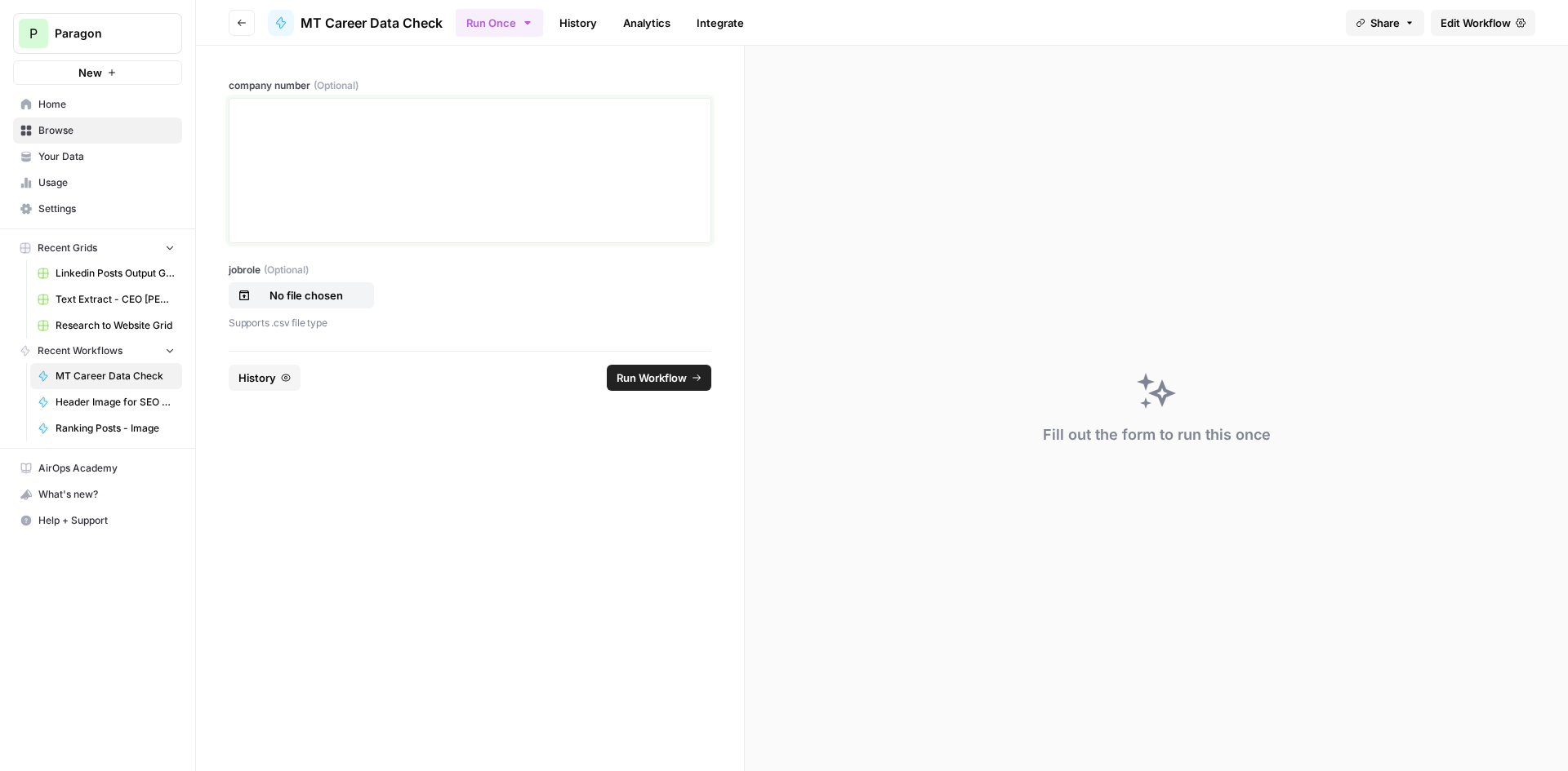
click at [414, 216] on div at bounding box center [470, 171] width 462 height 131
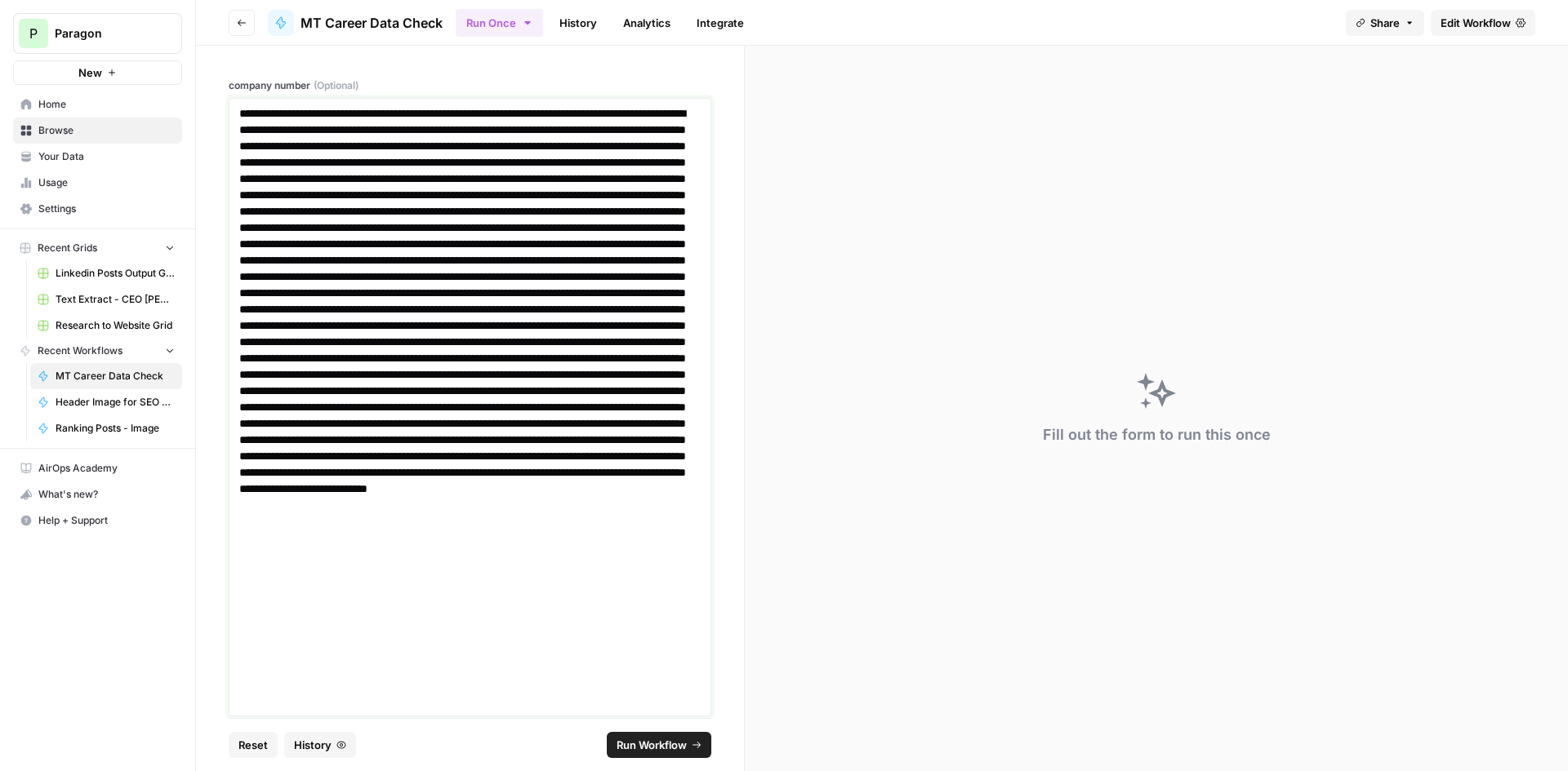
scroll to position [106, 0]
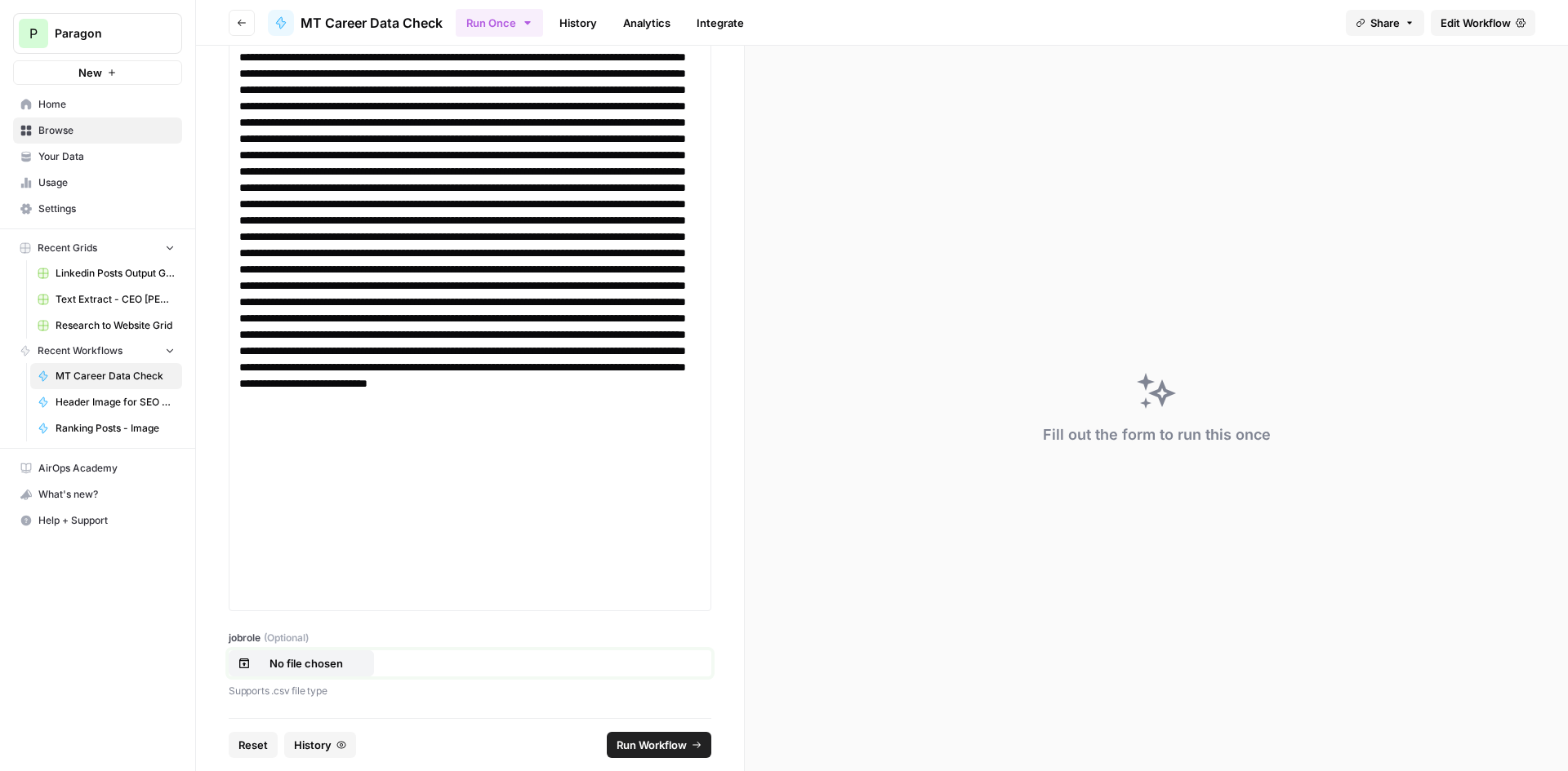
click at [325, 660] on p "No file chosen" at bounding box center [306, 664] width 105 height 17
click at [663, 756] on button "Run Workflow" at bounding box center [658, 745] width 105 height 26
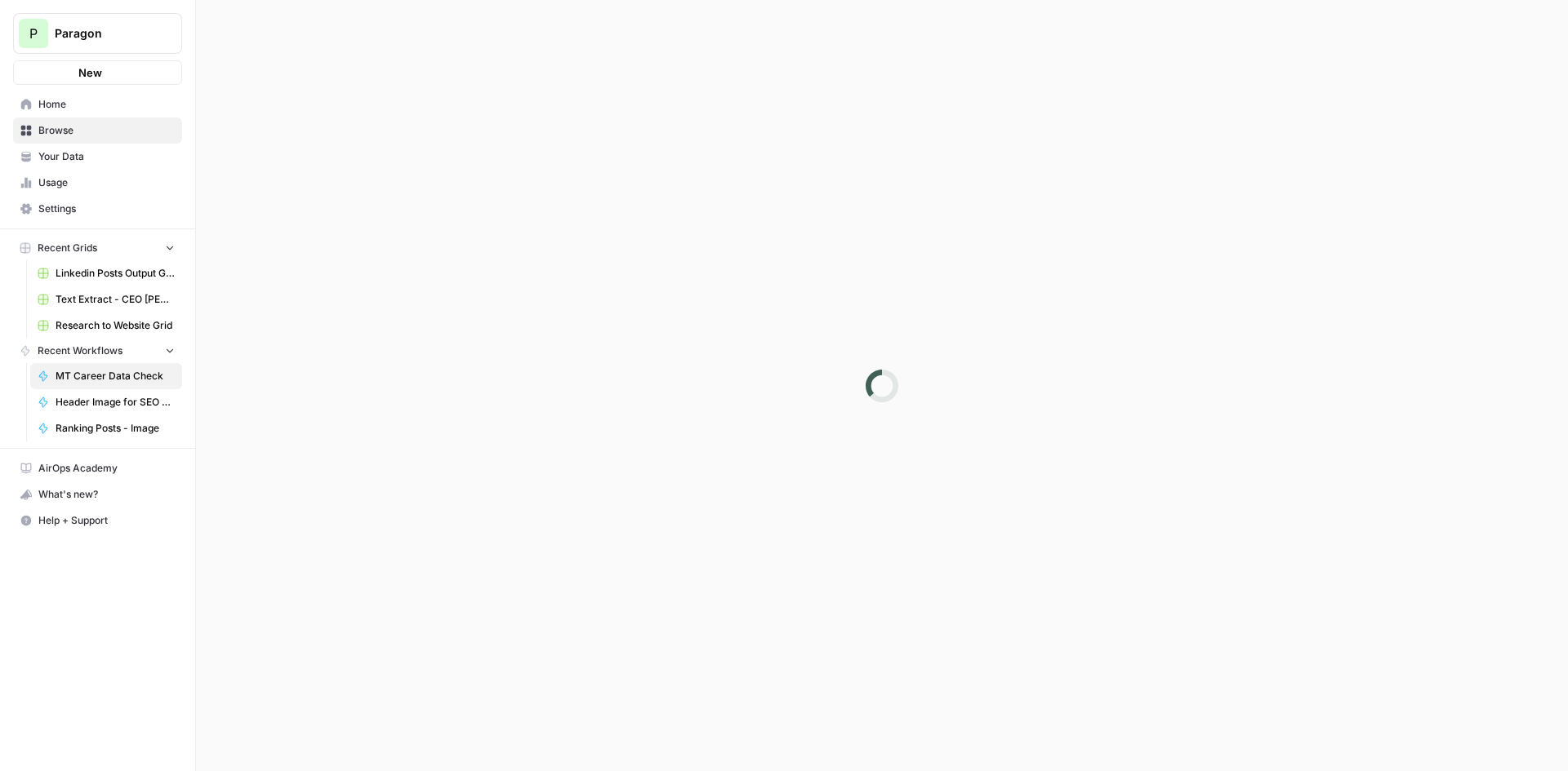
click at [347, 169] on div at bounding box center [882, 386] width 1372 height 771
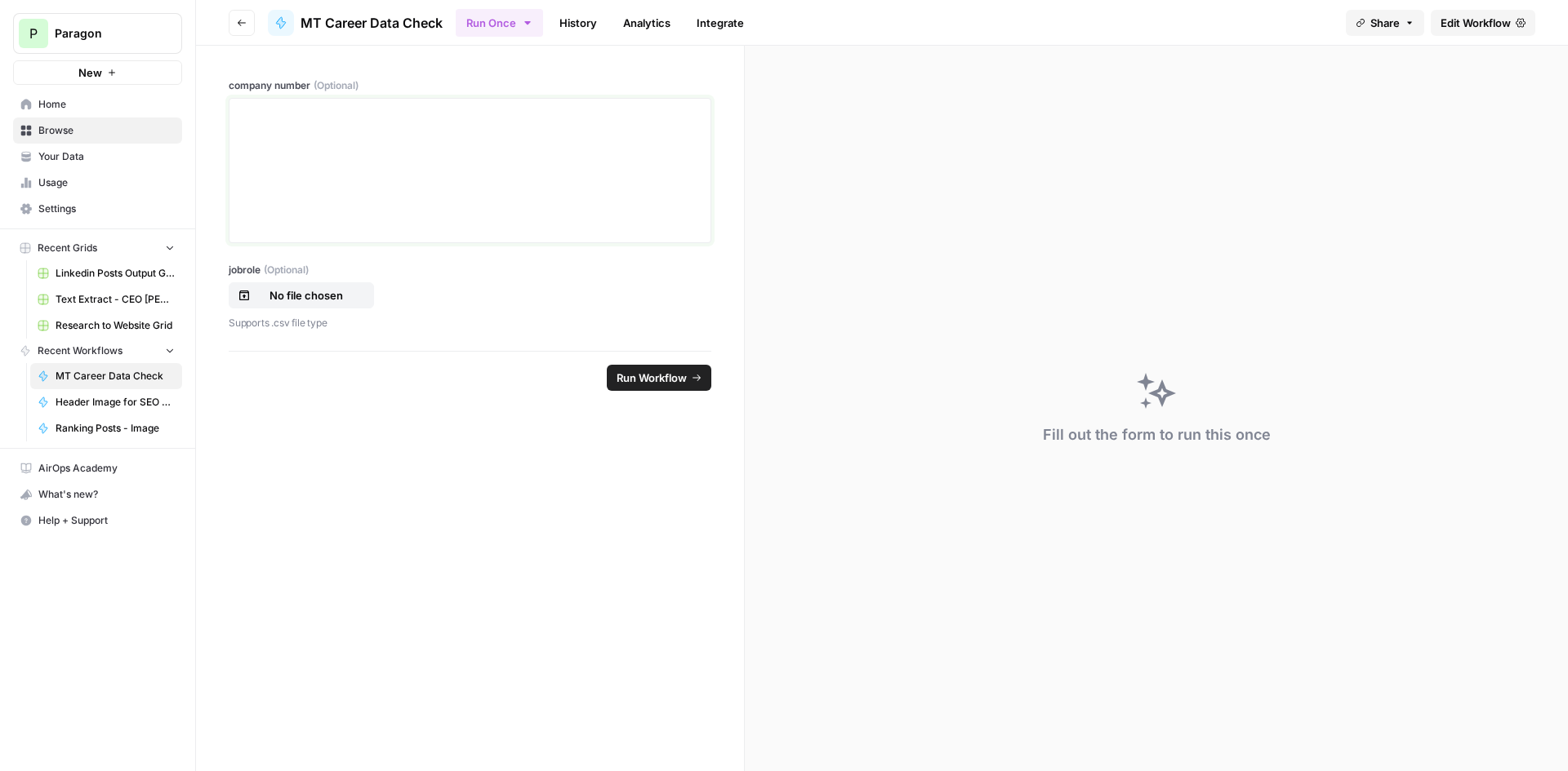
click at [359, 152] on div at bounding box center [470, 171] width 462 height 131
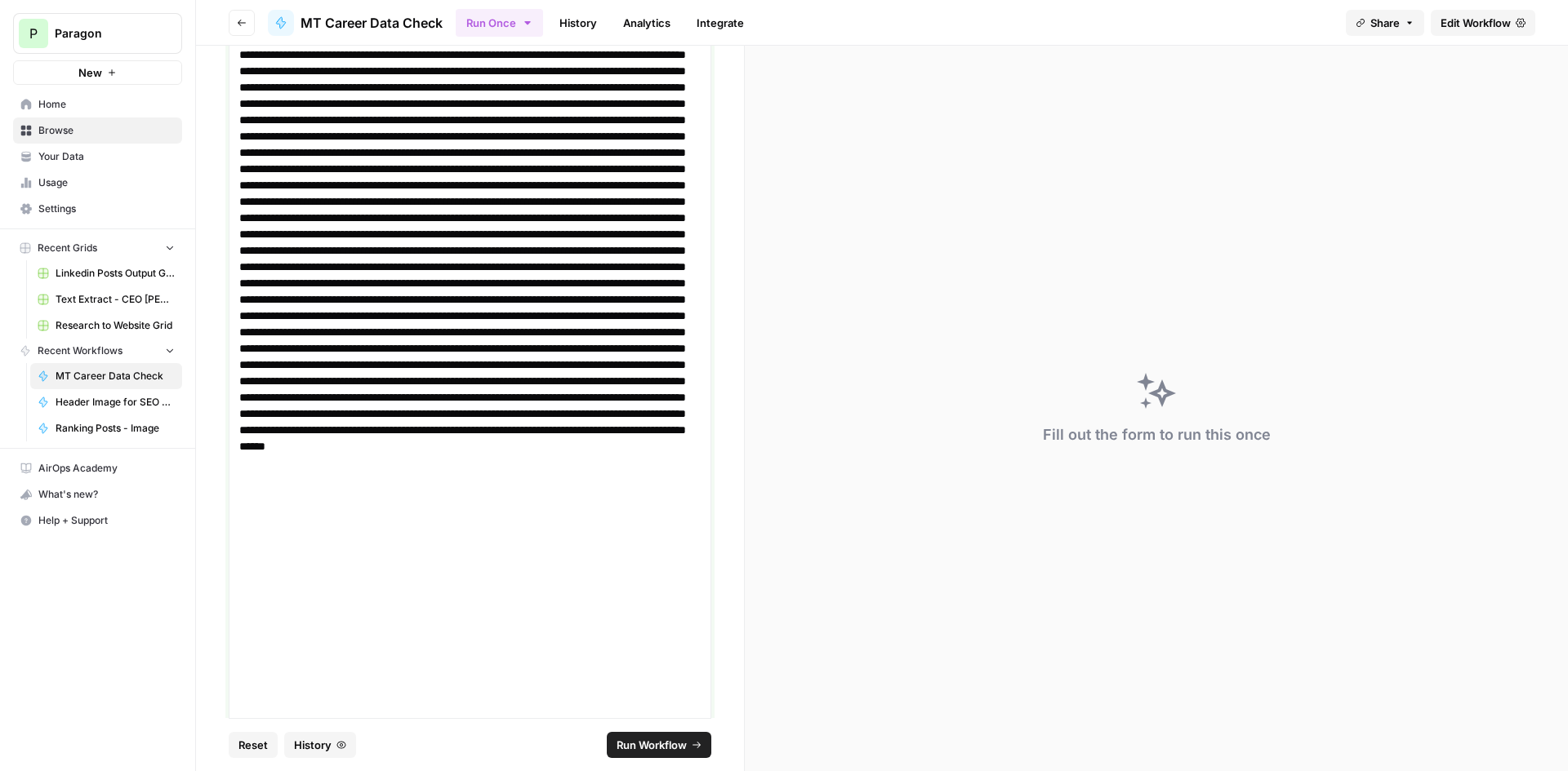
scroll to position [284, 0]
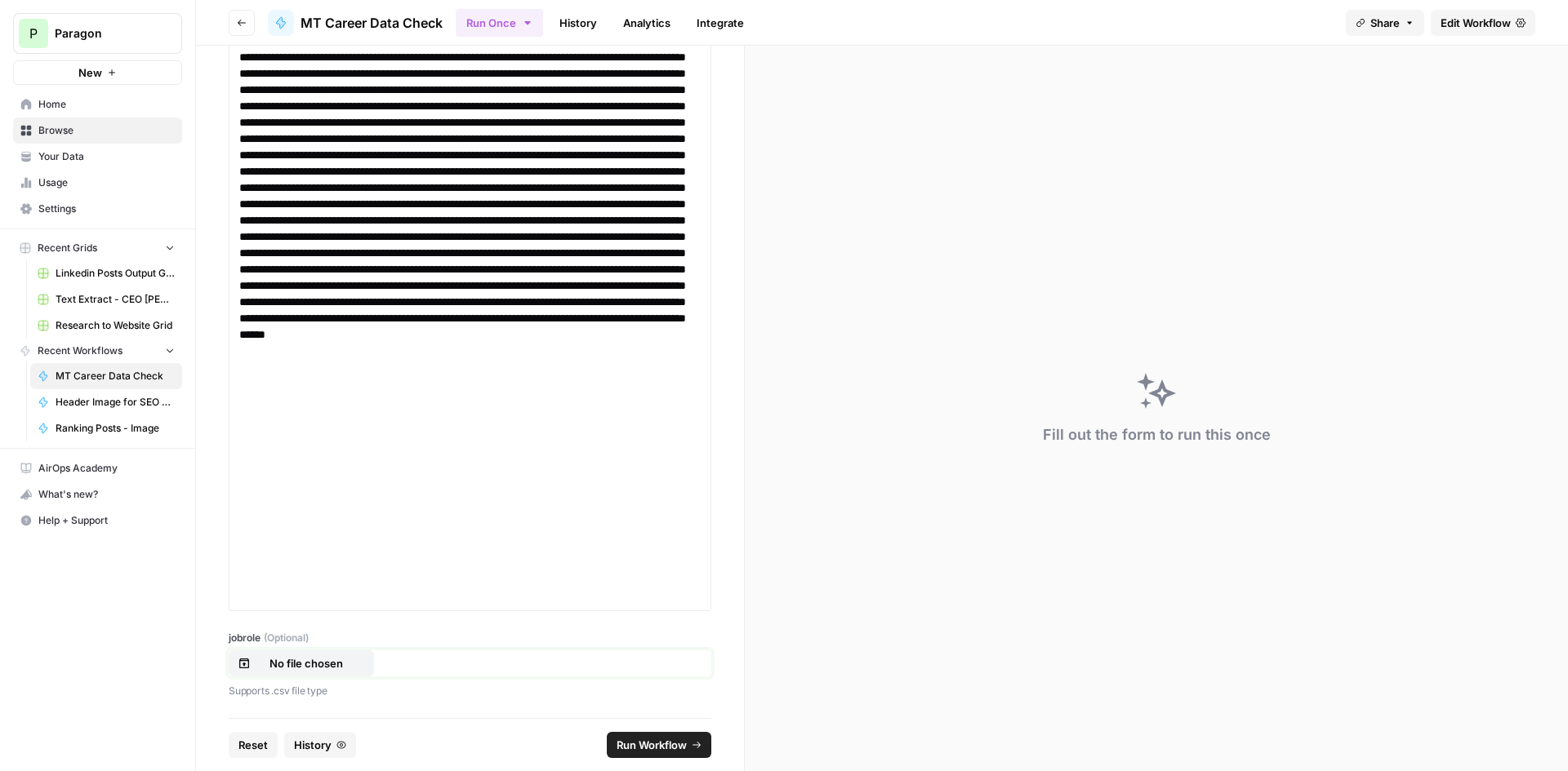
click at [316, 656] on p "No file chosen" at bounding box center [306, 664] width 105 height 17
click at [669, 748] on span "Run Workflow" at bounding box center [652, 745] width 70 height 17
click at [571, 11] on link "History" at bounding box center [579, 23] width 57 height 26
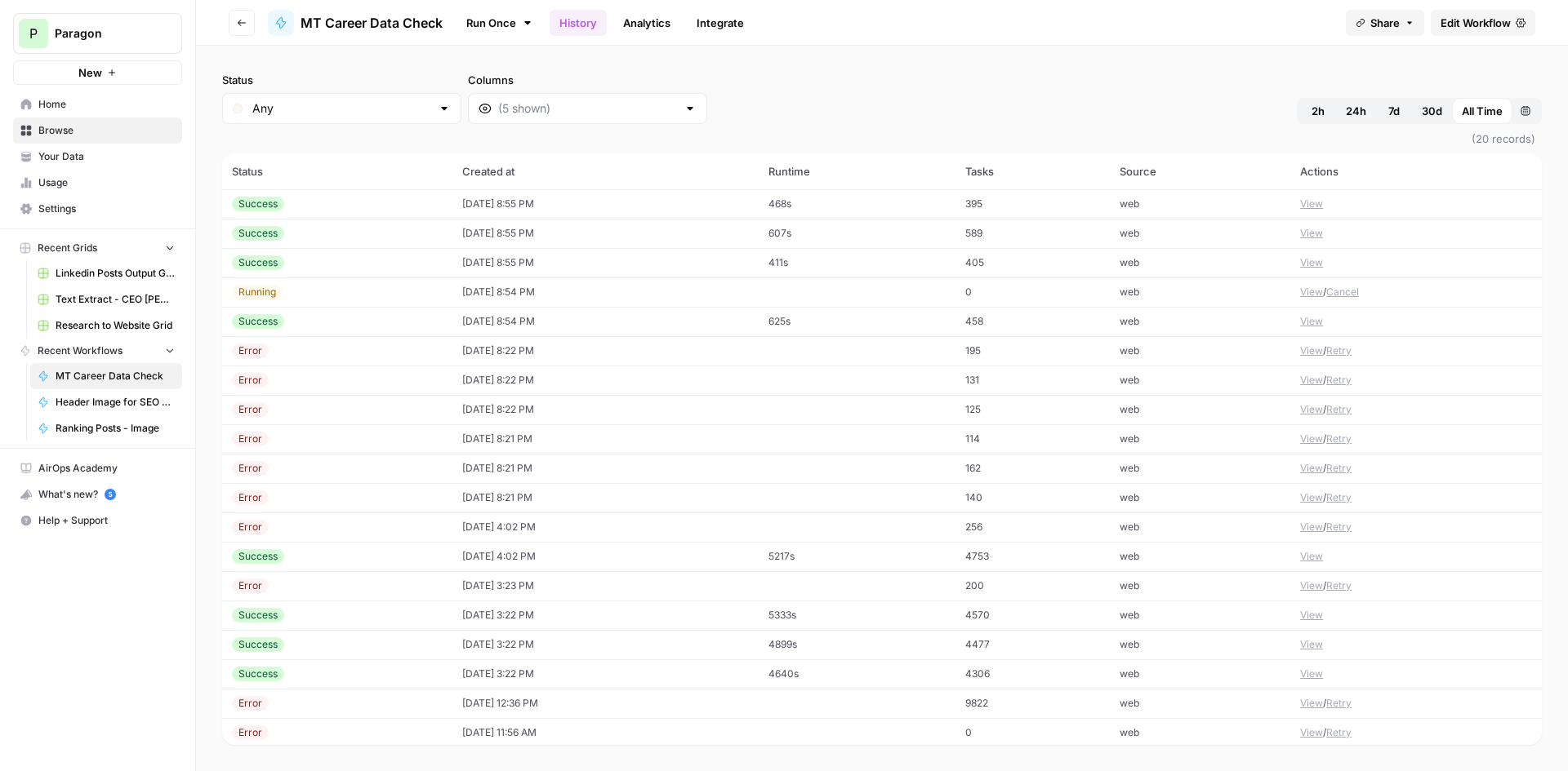
click at [1313, 323] on td "View" at bounding box center [1415, 322] width 251 height 30
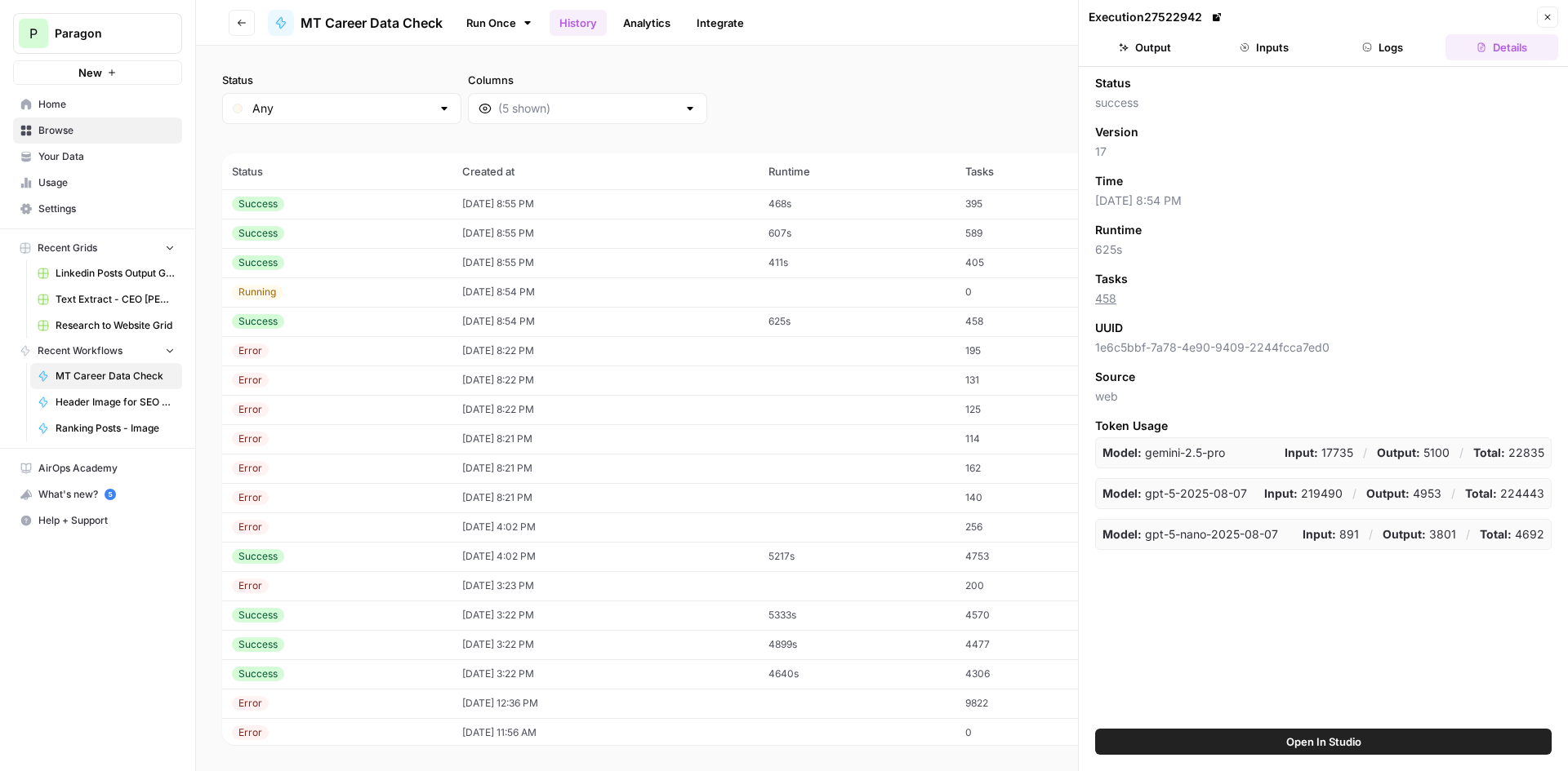
click at [1402, 49] on button "Logs" at bounding box center [1383, 47] width 113 height 26
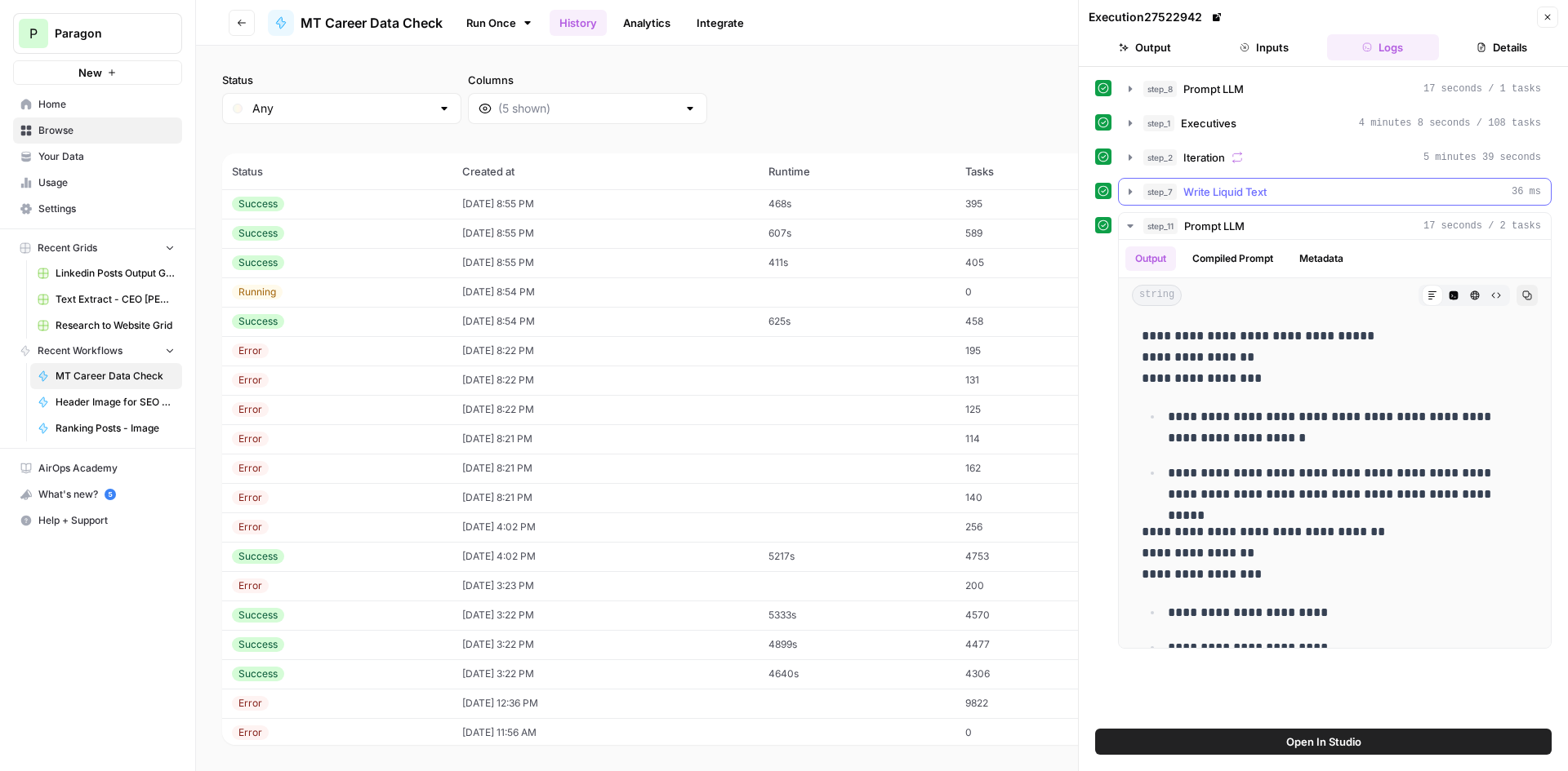
click at [1300, 157] on div "step_2 Iteration 5 minutes 39 seconds" at bounding box center [1342, 158] width 398 height 17
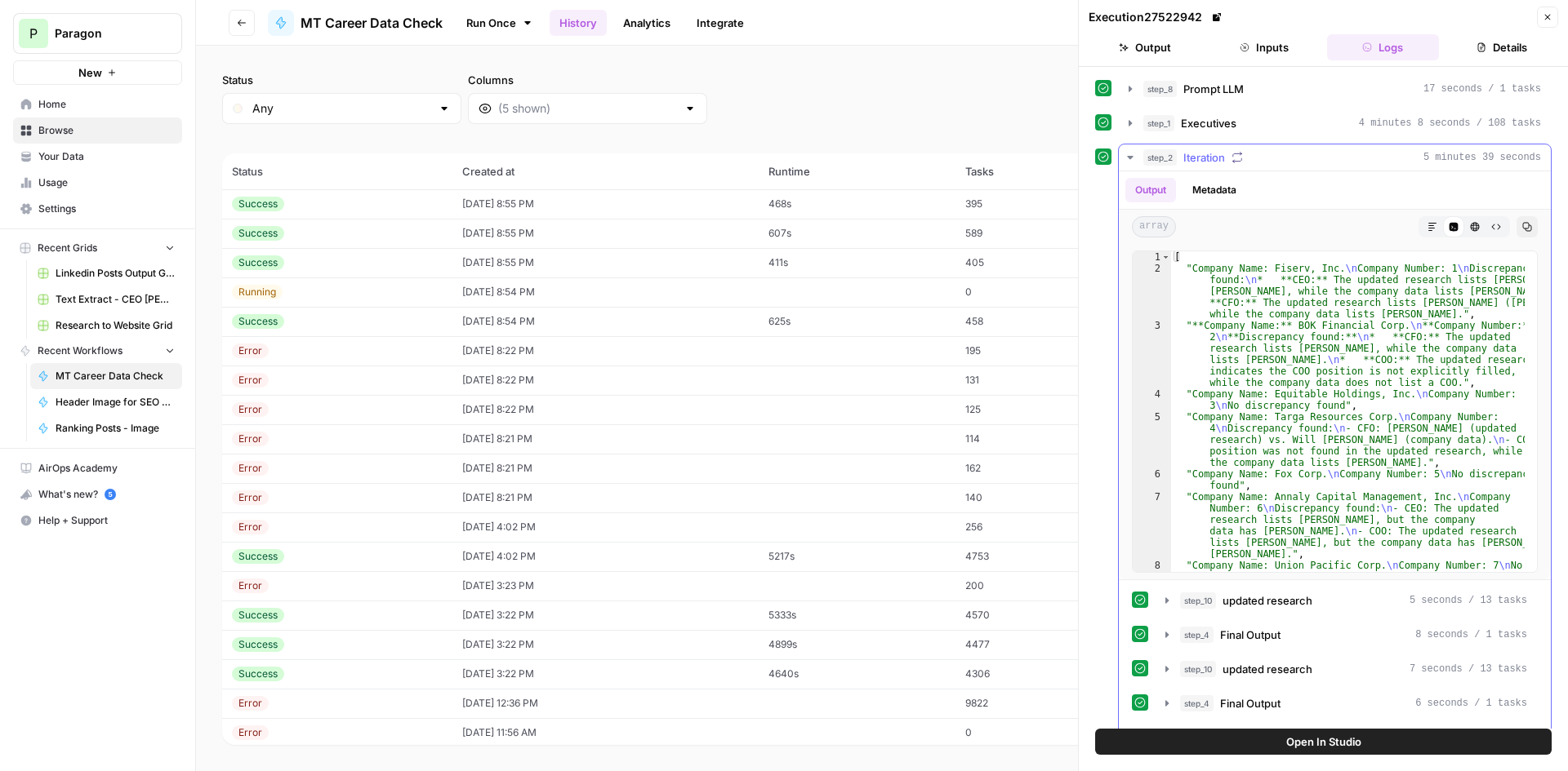
click at [1300, 157] on div "step_2 Iteration 5 minutes 39 seconds" at bounding box center [1342, 158] width 398 height 17
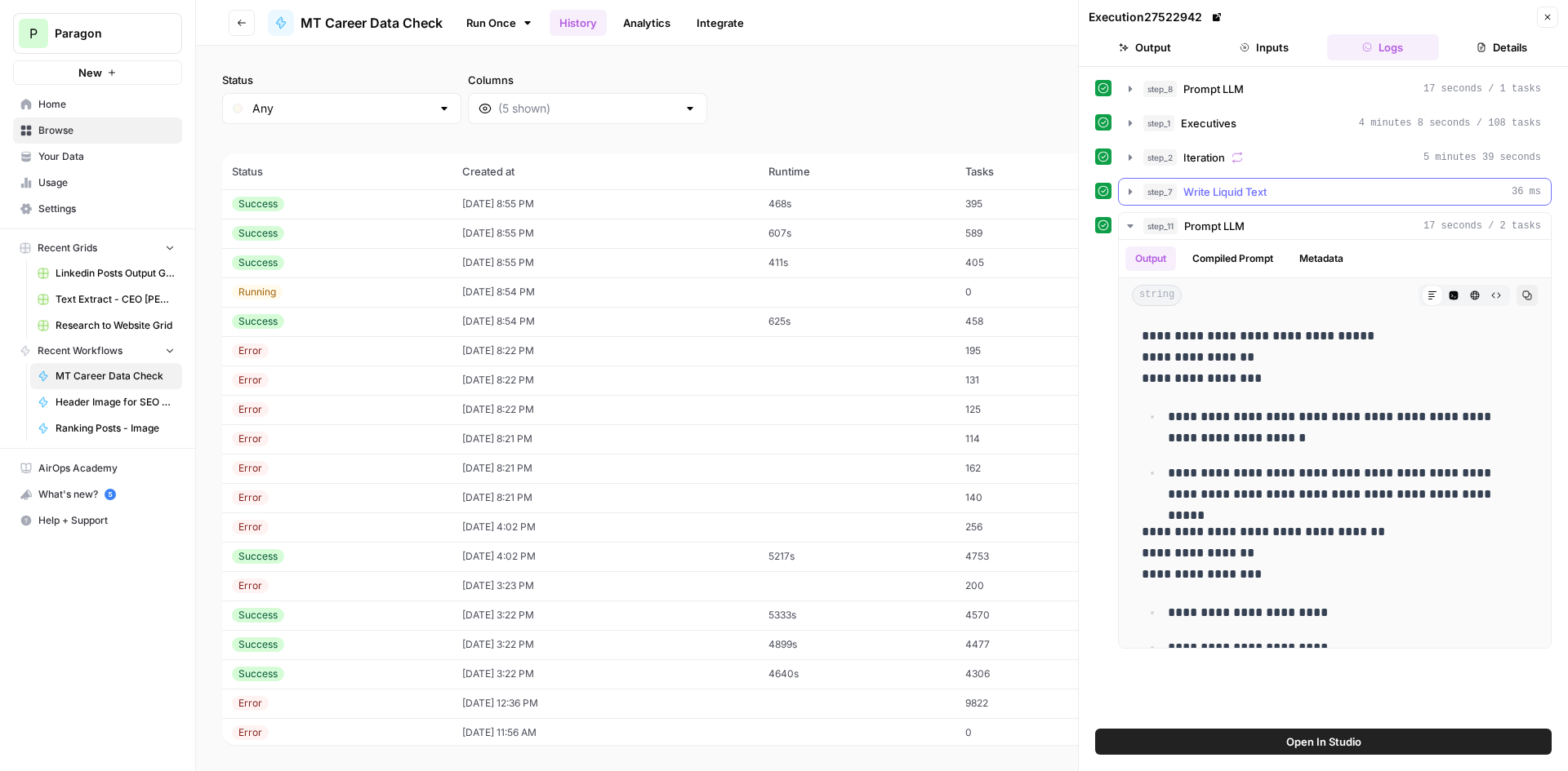
click at [1282, 186] on div "step_7 Write Liquid Text 36 ms" at bounding box center [1342, 192] width 398 height 17
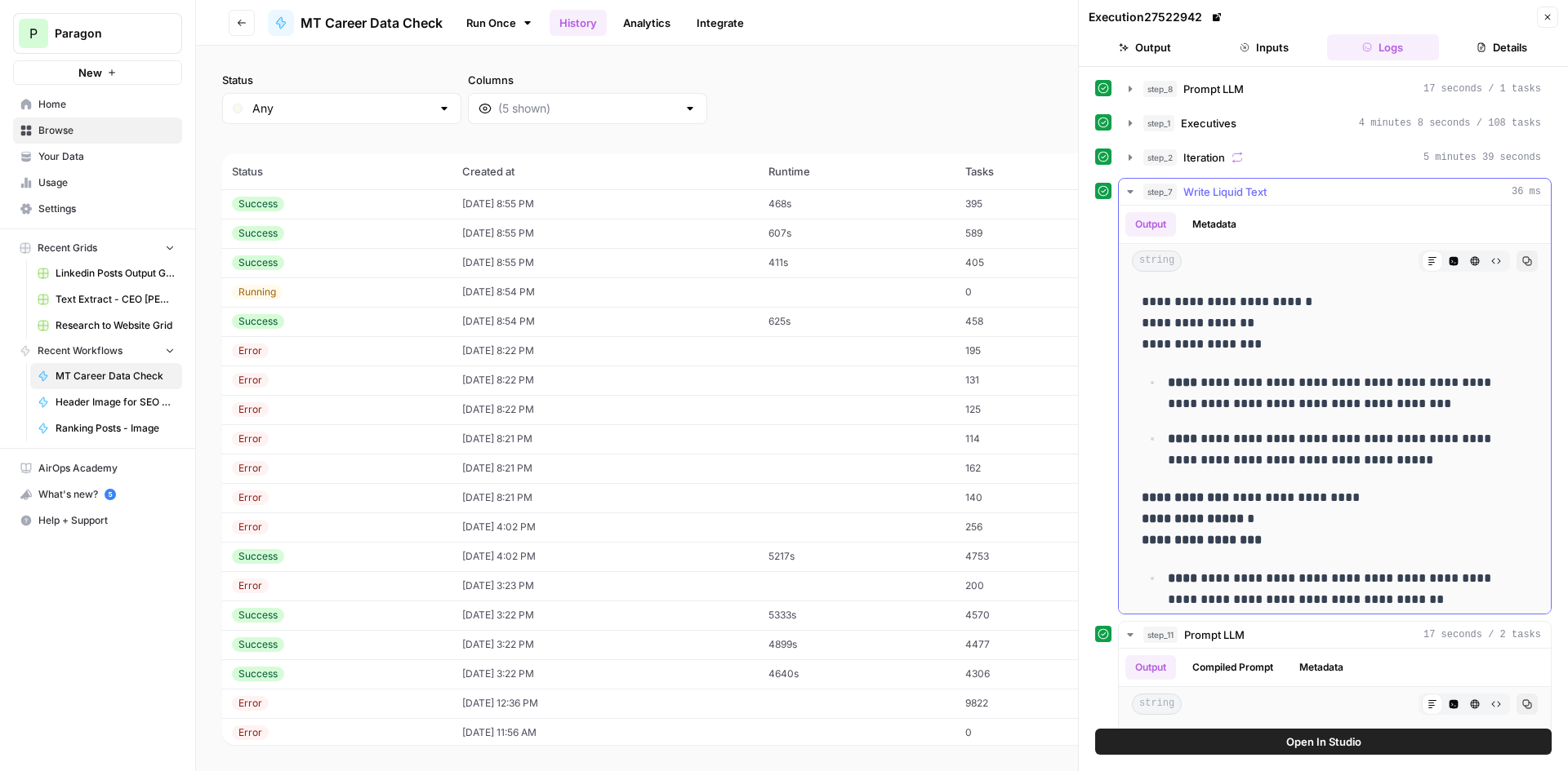
click at [1282, 186] on div "step_7 Write Liquid Text 36 ms" at bounding box center [1342, 192] width 398 height 17
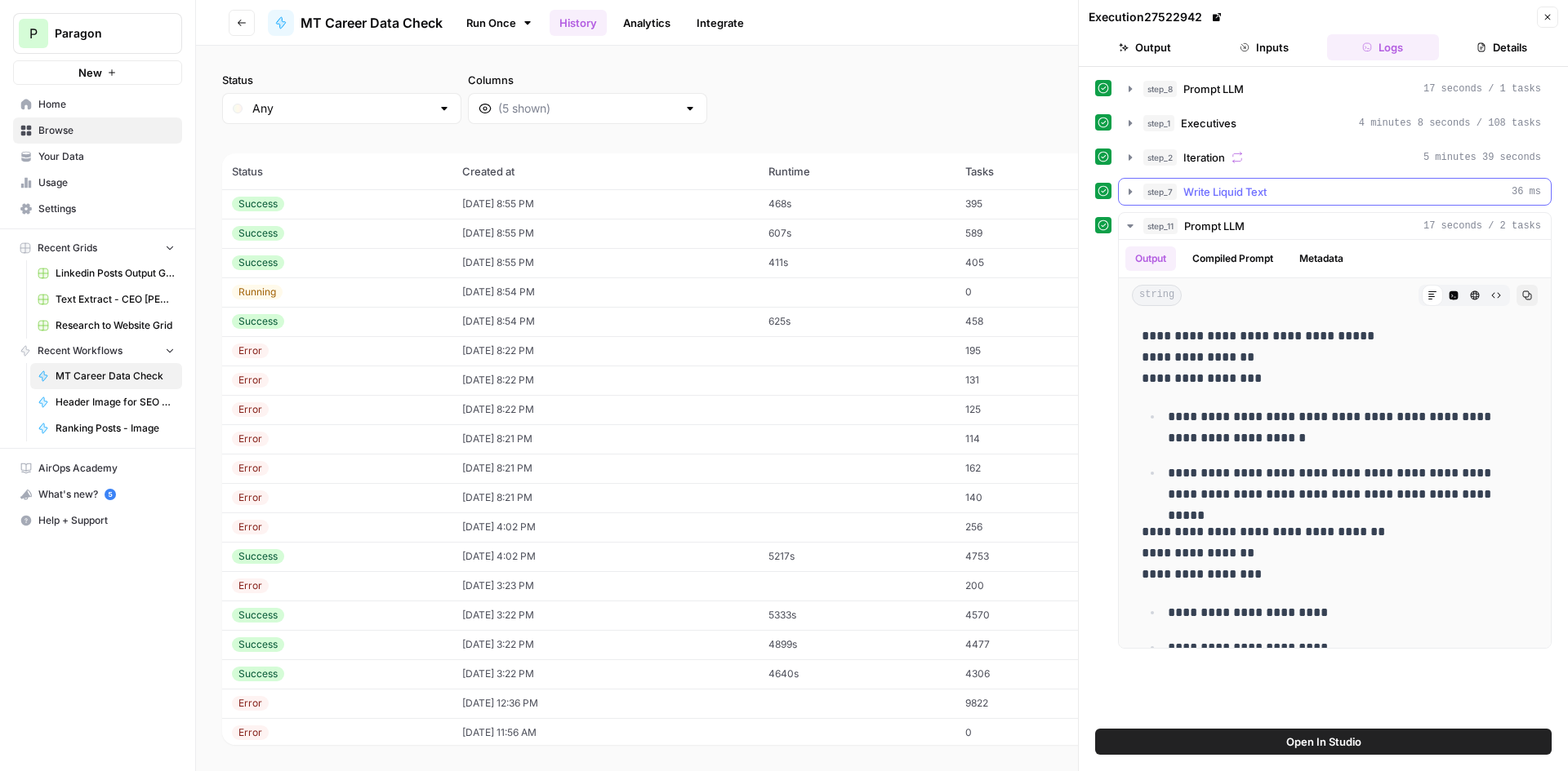
click at [1282, 186] on div "step_7 Write Liquid Text 36 ms" at bounding box center [1342, 192] width 398 height 17
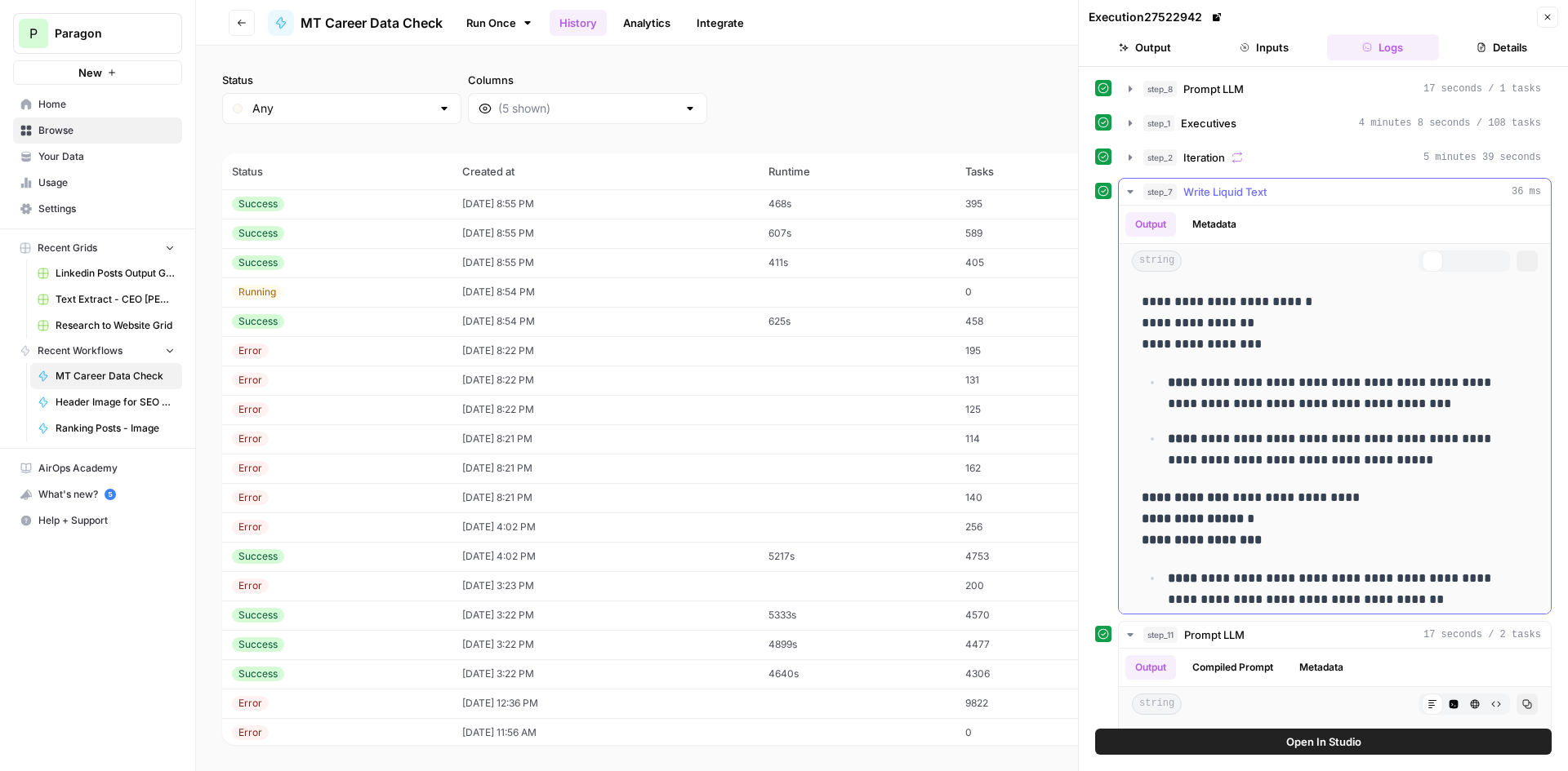
click at [1282, 186] on div "step_7 Write Liquid Text 36 ms" at bounding box center [1342, 192] width 398 height 17
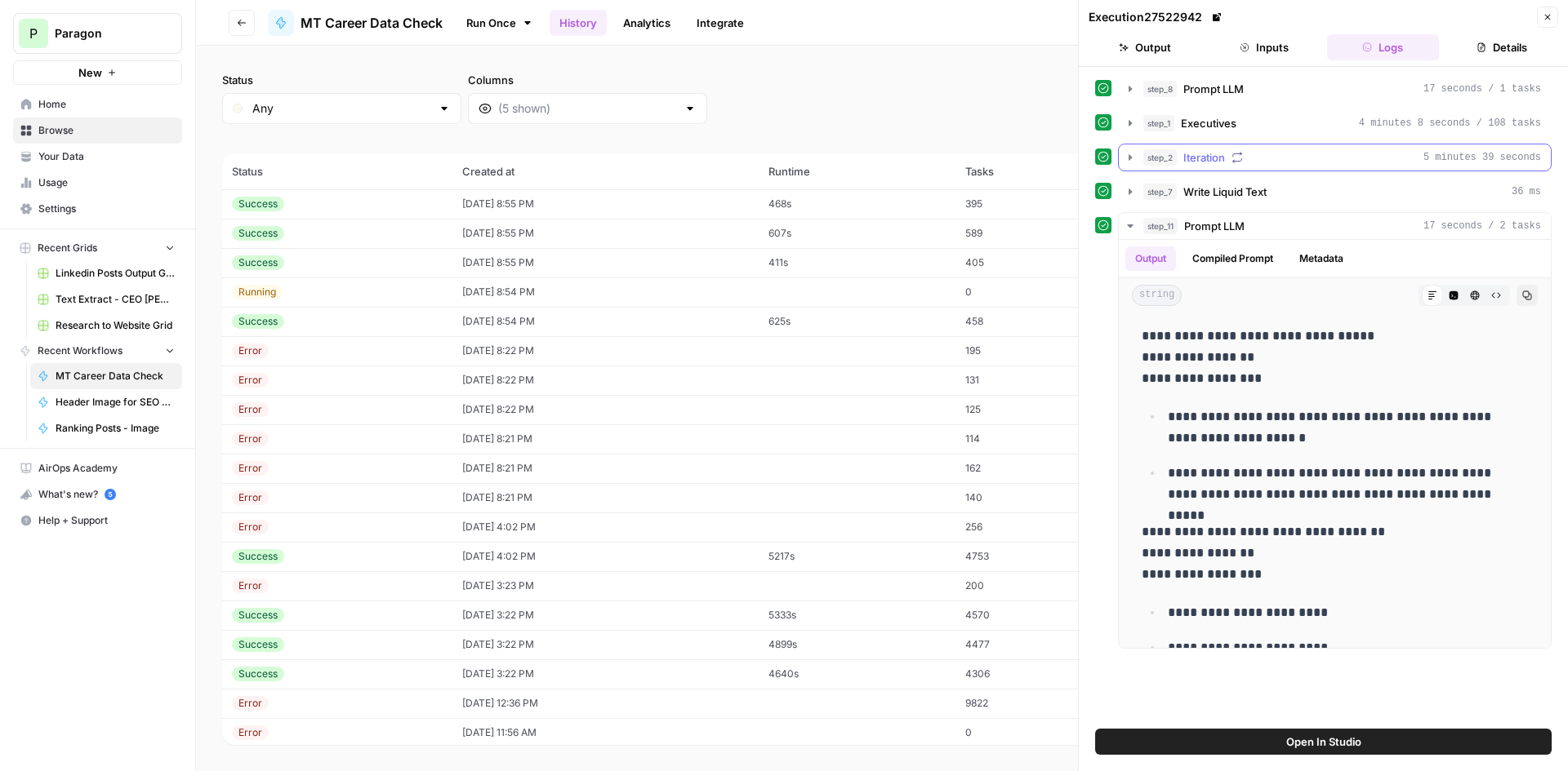
click at [1286, 160] on div "step_2 Iteration 5 minutes 39 seconds" at bounding box center [1342, 158] width 398 height 17
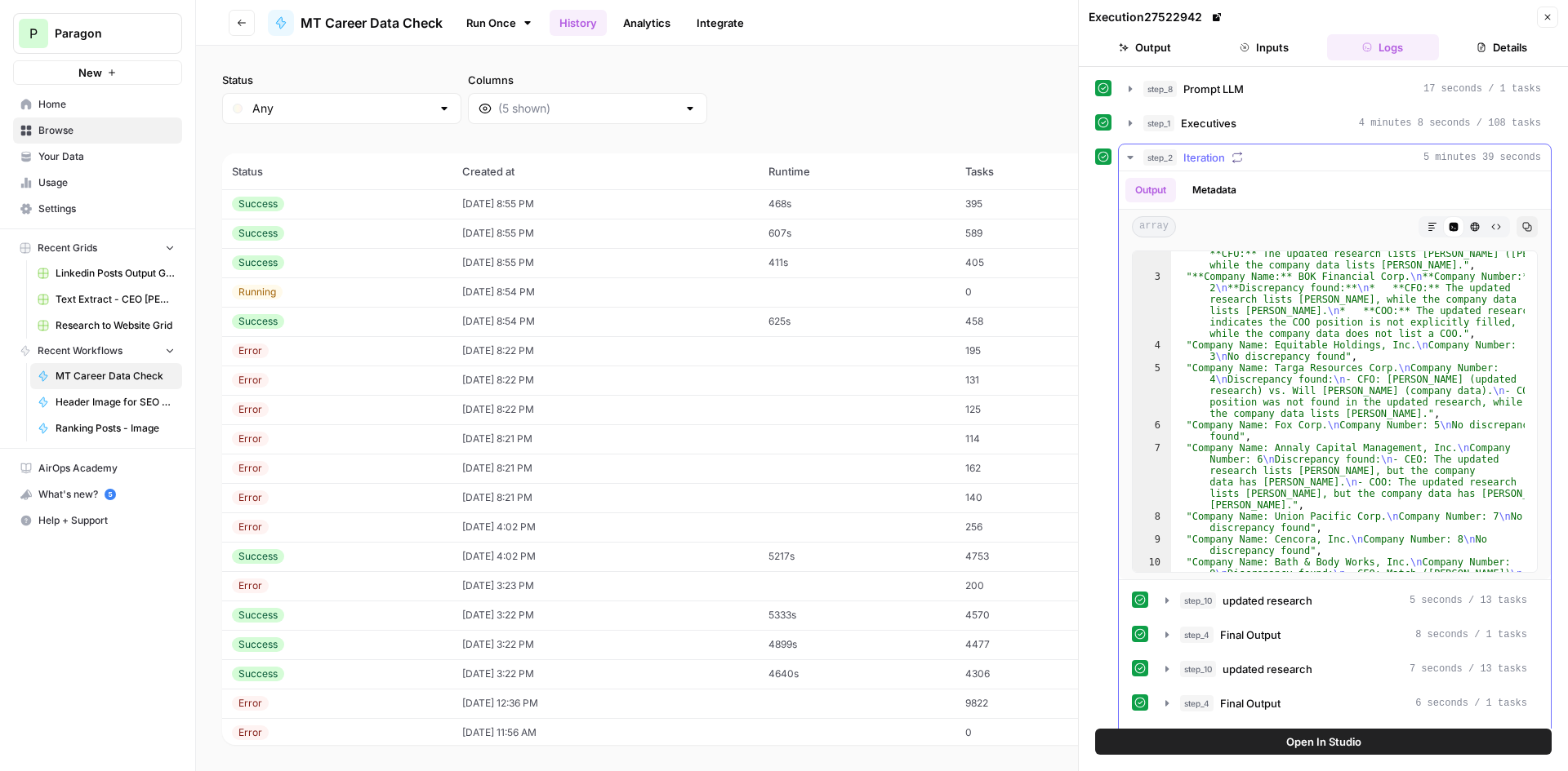
click at [1243, 147] on button "step_2 Iteration 5 minutes 39 seconds" at bounding box center [1335, 158] width 432 height 26
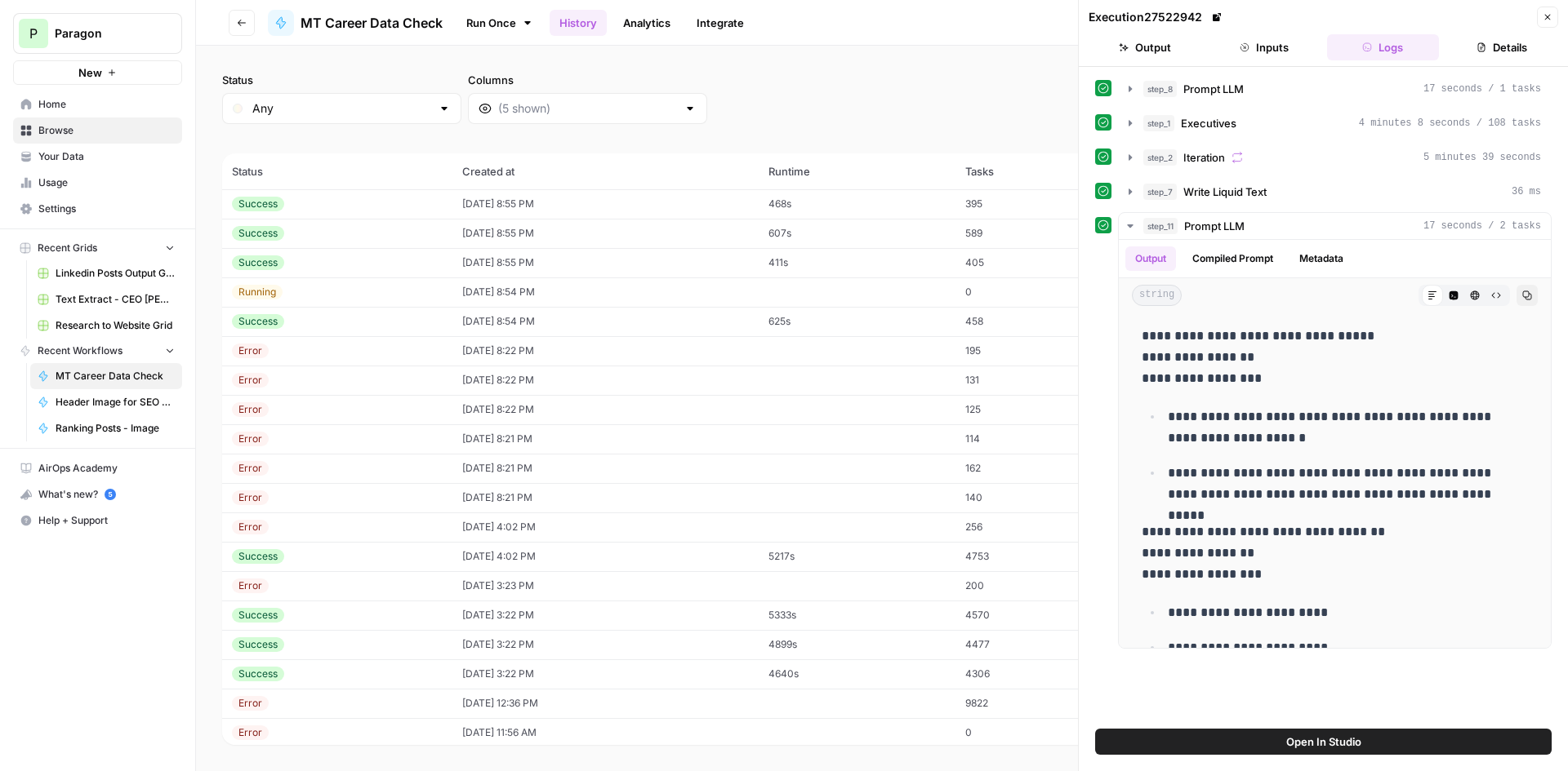
click at [1256, 124] on div "step_1 Executives 4 minutes 8 seconds / 108 tasks" at bounding box center [1342, 123] width 398 height 17
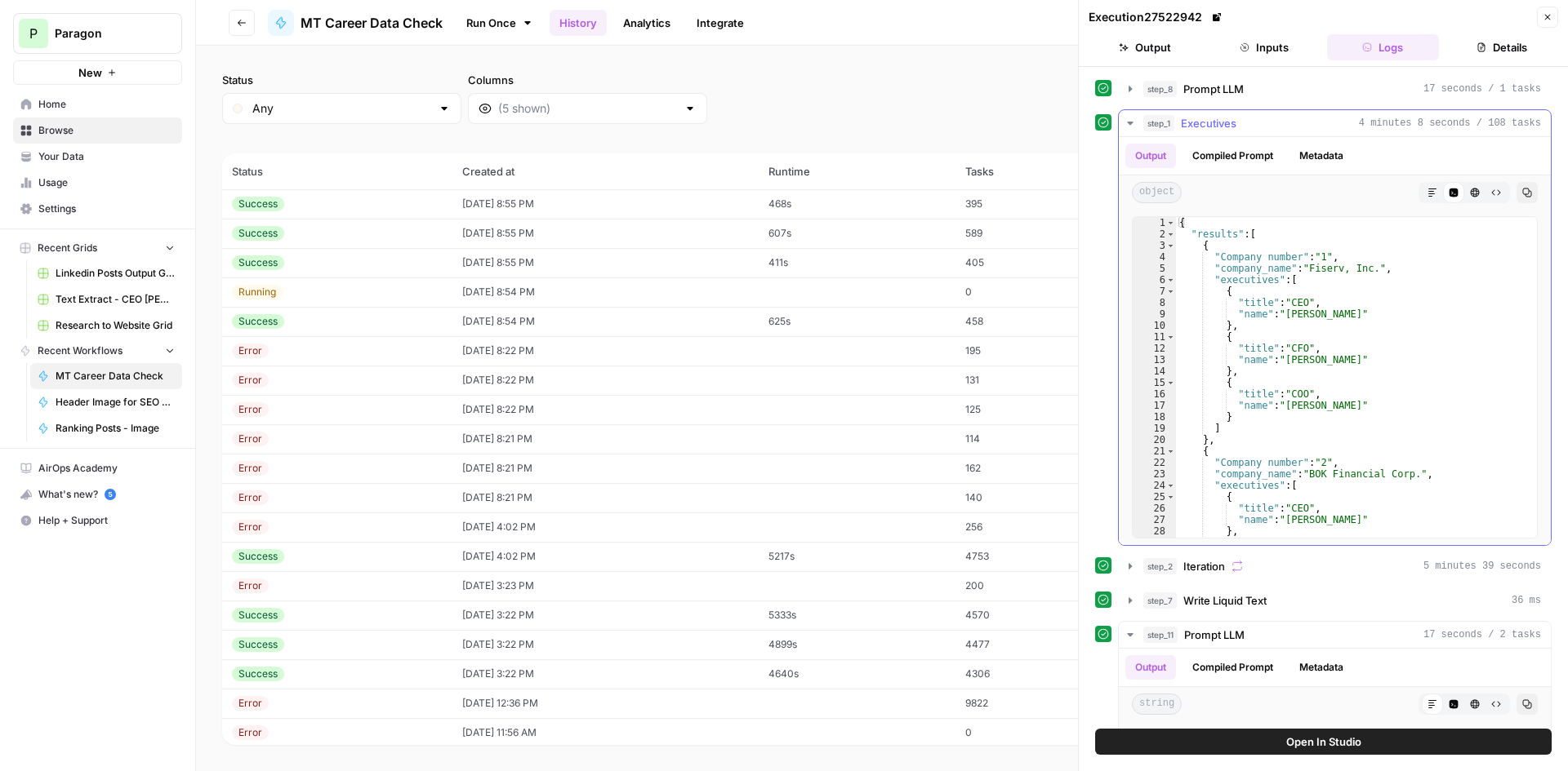
click at [1251, 126] on div "step_1 Executives 4 minutes 8 seconds / 108 tasks" at bounding box center [1342, 123] width 398 height 17
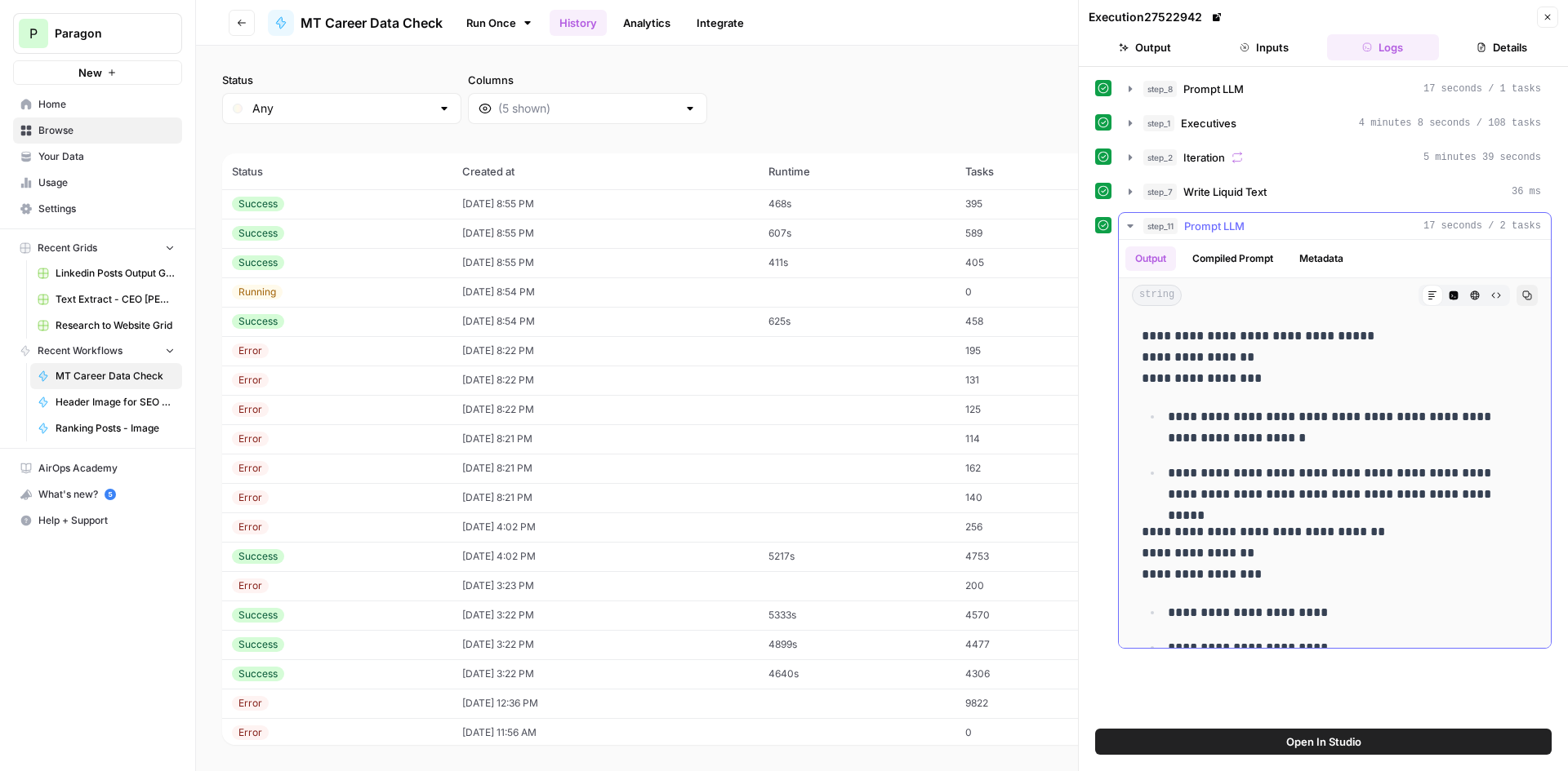
click at [1227, 222] on span "Prompt LLM" at bounding box center [1214, 226] width 60 height 17
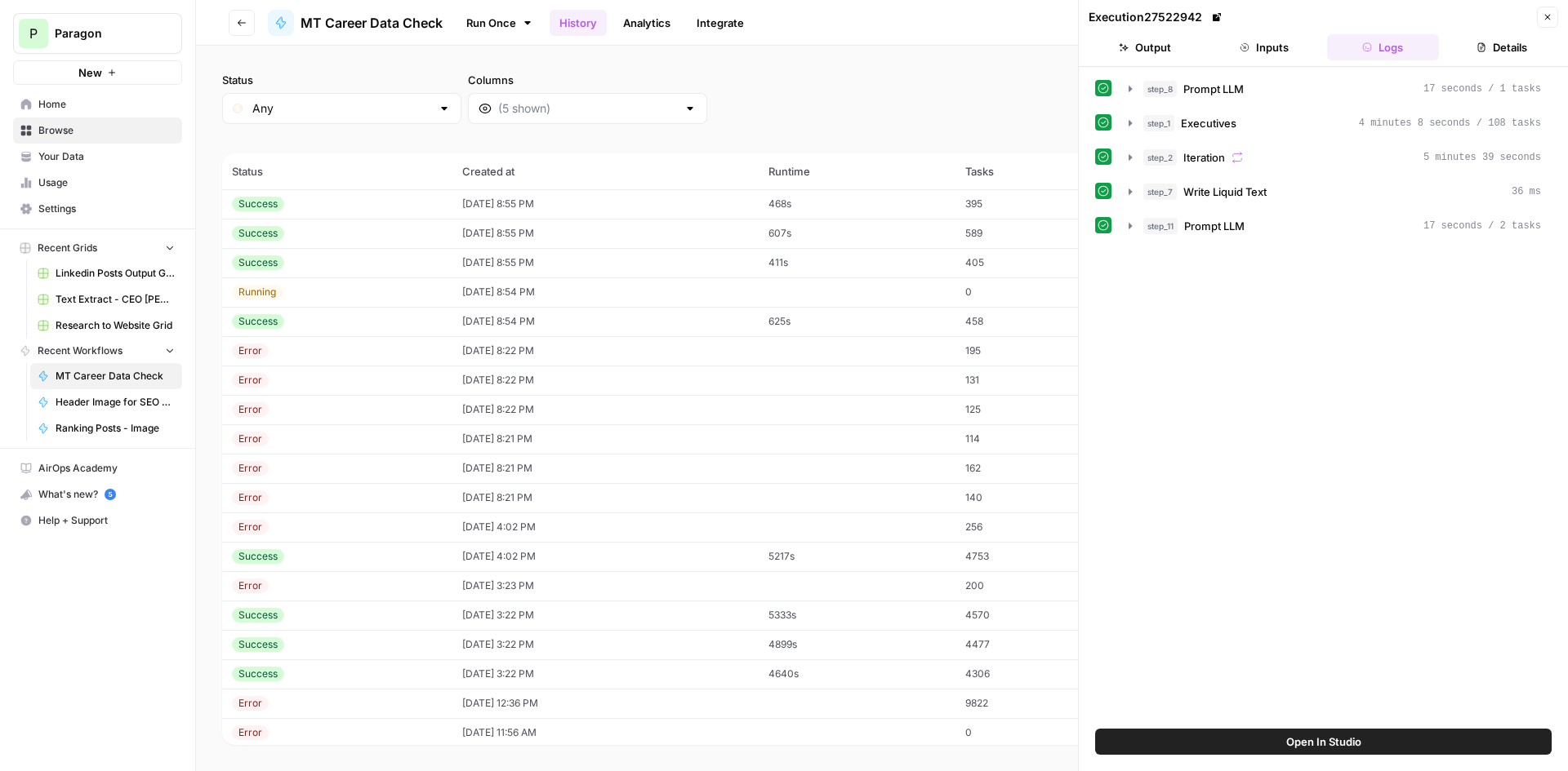
click at [1256, 130] on div "step_1 Executives 4 minutes 8 seconds / 108 tasks" at bounding box center [1342, 123] width 398 height 17
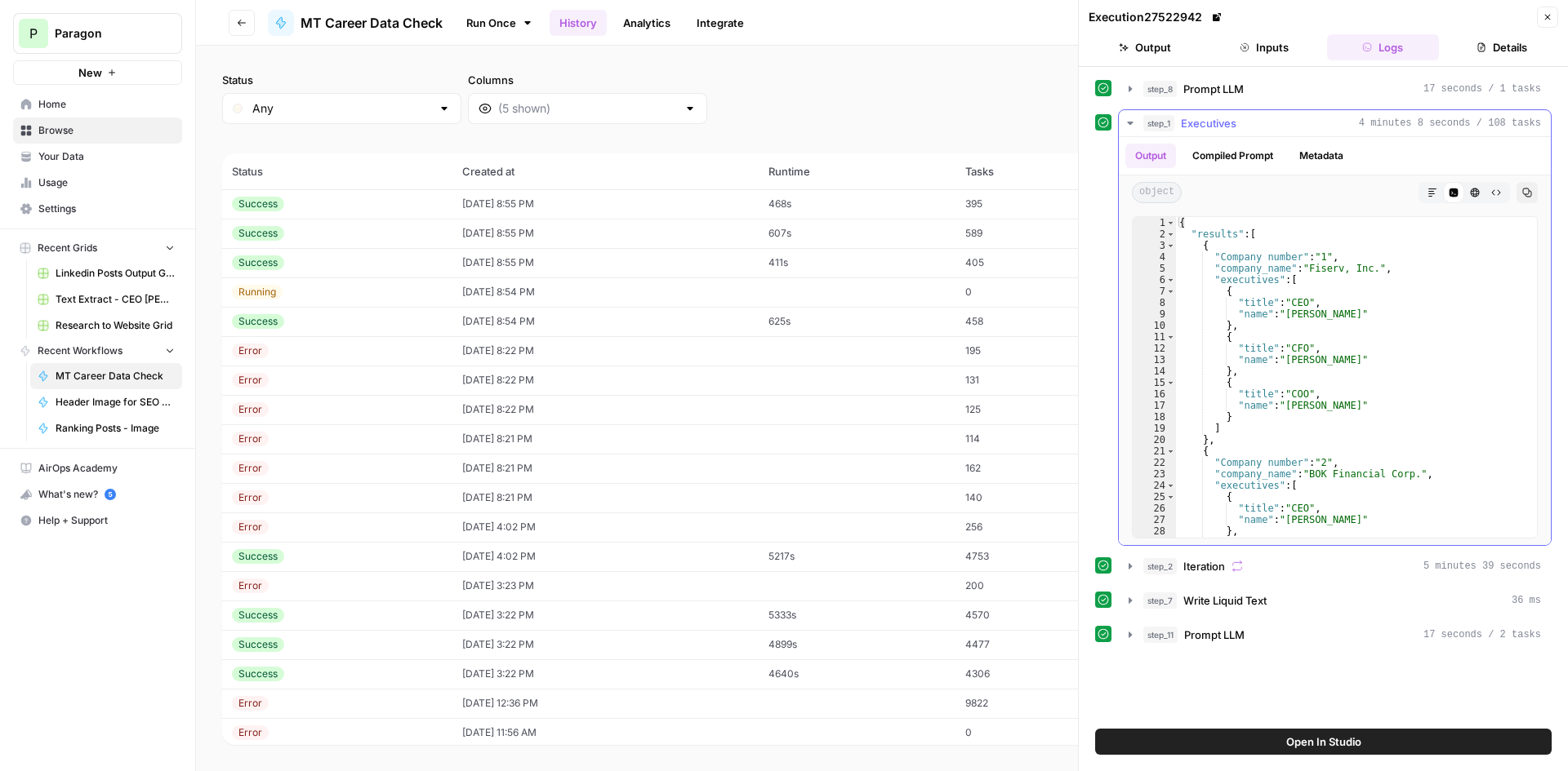
click at [1297, 129] on div "step_1 Executives 4 minutes 8 seconds / 108 tasks" at bounding box center [1342, 123] width 398 height 17
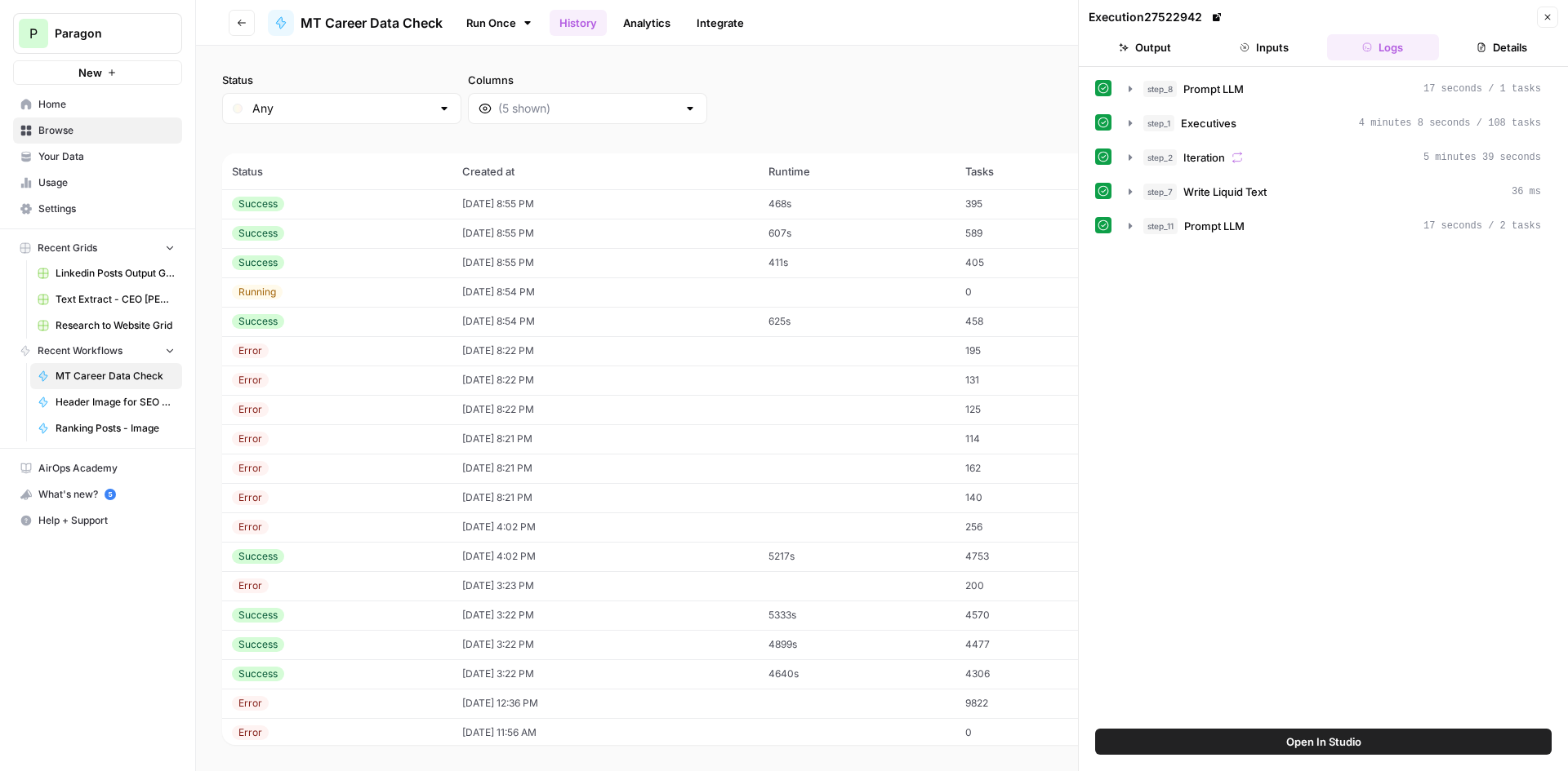
click at [1497, 40] on button "Details" at bounding box center [1502, 47] width 113 height 26
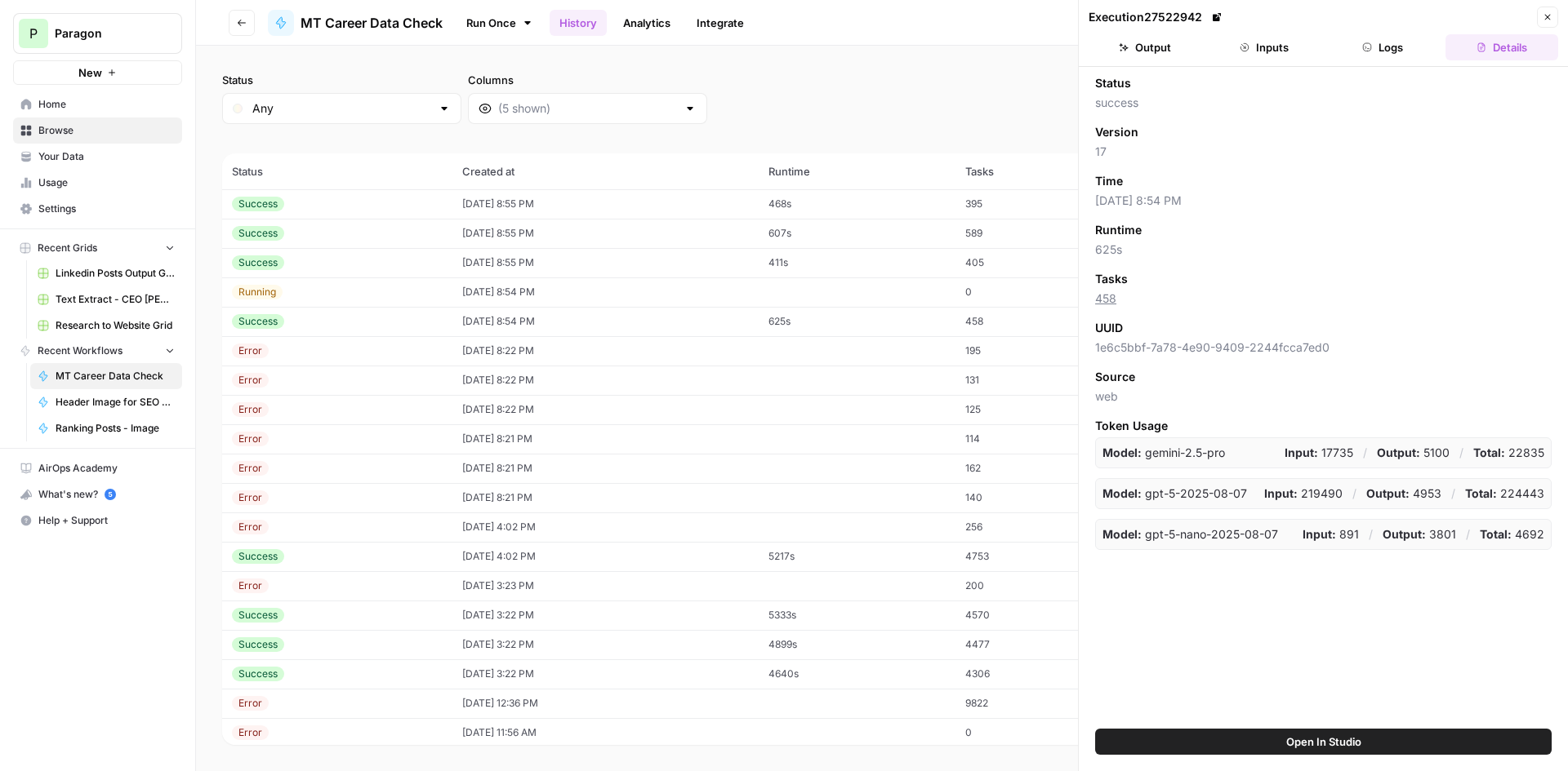
click at [1557, 12] on header "Execution 27522942 Close Output Inputs Logs Details" at bounding box center [1323, 33] width 490 height 67
click at [1551, 15] on icon "button" at bounding box center [1548, 17] width 10 height 10
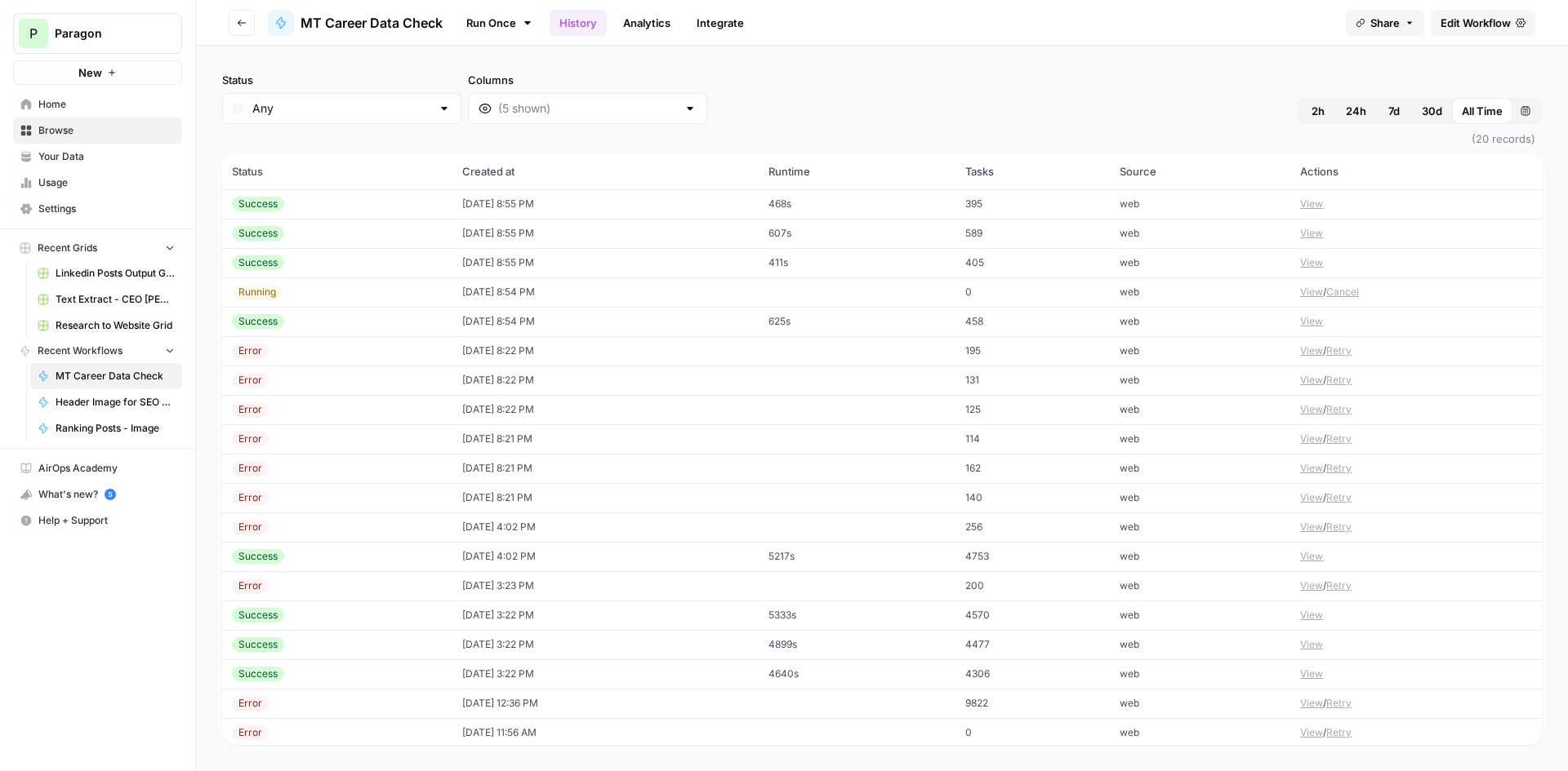
click at [1465, 29] on span "Edit Workflow" at bounding box center [1476, 23] width 70 height 17
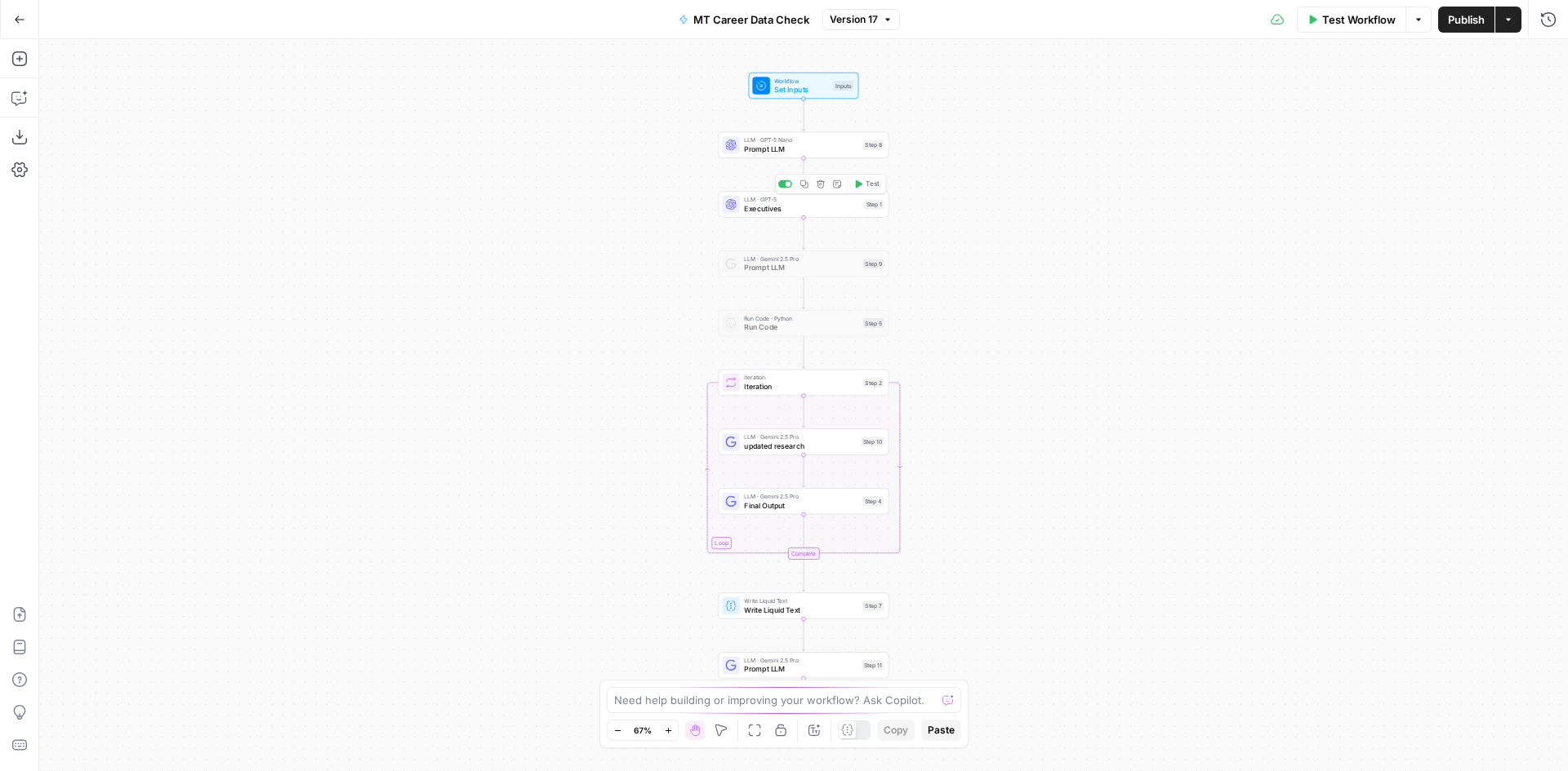
click at [822, 209] on span "Executives" at bounding box center [801, 207] width 116 height 10
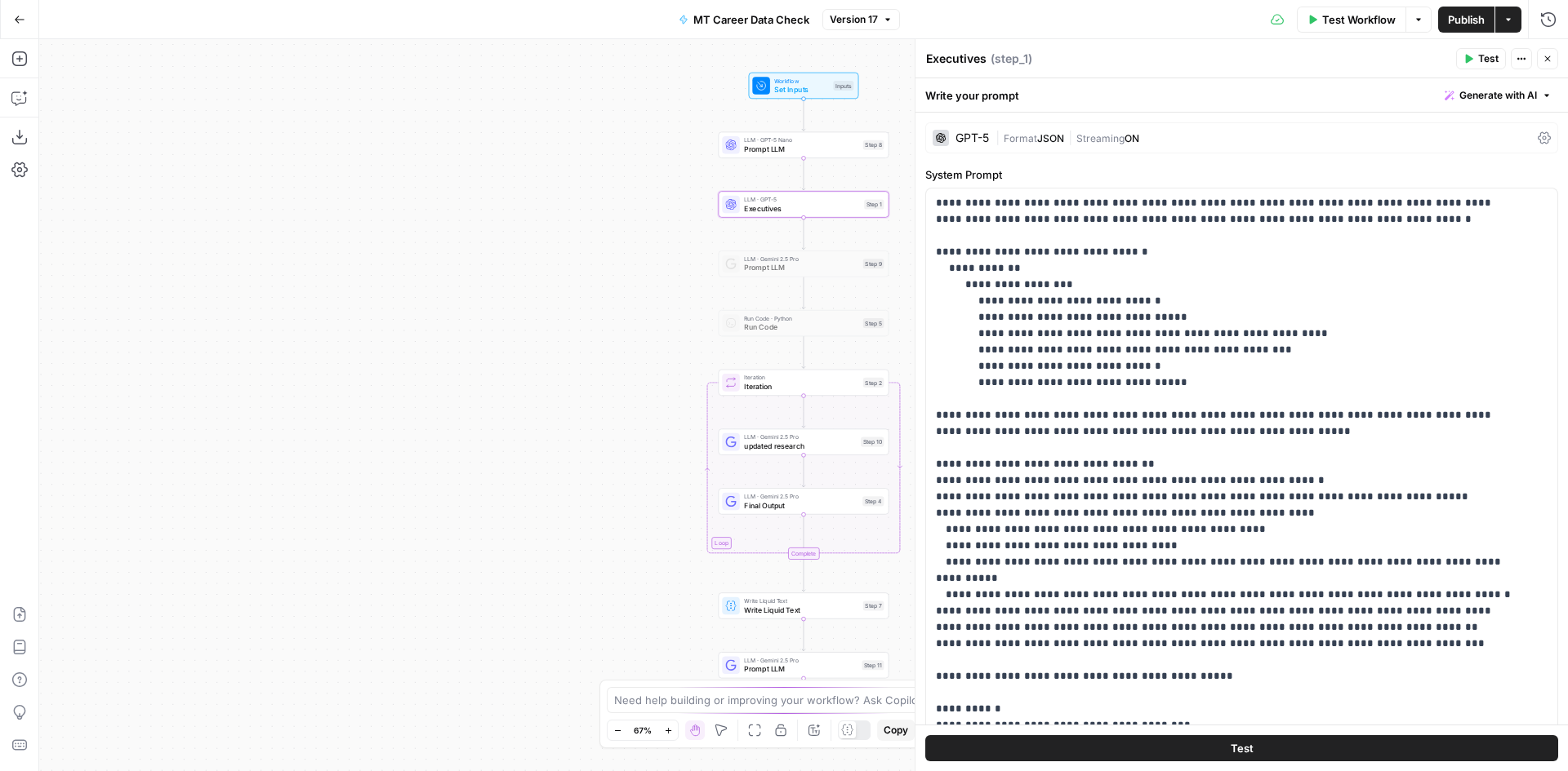
click at [1107, 145] on div "| Format JSON | Streaming ON" at bounding box center [1264, 138] width 536 height 16
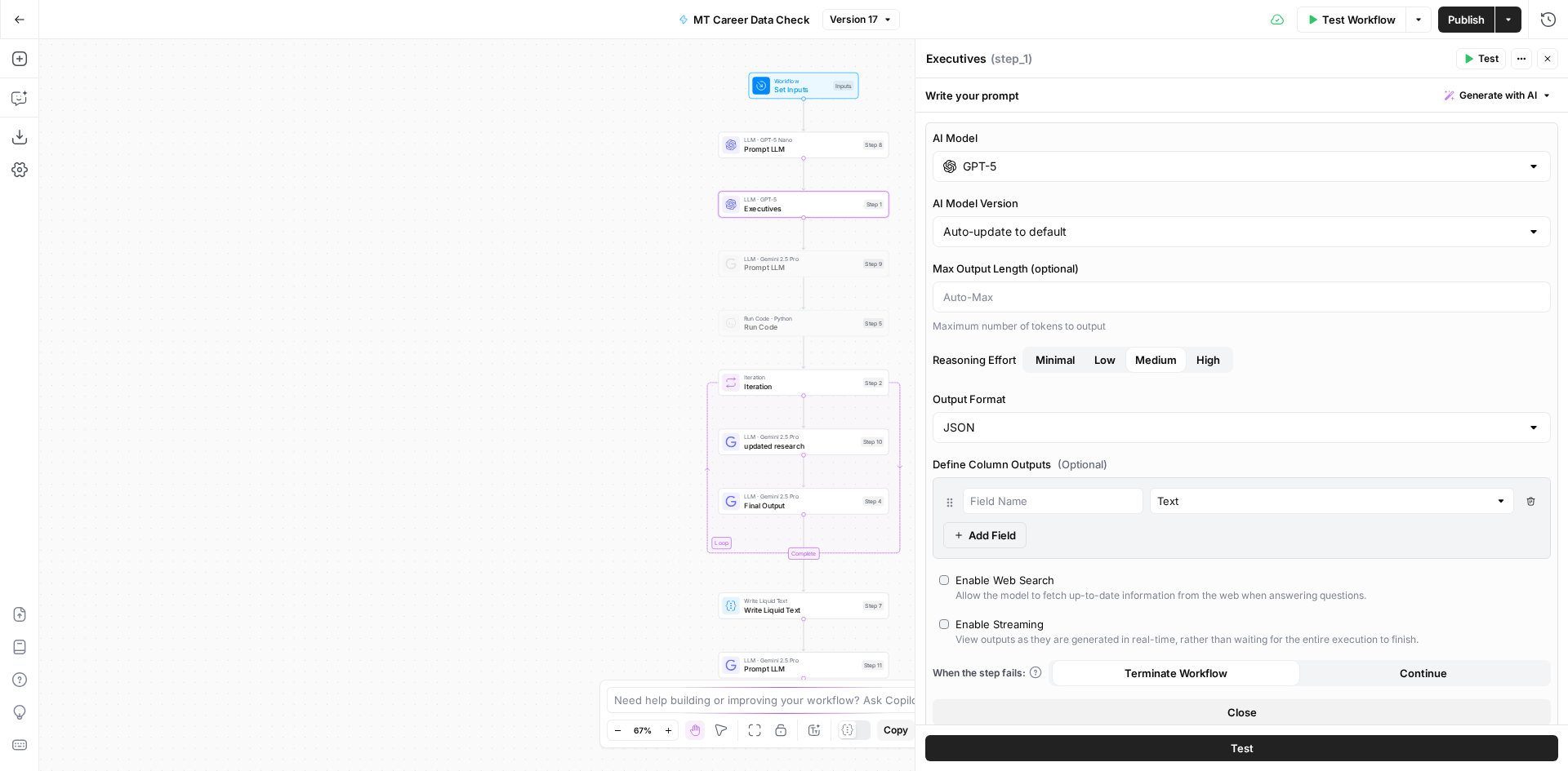
click at [1079, 173] on input "GPT-5" at bounding box center [1242, 167] width 558 height 17
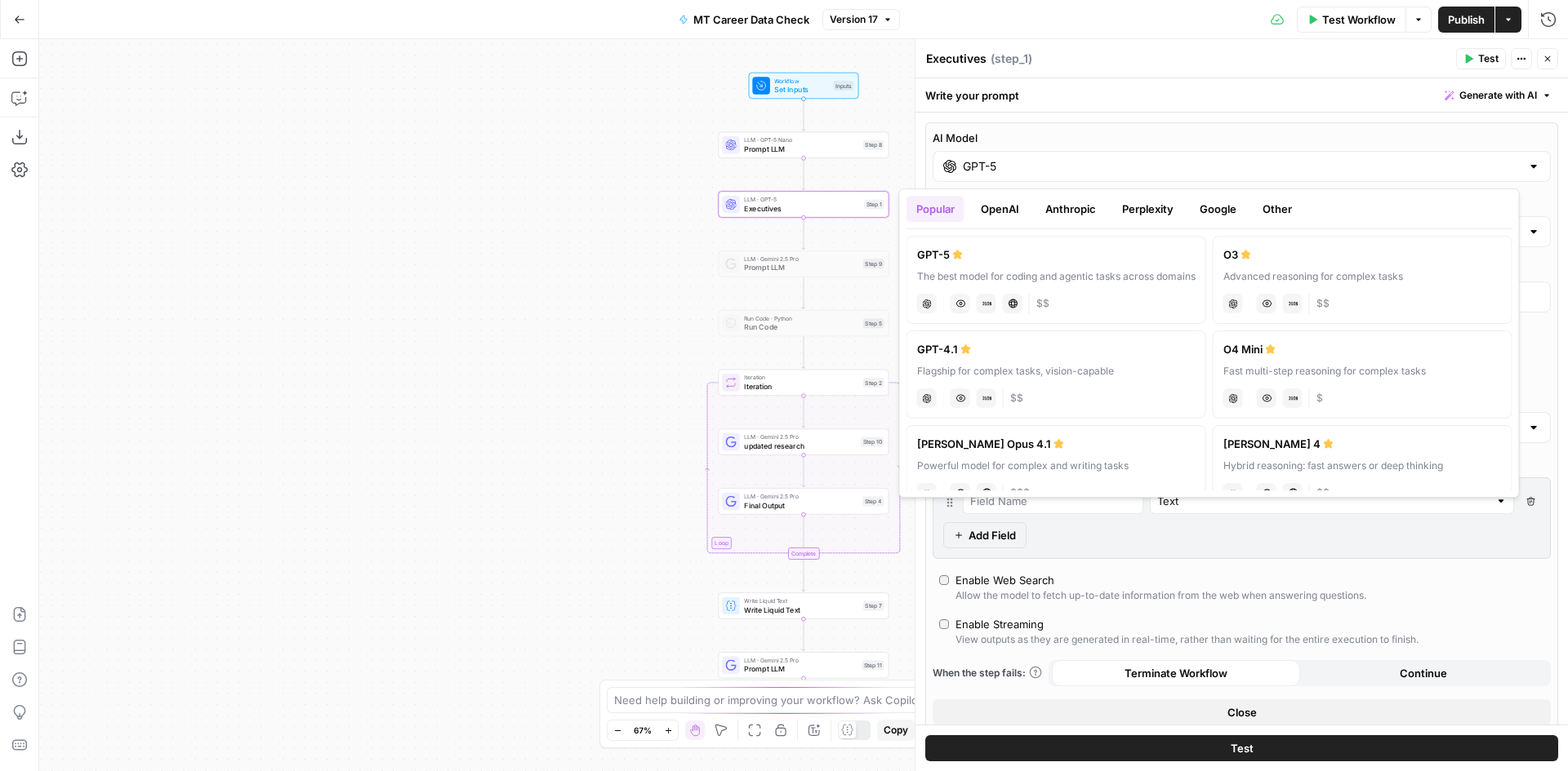
click at [1221, 221] on button "Google" at bounding box center [1217, 209] width 57 height 26
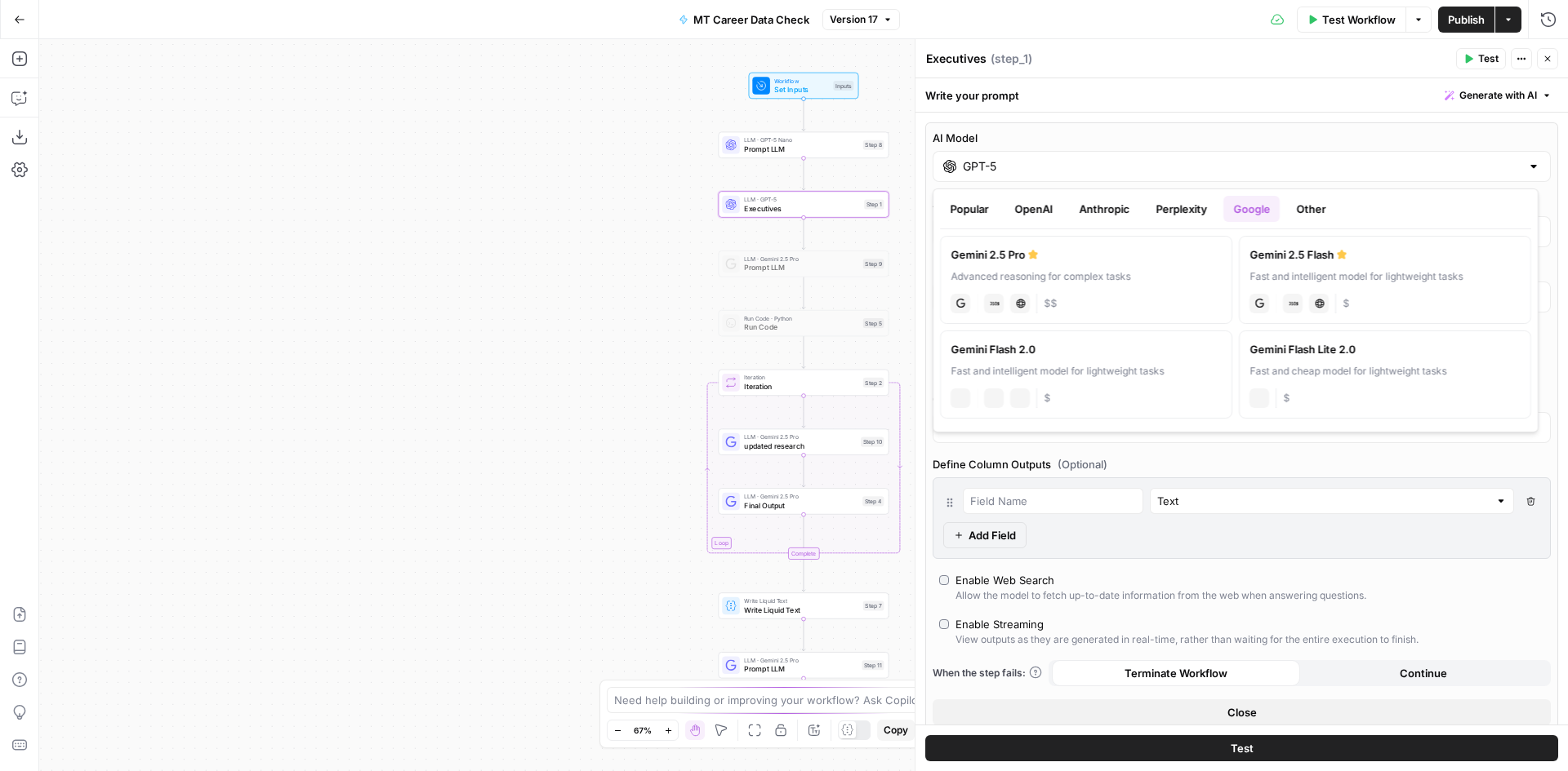
click at [1120, 270] on div "Advanced reasoning for complex tasks" at bounding box center [1086, 277] width 271 height 15
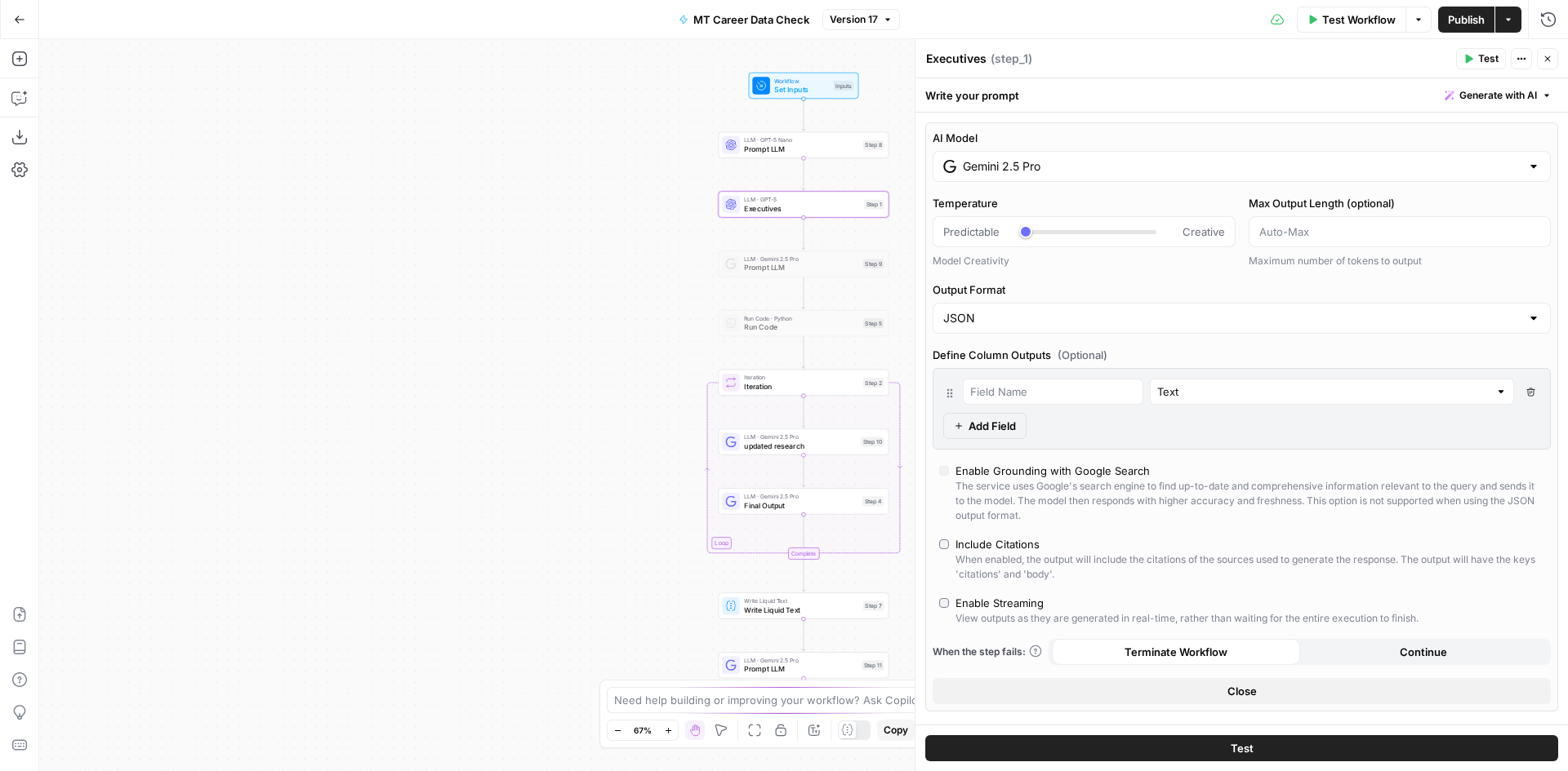
type input "Gemini 2.5 Pro"
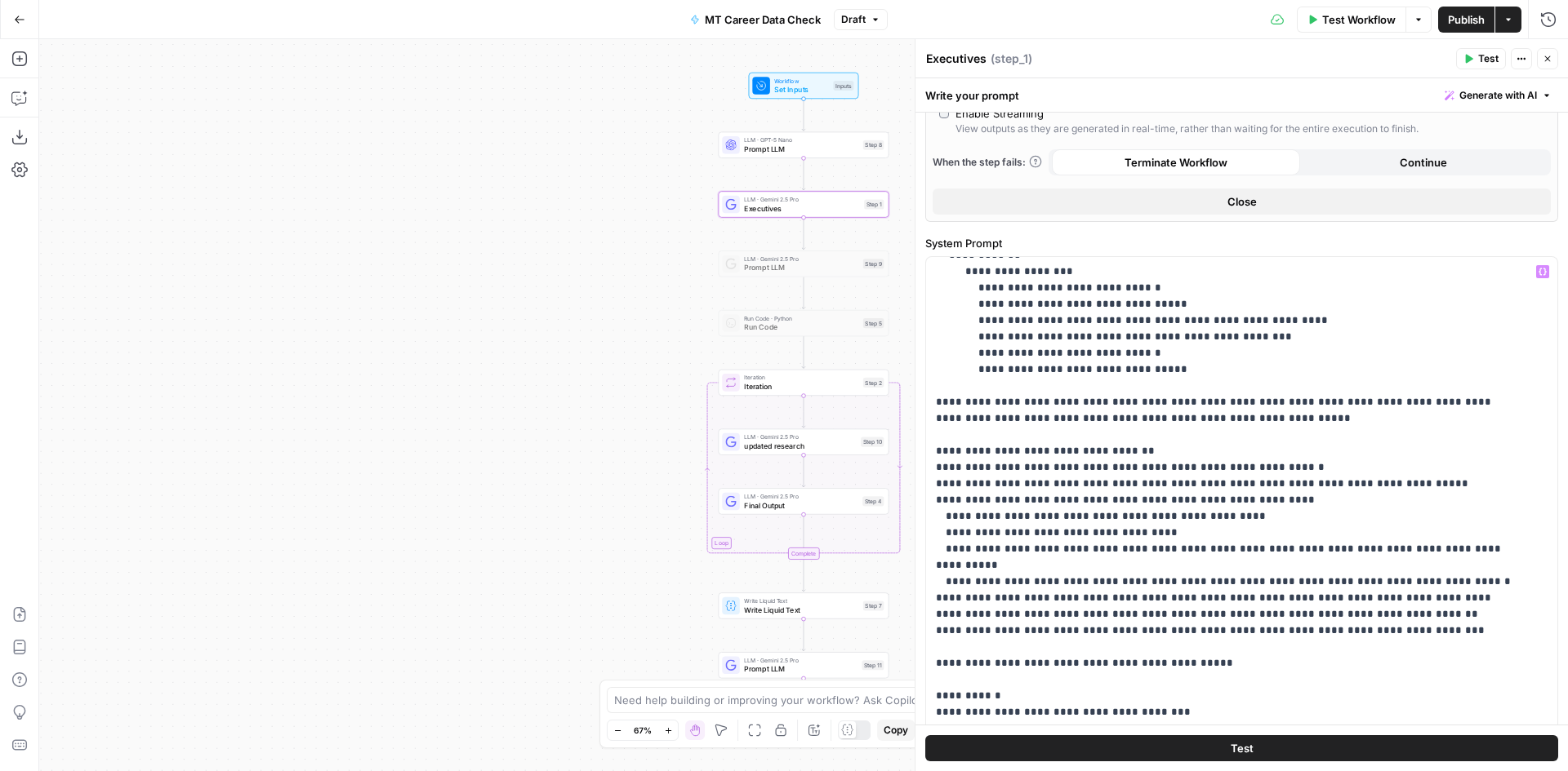
scroll to position [115, 0]
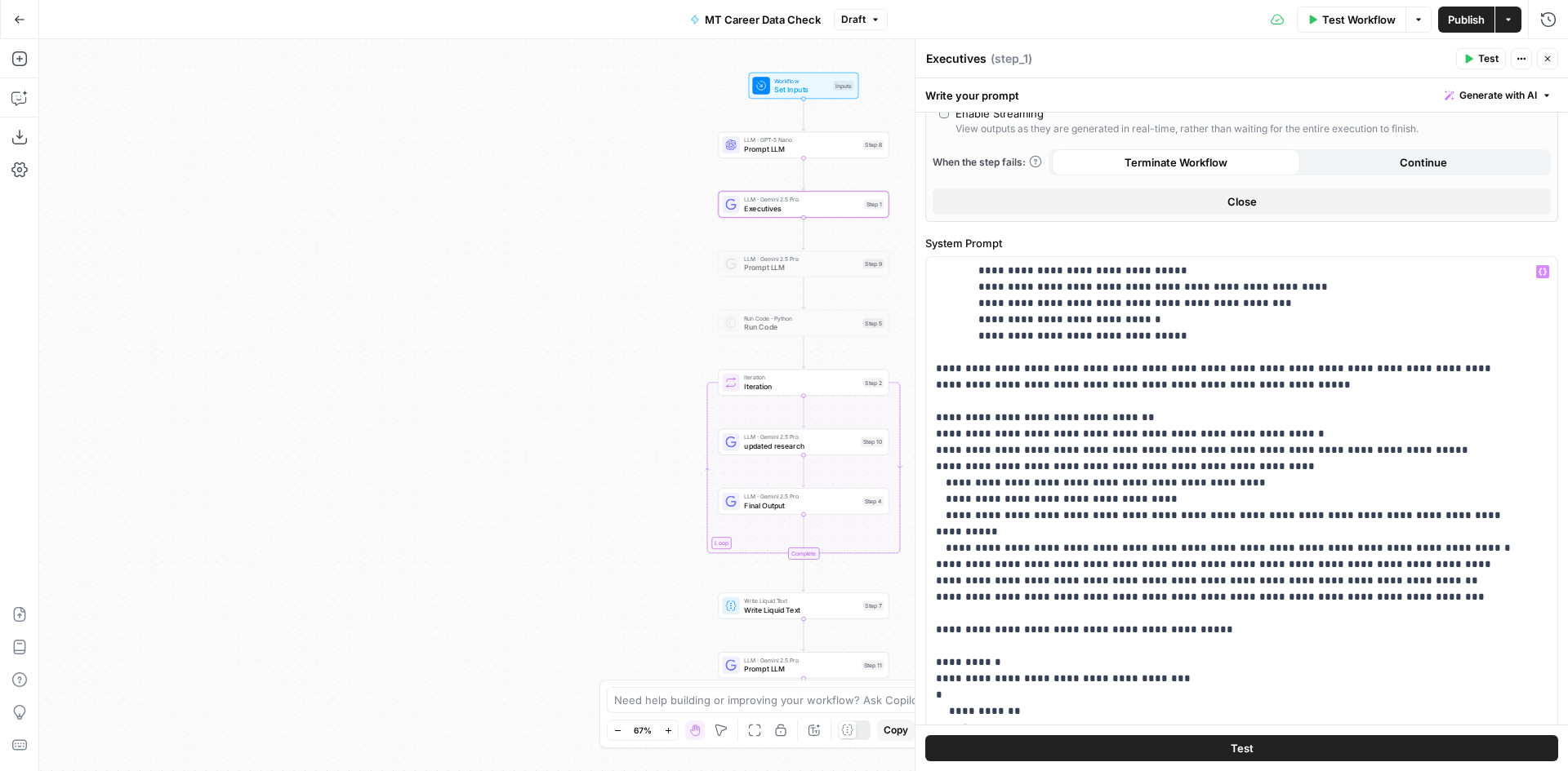
click at [1257, 746] on button "Test" at bounding box center [1242, 748] width 633 height 26
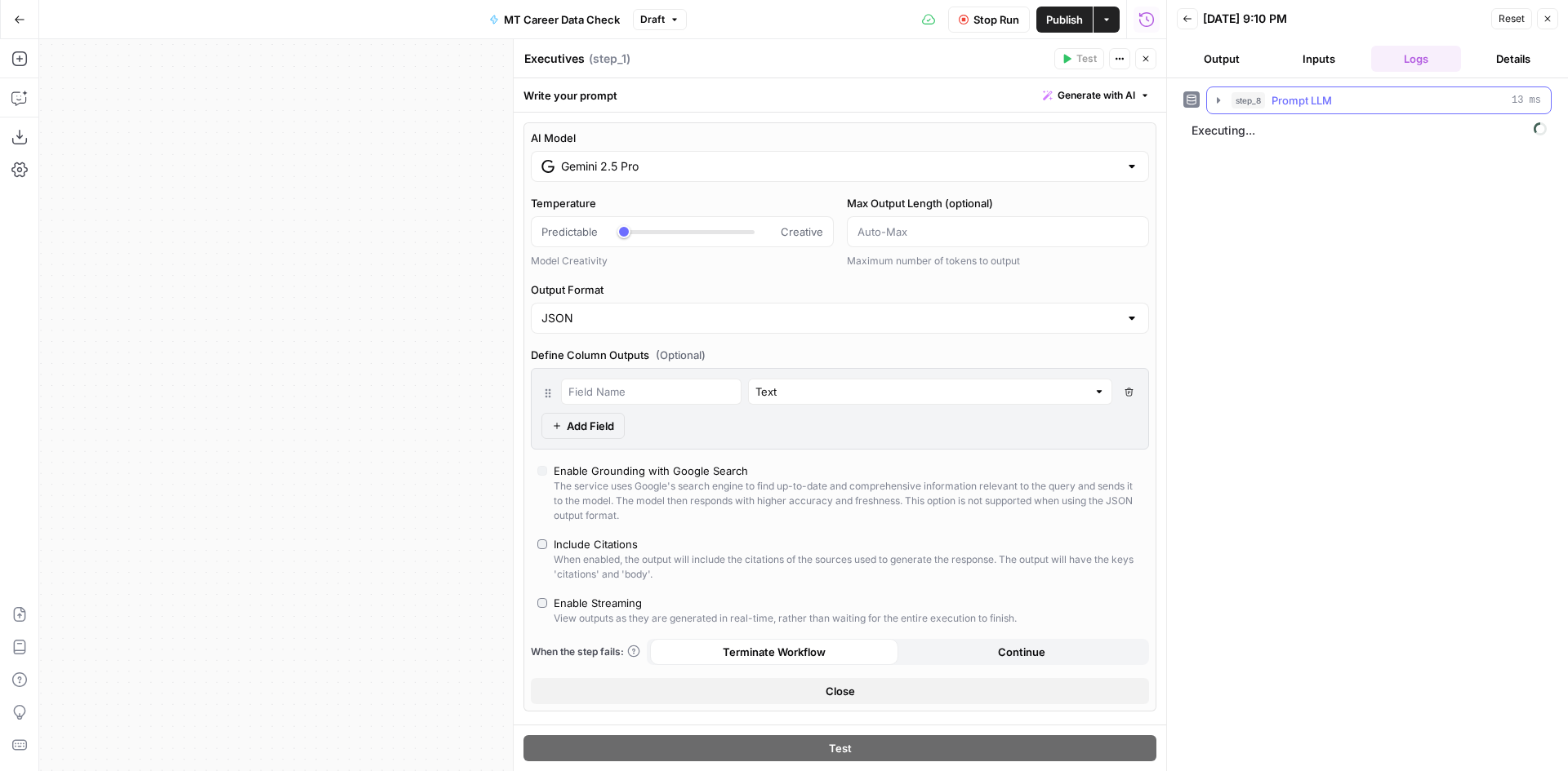
click at [1308, 90] on button "step_8 Prompt LLM 13 ms" at bounding box center [1379, 100] width 344 height 26
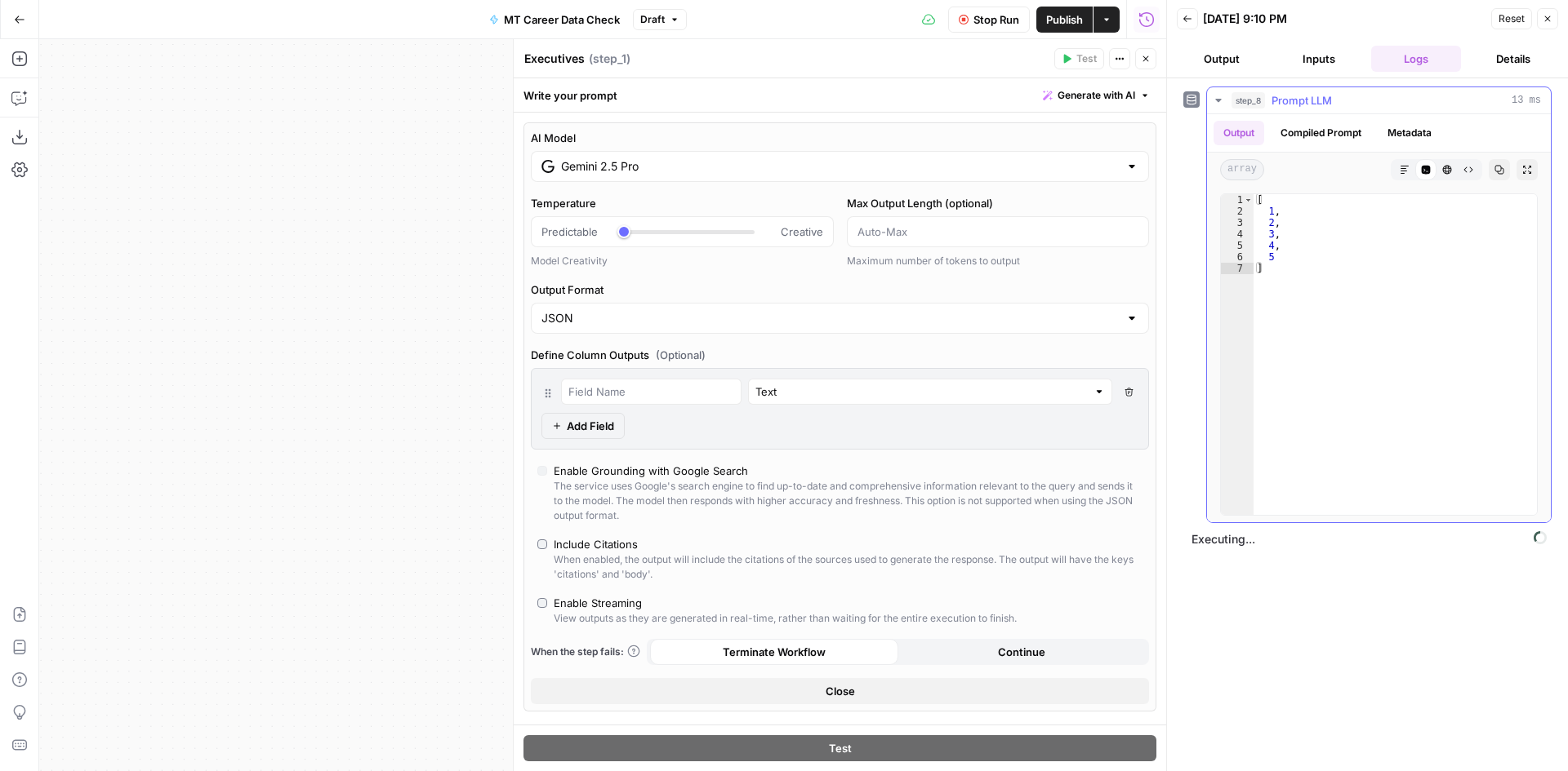
click at [1311, 96] on span "Prompt LLM" at bounding box center [1301, 101] width 60 height 17
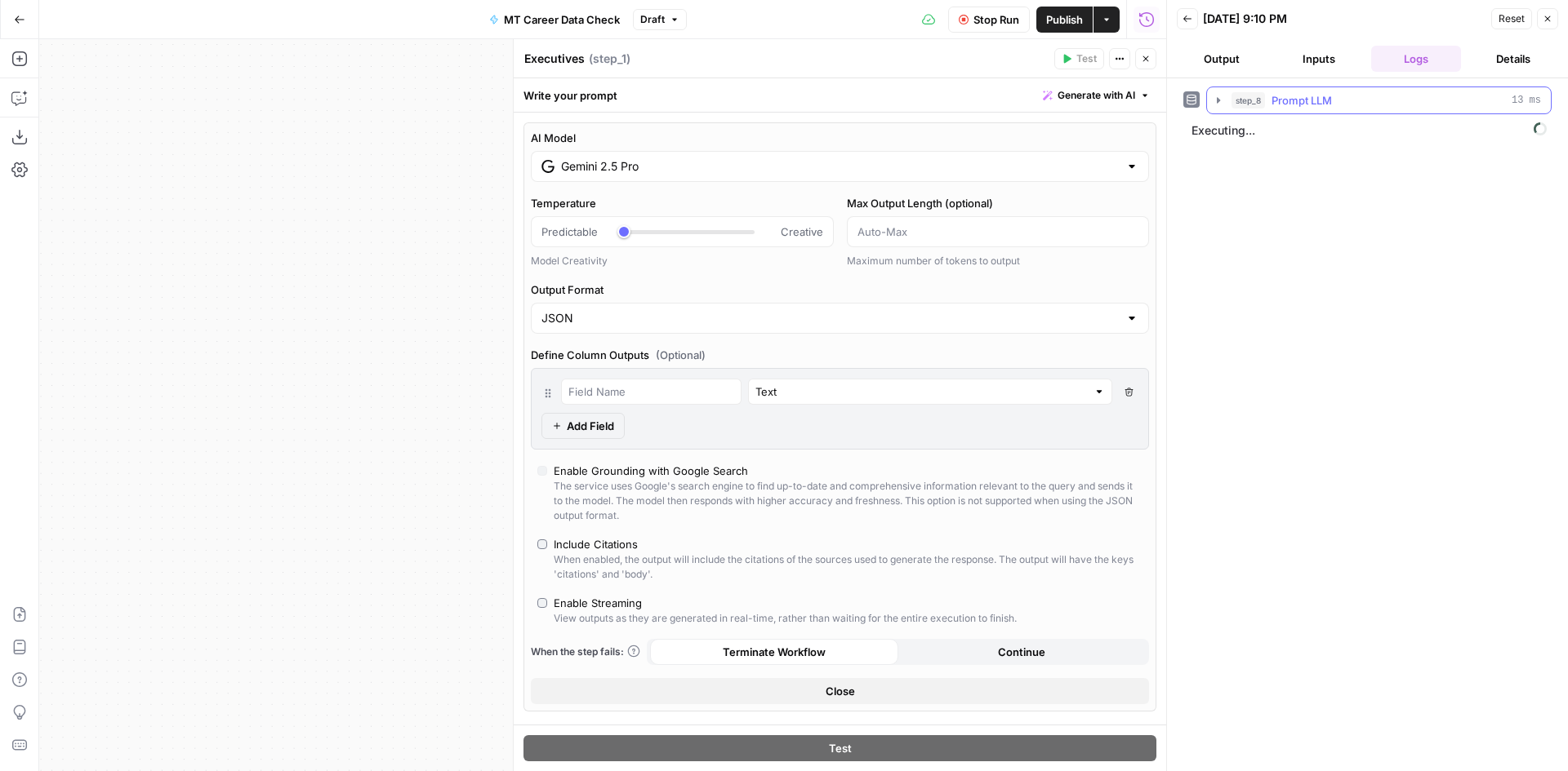
click at [1311, 96] on span "Prompt LLM" at bounding box center [1301, 101] width 60 height 17
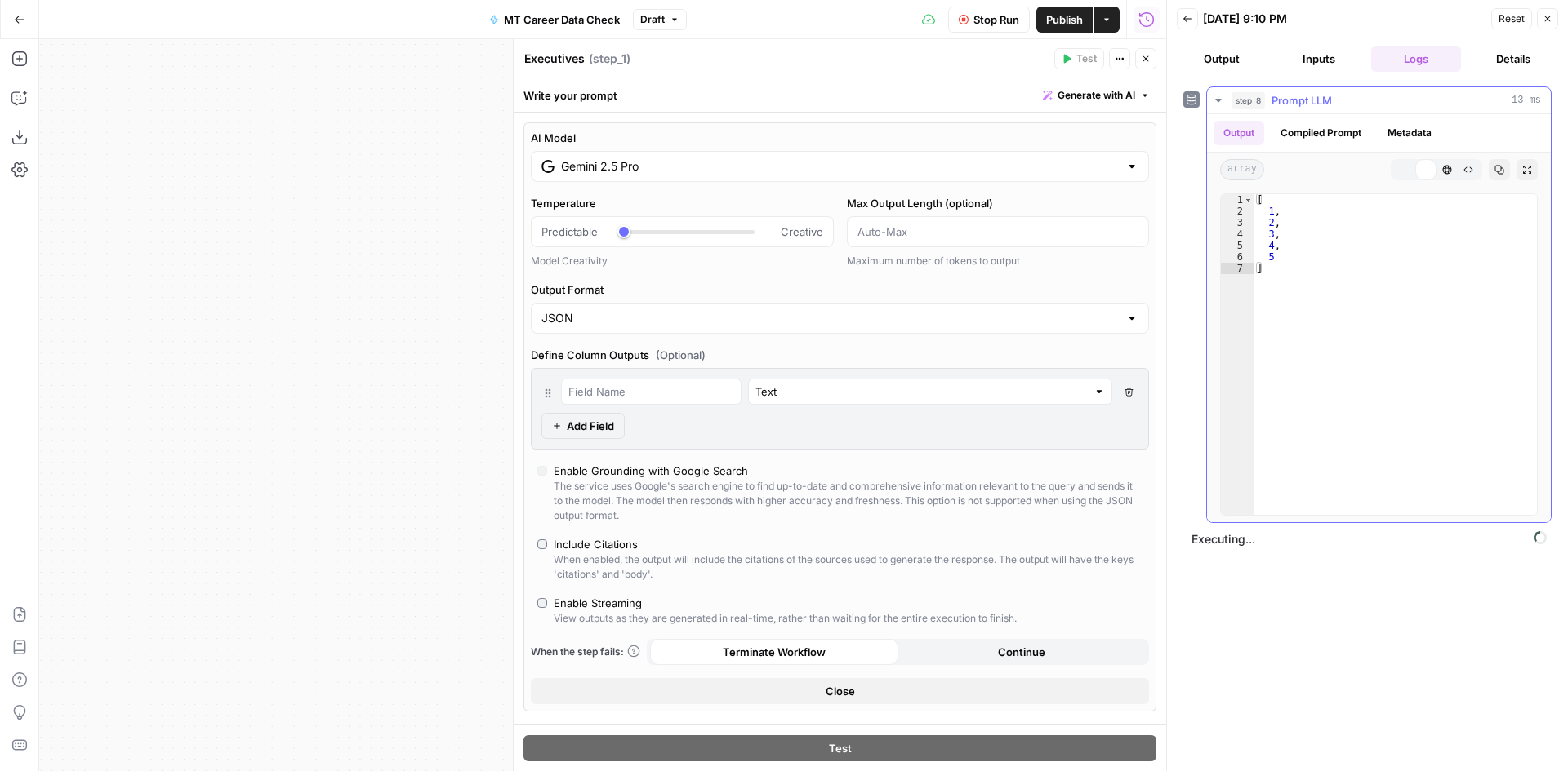
click at [1310, 98] on span "Prompt LLM" at bounding box center [1301, 101] width 60 height 17
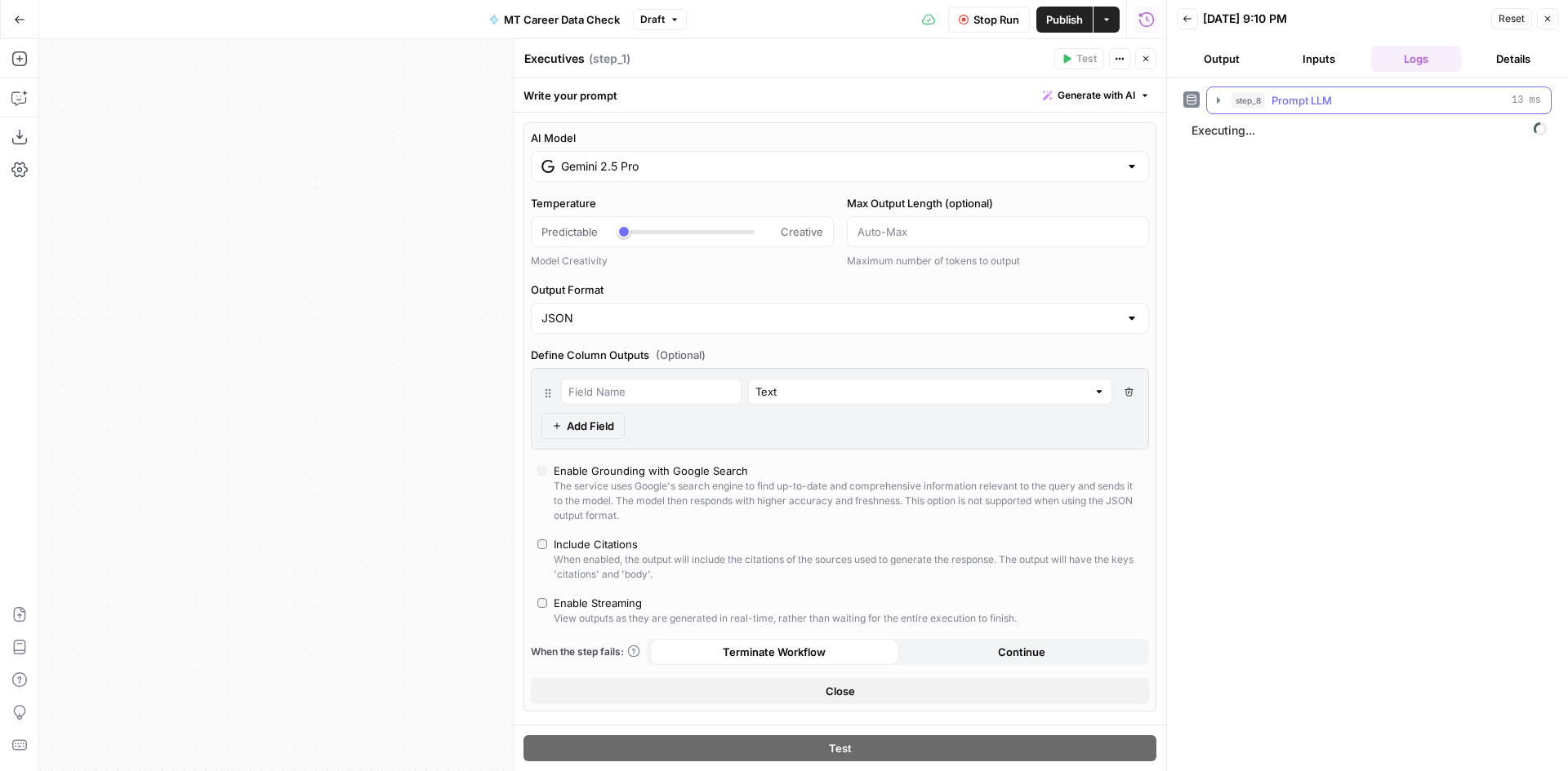
click at [1344, 90] on button "step_8 Prompt LLM 13 ms" at bounding box center [1379, 100] width 344 height 26
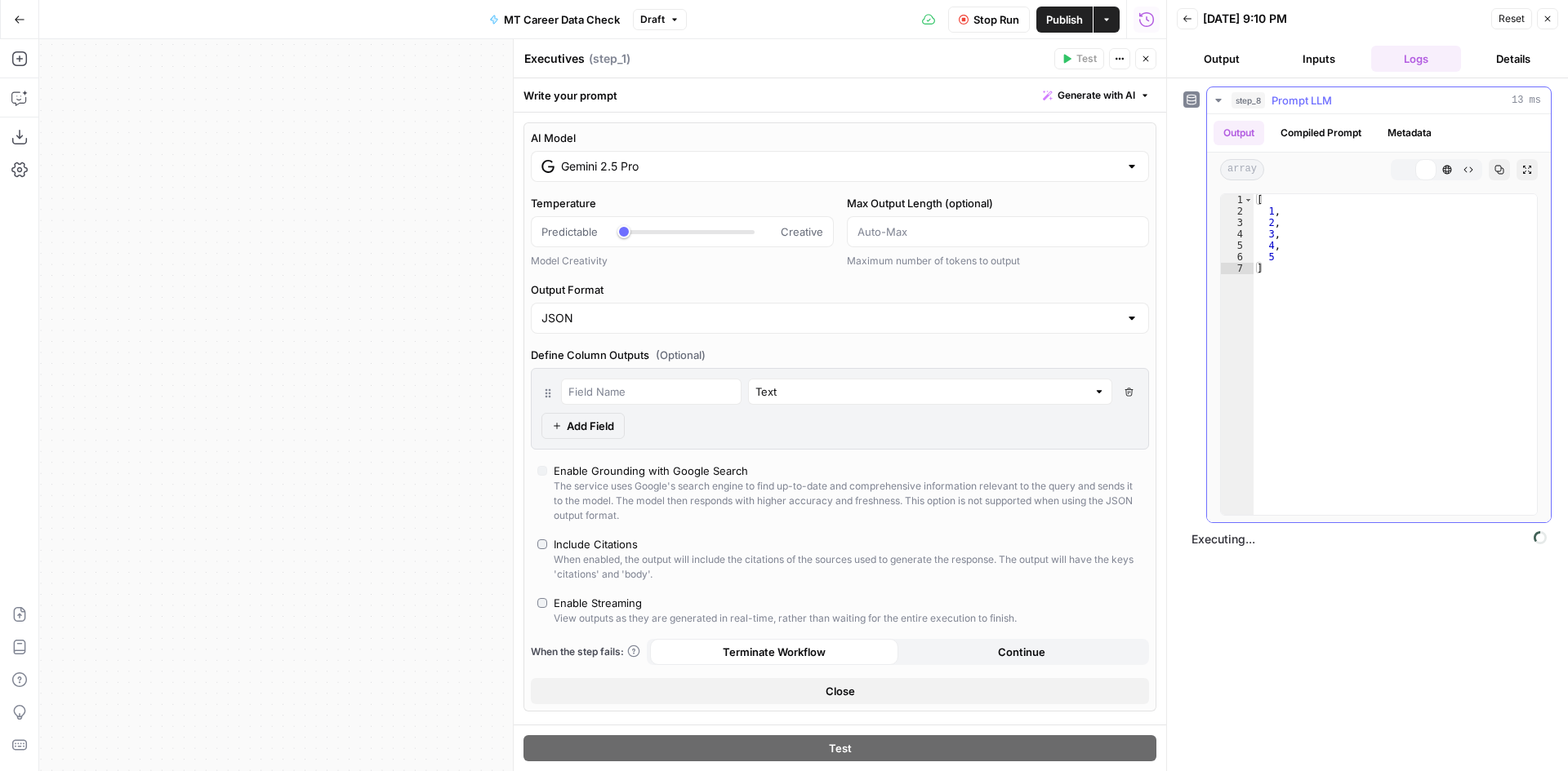
click at [1338, 95] on div "step_8 Prompt LLM 13 ms" at bounding box center [1386, 101] width 310 height 17
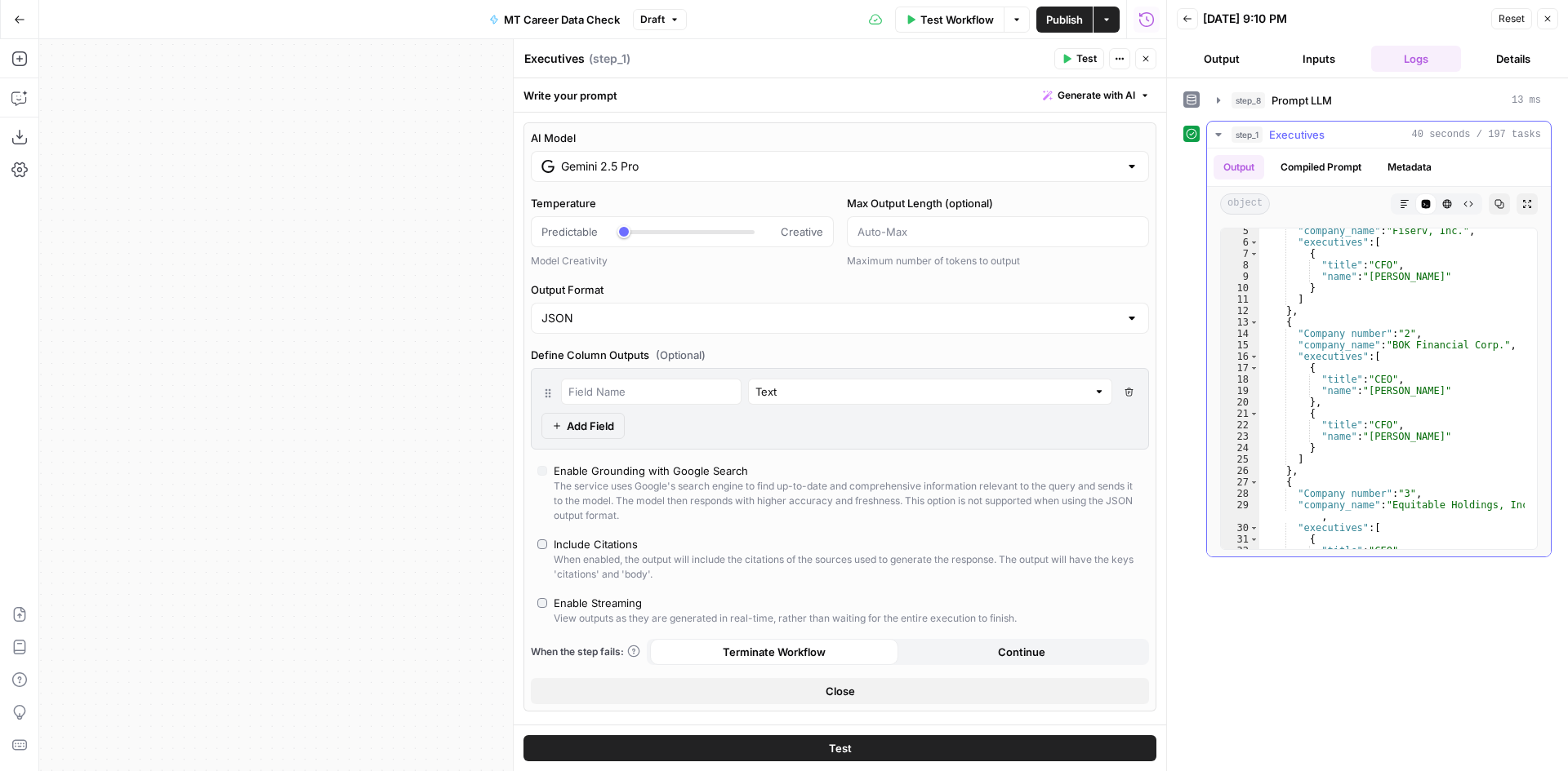
scroll to position [98, 0]
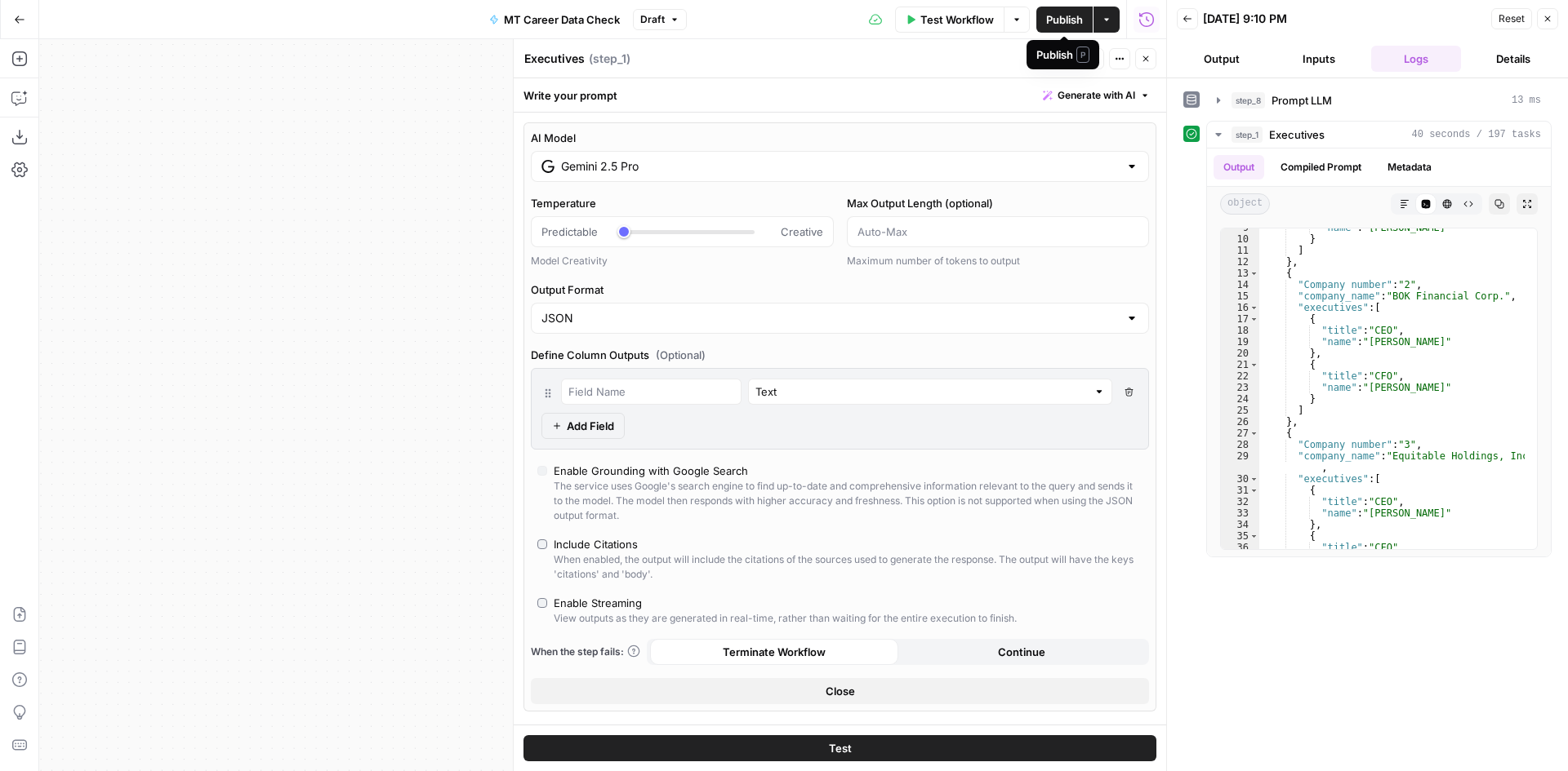
click at [1064, 24] on span "Publish" at bounding box center [1064, 19] width 37 height 17
